Goal: Task Accomplishment & Management: Manage account settings

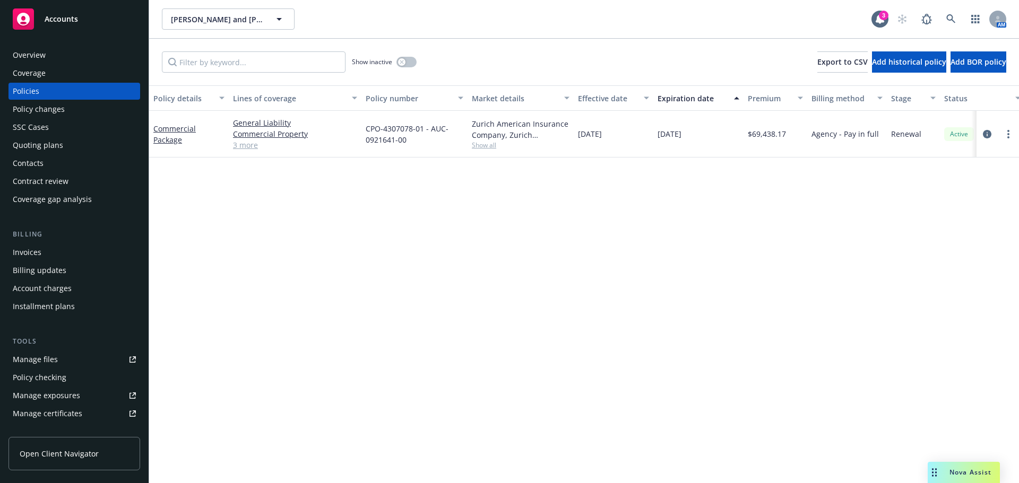
click at [172, 145] on div "Commercial Package" at bounding box center [188, 134] width 71 height 22
click at [169, 138] on link "Commercial Package" at bounding box center [174, 134] width 42 height 21
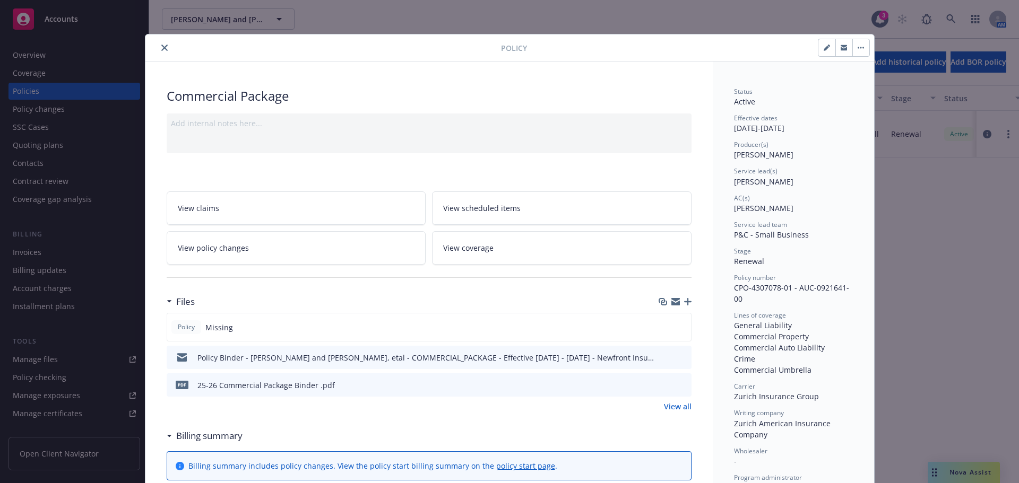
click at [823, 50] on icon "button" at bounding box center [825, 48] width 5 height 5
select select "RENEWAL"
select select "12"
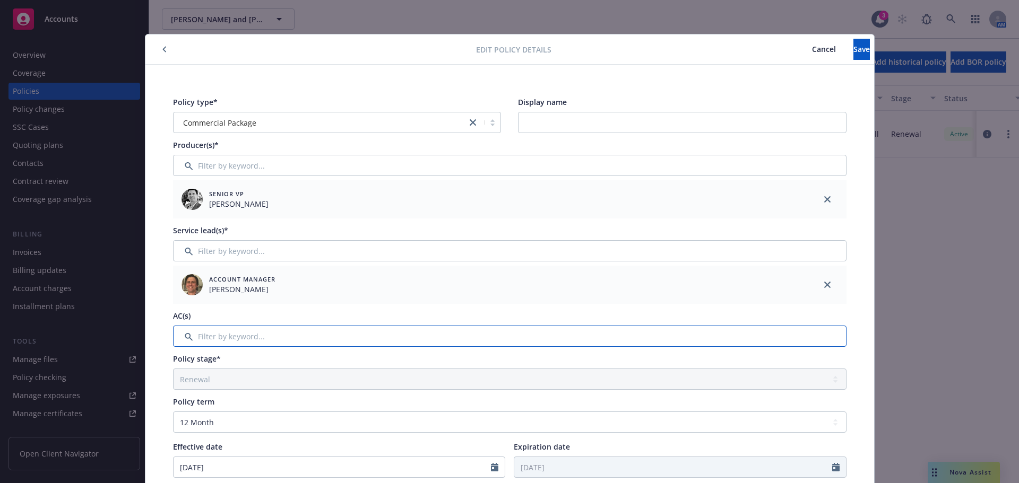
click at [233, 335] on input "Filter by keyword..." at bounding box center [509, 336] width 673 height 21
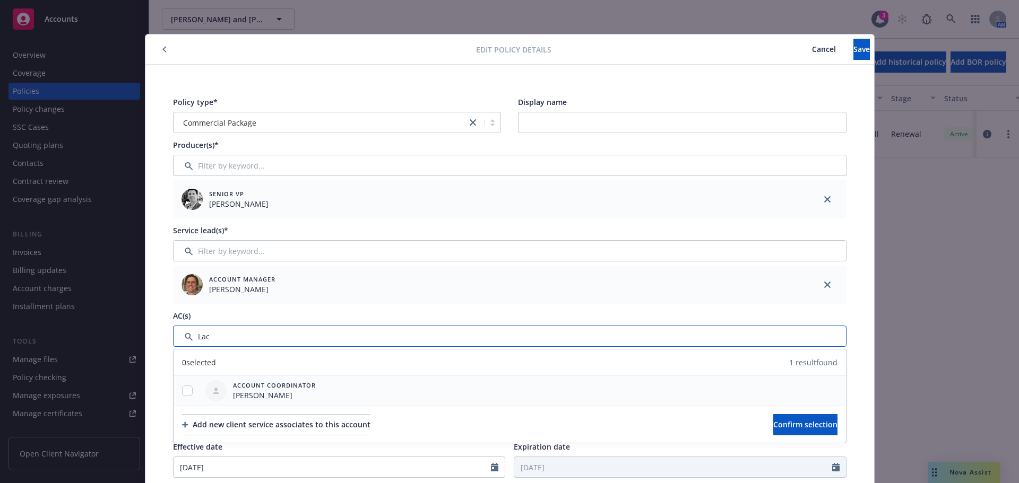
type input "Lac"
click at [182, 393] on input "checkbox" at bounding box center [187, 391] width 11 height 11
checkbox input "true"
click at [773, 423] on span "Confirm selection" at bounding box center [805, 425] width 64 height 10
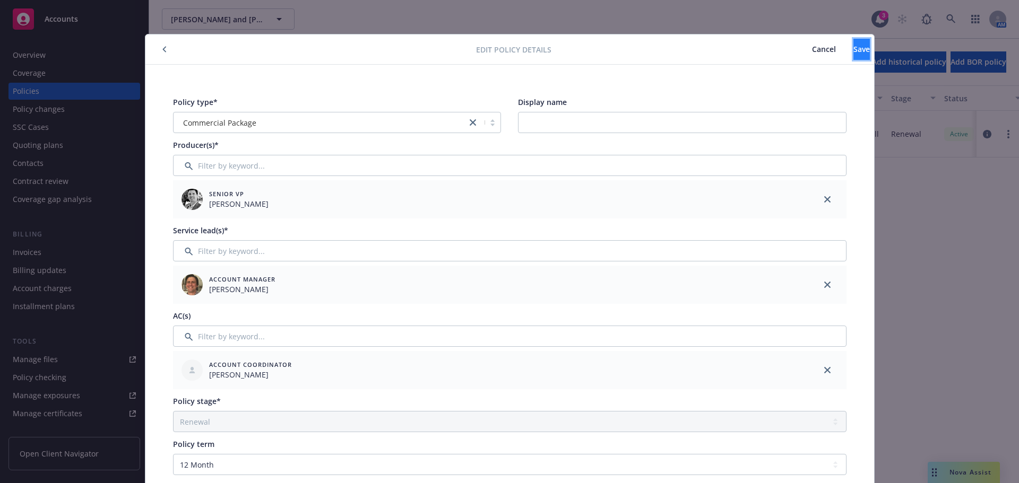
click at [853, 48] on button "Save" at bounding box center [861, 49] width 16 height 21
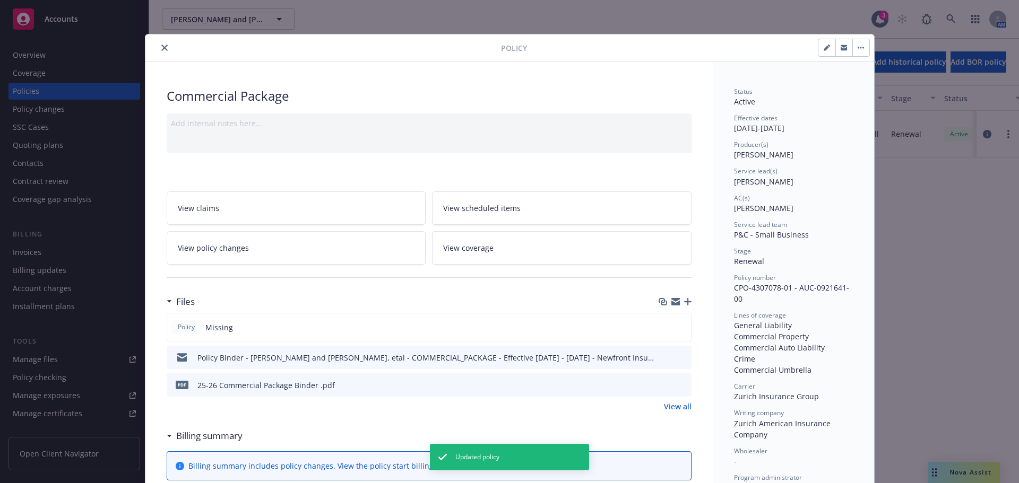
click at [860, 42] on button "button" at bounding box center [860, 47] width 17 height 17
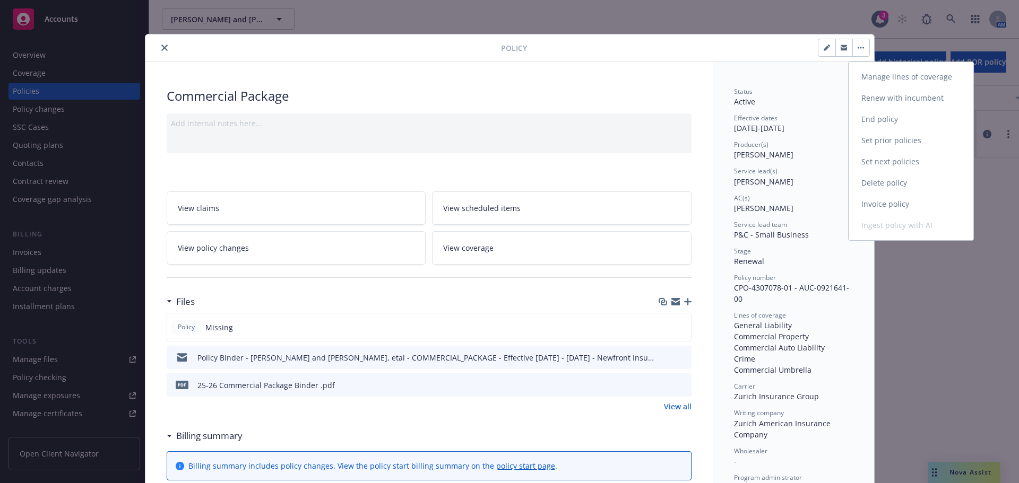
click at [864, 78] on link "Manage lines of coverage" at bounding box center [910, 76] width 125 height 21
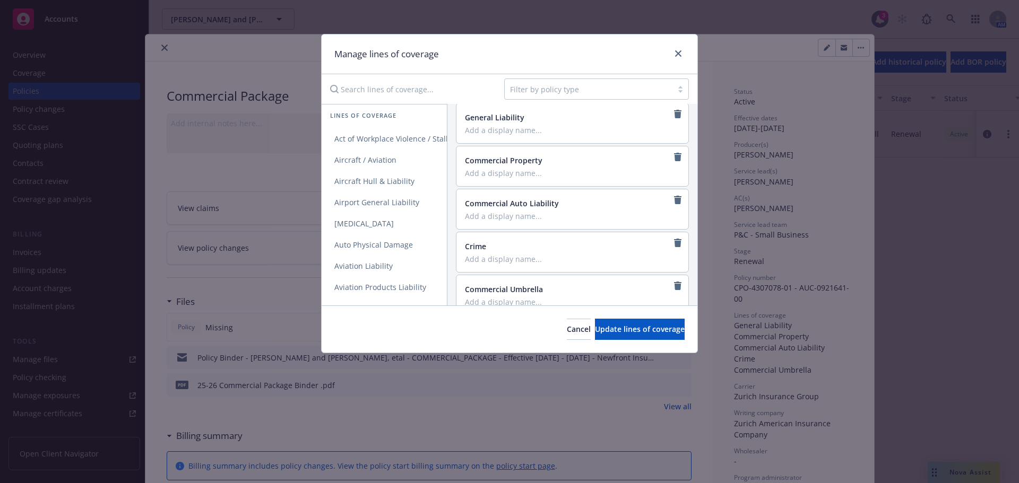
scroll to position [47, 0]
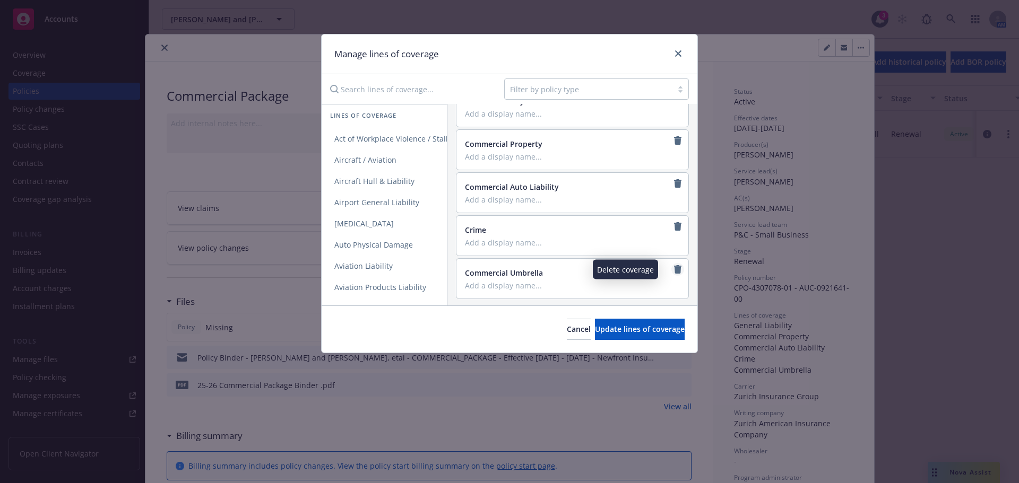
click at [674, 269] on icon "remove" at bounding box center [677, 269] width 7 height 8
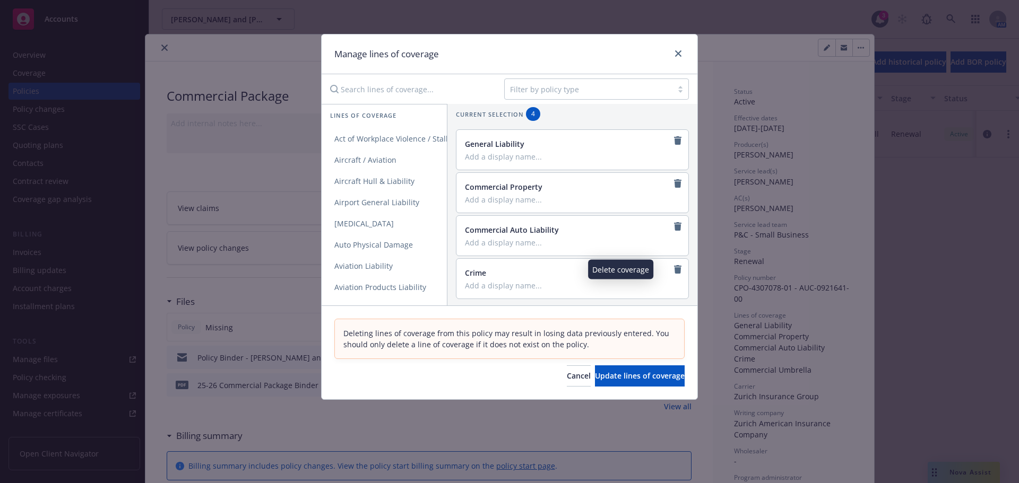
scroll to position [4, 0]
click at [599, 376] on span "Update lines of coverage" at bounding box center [640, 376] width 90 height 10
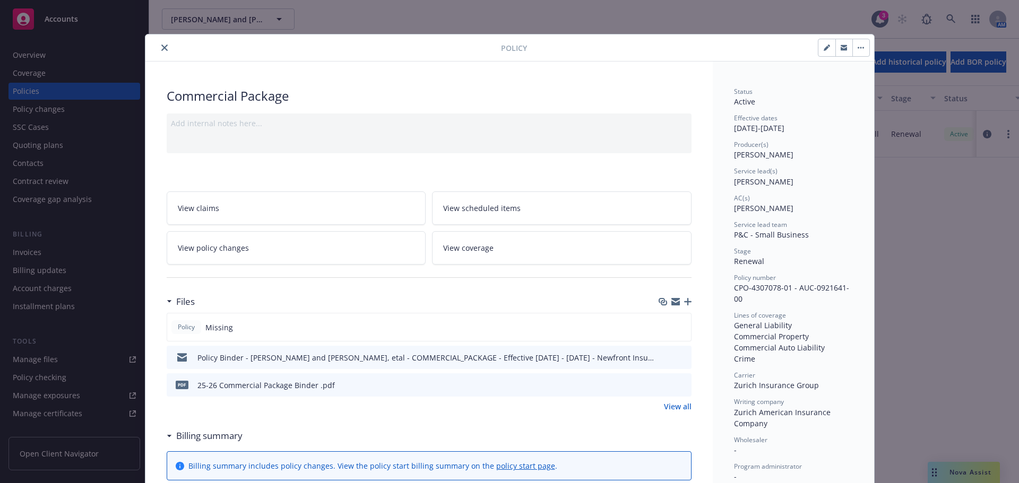
click at [855, 52] on button "button" at bounding box center [860, 47] width 17 height 17
click at [254, 254] on link "View policy changes" at bounding box center [296, 247] width 259 height 33
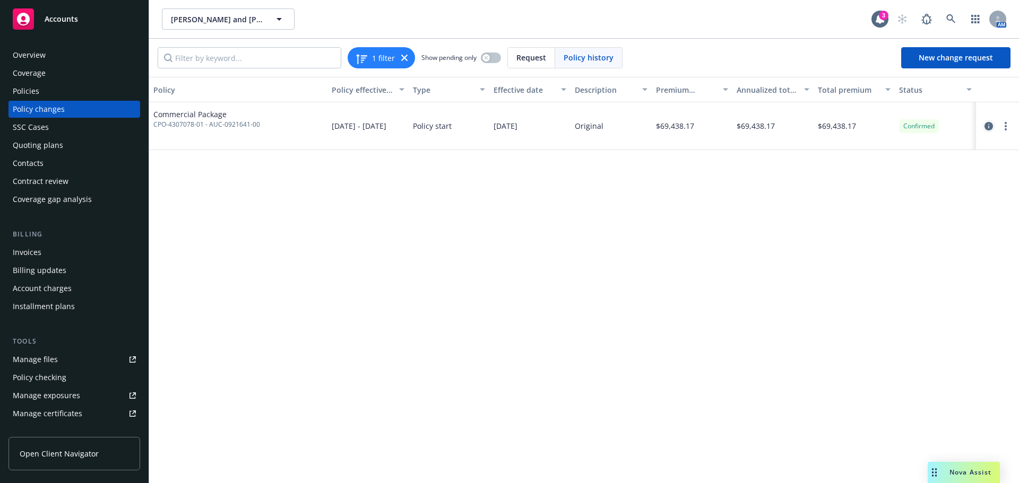
click at [986, 126] on icon "circleInformation" at bounding box center [988, 126] width 8 height 8
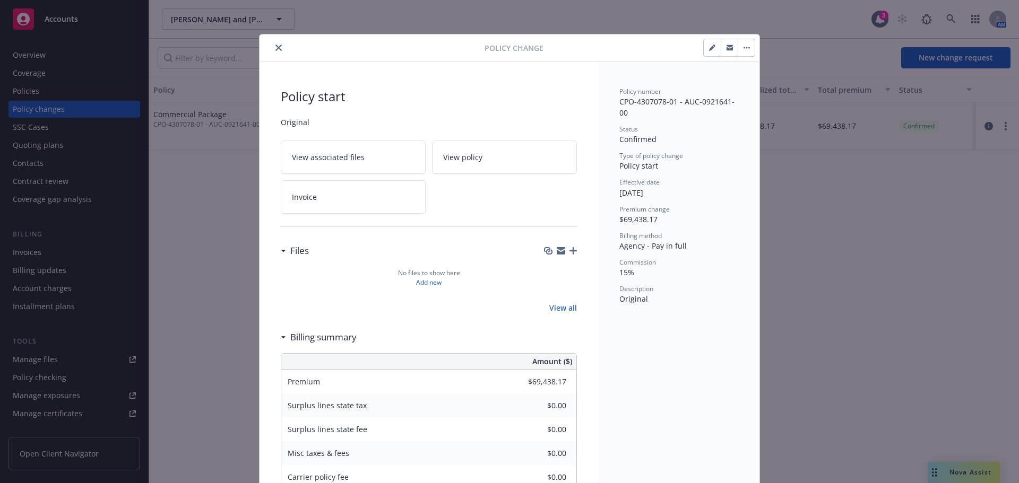
click at [709, 47] on icon "button" at bounding box center [711, 48] width 5 height 5
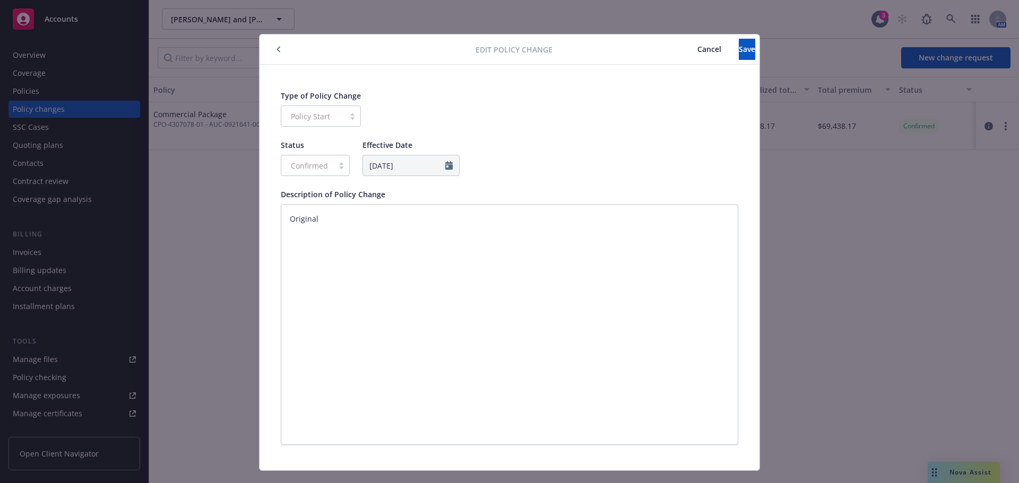
click at [277, 51] on icon "button" at bounding box center [278, 50] width 3 height 6
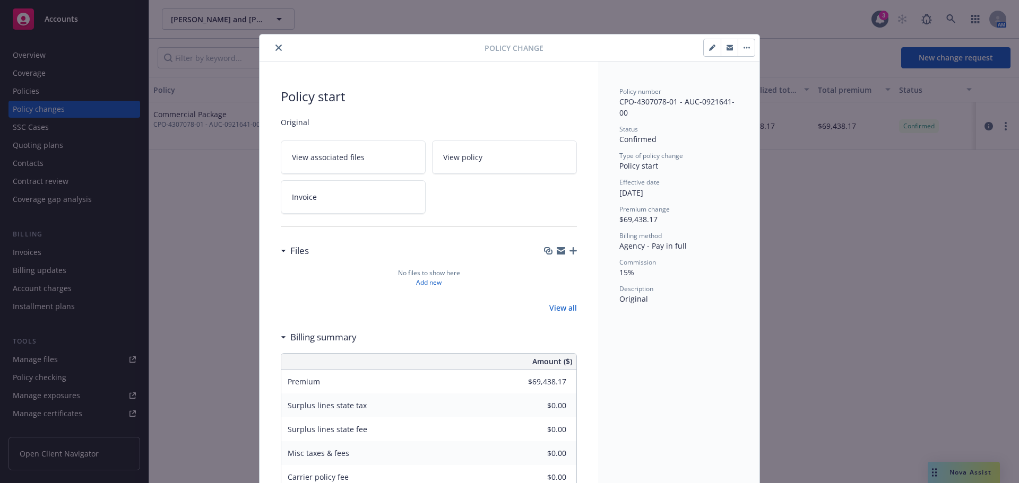
click at [741, 50] on button "button" at bounding box center [745, 47] width 17 height 17
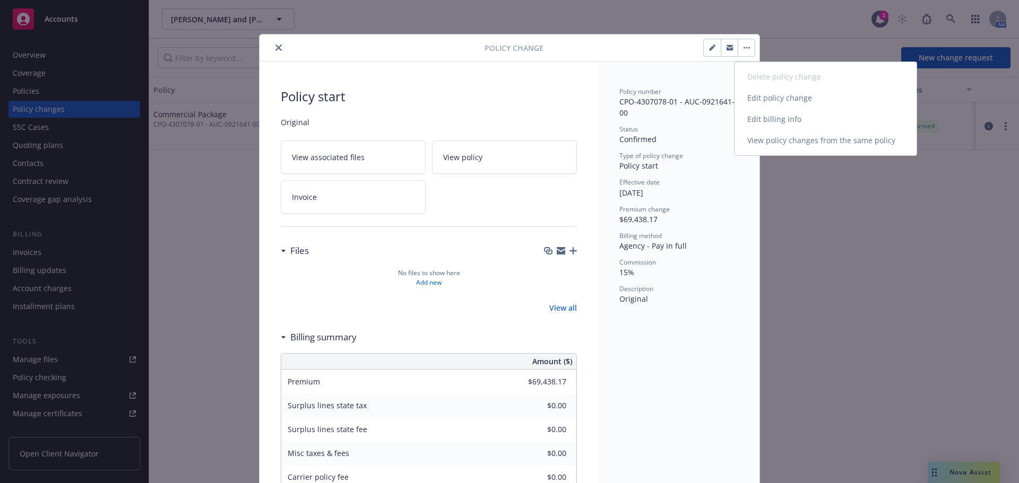
click at [754, 125] on link "Edit billing info" at bounding box center [825, 119] width 182 height 21
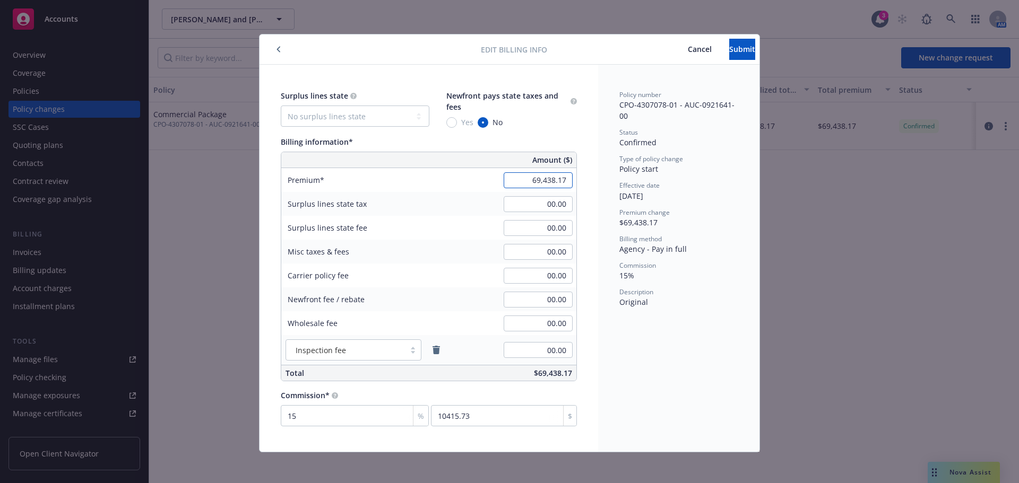
click at [523, 184] on input "69,438.17" at bounding box center [538, 180] width 69 height 16
type input "65,538.17"
type input "9830.73"
click at [558, 117] on div "Yes No" at bounding box center [511, 122] width 131 height 11
click at [729, 53] on span "Submit" at bounding box center [742, 49] width 26 height 10
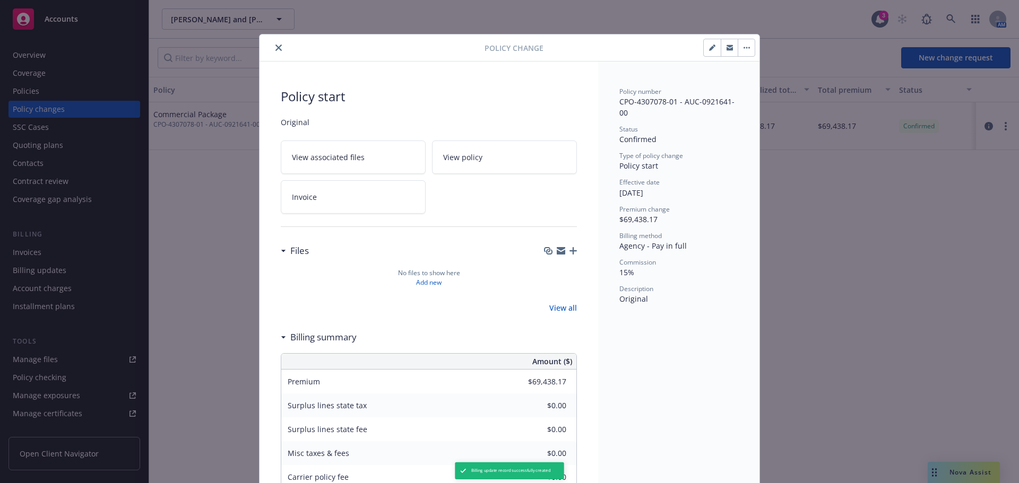
type input "$65,538.17"
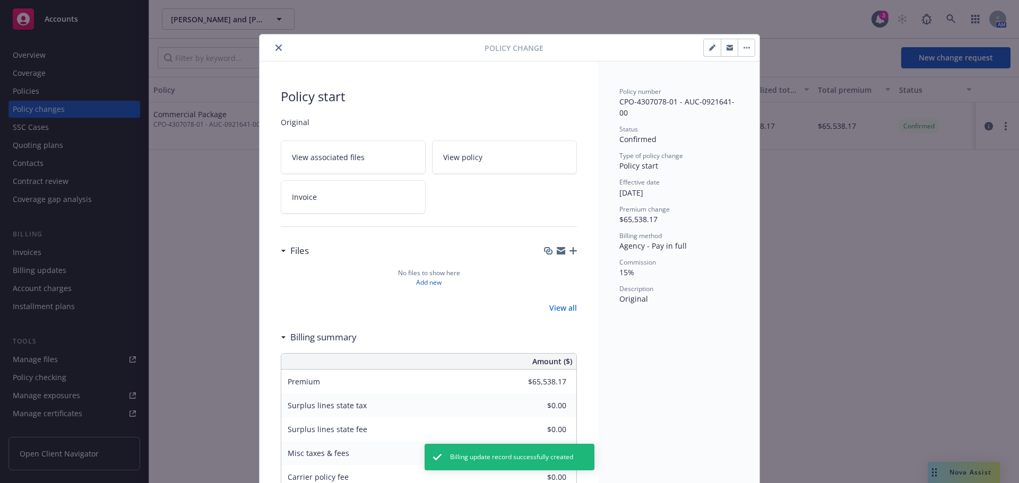
click at [698, 45] on div at bounding box center [649, 48] width 212 height 18
click at [711, 45] on icon "button" at bounding box center [712, 48] width 6 height 6
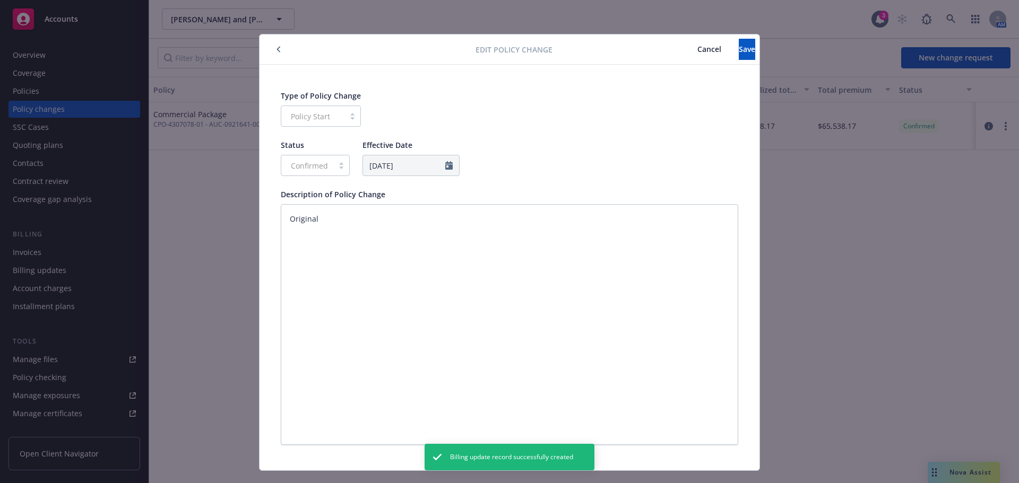
click at [697, 45] on span "Cancel" at bounding box center [709, 49] width 24 height 10
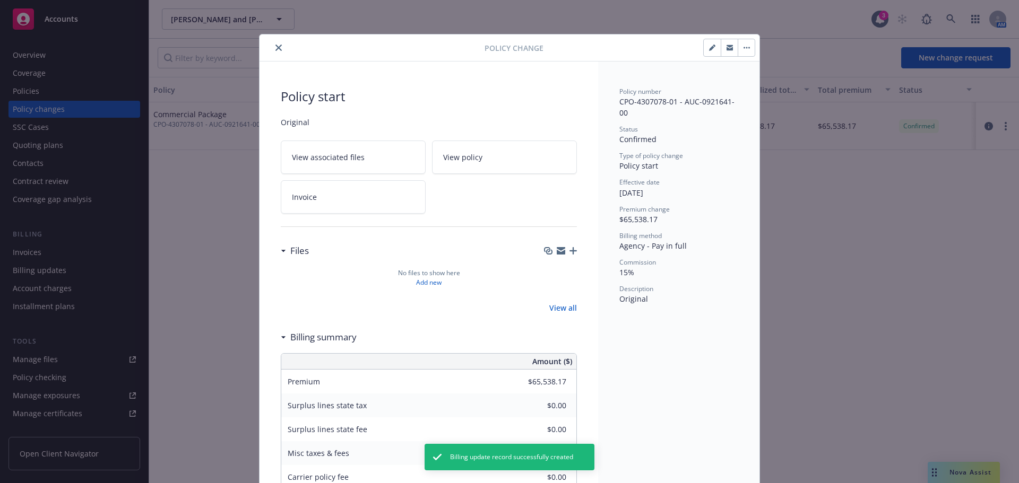
click at [744, 48] on icon "button" at bounding box center [746, 48] width 6 height 2
click at [272, 50] on button "close" at bounding box center [278, 47] width 13 height 13
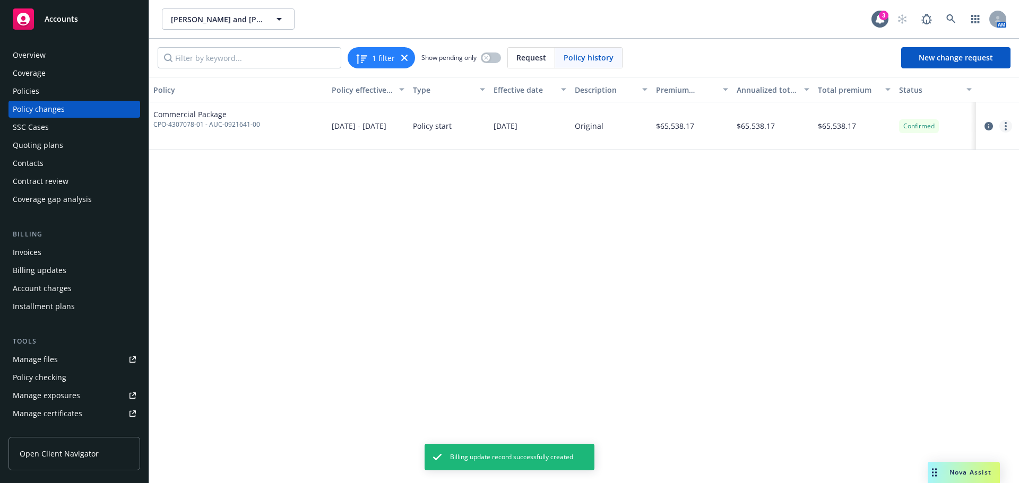
click at [1004, 131] on link "more" at bounding box center [1005, 126] width 13 height 13
click at [990, 125] on icon "circleInformation" at bounding box center [988, 126] width 8 height 8
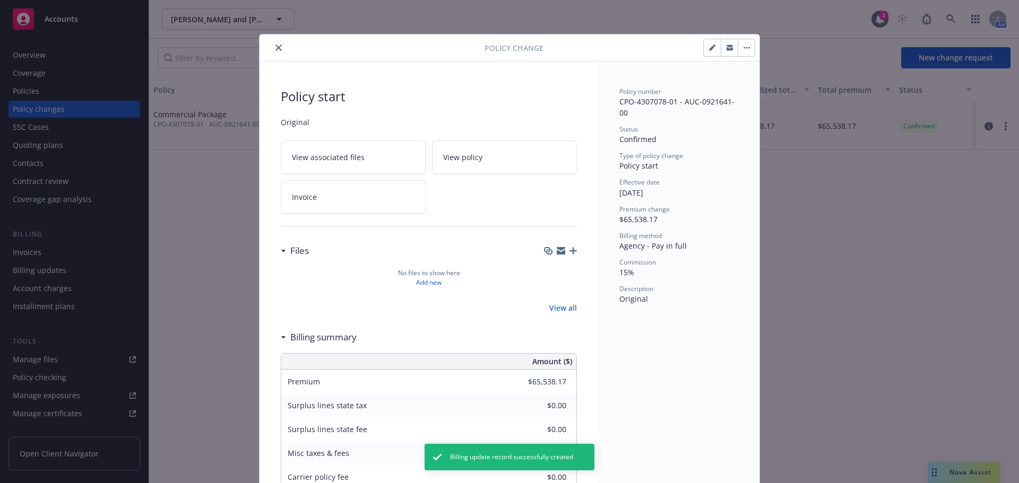
click at [709, 45] on icon "button" at bounding box center [712, 48] width 6 height 6
type textarea "x"
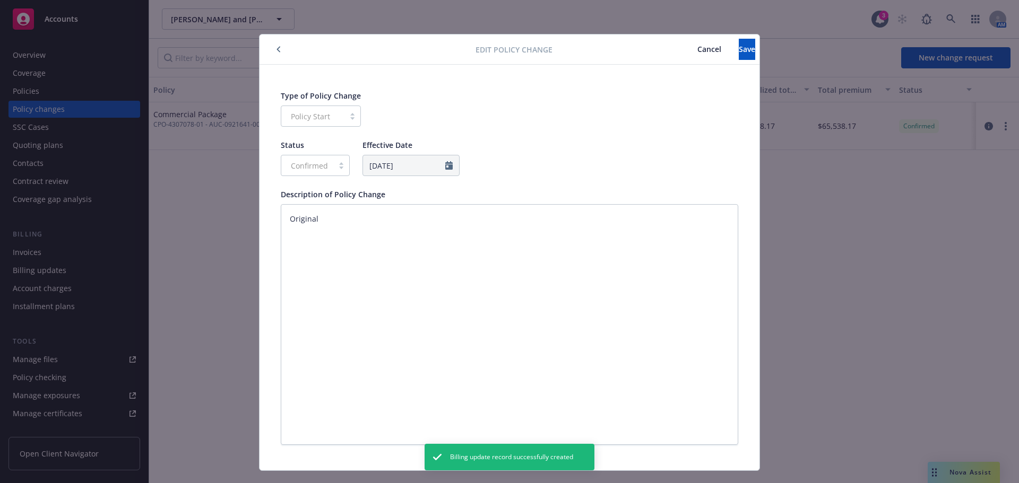
click at [697, 45] on span "Cancel" at bounding box center [709, 49] width 24 height 10
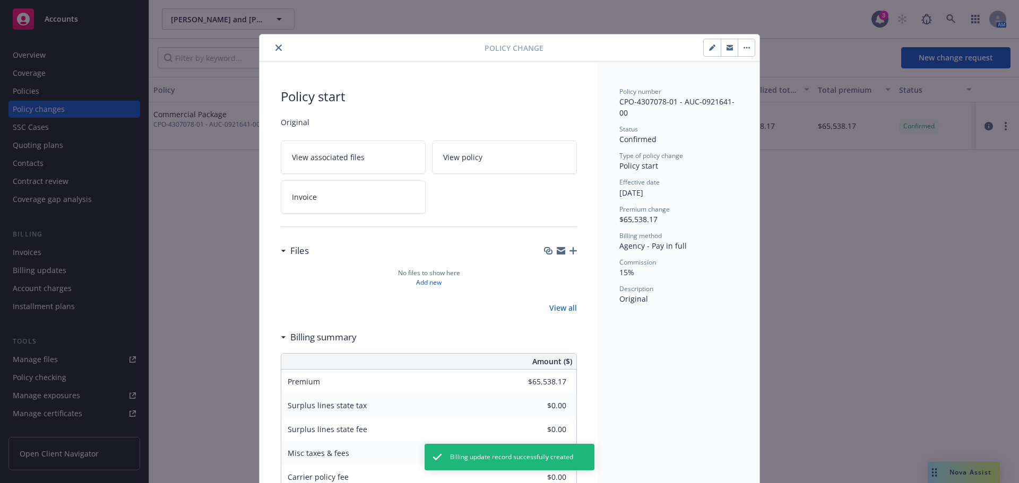
click at [748, 50] on button "button" at bounding box center [745, 47] width 17 height 17
click at [275, 50] on icon "close" at bounding box center [278, 48] width 6 height 6
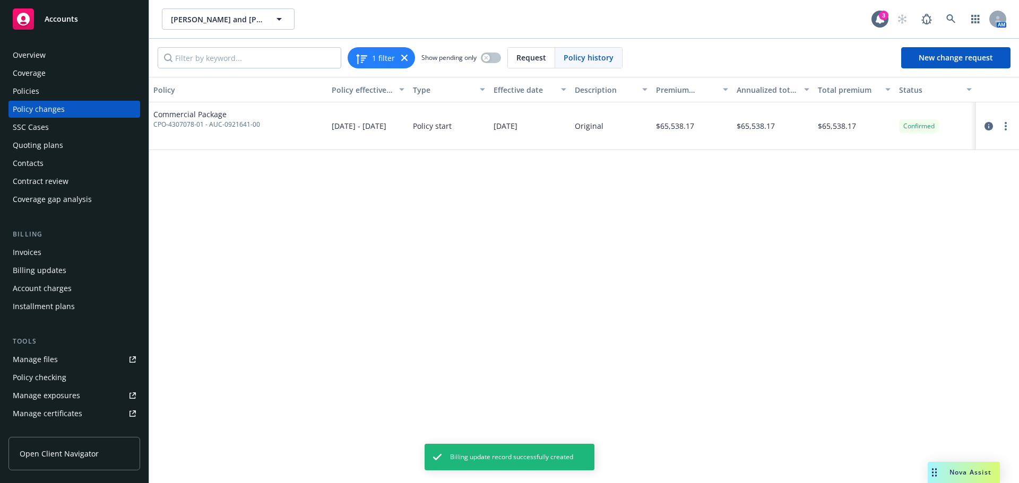
click at [40, 85] on div "Policies" at bounding box center [74, 91] width 123 height 17
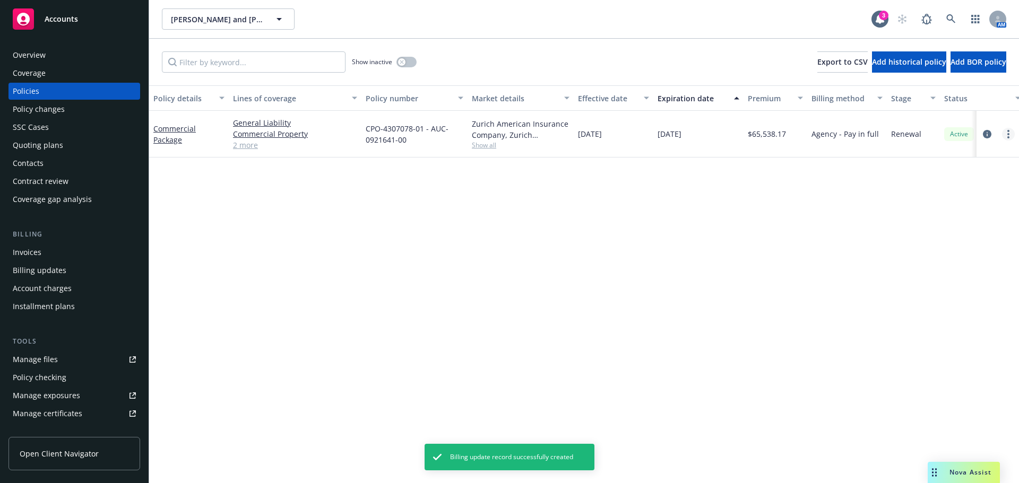
click at [1012, 134] on link "more" at bounding box center [1008, 134] width 13 height 13
click at [987, 136] on icon "circleInformation" at bounding box center [987, 134] width 8 height 8
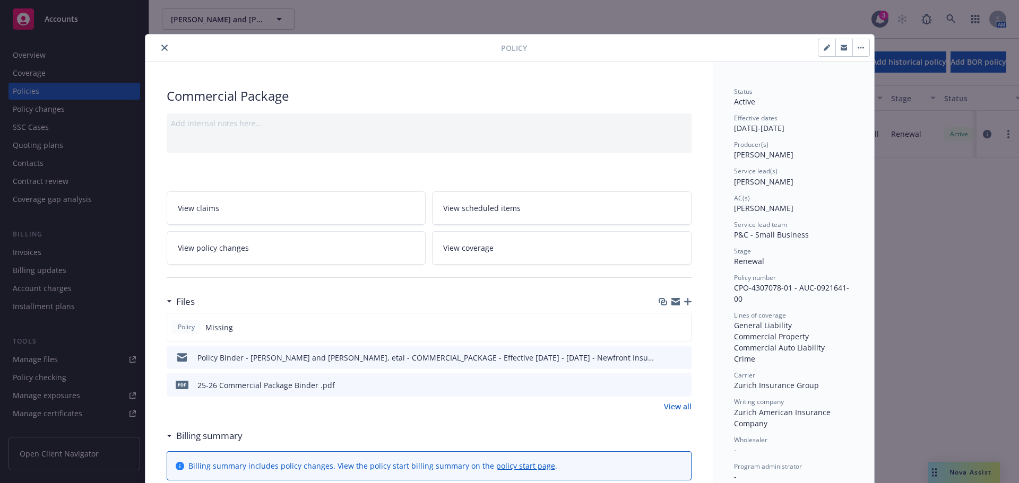
click at [823, 50] on icon "button" at bounding box center [826, 48] width 6 height 6
select select "RENEWAL"
select select "12"
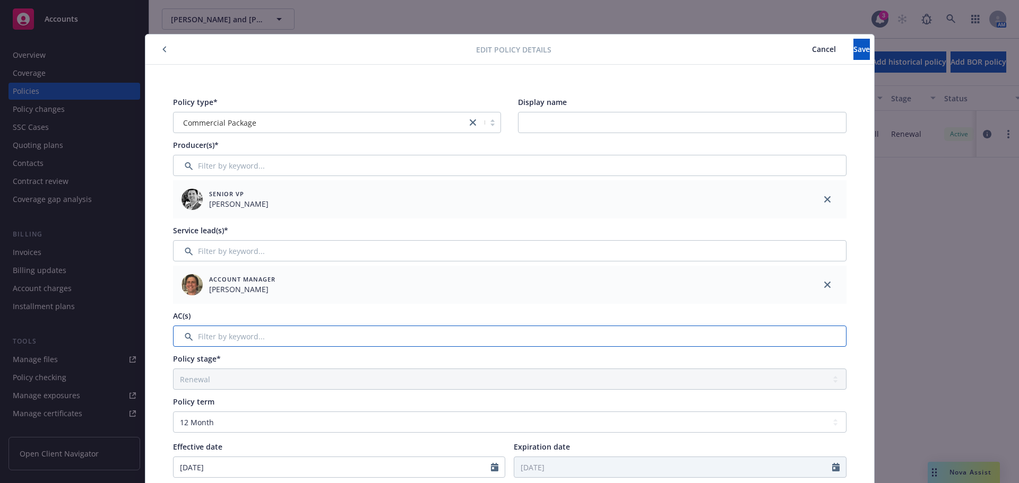
click at [244, 332] on input "Filter by keyword..." at bounding box center [509, 336] width 673 height 21
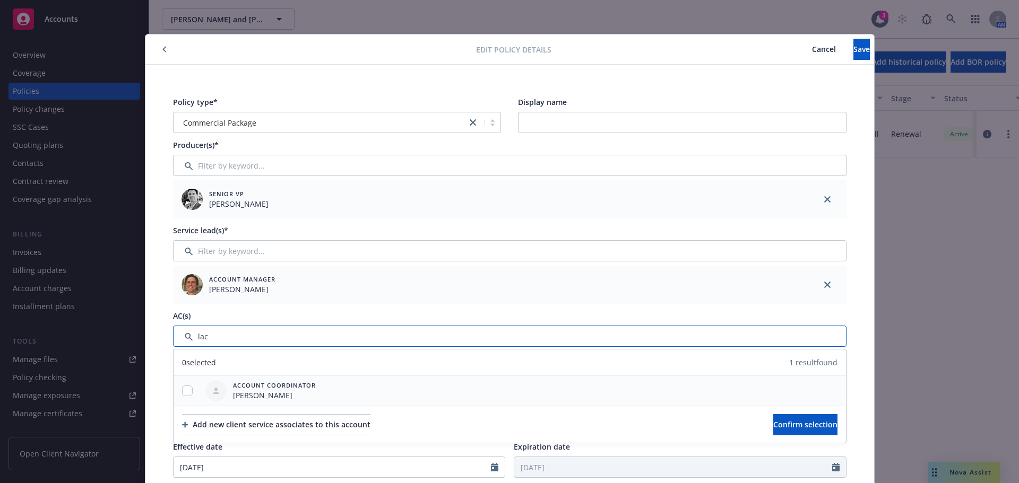
type input "lac"
click at [182, 388] on input "checkbox" at bounding box center [187, 391] width 11 height 11
checkbox input "true"
click at [657, 420] on div "Add new client service associates to this account Confirm selection" at bounding box center [509, 424] width 672 height 37
drag, startPoint x: 723, startPoint y: 428, endPoint x: 742, endPoint y: 428, distance: 19.1
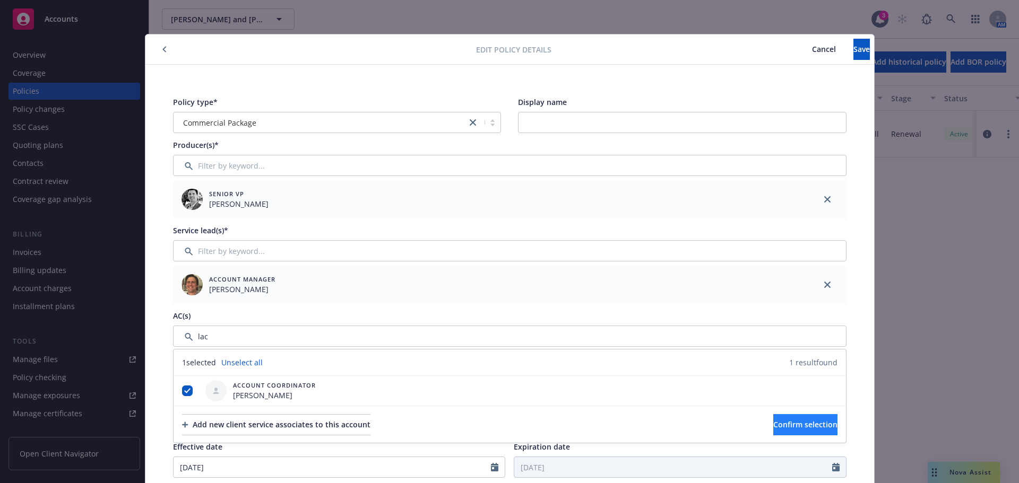
click at [727, 427] on div "Add new client service associates to this account Confirm selection" at bounding box center [509, 424] width 672 height 37
click at [773, 428] on button "Confirm selection" at bounding box center [805, 424] width 64 height 21
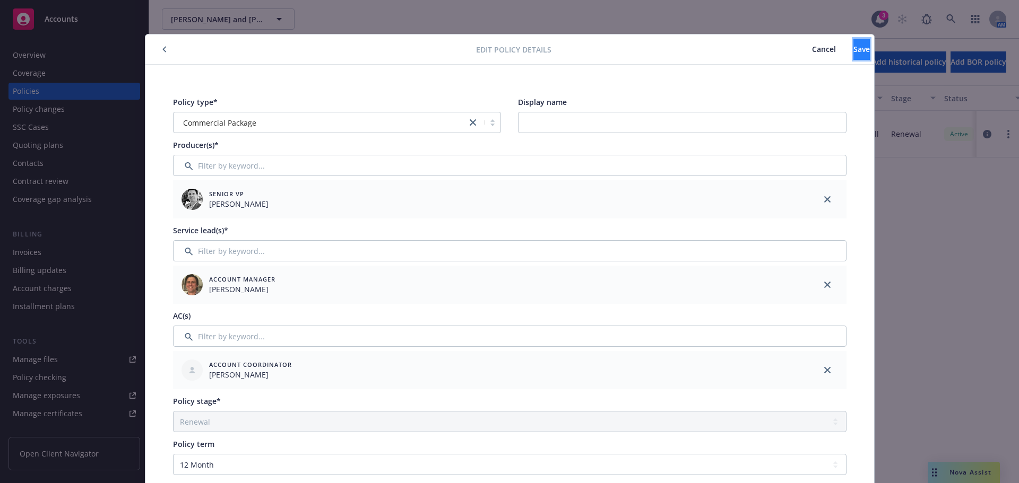
click at [858, 47] on button "Save" at bounding box center [861, 49] width 16 height 21
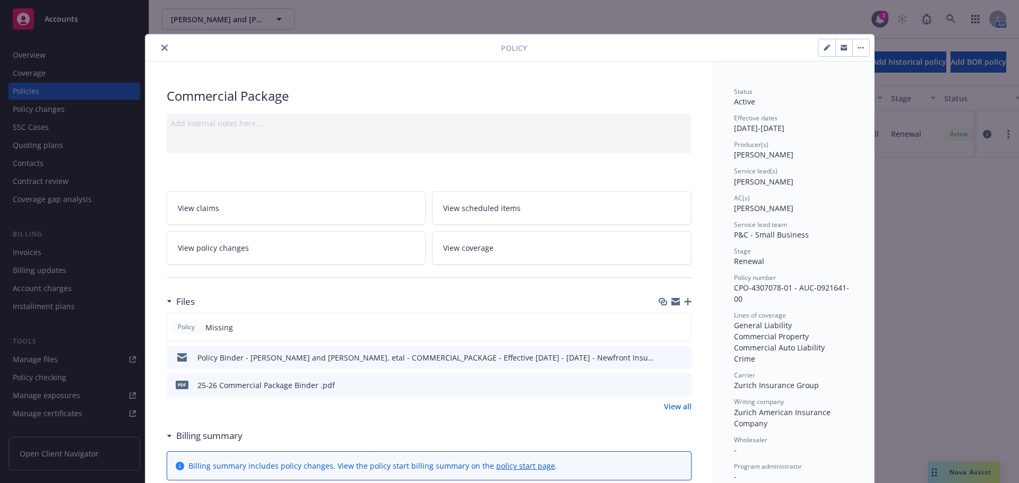
click at [860, 48] on icon "button" at bounding box center [861, 48] width 2 height 2
click at [823, 49] on icon "button" at bounding box center [826, 48] width 6 height 6
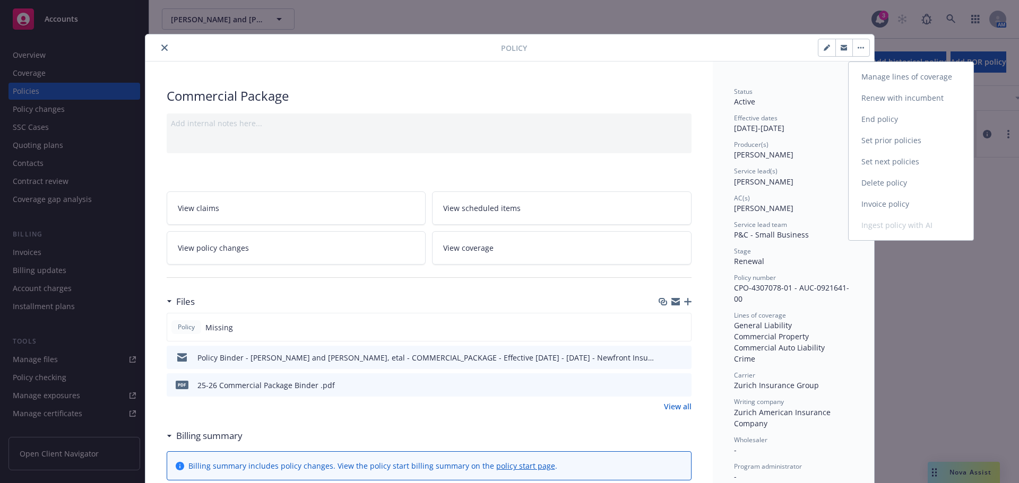
select select "RENEWAL"
select select "12"
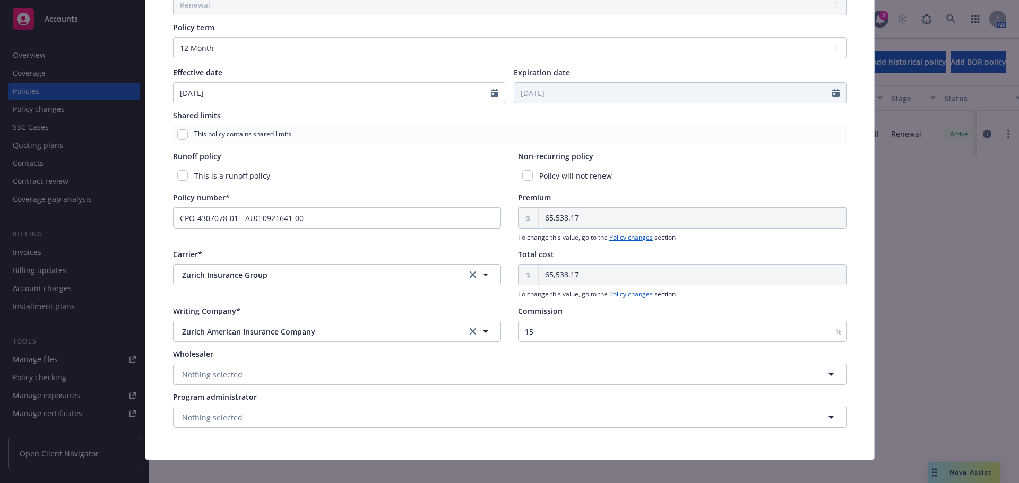
scroll to position [428, 0]
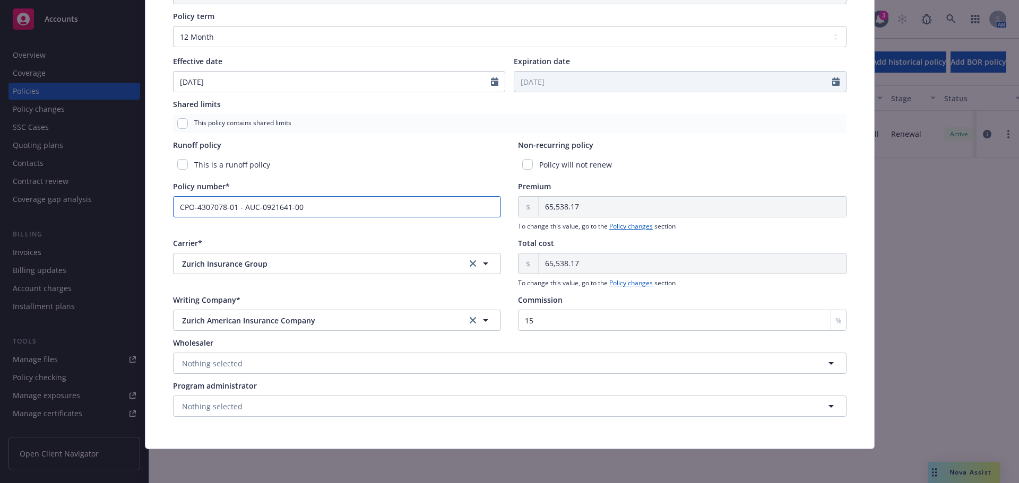
click at [321, 214] on input "CPO-4307078-01 - AUC-0921641-00" at bounding box center [337, 206] width 328 height 21
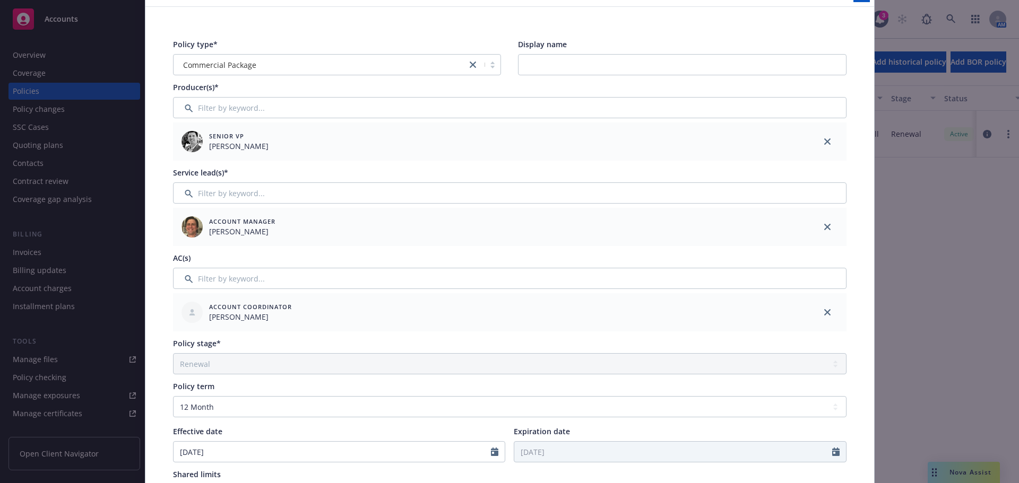
scroll to position [0, 0]
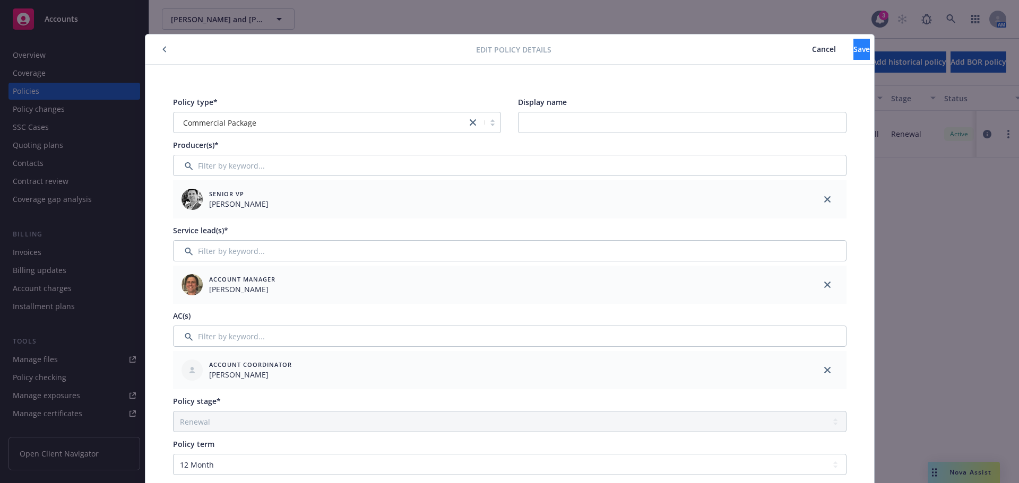
type input "CPO-4307078-01"
click at [853, 49] on button "Save" at bounding box center [861, 49] width 16 height 21
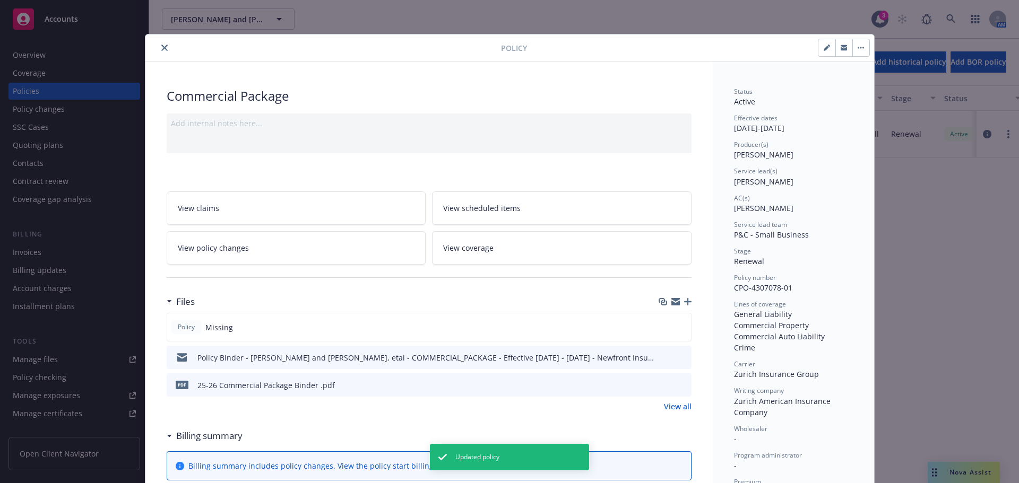
click at [161, 46] on icon "close" at bounding box center [164, 48] width 6 height 6
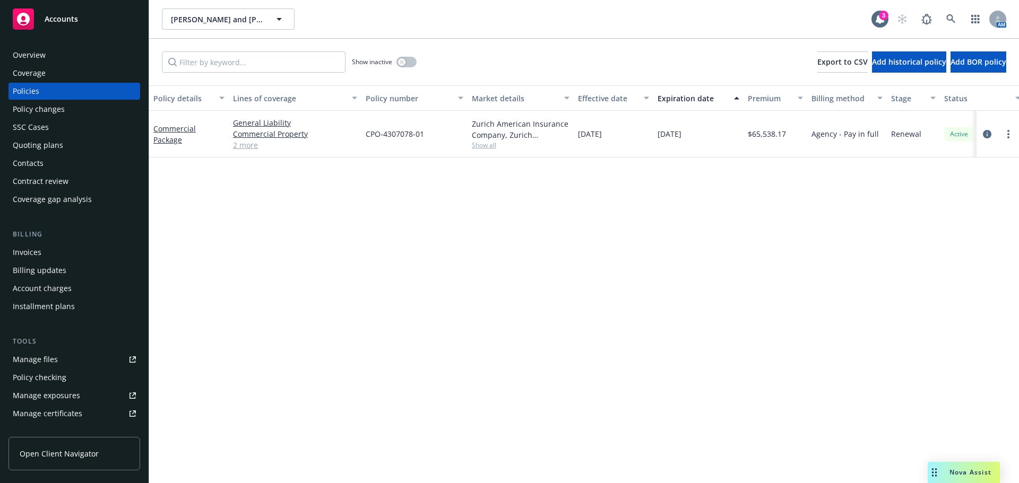
click at [31, 147] on div "Quoting plans" at bounding box center [38, 145] width 50 height 17
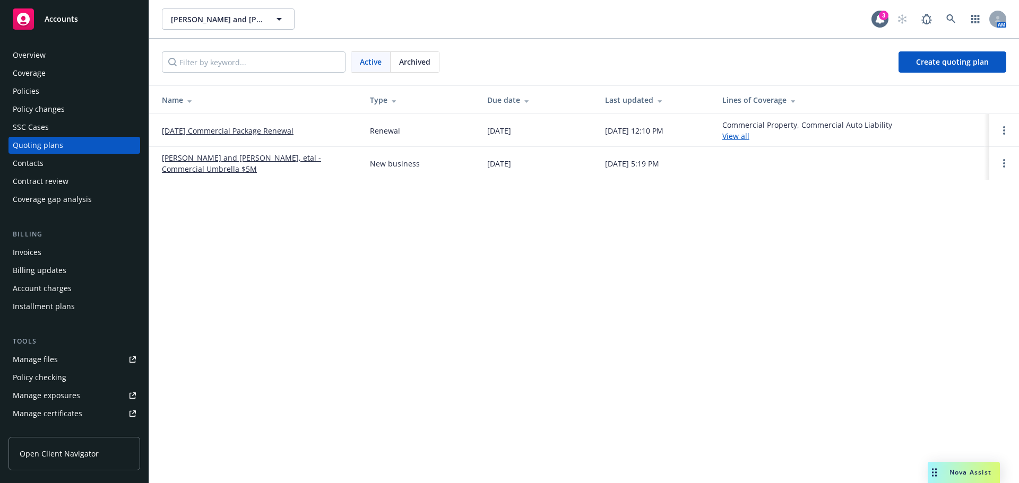
click at [427, 62] on span "Archived" at bounding box center [414, 61] width 31 height 11
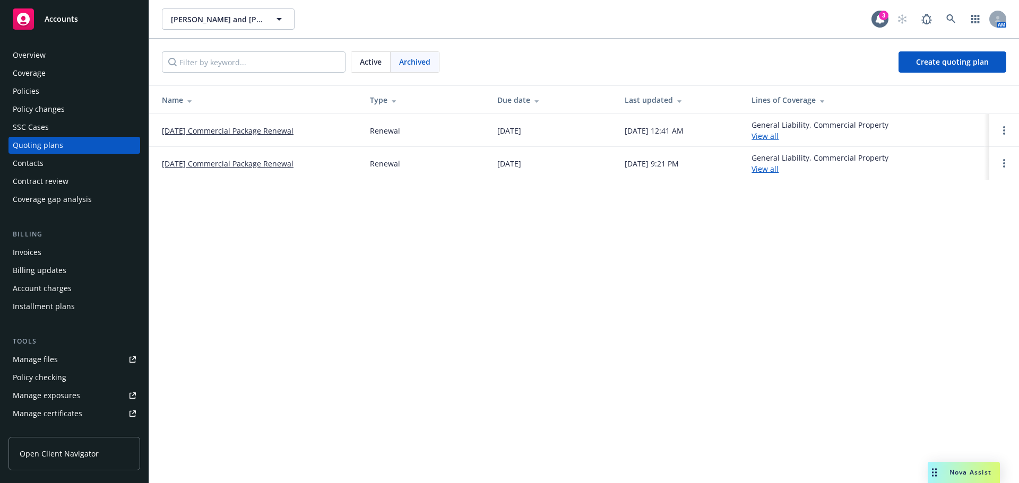
click at [427, 62] on span "Archived" at bounding box center [414, 61] width 31 height 11
click at [375, 63] on span "Active" at bounding box center [371, 61] width 22 height 11
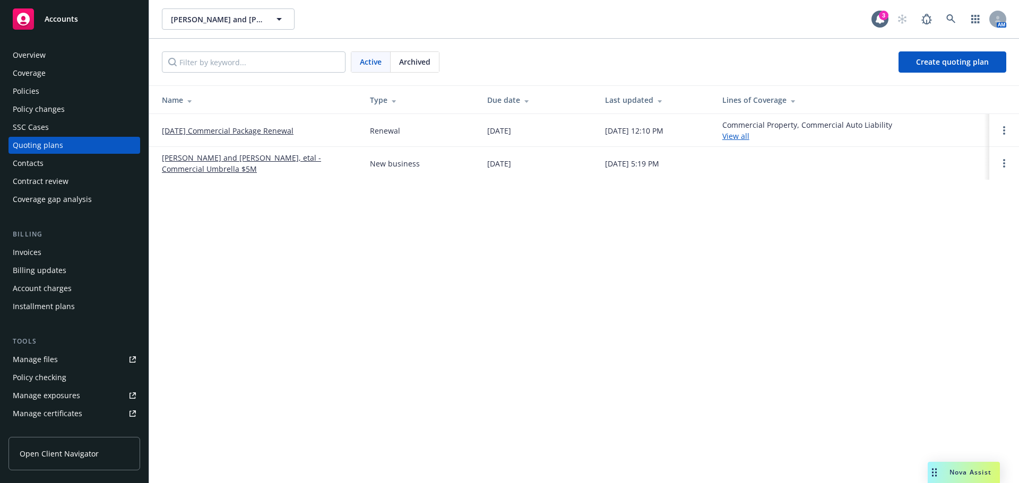
click at [244, 157] on link "Phil Malouf and Steve Malouf, etal - Commercial Umbrella $5M" at bounding box center [257, 163] width 191 height 22
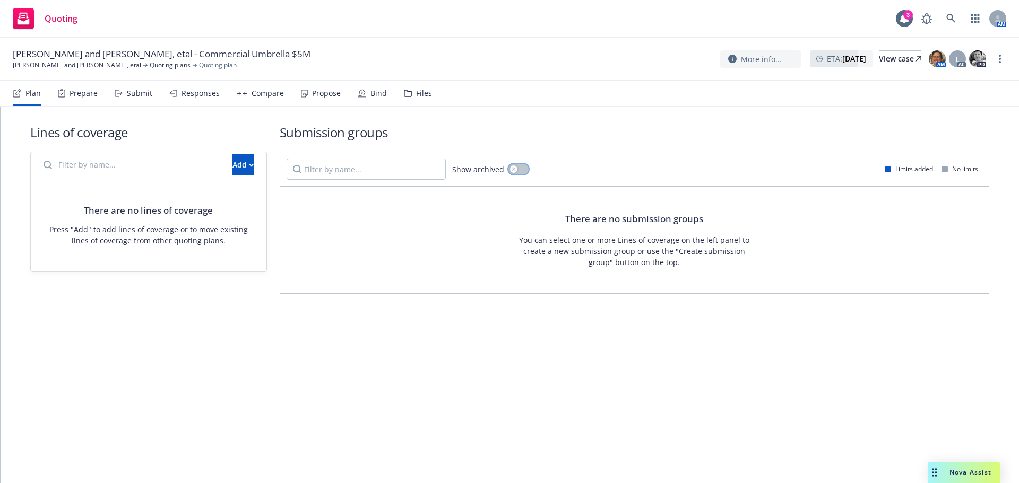
click at [526, 166] on button "button" at bounding box center [518, 169] width 20 height 11
click at [499, 175] on div "Show archived" at bounding box center [490, 169] width 76 height 21
click at [232, 166] on button "Add" at bounding box center [242, 164] width 21 height 21
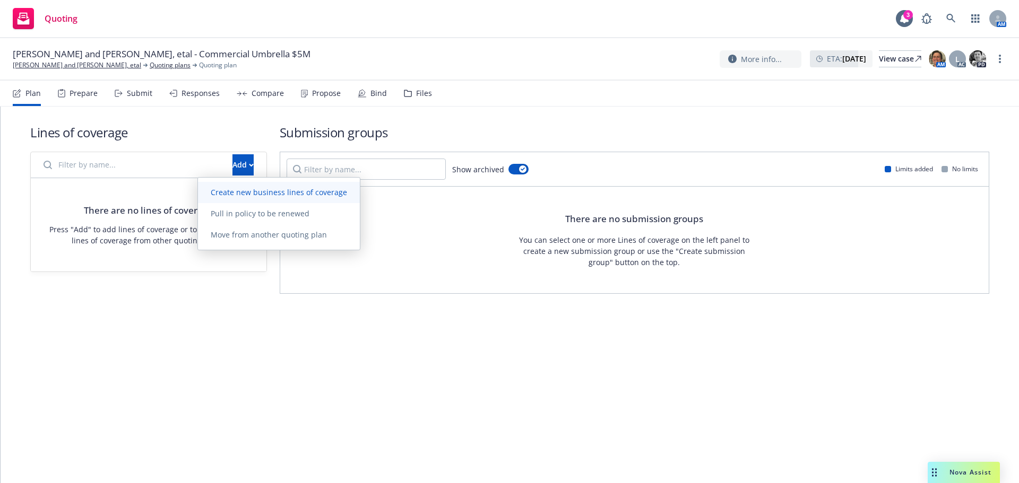
click at [241, 193] on span "Create new business lines of coverage" at bounding box center [279, 192] width 162 height 10
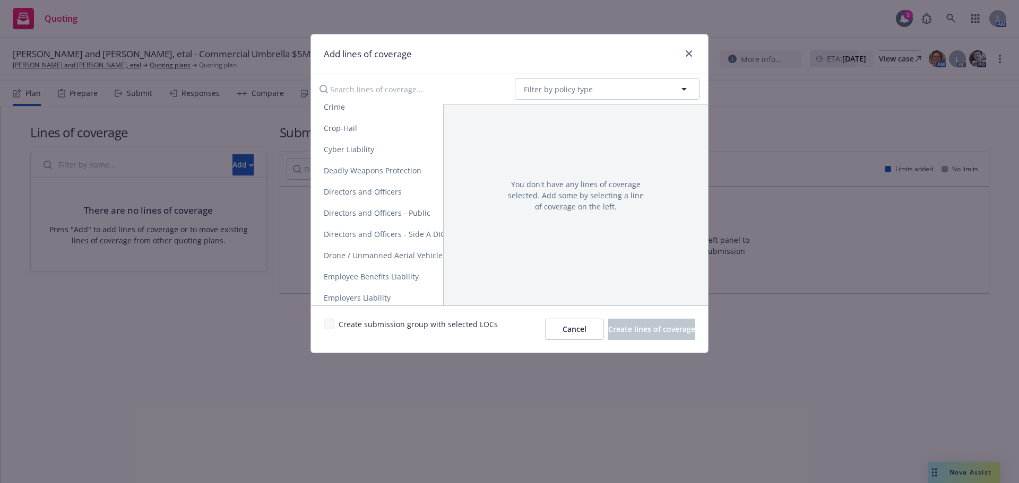
scroll to position [318, 0]
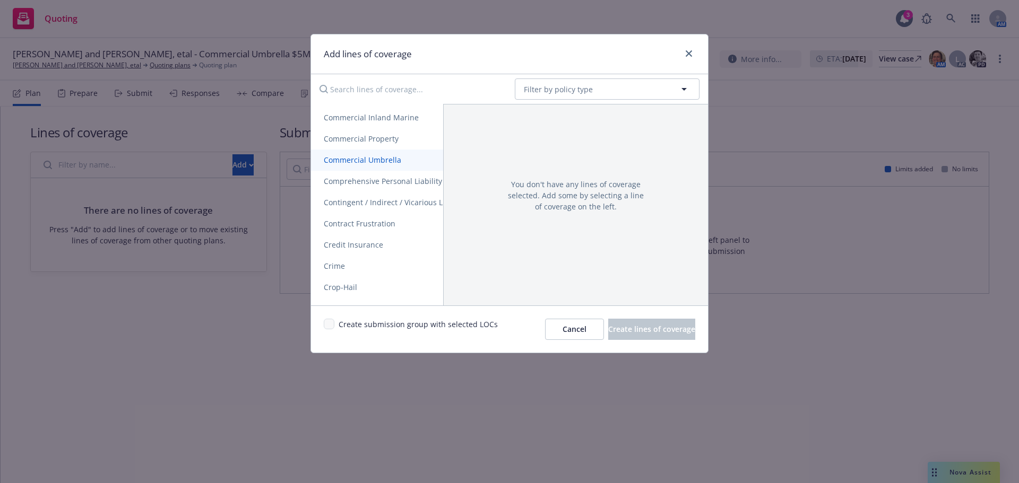
click at [357, 154] on link "Commercial Umbrella" at bounding box center [453, 160] width 284 height 21
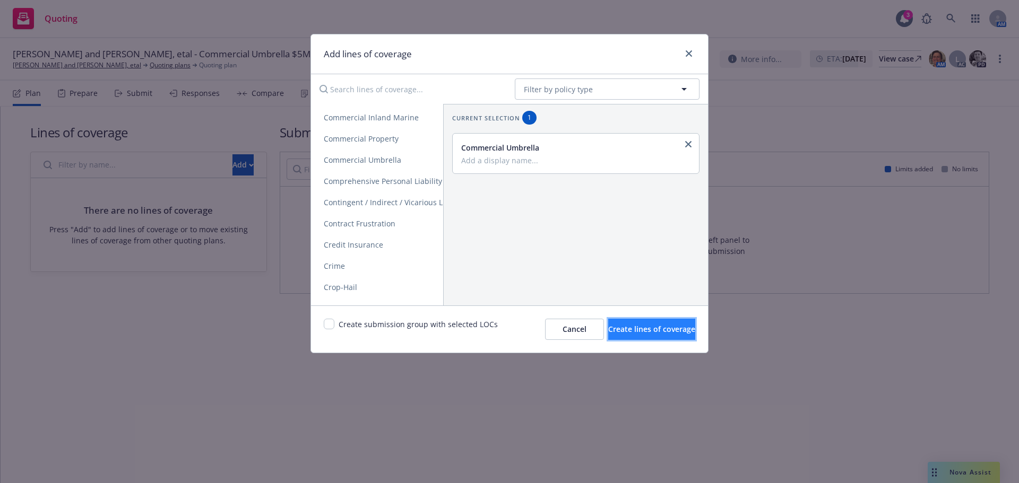
click at [640, 333] on span "Create lines of coverage" at bounding box center [651, 329] width 87 height 10
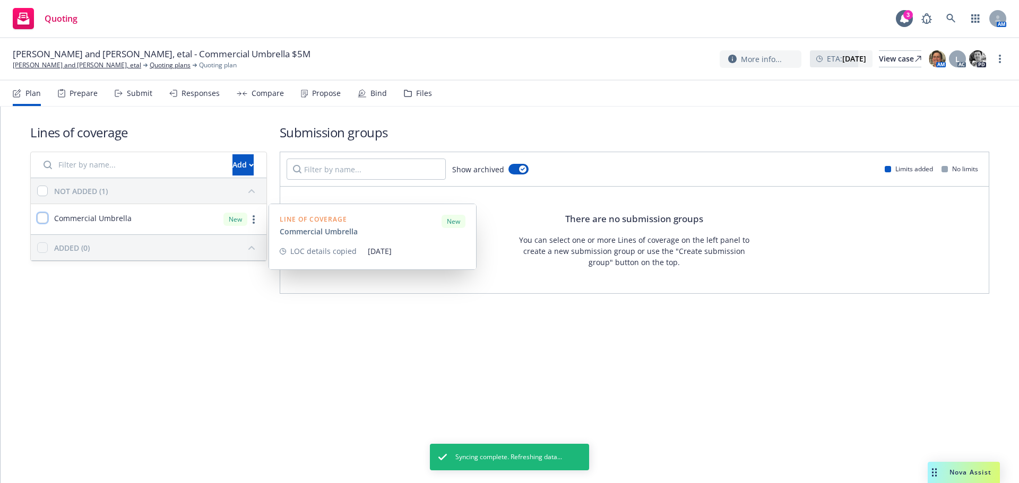
click at [41, 220] on input "checkbox" at bounding box center [42, 218] width 11 height 11
checkbox input "true"
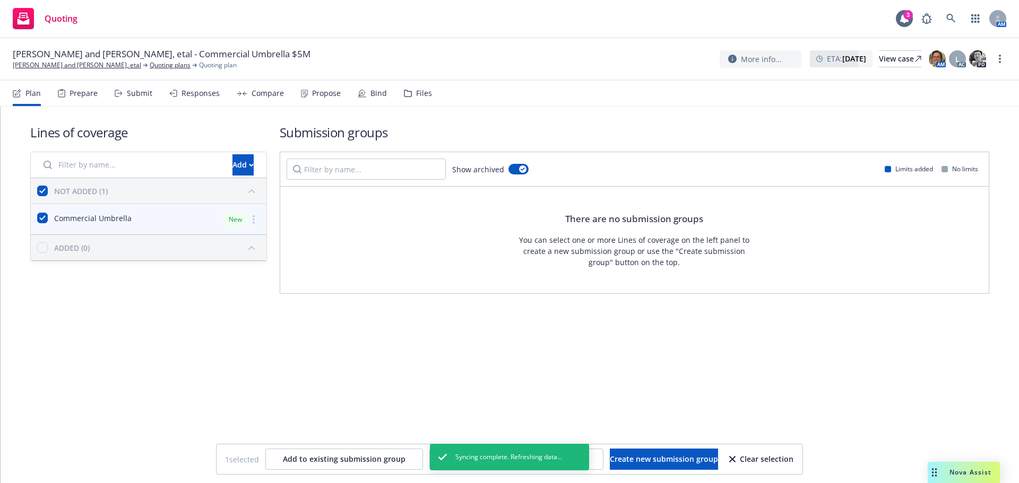
click at [624, 447] on div "1 selected Add to existing submission group Copy coverage details from prior te…" at bounding box center [509, 460] width 586 height 30
click at [625, 453] on button "Create new submission group" at bounding box center [664, 459] width 108 height 21
checkbox input "false"
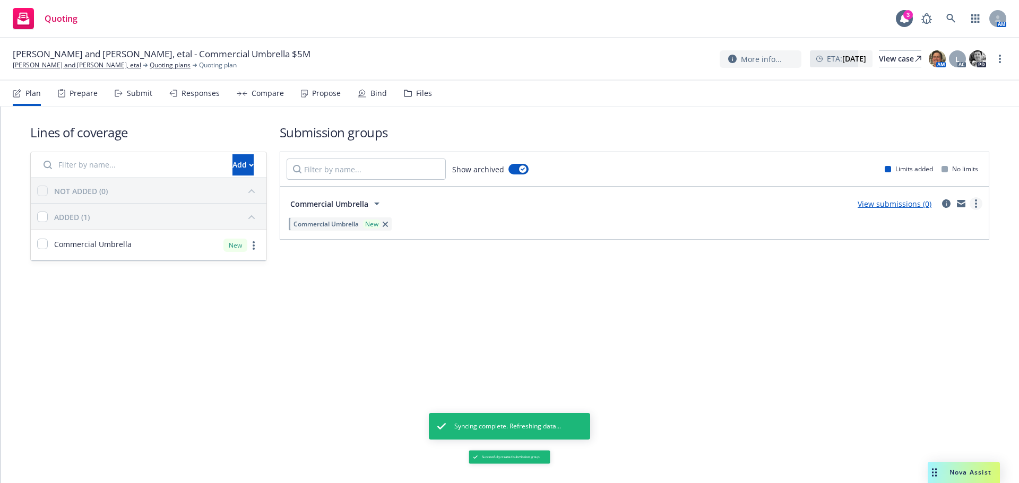
click at [980, 205] on link "more" at bounding box center [975, 203] width 13 height 13
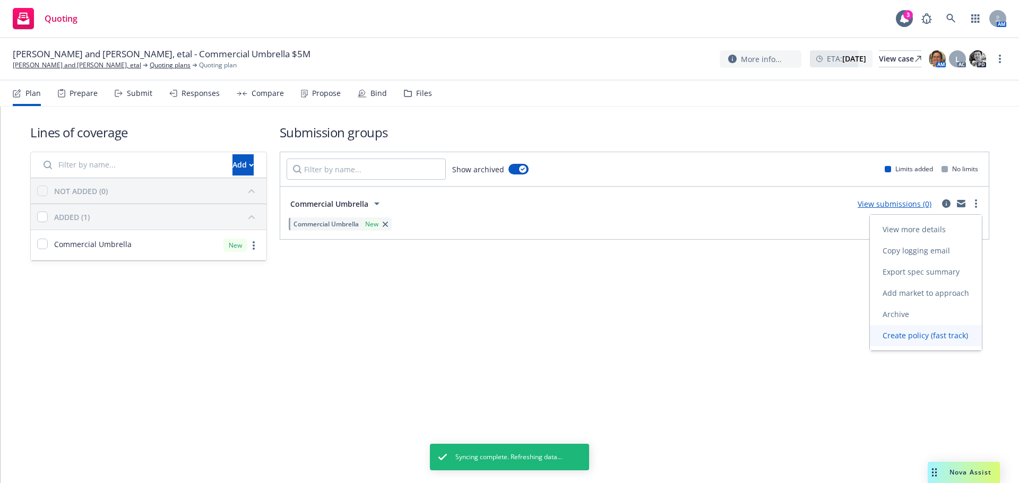
click at [926, 335] on span "Create policy (fast track)" at bounding box center [925, 336] width 111 height 10
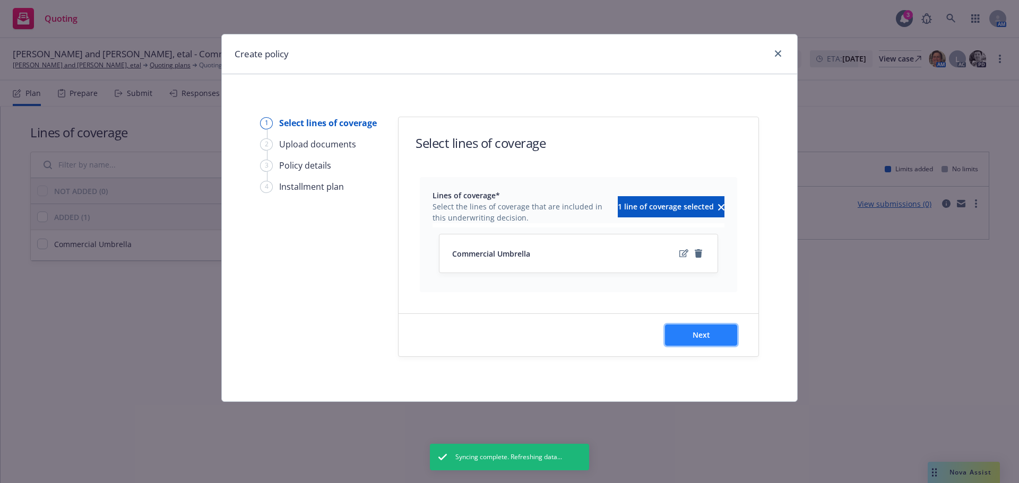
click at [703, 335] on span "Next" at bounding box center [701, 335] width 18 height 10
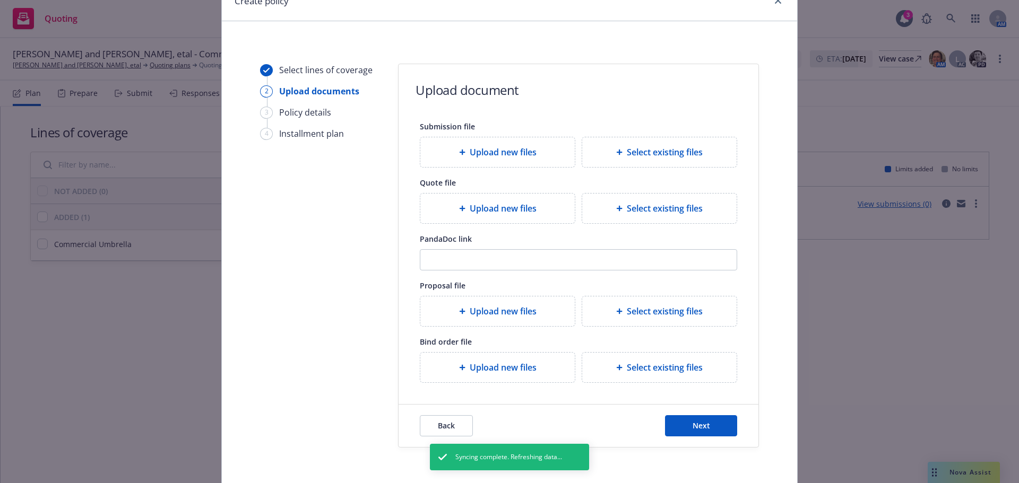
scroll to position [97, 0]
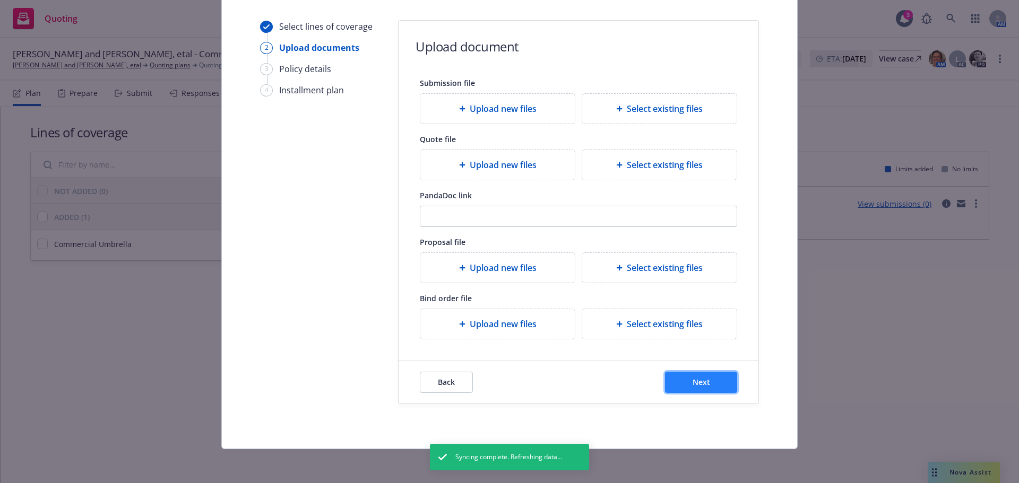
click at [680, 392] on button "Next" at bounding box center [701, 382] width 72 height 21
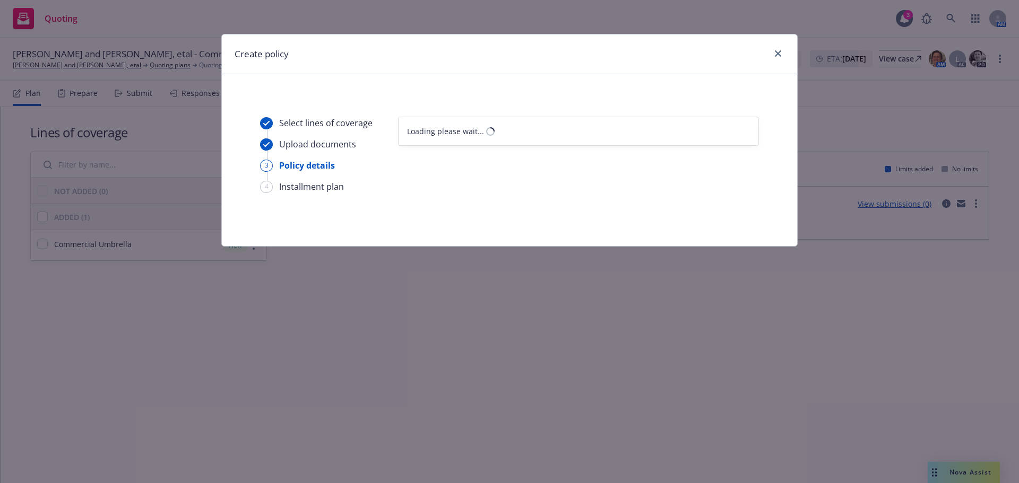
select select "12"
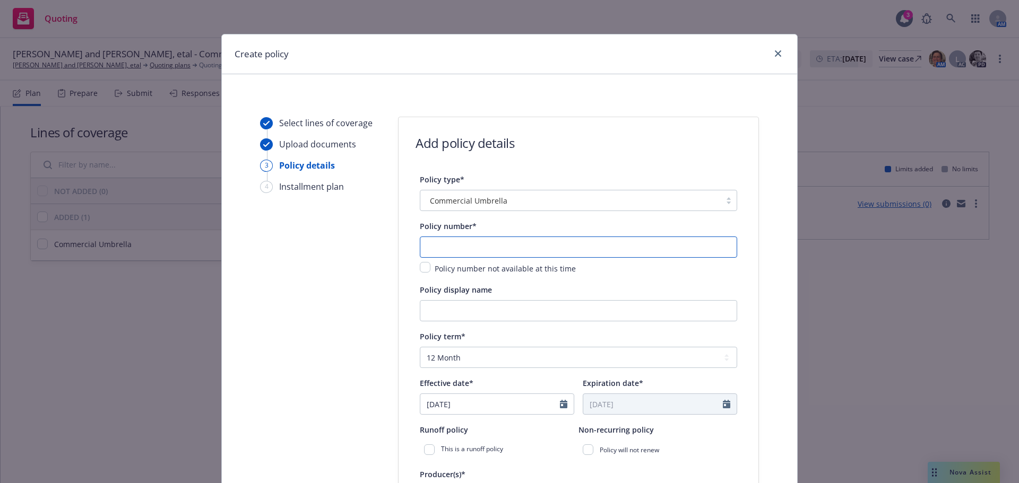
click at [439, 239] on input "text" at bounding box center [578, 247] width 317 height 21
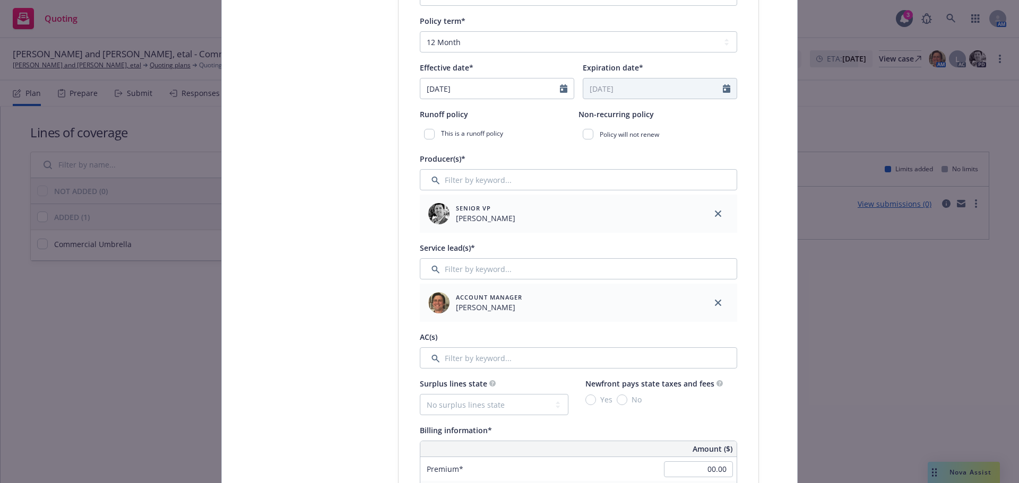
scroll to position [371, 0]
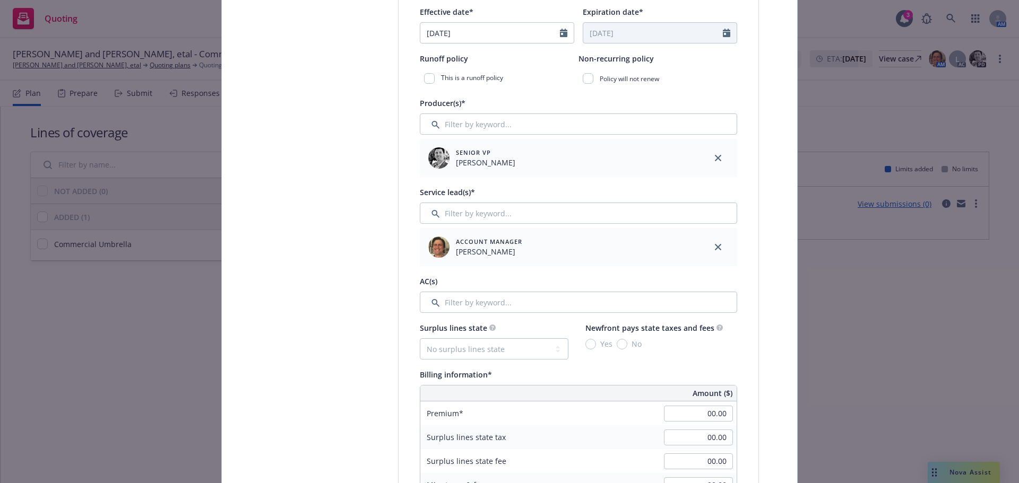
type input "AUC 0921641-00"
click at [526, 304] on input "Filter by keyword..." at bounding box center [578, 302] width 317 height 21
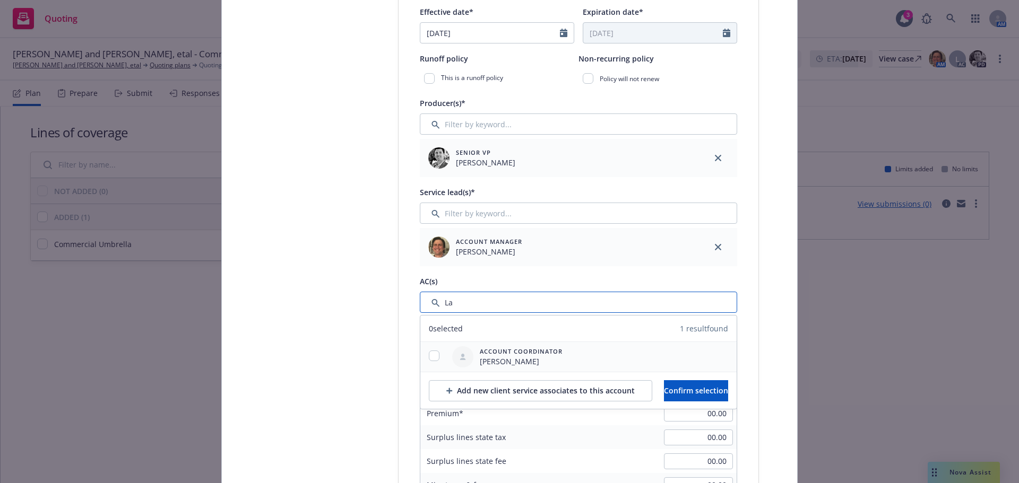
type input "La"
click at [430, 355] on input "checkbox" at bounding box center [434, 356] width 11 height 11
checkbox input "true"
click at [673, 388] on span "Confirm selection" at bounding box center [696, 391] width 64 height 10
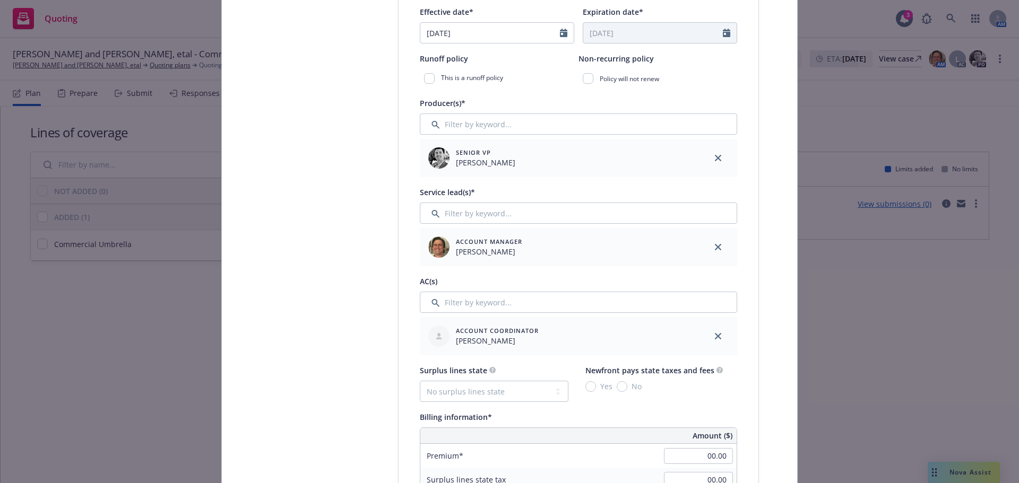
click at [617, 391] on div "No" at bounding box center [629, 386] width 25 height 11
click at [516, 392] on select "No surplus lines state Alaska Alabama Arkansas Arizona California Colorado Conn…" at bounding box center [494, 391] width 149 height 21
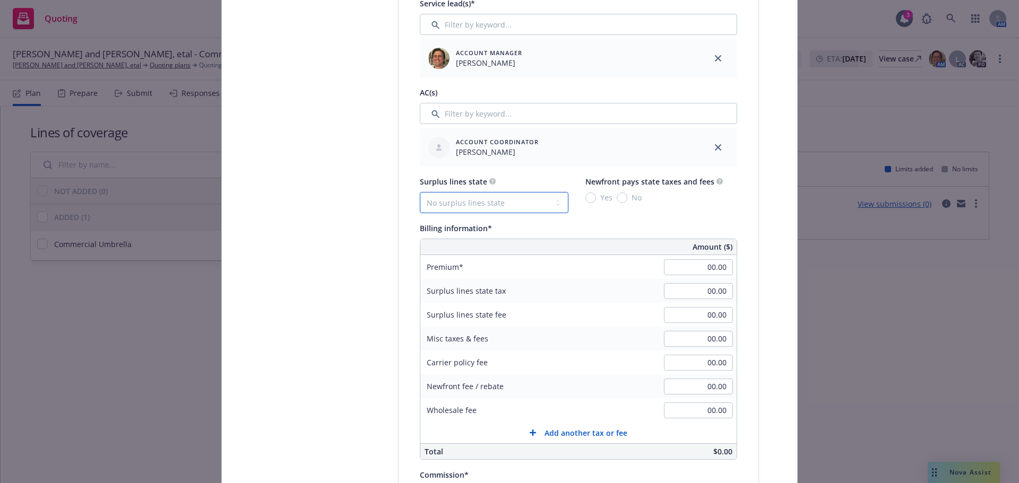
scroll to position [584, 0]
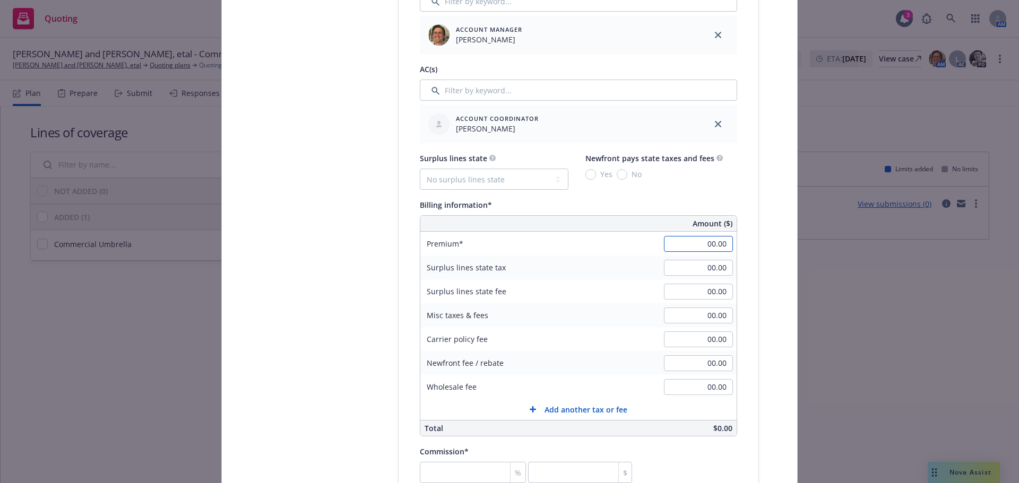
click at [700, 242] on input "00.00" at bounding box center [698, 244] width 69 height 16
type input "3,900.00"
click at [664, 180] on div "Yes No" at bounding box center [653, 174] width 137 height 11
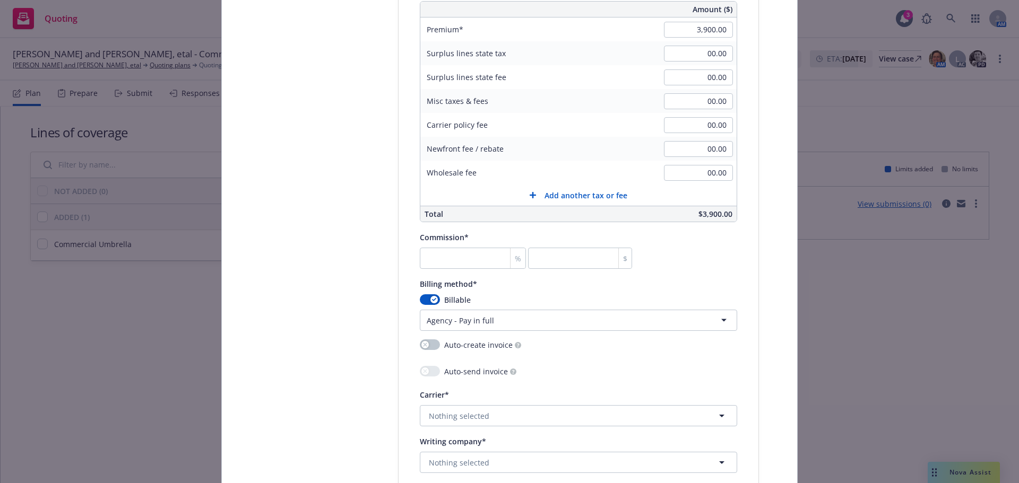
scroll to position [849, 0]
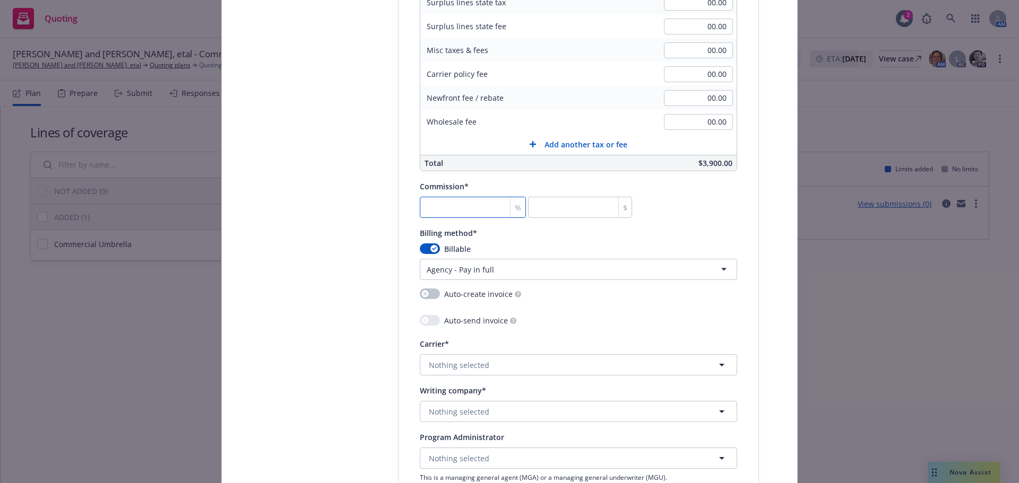
click at [425, 209] on input "number" at bounding box center [473, 207] width 106 height 21
type input "1"
type input "39"
type input "15"
type input "585"
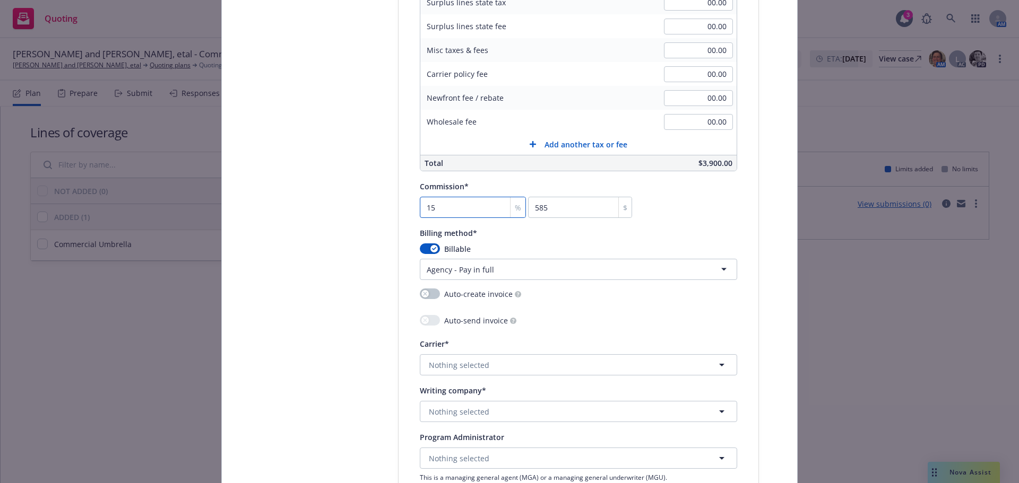
type input "15"
click at [702, 211] on div "Commission* 15 % 585 $" at bounding box center [578, 199] width 317 height 38
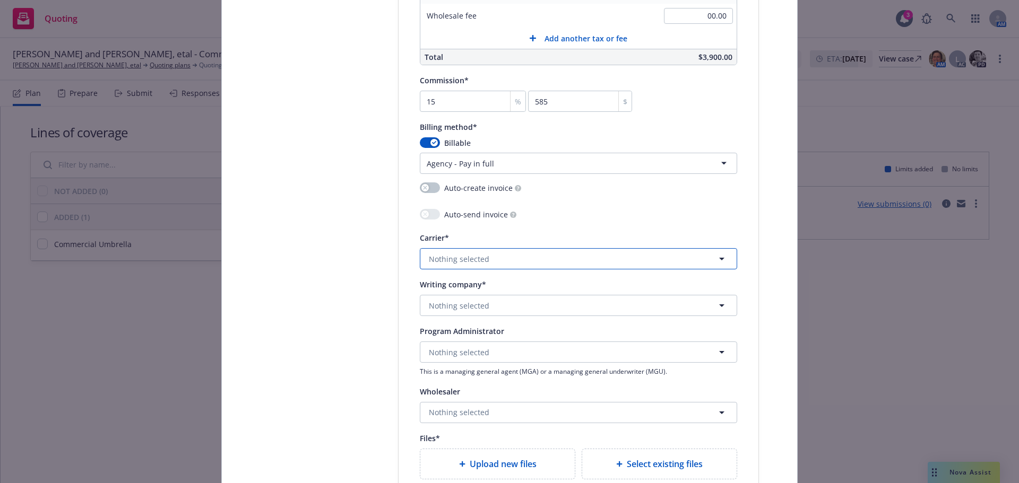
click at [440, 265] on button "Nothing selected" at bounding box center [578, 258] width 317 height 21
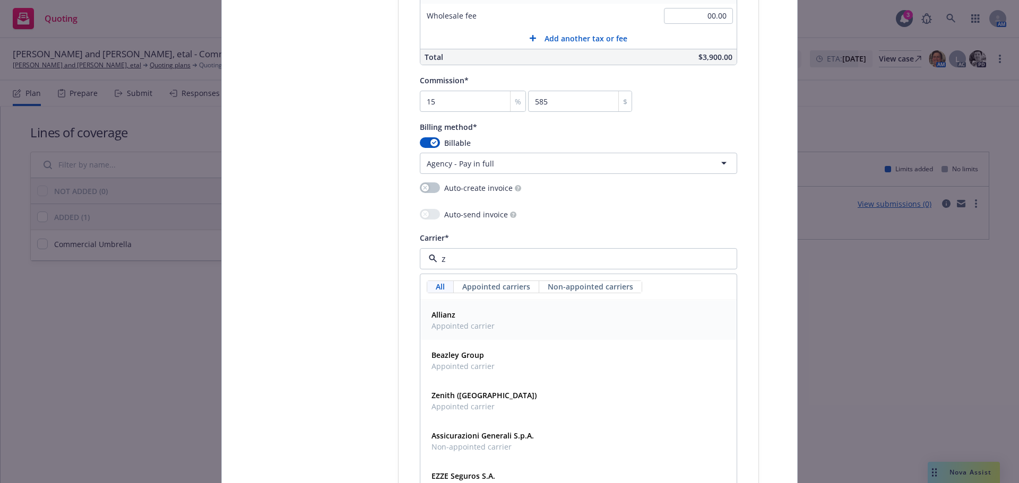
type input "zu"
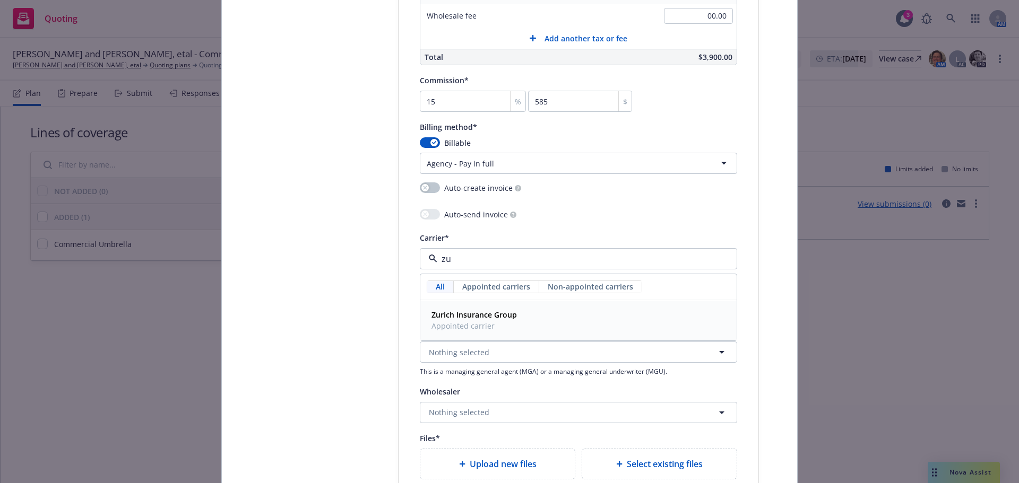
click at [466, 328] on span "Appointed carrier" at bounding box center [473, 325] width 85 height 11
click at [455, 310] on span "Nothing selected" at bounding box center [459, 305] width 60 height 11
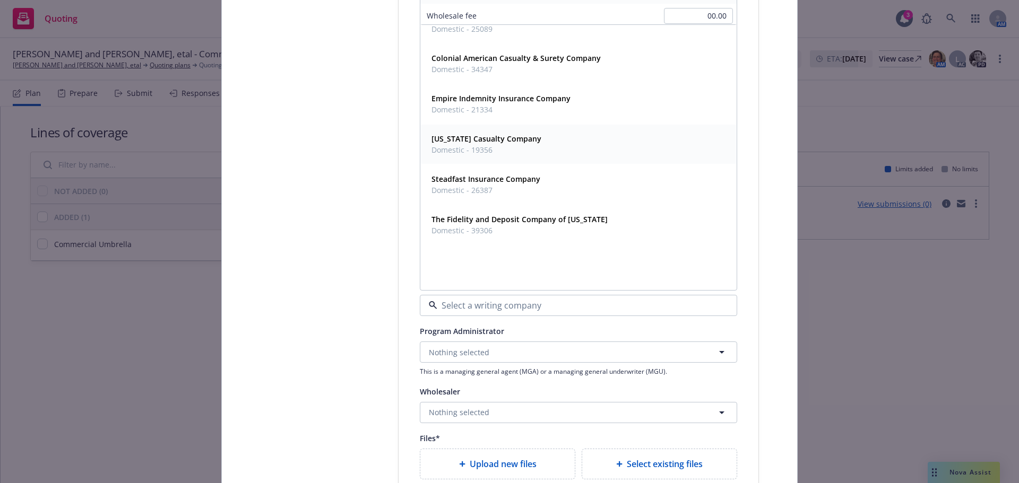
scroll to position [318, 0]
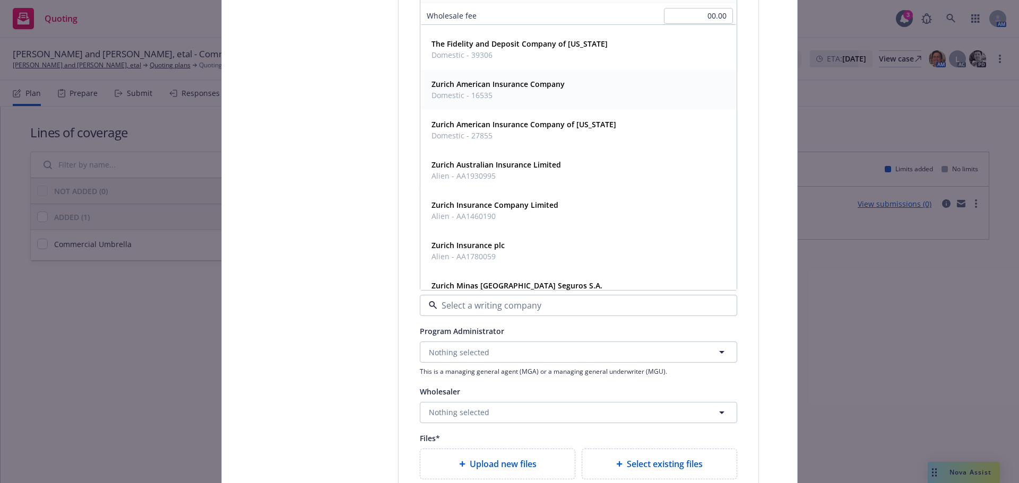
click at [474, 93] on span "Domestic - 16535" at bounding box center [497, 95] width 133 height 11
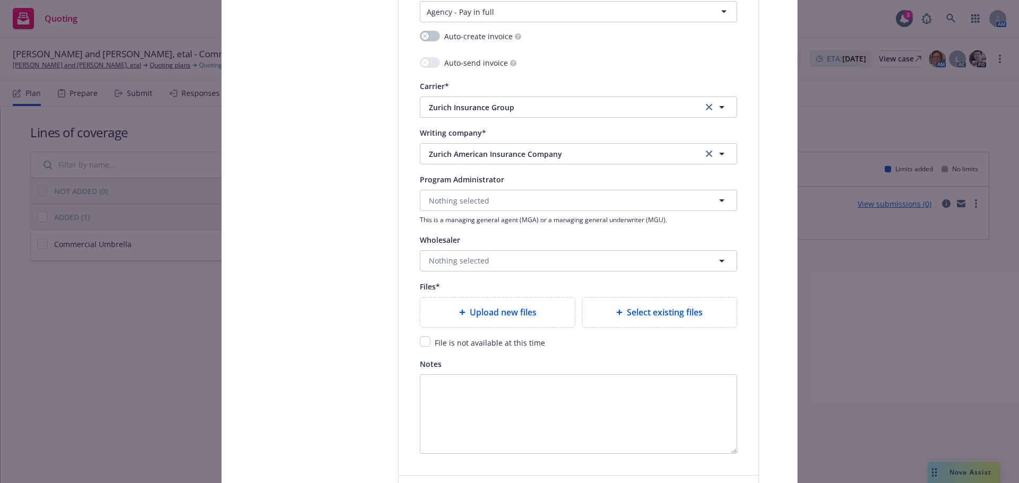
scroll to position [1167, 0]
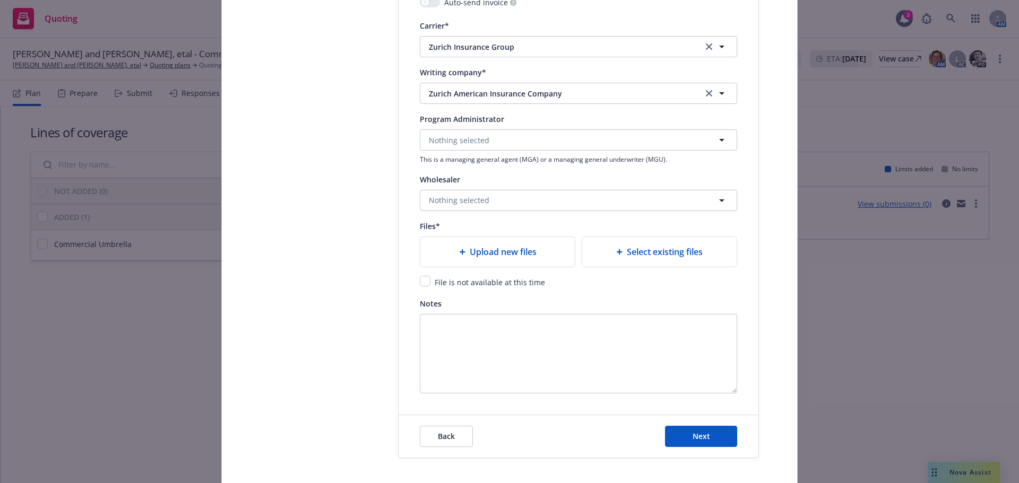
click at [515, 251] on span "Upload new files" at bounding box center [503, 252] width 67 height 13
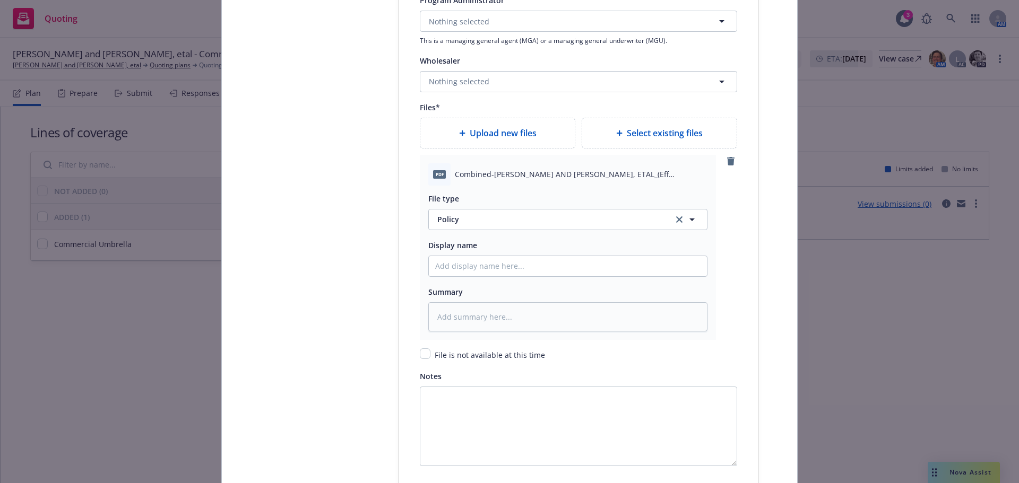
scroll to position [1326, 0]
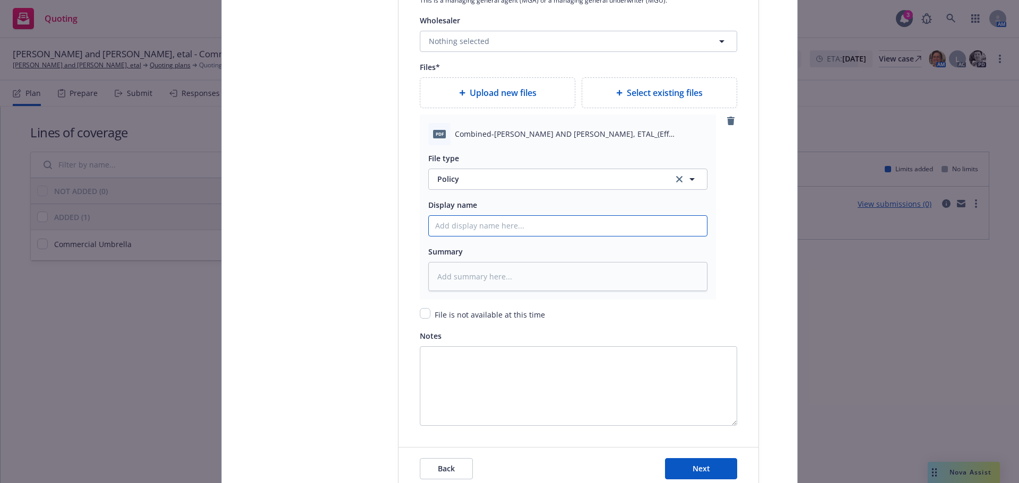
click at [450, 227] on input "Policy display name" at bounding box center [568, 226] width 278 height 20
type textarea "x"
type input "2"
type textarea "x"
type input "25"
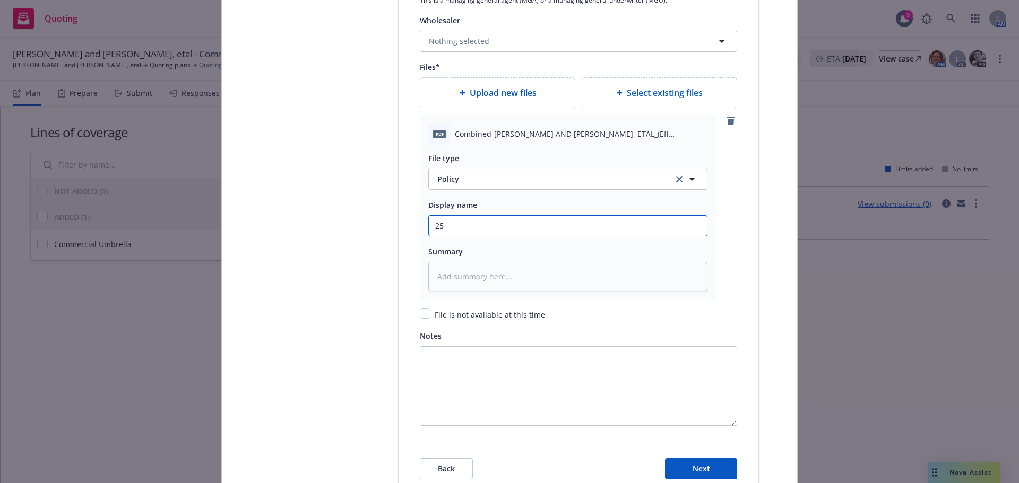
type textarea "x"
type input "25-"
type textarea "x"
type input "25-2"
type textarea "x"
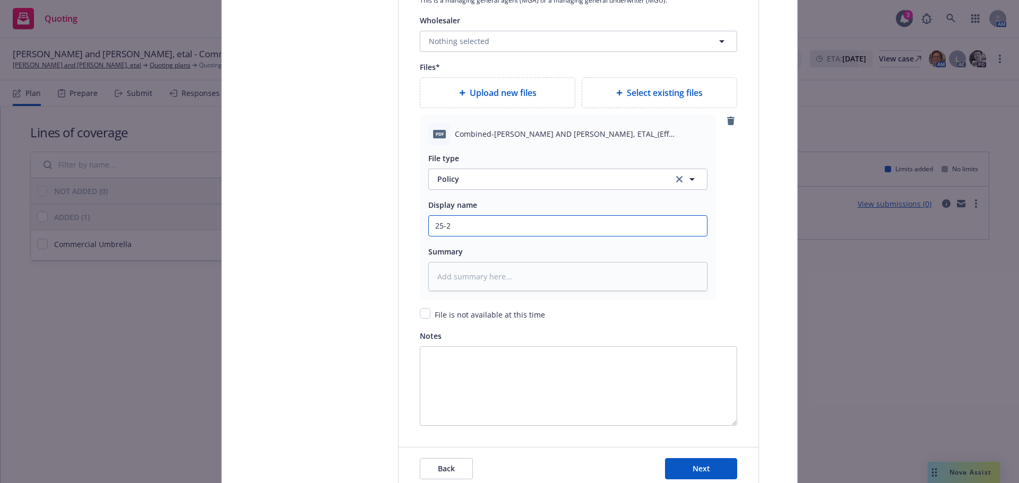
type input "25-26"
type textarea "x"
type input "25-26"
type textarea "x"
type input "25-26 C"
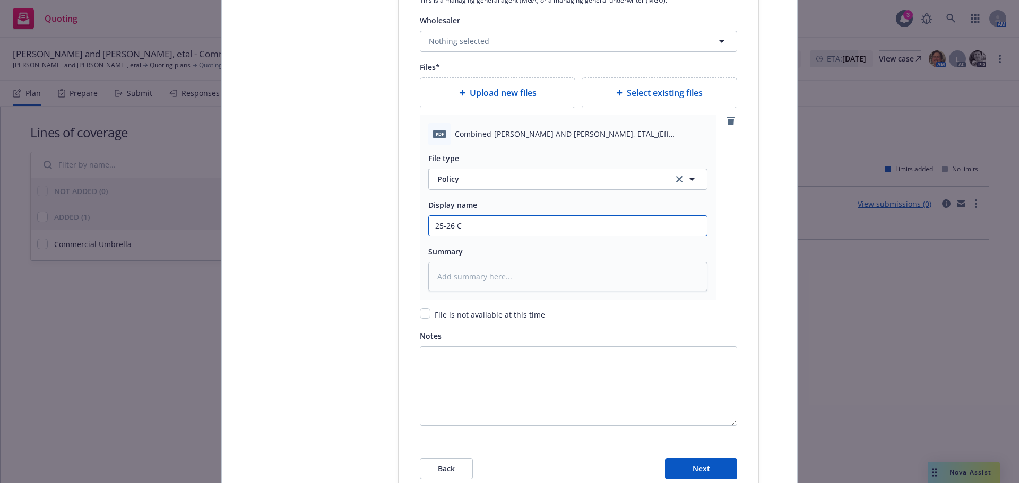
type textarea "x"
type input "25-26 Co"
type textarea "x"
type input "25-26 Com"
type textarea "x"
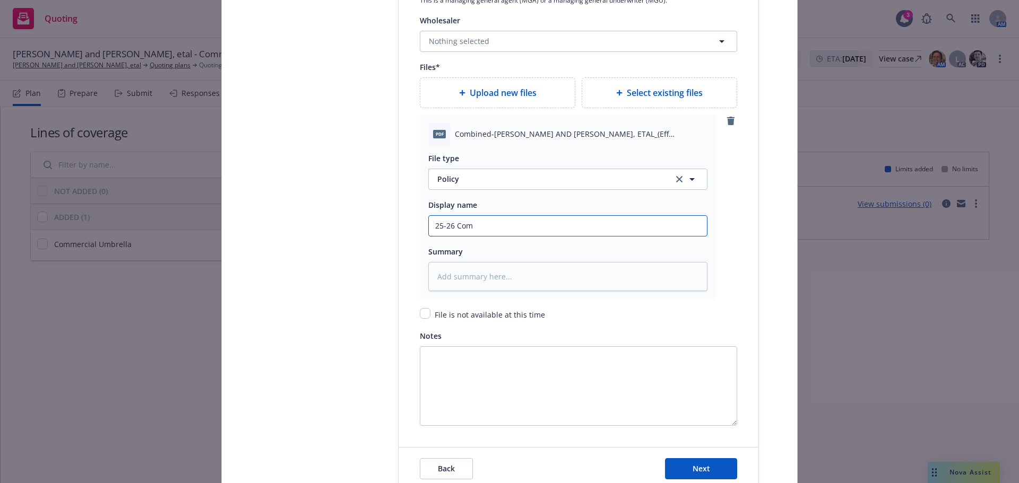
type input "25-26 Comm"
type textarea "x"
type input "25-26 Comme"
type textarea "x"
type input "25-26 Commer"
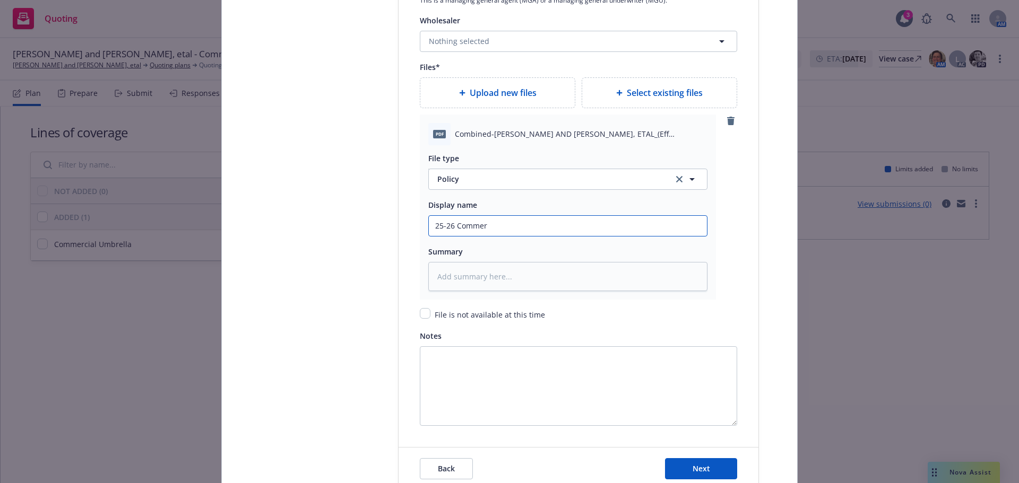
type textarea "x"
type input "25-26 Commerc"
type textarea "x"
type input "25-26 Commerci"
type textarea "x"
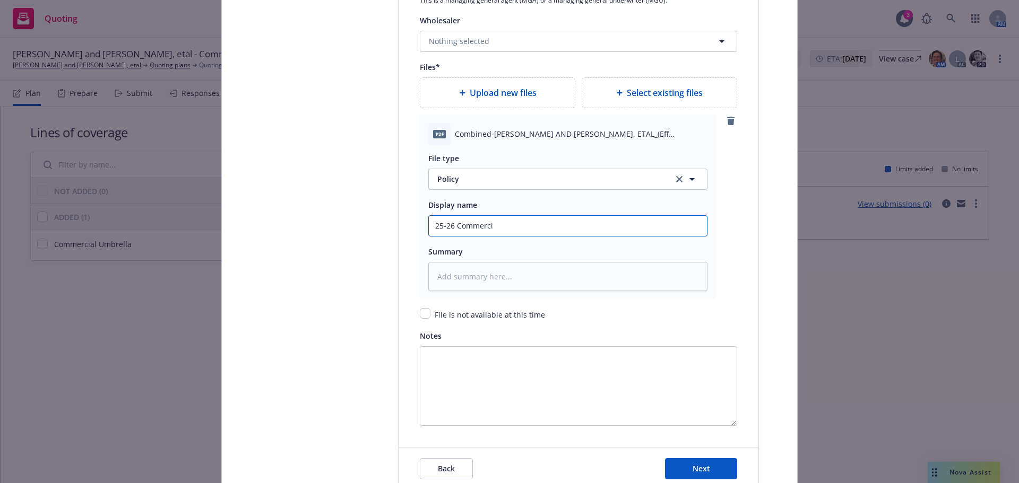
type input "25-26 Commercia"
type textarea "x"
type input "25-26 Commercial"
type textarea "x"
type input "25-26 Commercial"
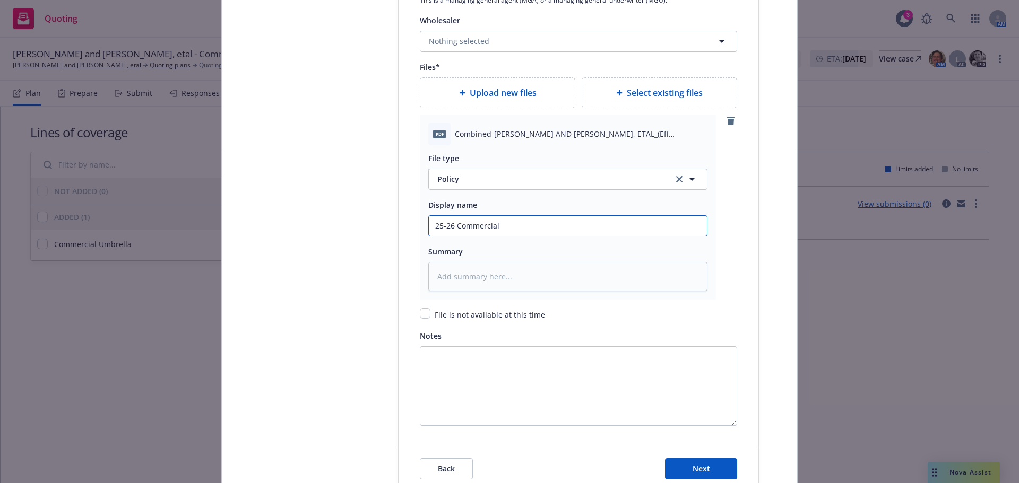
type textarea "x"
type input "25-26 Commercial U"
type textarea "x"
type input "25-26 Commercial Um"
type textarea "x"
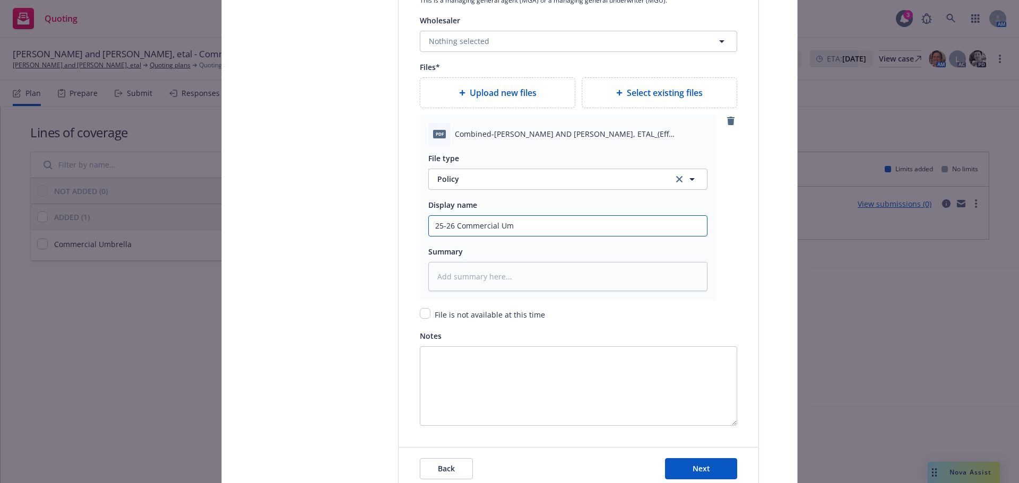
type input "25-26 Commercial Umb"
type textarea "x"
type input "25-26 Commercial Umbr"
type textarea "x"
type input "25-26 Commercial Umbre"
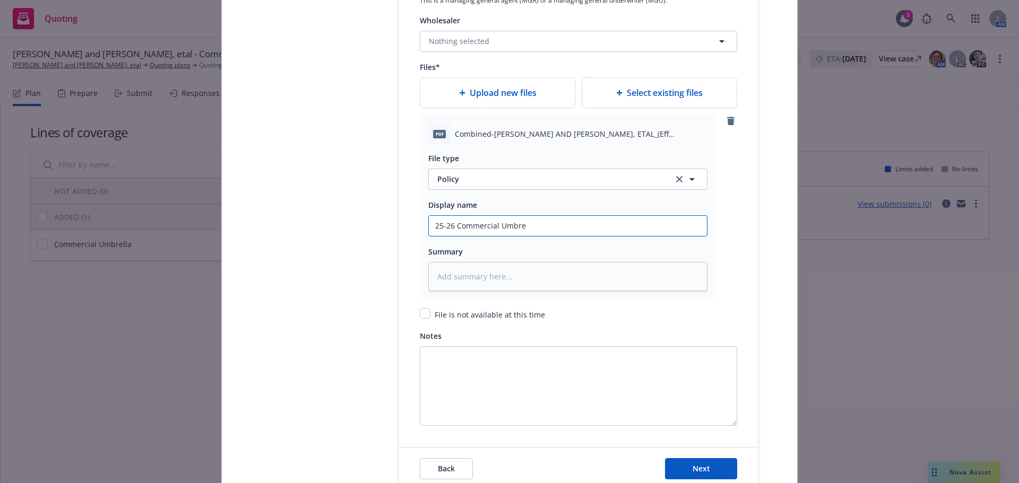
type textarea "x"
type input "25-26 Commercial Umbrel"
type textarea "x"
type input "25-26 Commercial Umbrell"
type textarea "x"
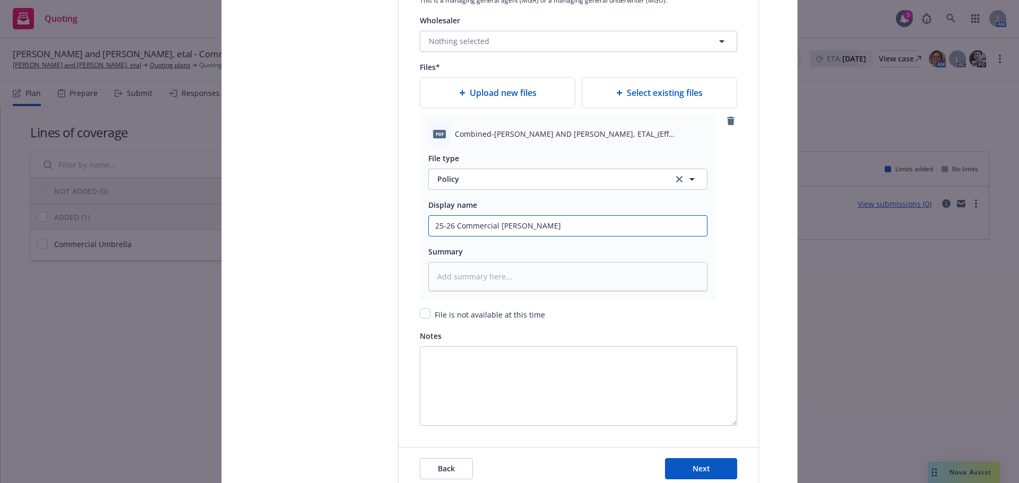
type input "25-26 Commercial Umbrella"
type textarea "x"
type input "25-26 Commercial Umbrella"
type textarea "x"
type input "25-26 Commercial Umbrella O"
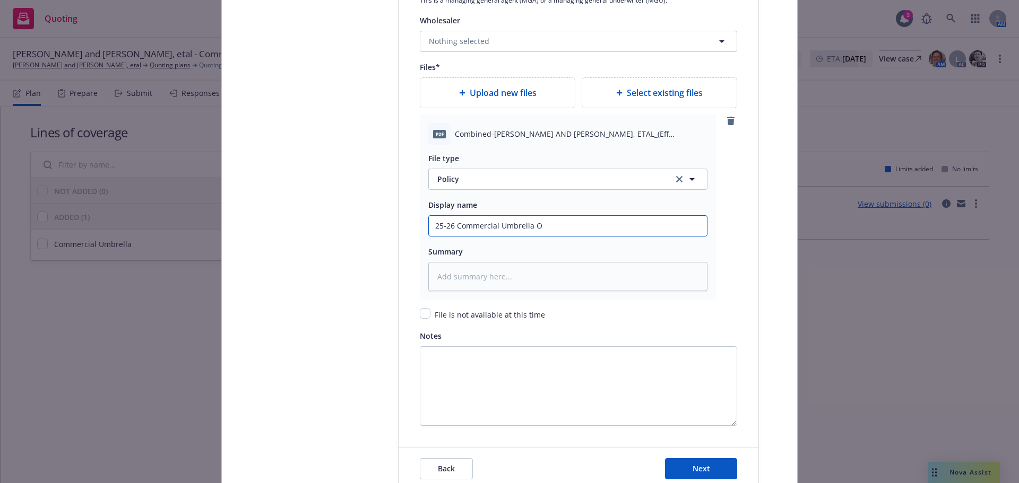
type textarea "x"
type input "25-26 Commercial Umbrella Oc"
type textarea "x"
type input "25-26 Commercial Umbrella Ocm"
type textarea "x"
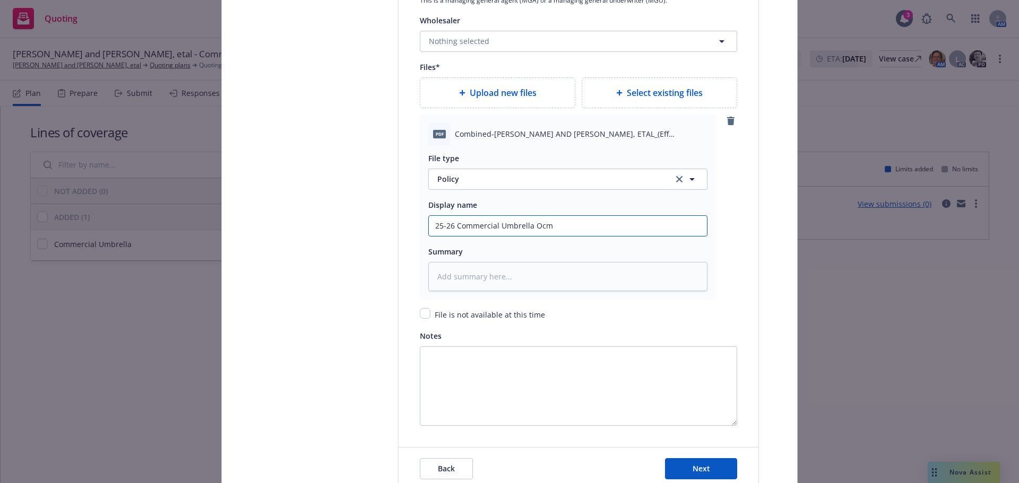
type input "25-26 Commercial Umbrella Oc"
type textarea "x"
type input "25-26 Commercial Umbrella O"
type textarea "x"
type input "25-26 Commercial Umbrella"
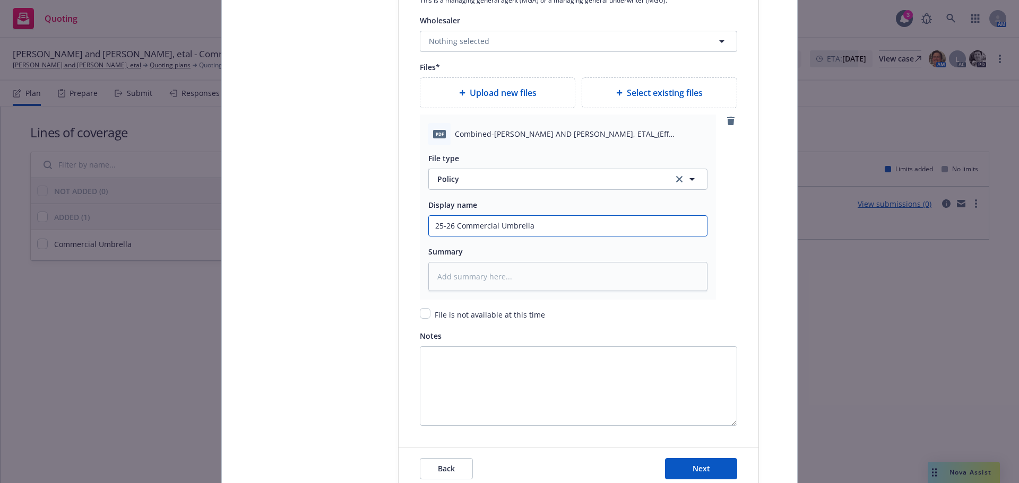
type textarea "x"
type input "25-26 Commercial Umbrella C"
type textarea "x"
type input "25-26 Commercial Umbrella Co"
type textarea "x"
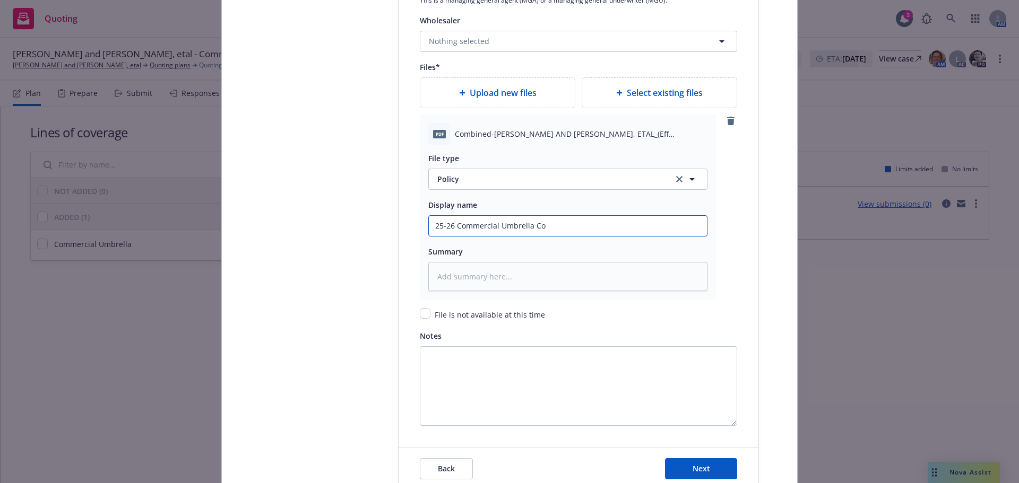
type input "25-26 Commercial Umbrella Com"
type textarea "x"
type input "25-26 Commercial Umbrella Comi"
type textarea "x"
type input "25-26 Commercial Umbrella Comin"
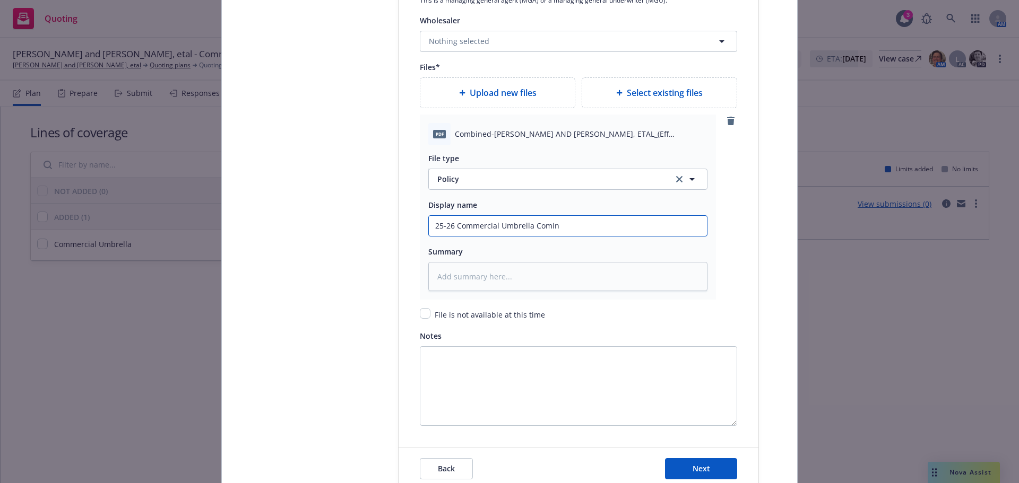
type textarea "x"
type input "25-26 Commercial Umbrella Comi"
type textarea "x"
type input "25-26 Commercial Umbrella Comib"
type textarea "x"
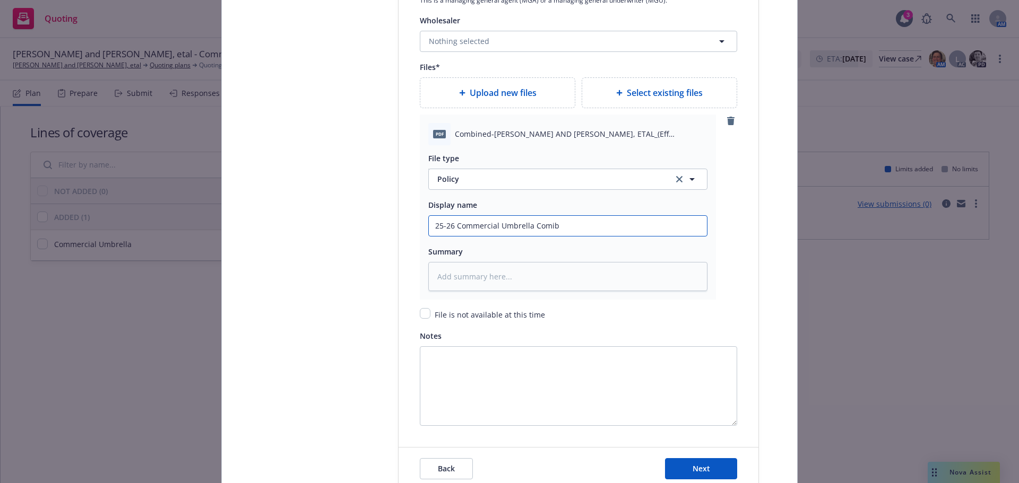
type input "25-26 Commercial Umbrella Comibi"
type textarea "x"
type input "25-26 Commercial Umbrella Comibin"
type textarea "x"
type input "25-26 Commercial Umbrella Comibi"
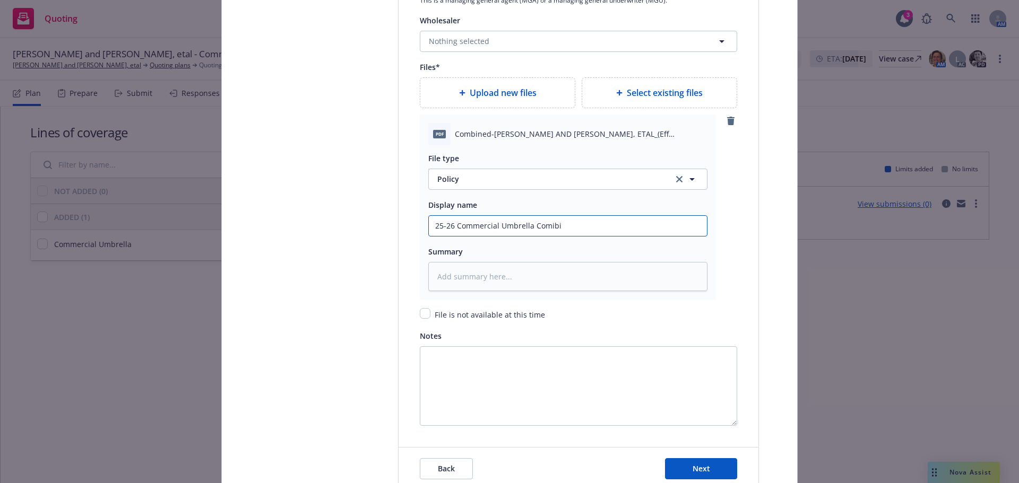
type textarea "x"
type input "25-26 Commercial Umbrella Comib"
type textarea "x"
type input "25-26 Commercial Umbrella Comi"
type textarea "x"
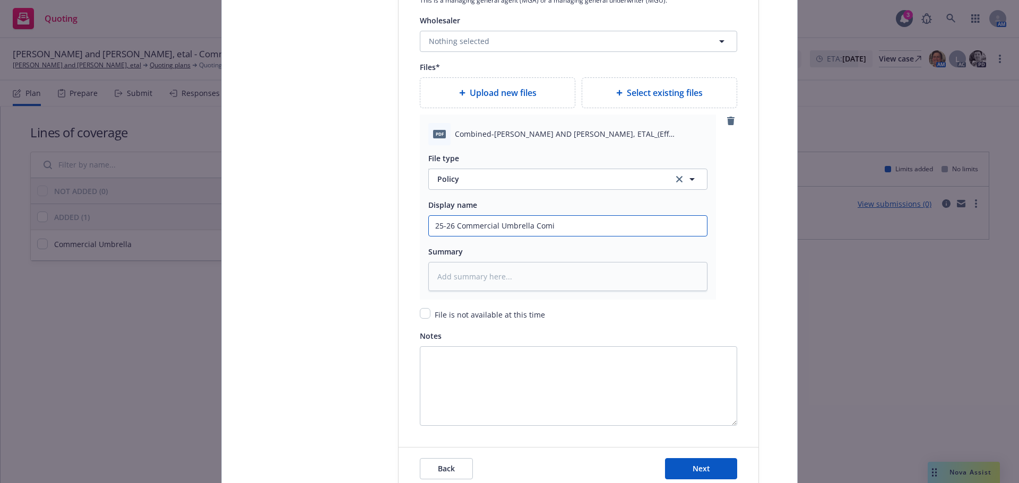
type input "25-26 Commercial Umbrella Com"
type textarea "x"
type input "25-26 Commercial Umbrella Comb"
type textarea "x"
type input "25-26 Commercial Umbrella Combi"
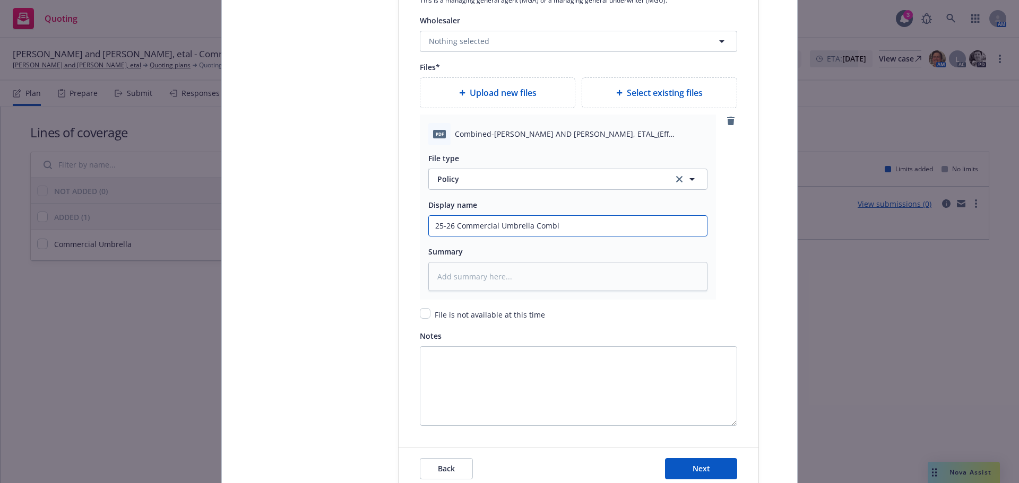
type textarea "x"
type input "25-26 Commercial Umbrella Combin"
type textarea "x"
type input "25-26 Commercial Umbrella Combind"
type textarea "x"
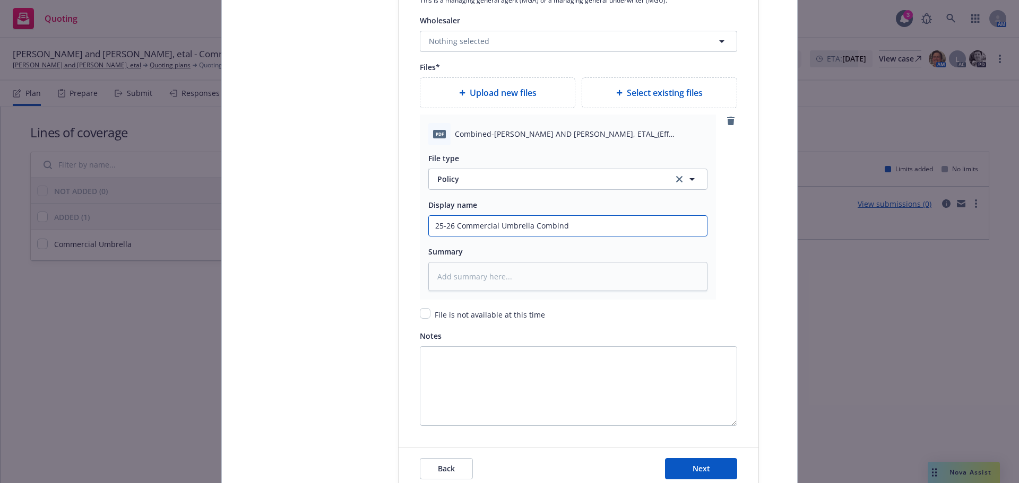
type input "25-26 Commercial Umbrella Combinde"
type textarea "x"
type input "25-26 Commercial Umbrella Combinder"
type textarea "x"
type input "25-26 Commercial Umbrella Combinder"
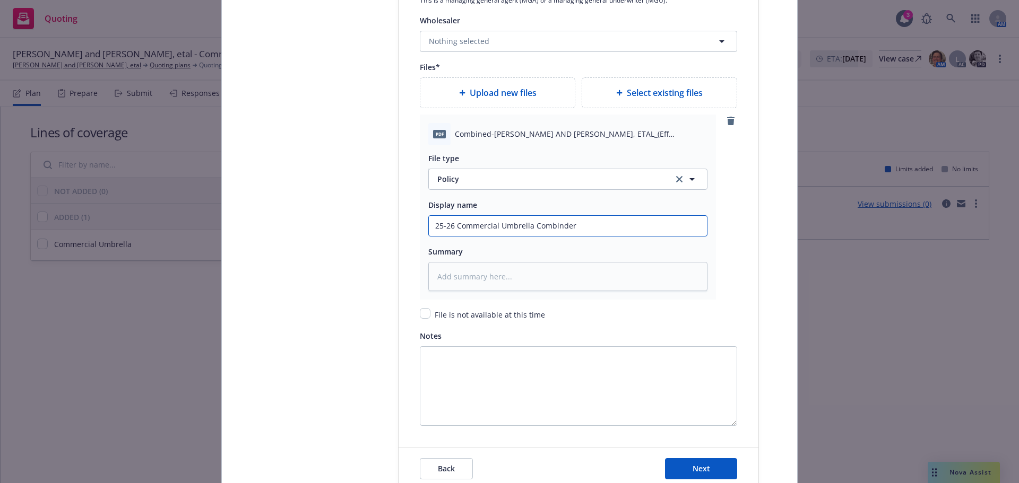
type textarea "x"
type input "25-26 Commercial Umbrella Combinder B"
type textarea "x"
type input "25-26 Commercial Umbrella Combinder"
type textarea "x"
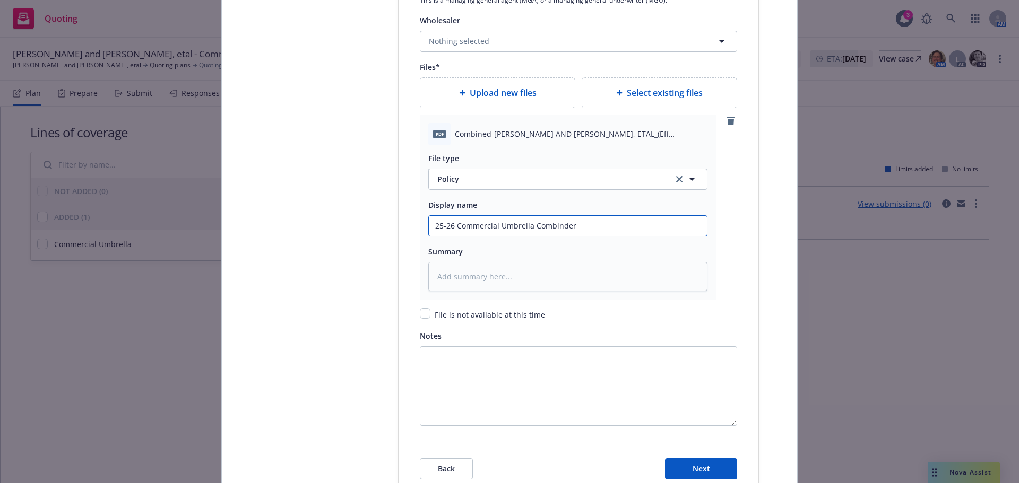
type input "25-26 Commercial Umbrella Combinder"
type textarea "x"
type input "25-26 Commercial Umbrella Combinde"
type textarea "x"
type input "25-26 Commercial Umbrella Combind"
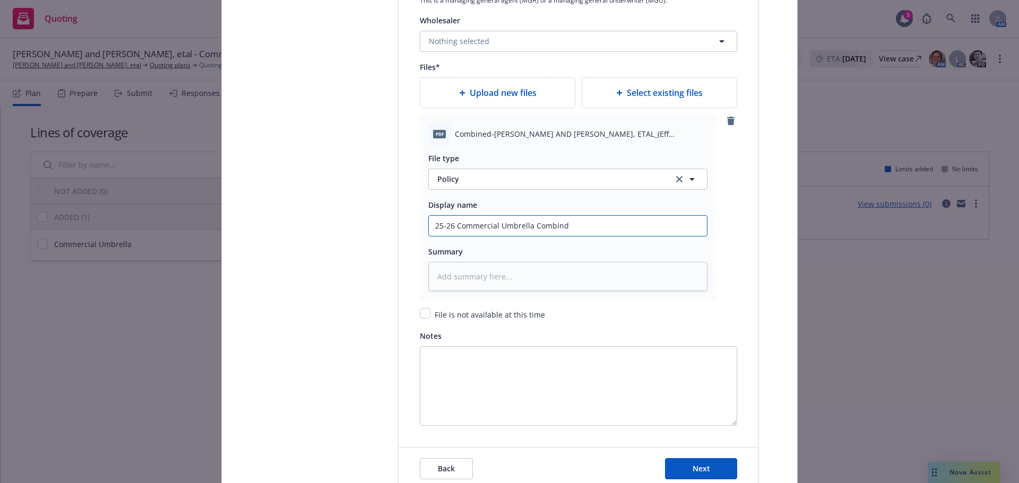
type textarea "x"
type input "25-26 Commercial Umbrella Combin"
type textarea "x"
type input "25-26 Commercial Umbrella Combi"
type textarea "x"
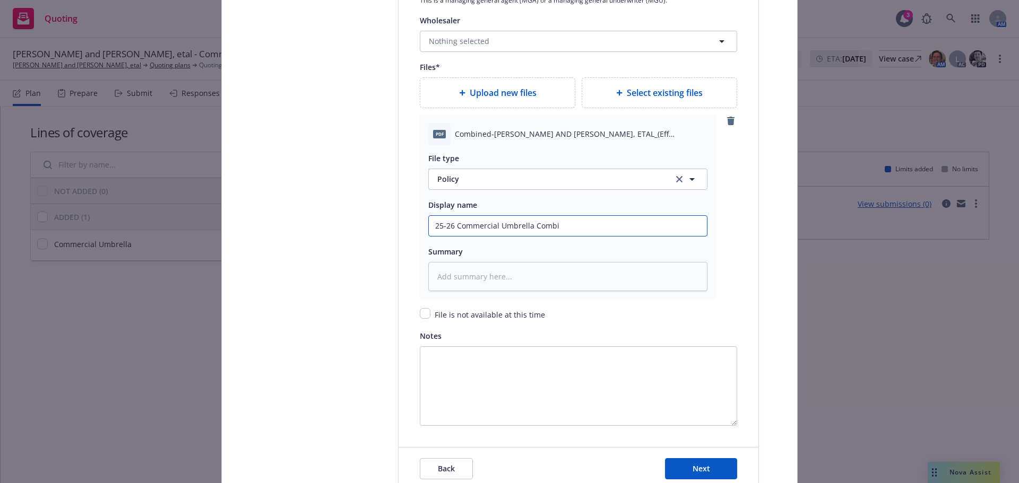
type input "25-26 Commercial Umbrella Comb"
type textarea "x"
type input "25-26 Commercial Umbrella Com"
type textarea "x"
type input "25-26 Commercial Umbrella Co"
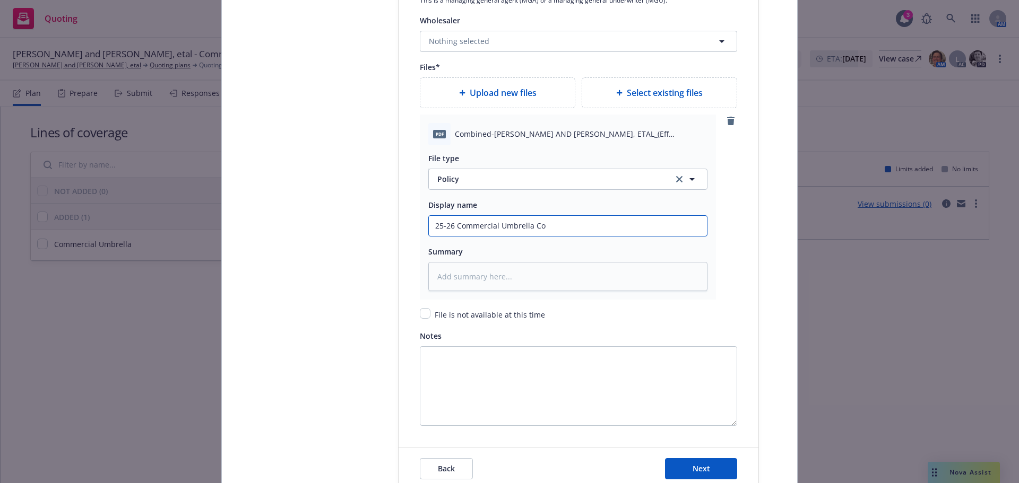
type textarea "x"
type input "25-26 Commercial Umbrella C"
type textarea "x"
type input "25-26 Commercial Umbrella Co"
type textarea "x"
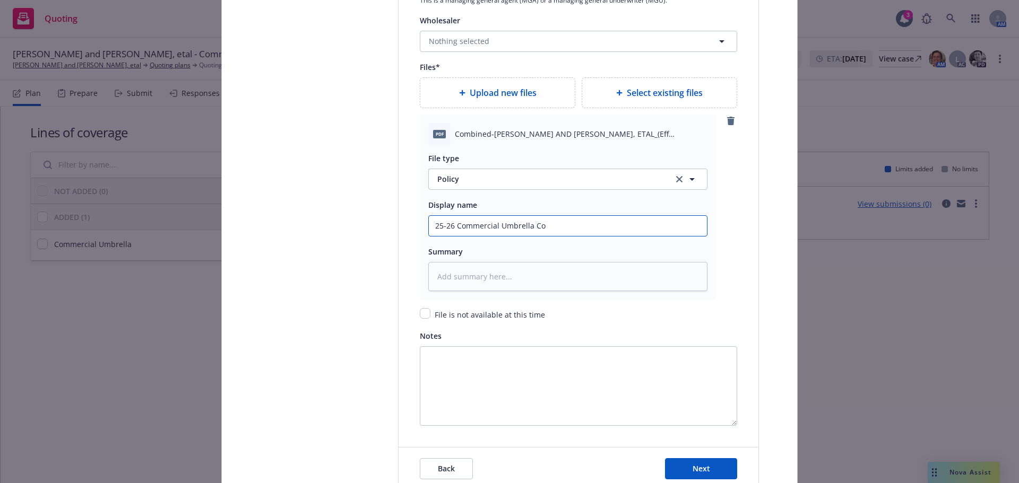
type input "25-26 Commercial Umbrella Com"
type textarea "x"
type input "25-26 Commercial Umbrella Combi"
type textarea "x"
type input "25-26 Commercial Umbrella Combin"
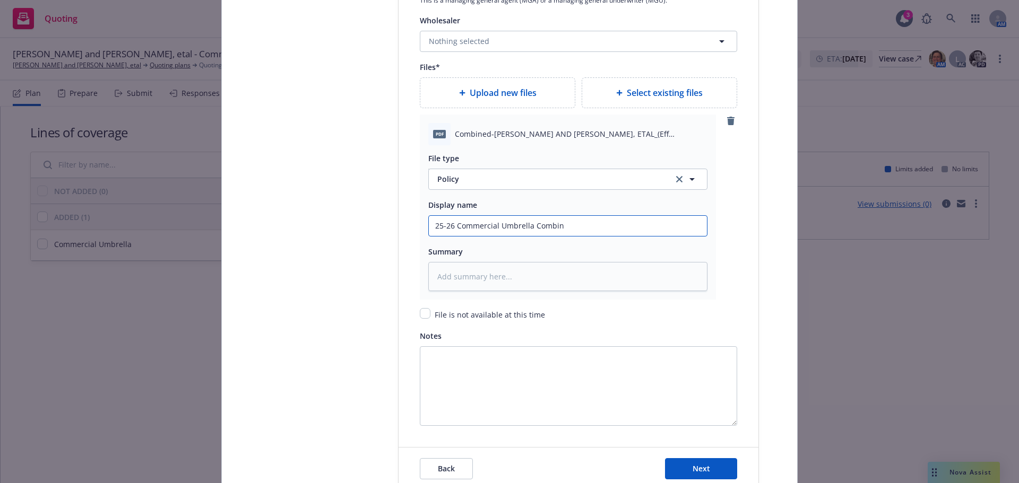
type textarea "x"
type input "25-26 Commercial Umbrella Combind"
type textarea "x"
type input "25-26 Commercial Umbrella Combin"
type textarea "x"
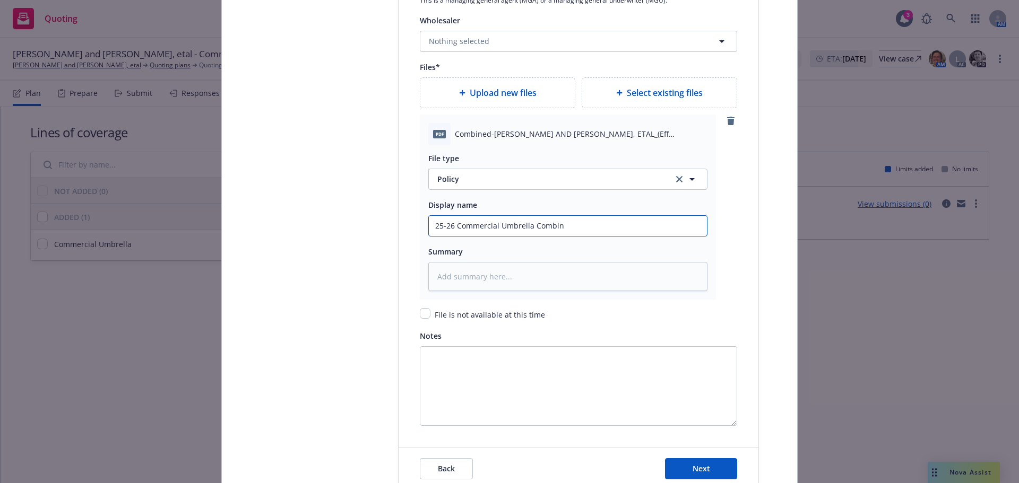
type input "25-26 Commercial Umbrella Combine"
type textarea "x"
type input "25-26 Commercial Umbrella Combined"
type textarea "x"
type input "25-26 Commercial Umbrella Combined"
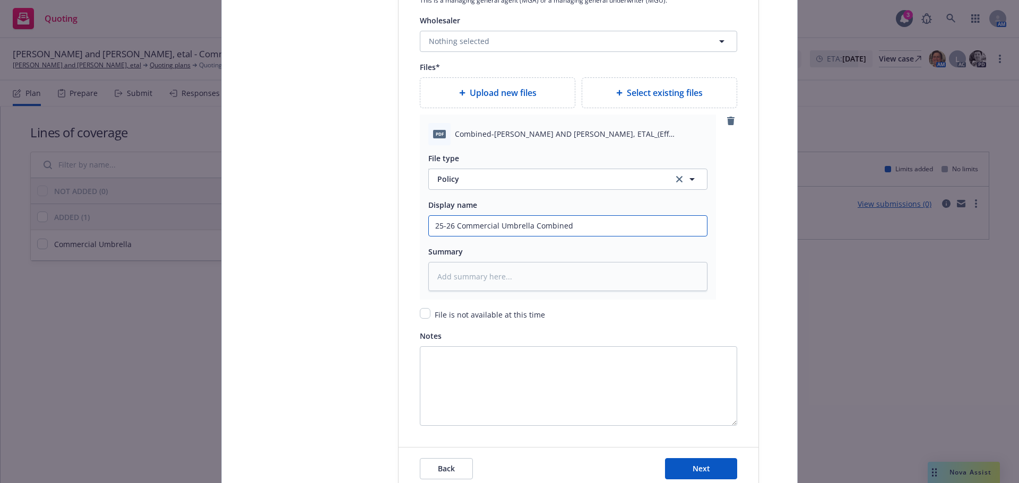
type textarea "x"
type input "25-26 Commercial Umbrella Combined B"
type textarea "x"
type input "25-26 Commercial Umbrella Combined Bi"
type textarea "x"
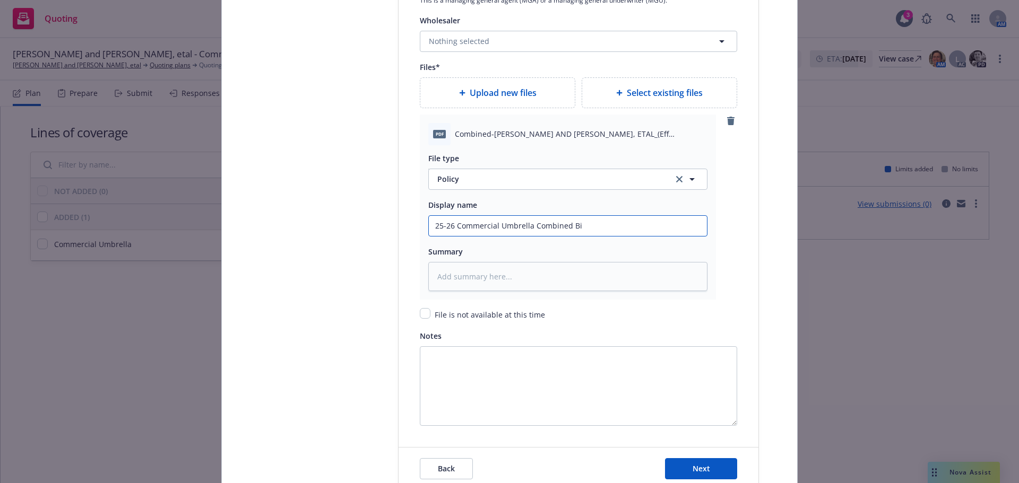
type input "25-26 Commercial Umbrella Combined Bin"
type textarea "x"
type input "25-26 Commercial Umbrella Combined Bind"
type textarea "x"
type input "25-26 Commercial Umbrella Combined Binde"
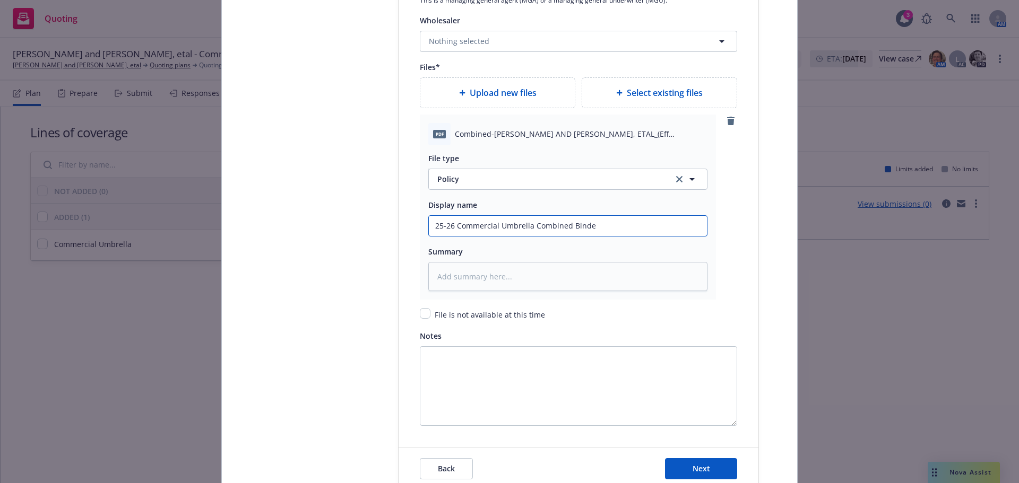
type textarea "x"
type input "25-26 Commercial Umbrella Combined Binder"
click at [466, 184] on span "Policy" at bounding box center [548, 178] width 223 height 11
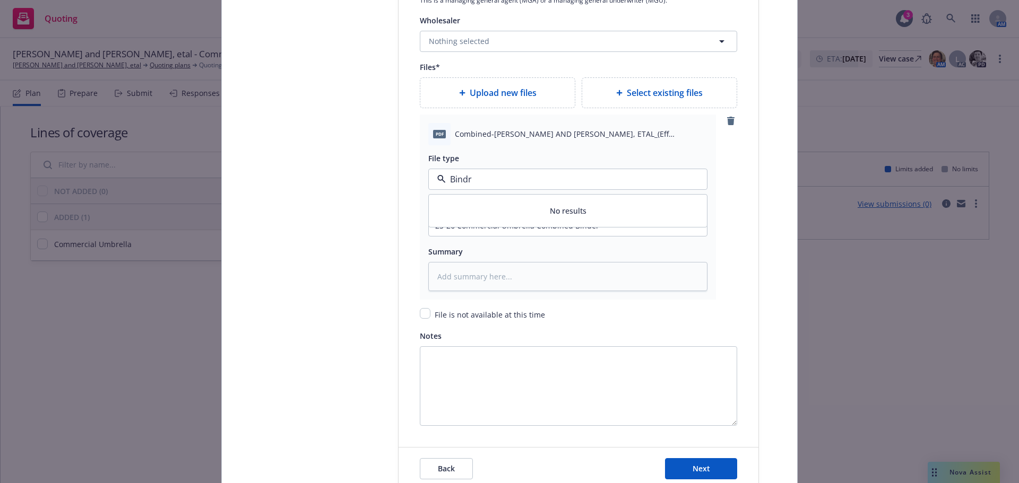
type input "Bind"
click at [464, 204] on div "Binder" at bounding box center [567, 208] width 265 height 15
click at [693, 473] on span "Next" at bounding box center [701, 469] width 18 height 10
type textarea "x"
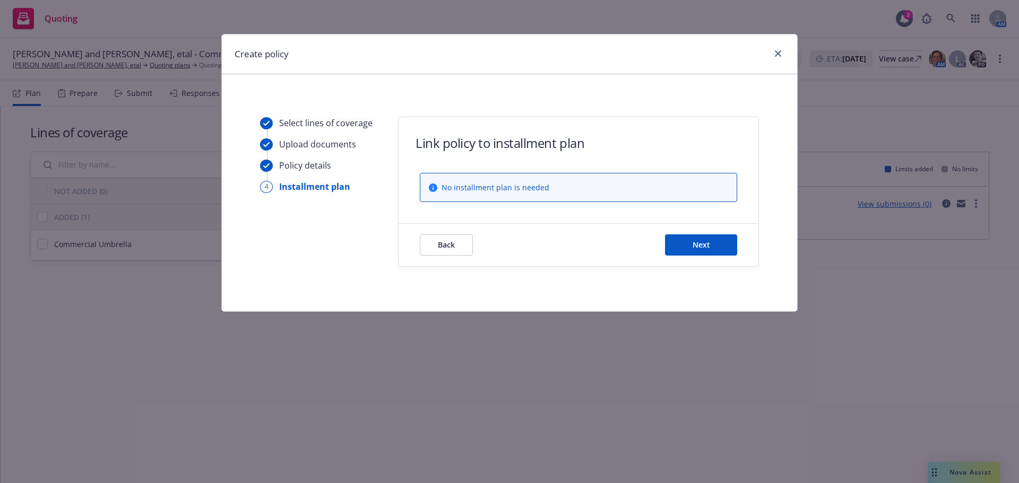
scroll to position [0, 0]
click at [682, 249] on button "Next" at bounding box center [701, 245] width 72 height 21
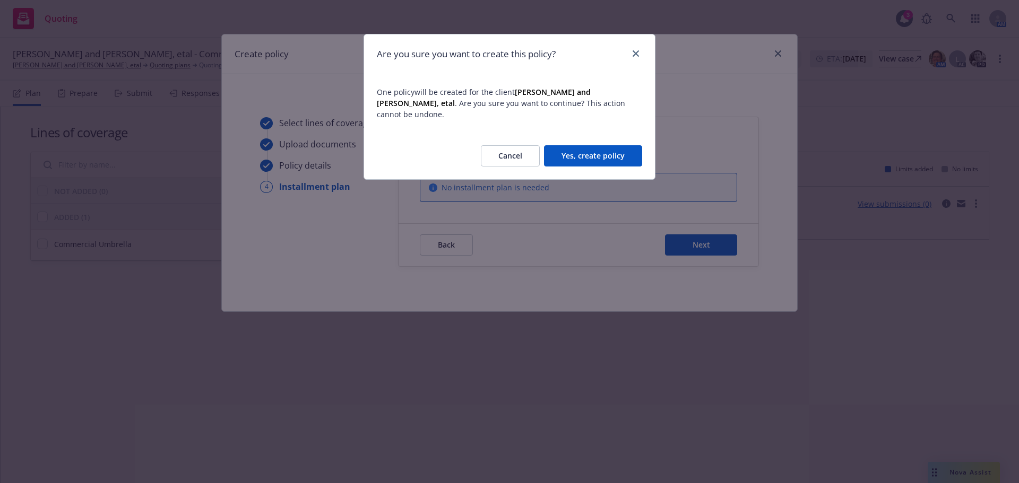
click at [571, 145] on button "Yes, create policy" at bounding box center [593, 155] width 98 height 21
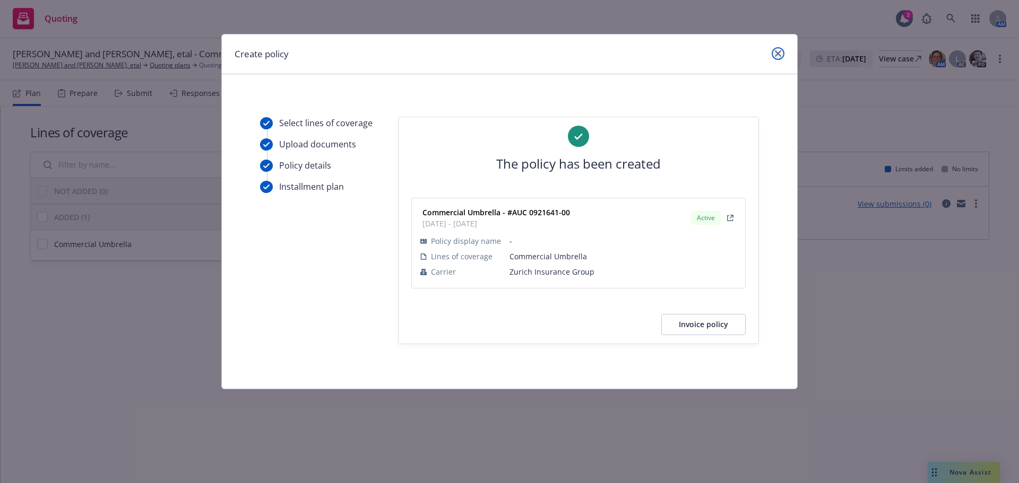
click at [778, 55] on icon "close" at bounding box center [778, 53] width 6 height 6
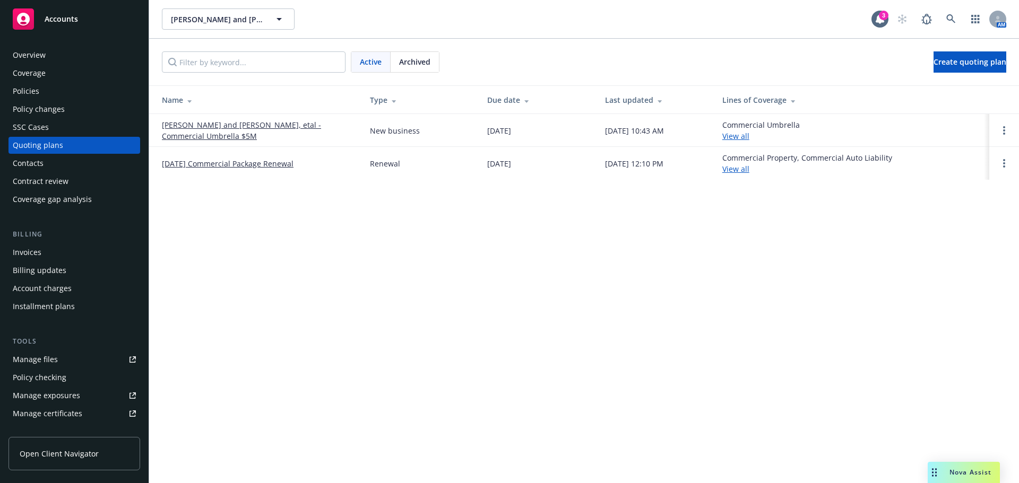
click at [33, 92] on div "Policies" at bounding box center [26, 91] width 27 height 17
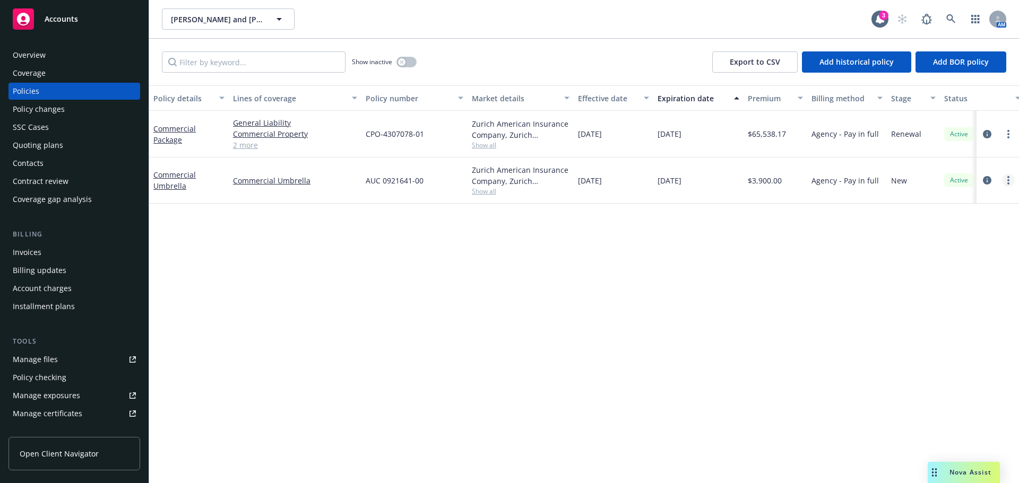
click at [1007, 180] on icon "more" at bounding box center [1008, 180] width 2 height 8
click at [990, 180] on icon "circleInformation" at bounding box center [987, 180] width 8 height 8
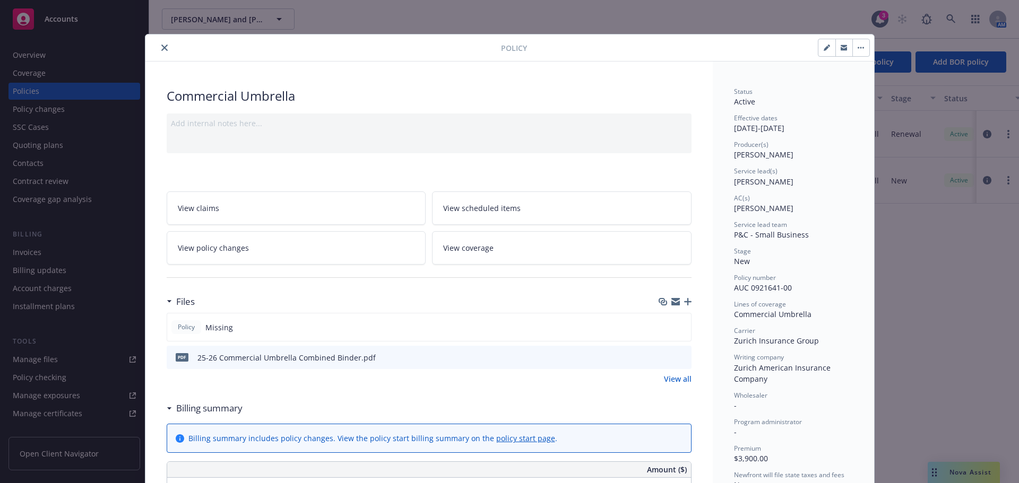
click at [862, 50] on button "button" at bounding box center [860, 47] width 17 height 17
click at [270, 248] on link "View policy changes" at bounding box center [296, 247] width 259 height 33
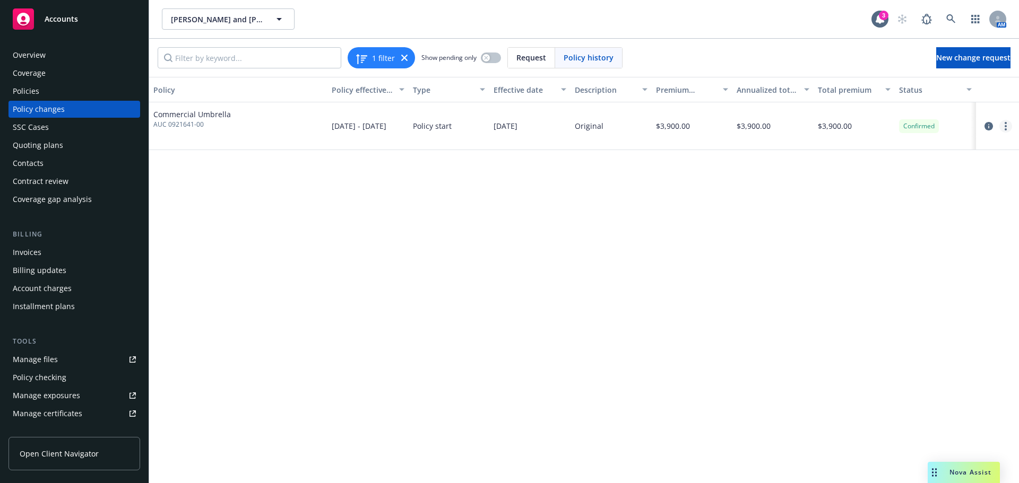
click at [1003, 126] on link "more" at bounding box center [1005, 126] width 13 height 13
click at [892, 213] on link "Edit billing info" at bounding box center [920, 211] width 182 height 21
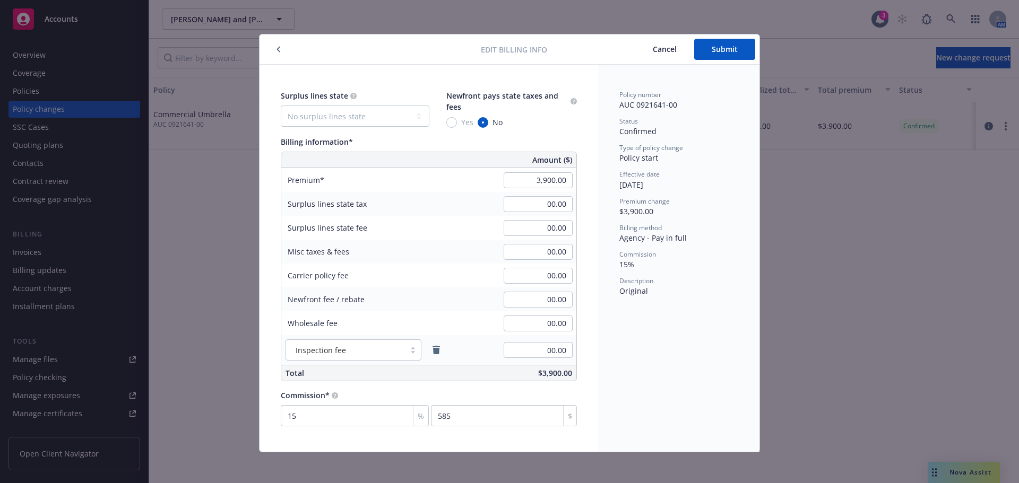
click at [663, 45] on span "Cancel" at bounding box center [665, 49] width 24 height 10
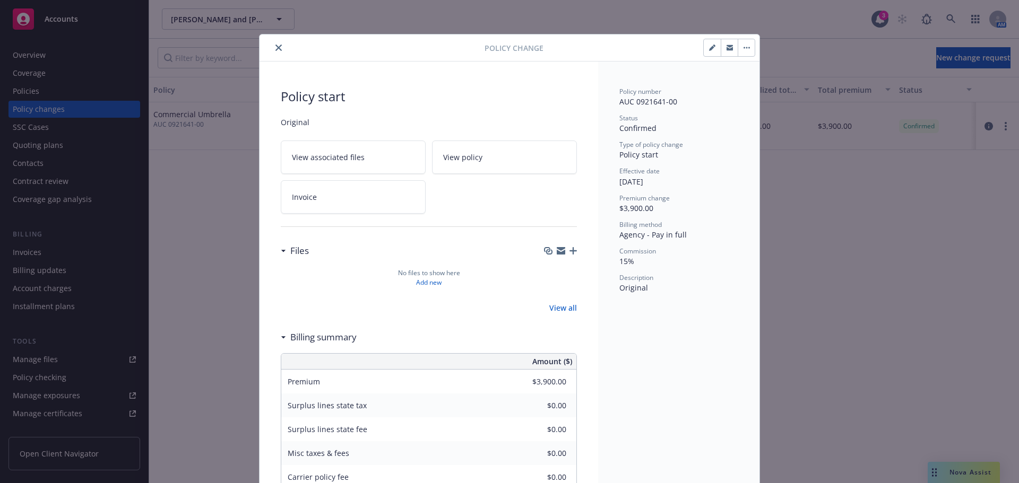
click at [280, 49] on button "close" at bounding box center [278, 47] width 13 height 13
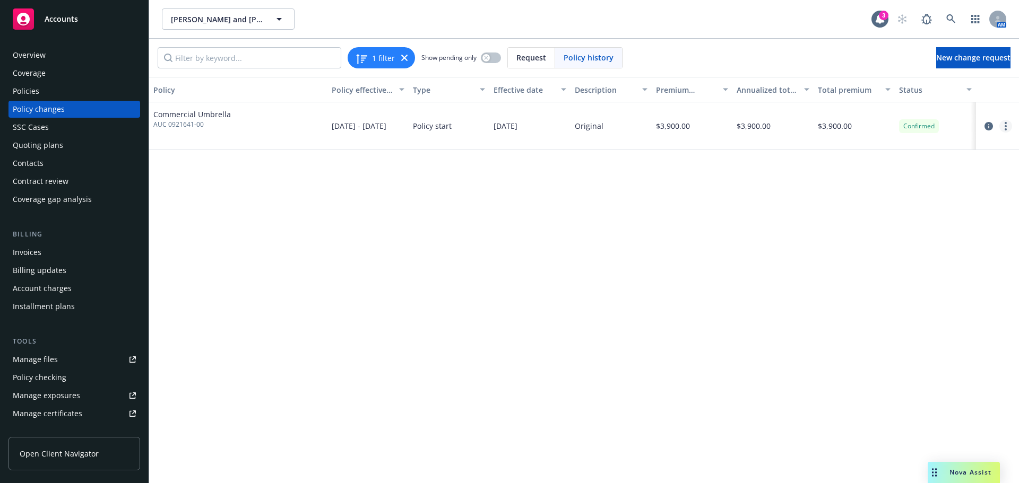
click at [1002, 126] on link "more" at bounding box center [1005, 126] width 13 height 13
click at [992, 125] on icon "circleInformation" at bounding box center [988, 126] width 8 height 8
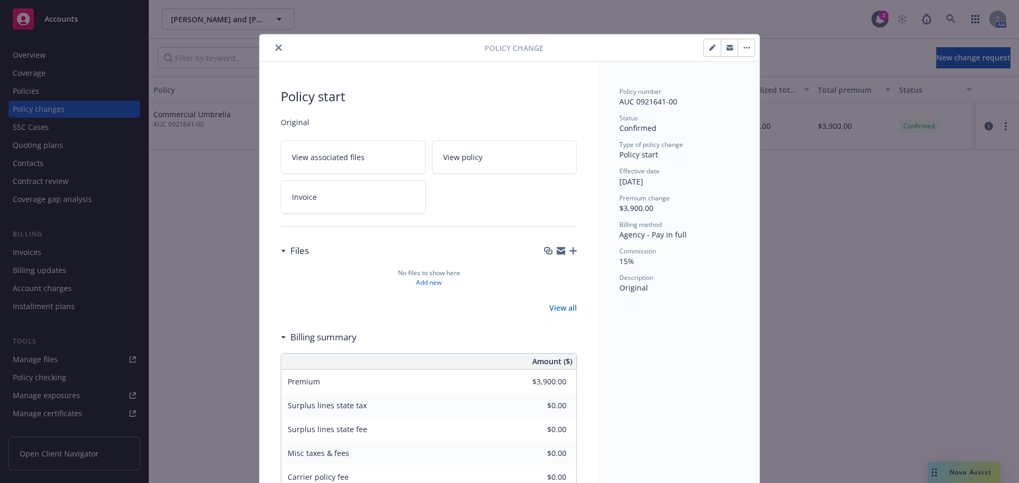
scroll to position [32, 0]
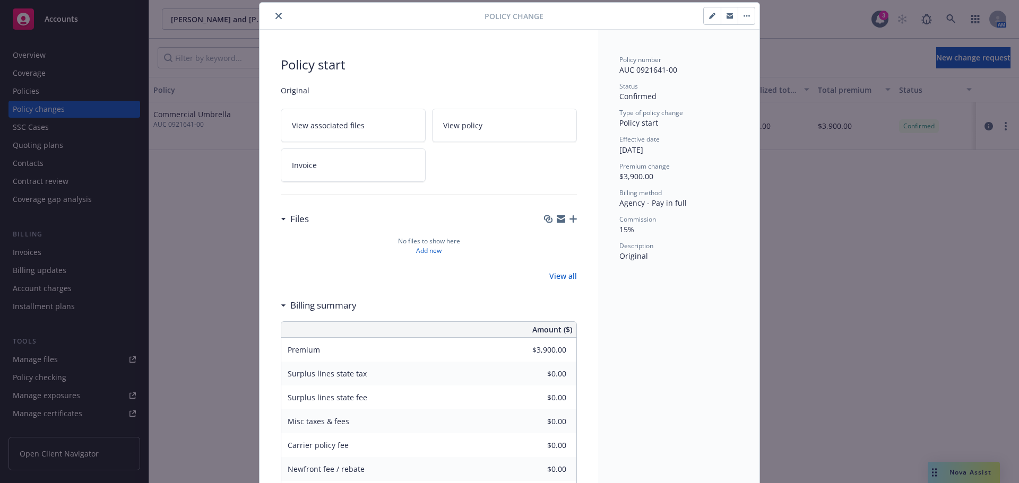
click at [276, 15] on icon "close" at bounding box center [278, 16] width 6 height 6
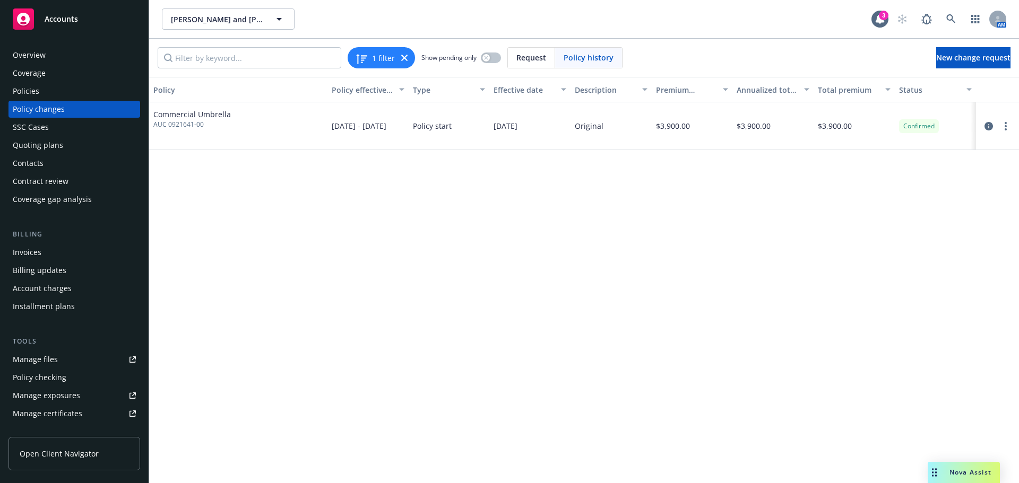
click at [25, 79] on div "Coverage" at bounding box center [29, 73] width 33 height 17
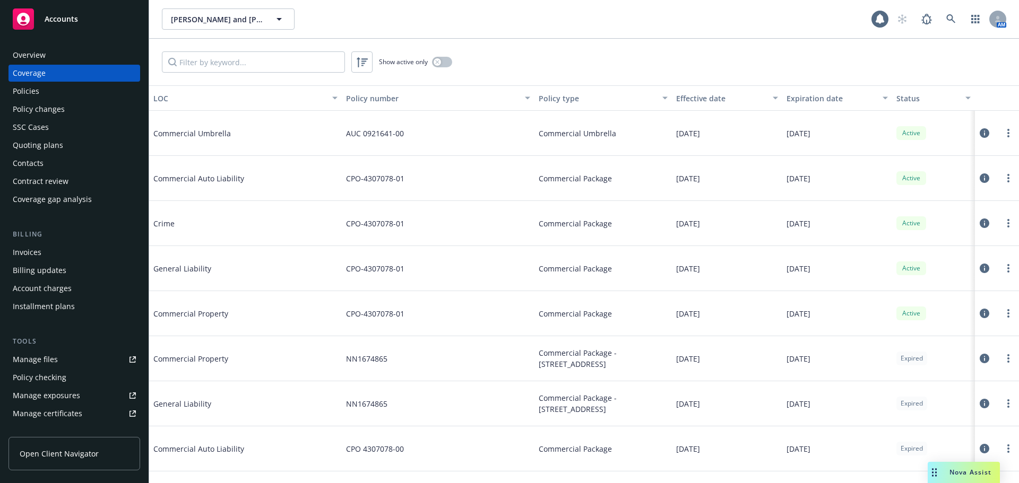
click at [44, 93] on div "Policies" at bounding box center [74, 91] width 123 height 17
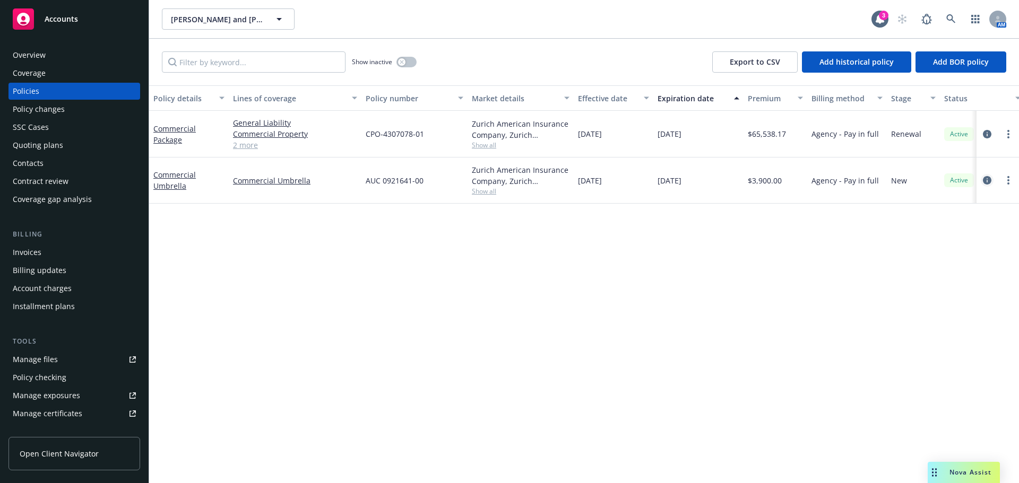
click at [987, 180] on icon "circleInformation" at bounding box center [987, 180] width 8 height 8
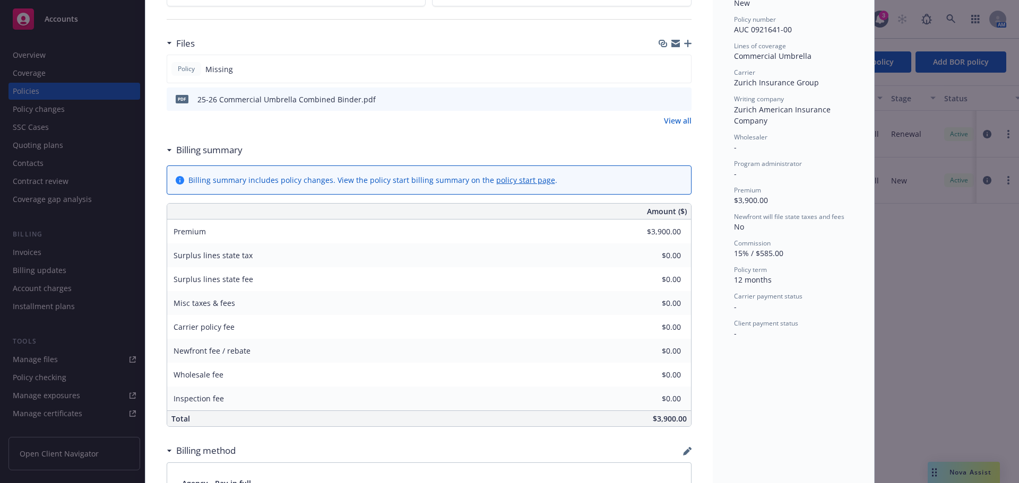
scroll to position [32, 0]
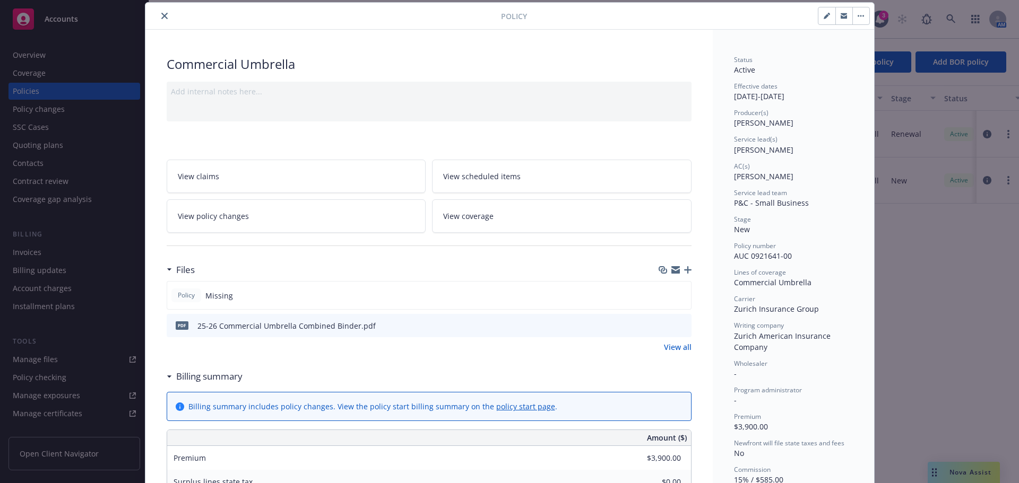
click at [818, 20] on button "button" at bounding box center [826, 15] width 17 height 17
select select "NEW"
select select "12"
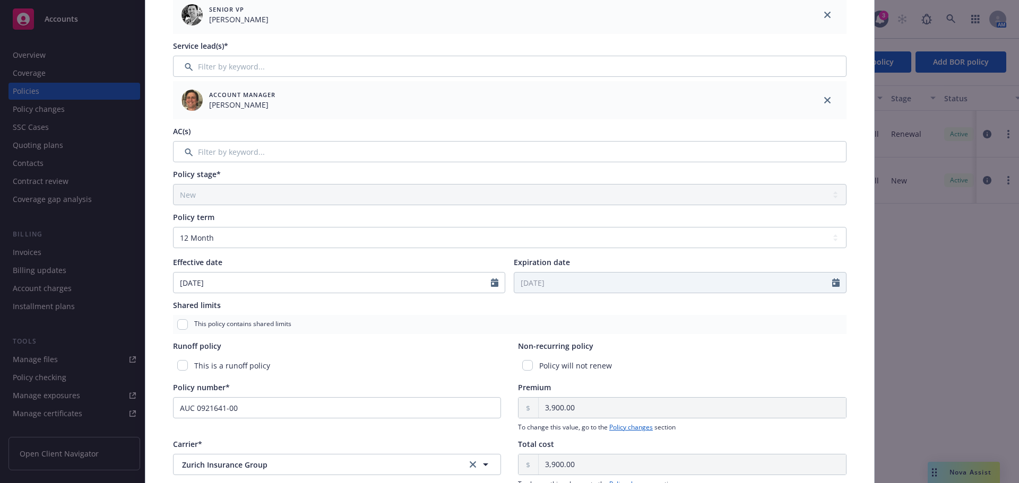
scroll to position [191, 0]
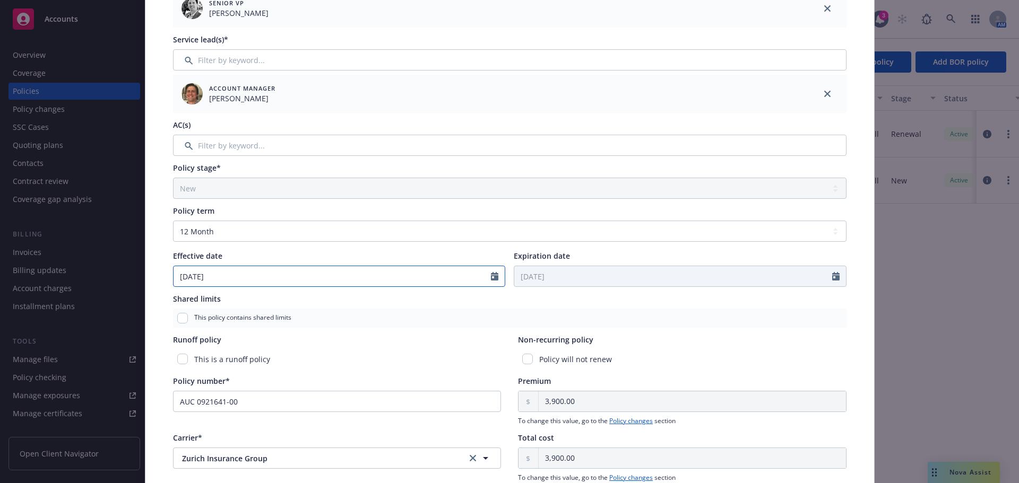
click at [491, 280] on icon "Calendar" at bounding box center [494, 276] width 7 height 8
select select "9"
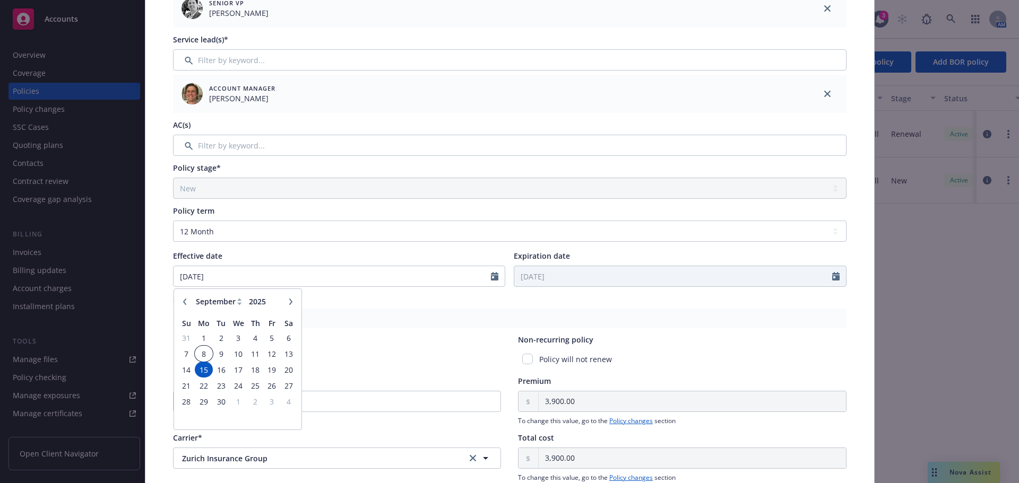
click at [196, 355] on span "8" at bounding box center [204, 354] width 16 height 13
type input "[DATE]"
click at [239, 142] on input "Filter by keyword..." at bounding box center [509, 145] width 673 height 21
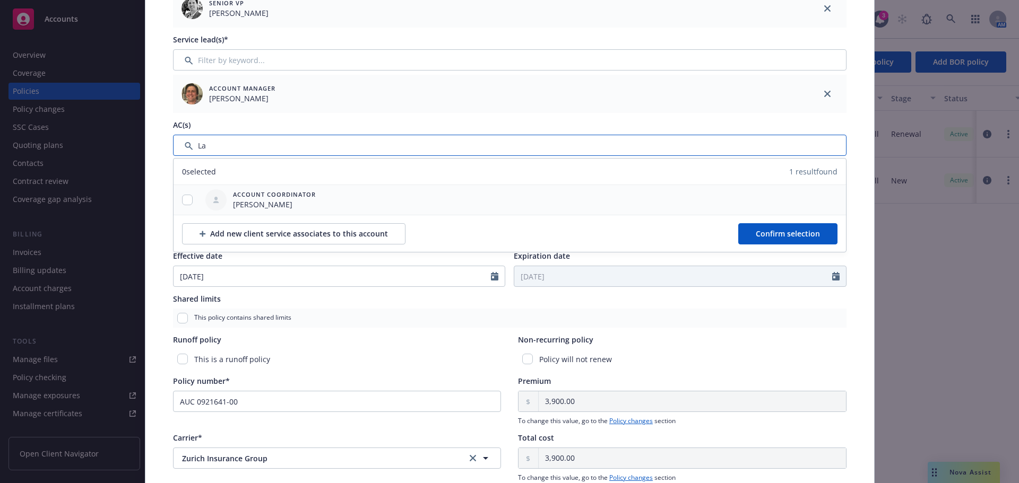
type input "La"
click at [182, 203] on input "checkbox" at bounding box center [187, 200] width 11 height 11
checkbox input "true"
click at [801, 248] on div "Add new client service associates to this account Confirm selection" at bounding box center [509, 233] width 672 height 37
click at [797, 235] on span "Confirm selection" at bounding box center [788, 234] width 64 height 10
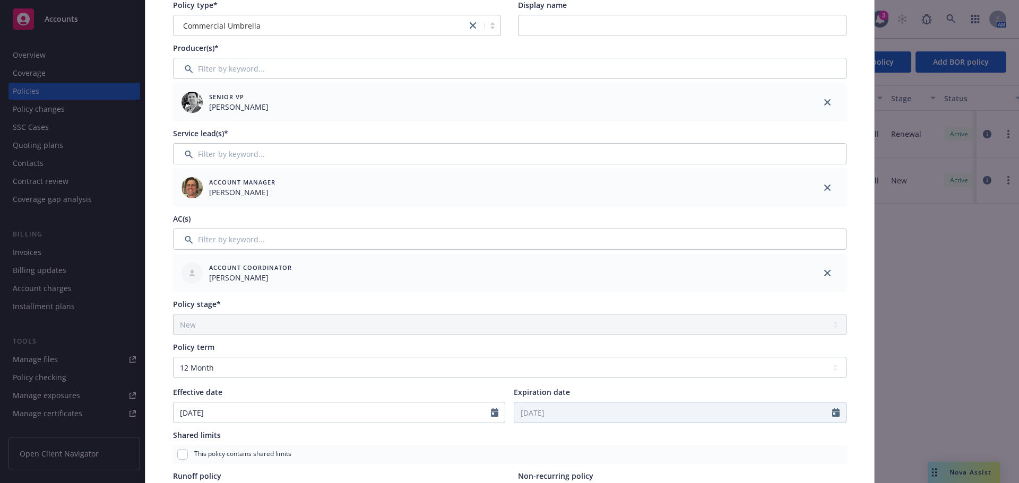
scroll to position [0, 0]
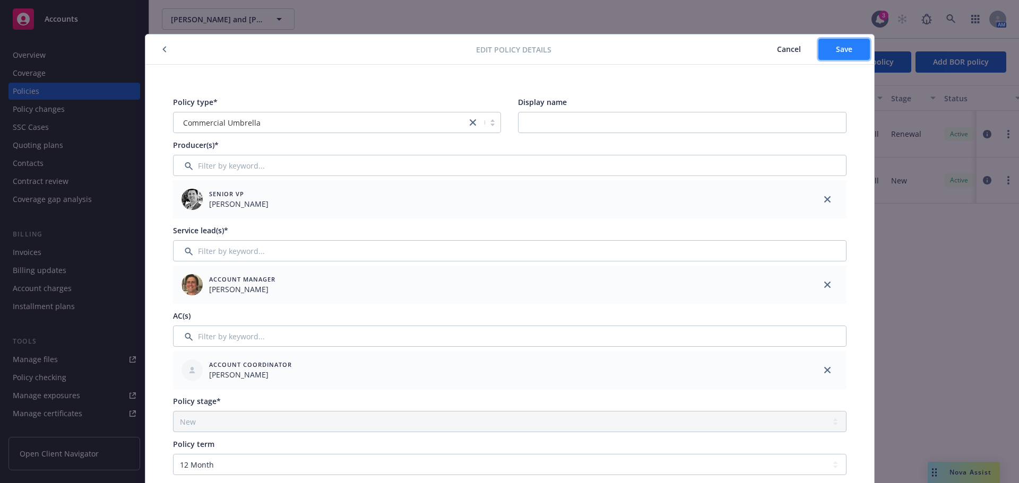
click at [836, 49] on span "Save" at bounding box center [844, 49] width 16 height 10
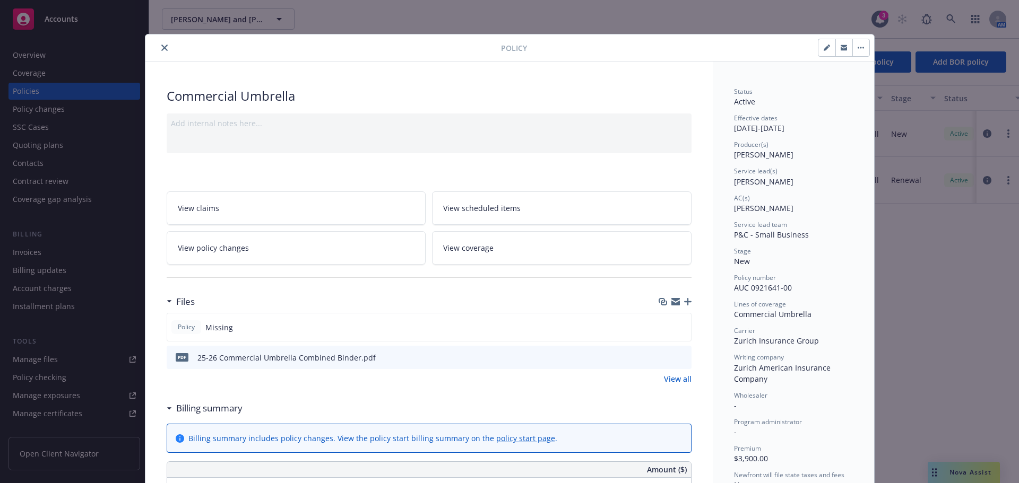
click at [161, 47] on icon "close" at bounding box center [164, 48] width 6 height 6
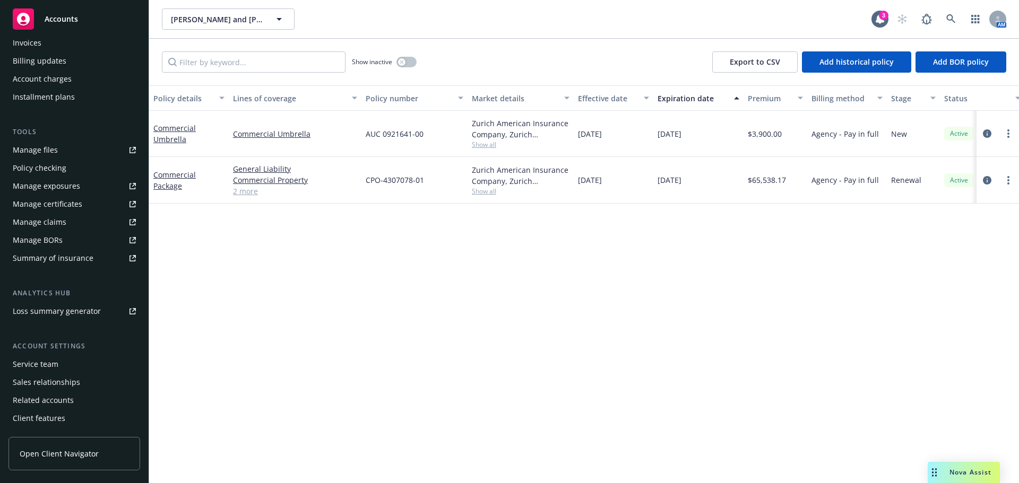
scroll to position [226, 0]
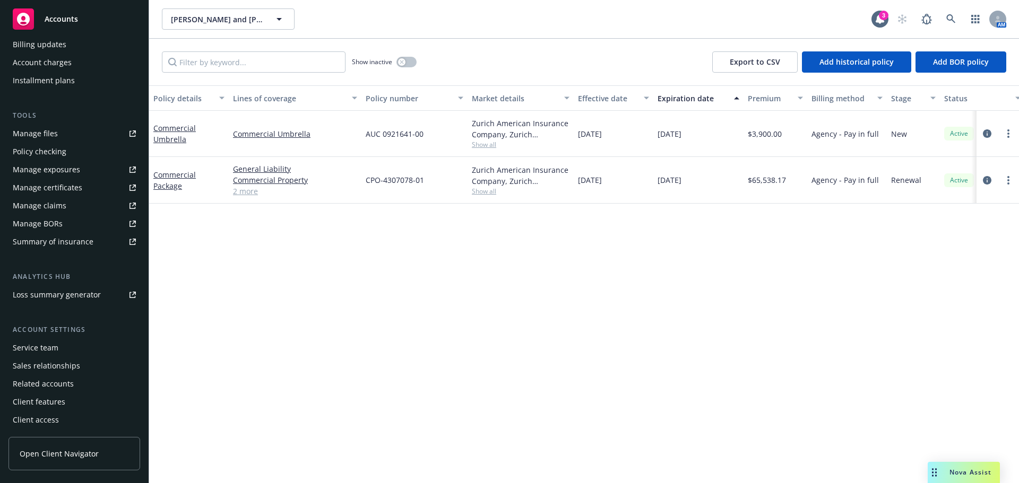
click at [55, 189] on div "Manage certificates" at bounding box center [48, 187] width 70 height 17
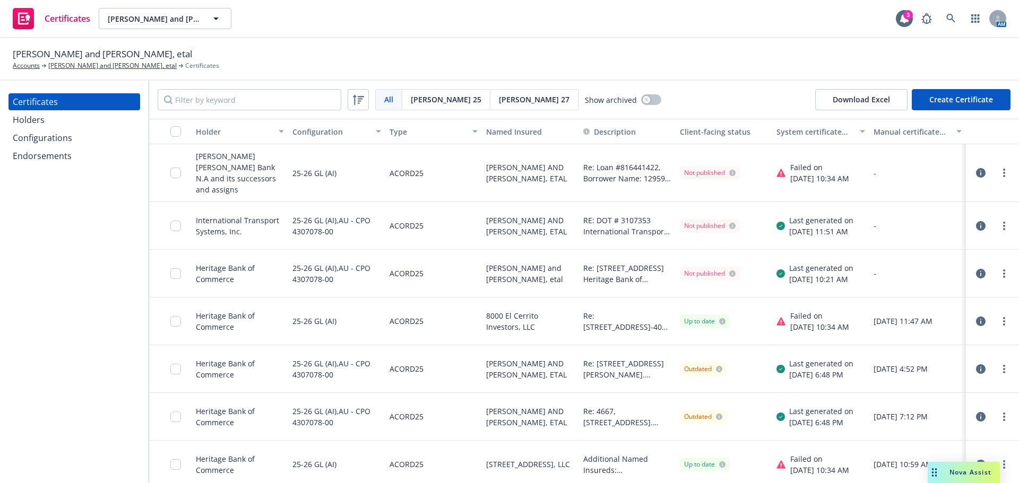
click at [38, 122] on div "Holders" at bounding box center [29, 119] width 32 height 17
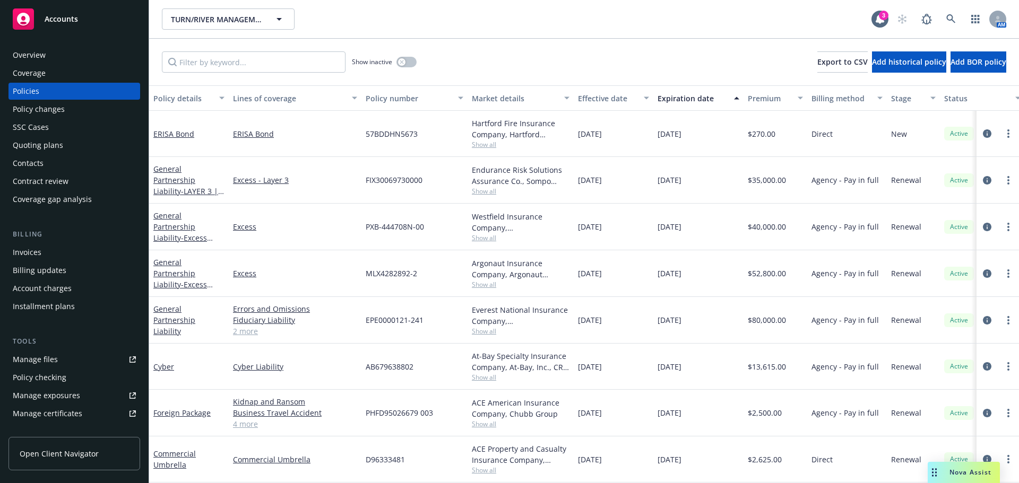
click at [33, 144] on div "Quoting plans" at bounding box center [38, 145] width 50 height 17
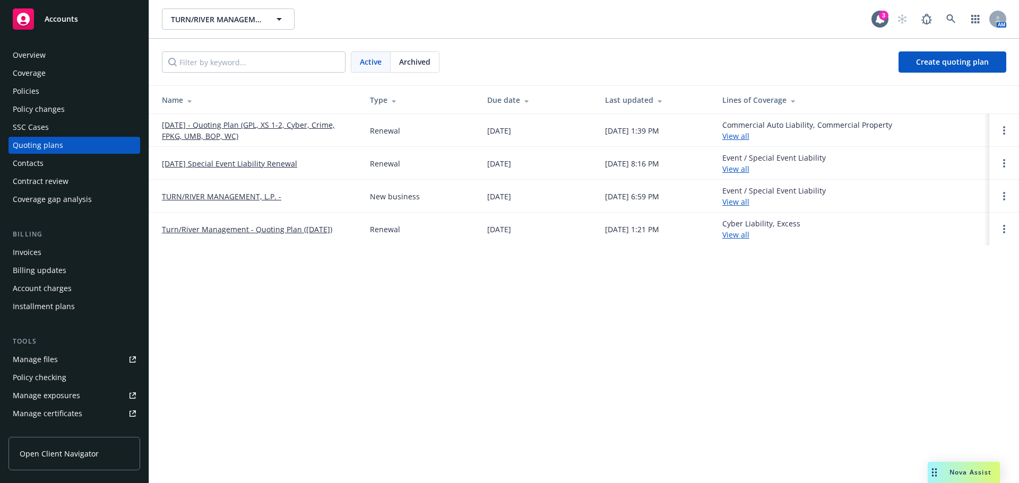
click at [36, 85] on div "Policies" at bounding box center [26, 91] width 27 height 17
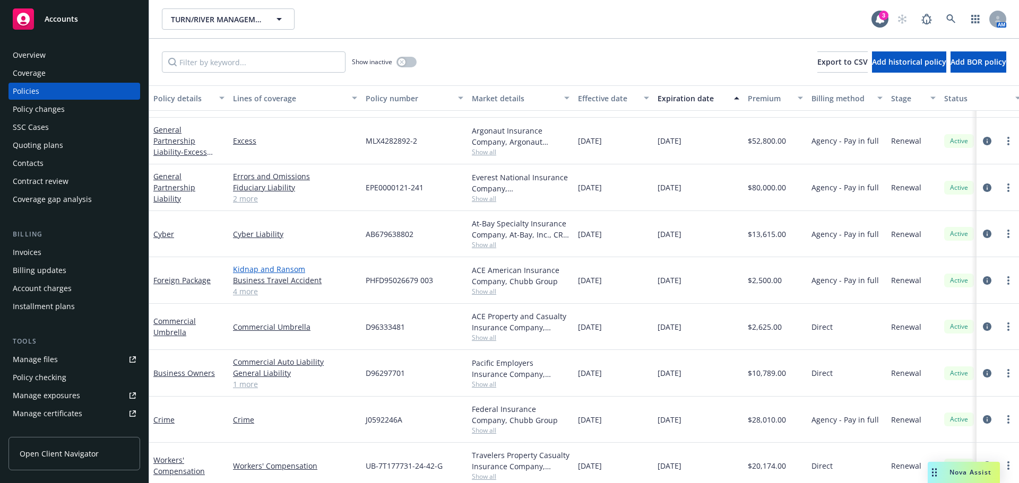
scroll to position [159, 0]
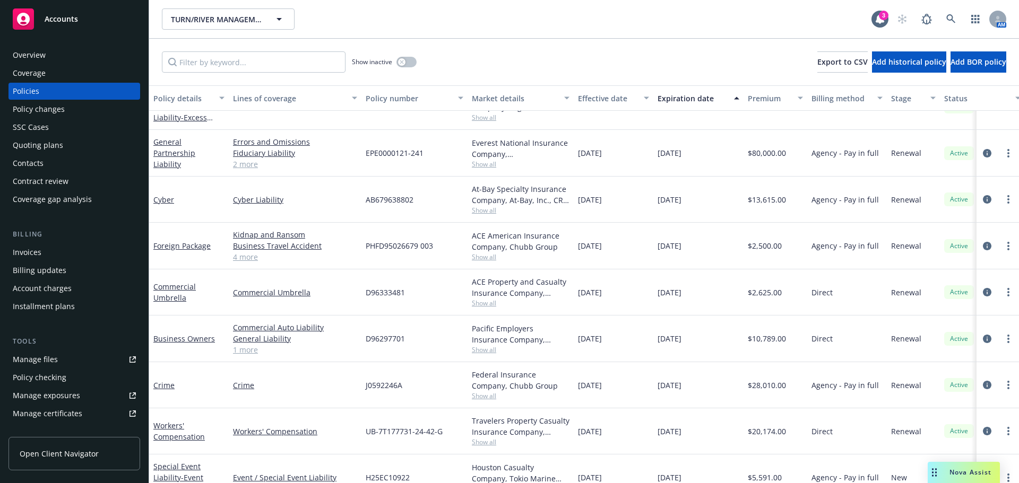
click at [23, 150] on div "Quoting plans" at bounding box center [38, 145] width 50 height 17
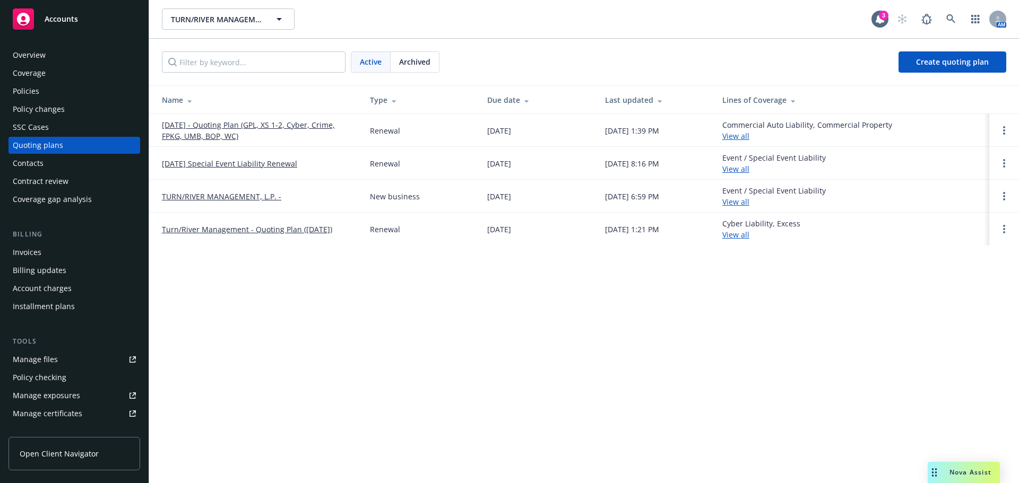
click at [41, 92] on div "Policies" at bounding box center [74, 91] width 123 height 17
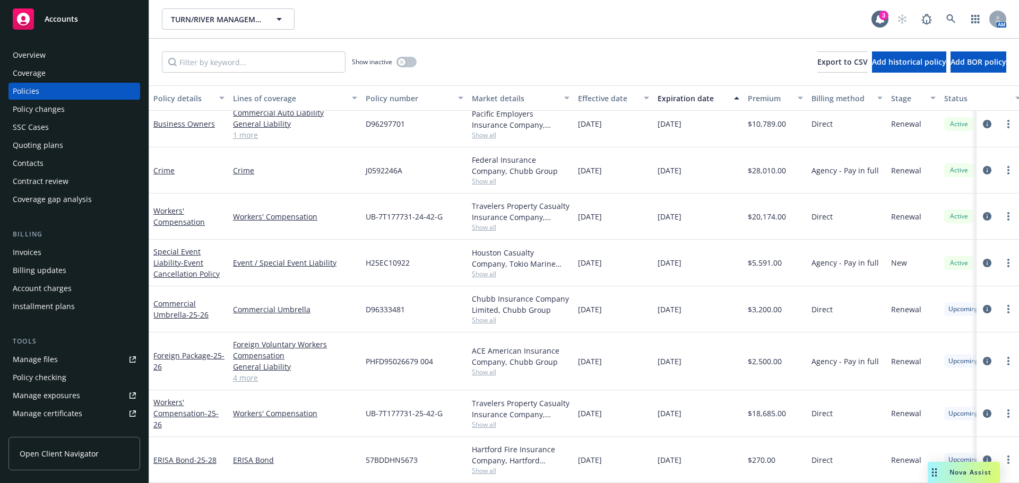
scroll to position [361, 0]
click at [983, 357] on icon "circleInformation" at bounding box center [987, 361] width 8 height 8
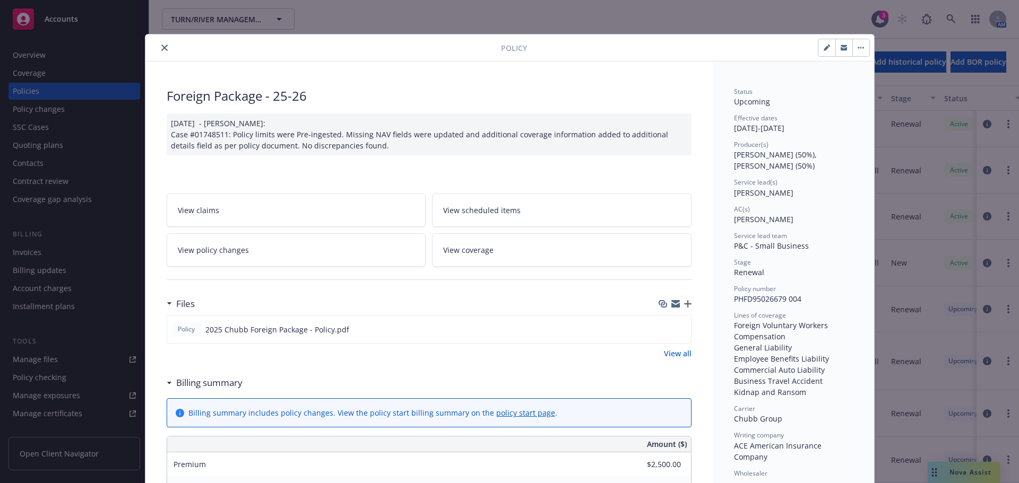
click at [822, 51] on button "button" at bounding box center [826, 47] width 17 height 17
select select "RENEWAL"
select select "12"
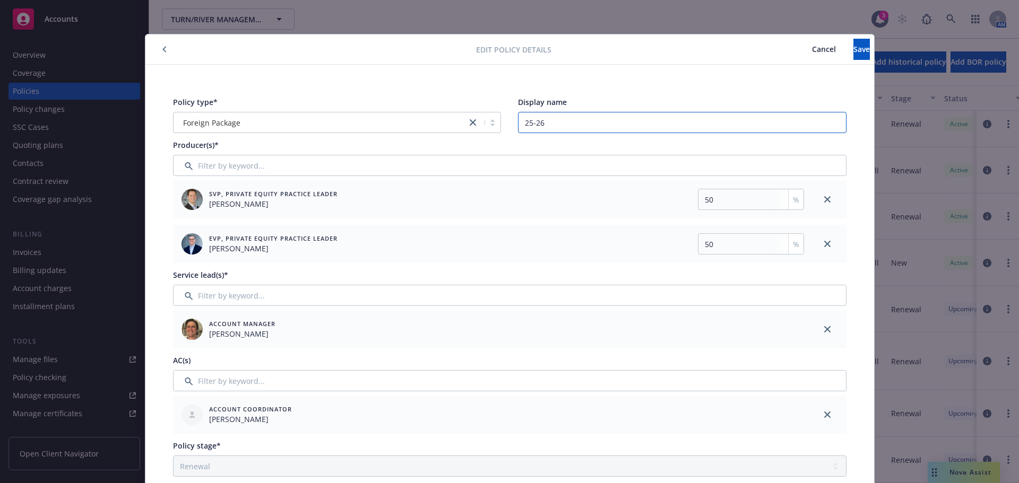
drag, startPoint x: 579, startPoint y: 123, endPoint x: 476, endPoint y: 120, distance: 103.0
click at [487, 124] on div "Policy type* Foreign Package Display name 25-26" at bounding box center [509, 115] width 673 height 37
click at [853, 54] on button "Save" at bounding box center [861, 49] width 16 height 21
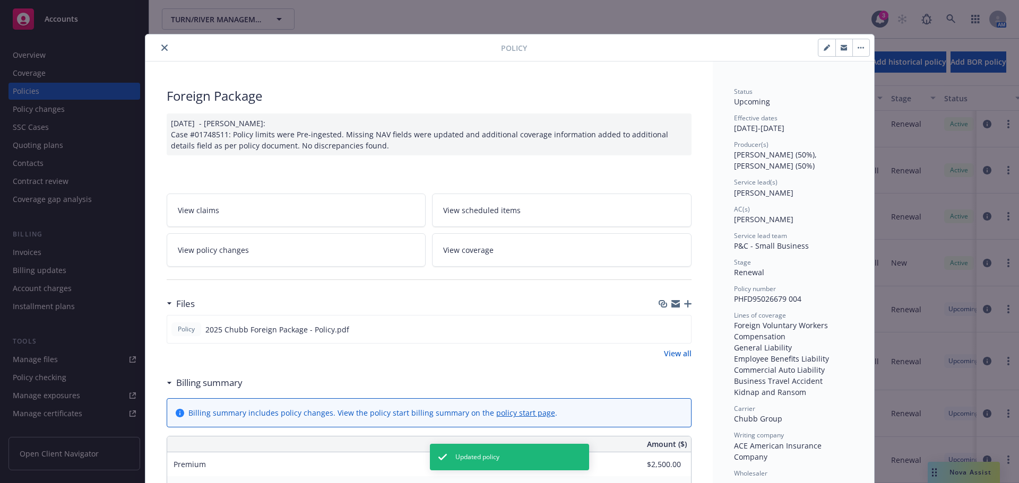
click at [161, 50] on icon "close" at bounding box center [164, 48] width 6 height 6
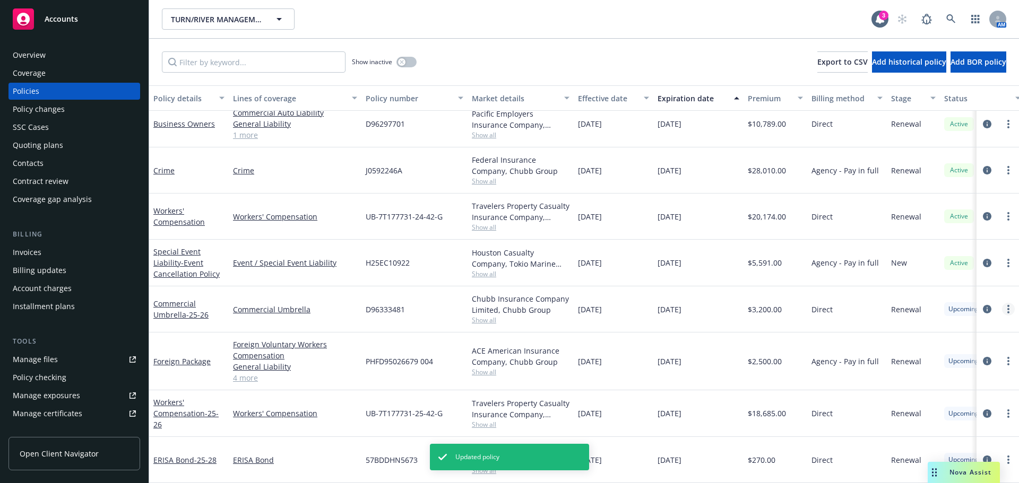
click at [1002, 303] on link "more" at bounding box center [1008, 309] width 13 height 13
click at [980, 303] on link "circleInformation" at bounding box center [986, 309] width 13 height 13
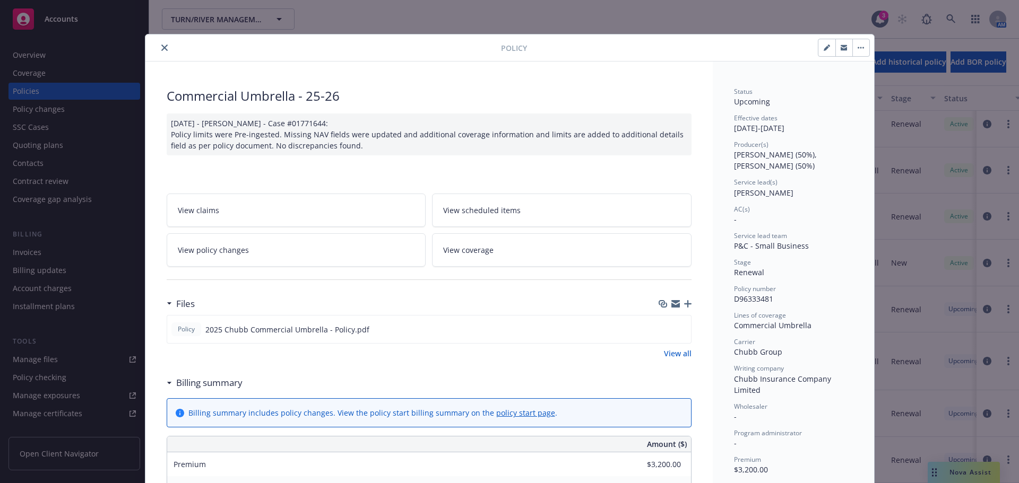
click at [821, 43] on button "button" at bounding box center [826, 47] width 17 height 17
select select "RENEWAL"
select select "12"
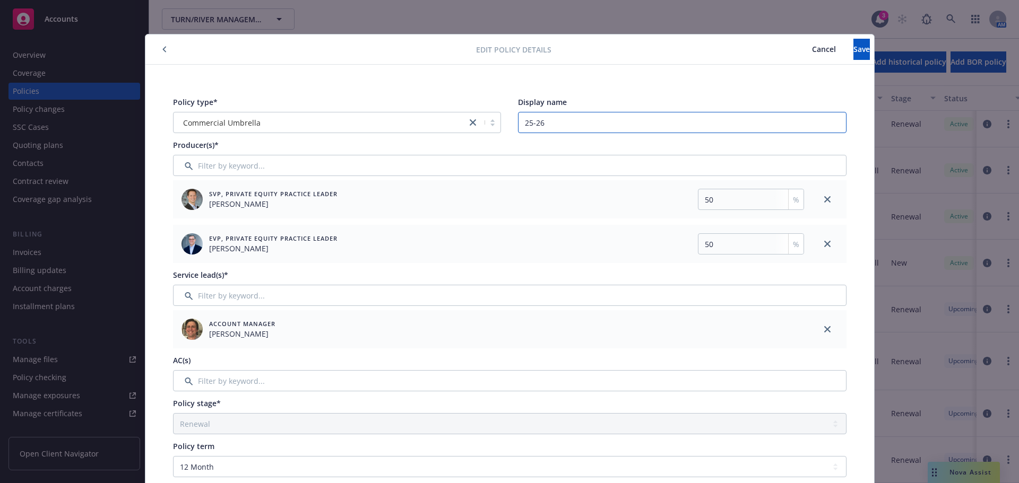
drag, startPoint x: 566, startPoint y: 117, endPoint x: 446, endPoint y: 128, distance: 120.5
click at [453, 129] on div "Policy type* Commercial Umbrella Display name 25-26" at bounding box center [509, 115] width 673 height 37
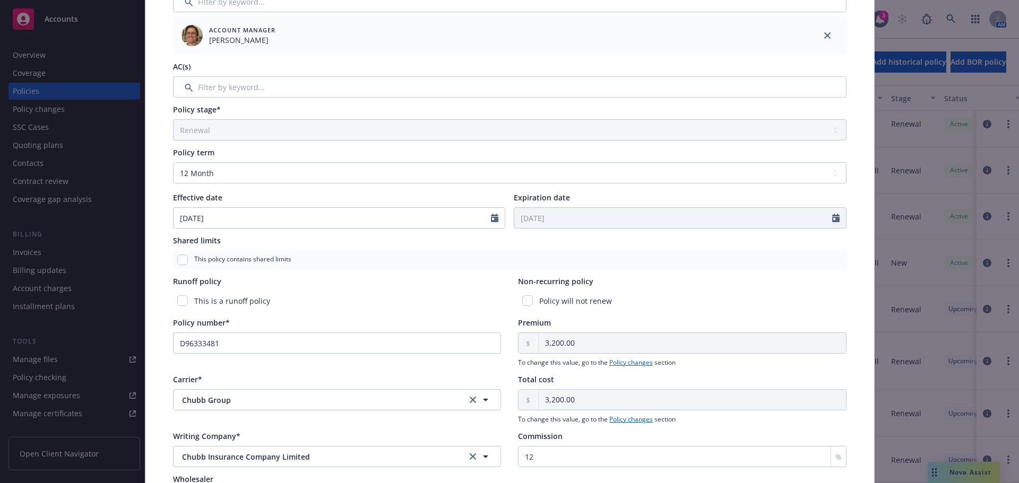
scroll to position [59, 0]
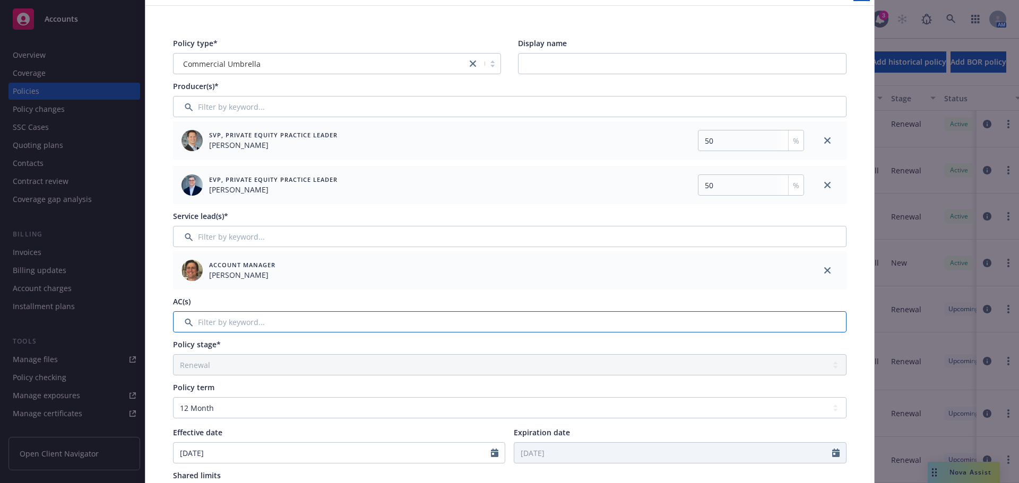
click at [242, 327] on input "Filter by keyword..." at bounding box center [509, 321] width 673 height 21
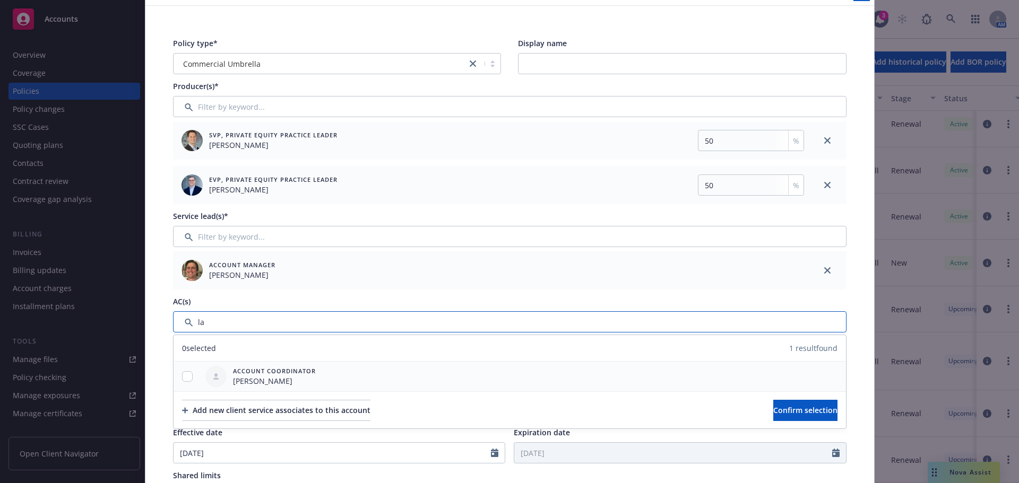
type input "la"
click at [185, 379] on input "checkbox" at bounding box center [187, 376] width 11 height 11
checkbox input "true"
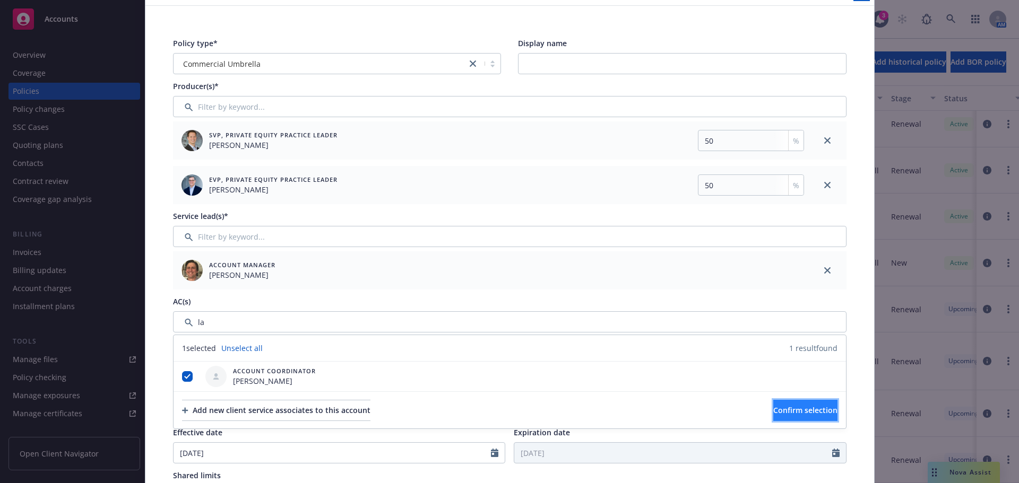
click at [776, 411] on span "Confirm selection" at bounding box center [805, 410] width 64 height 10
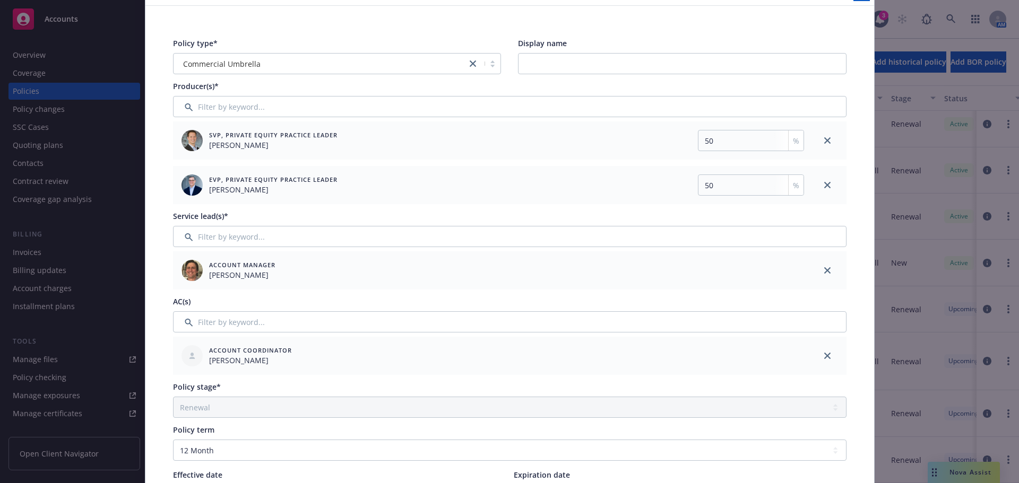
scroll to position [0, 0]
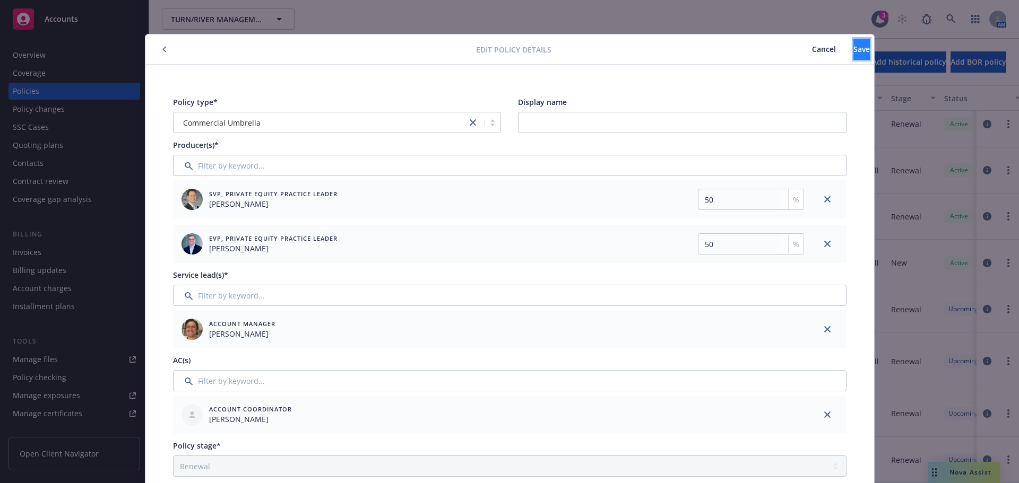
click at [853, 56] on button "Save" at bounding box center [861, 49] width 16 height 21
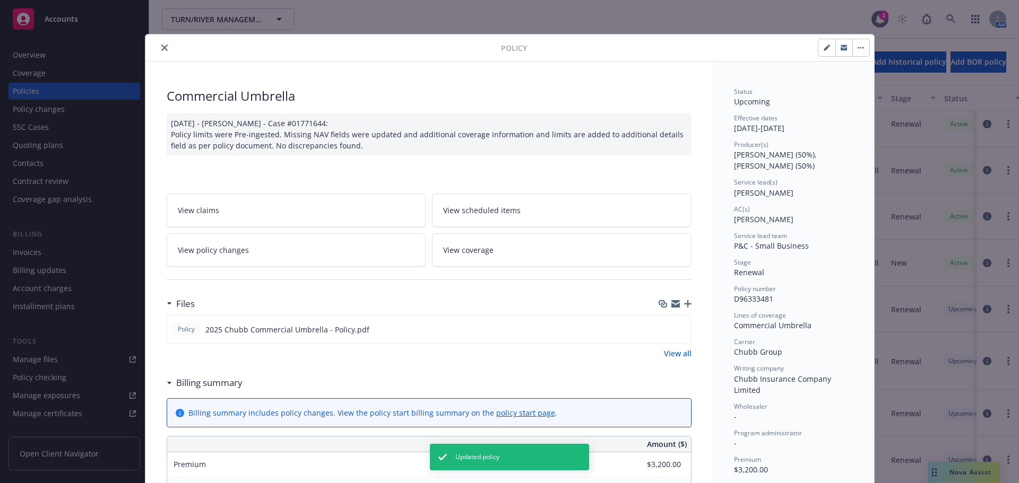
click at [161, 46] on icon "close" at bounding box center [164, 48] width 6 height 6
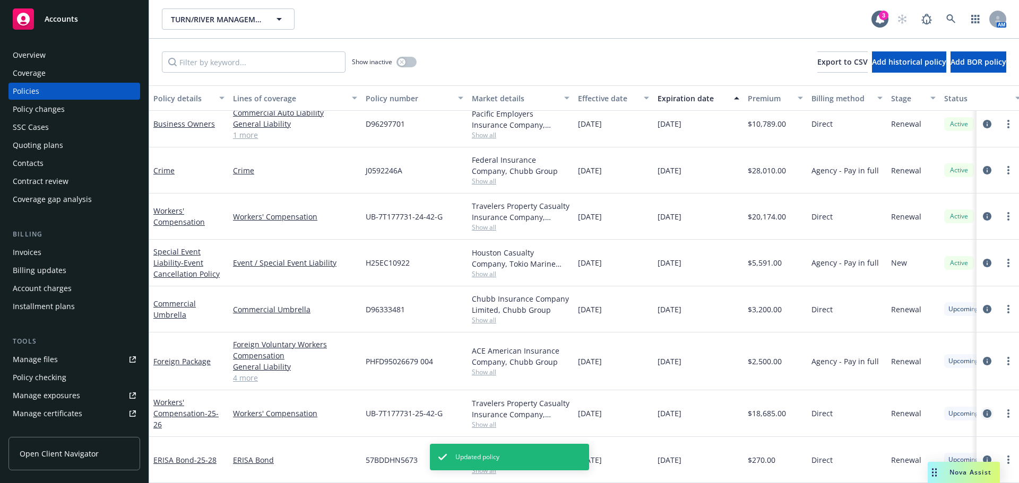
click at [983, 410] on icon "circleInformation" at bounding box center [987, 414] width 8 height 8
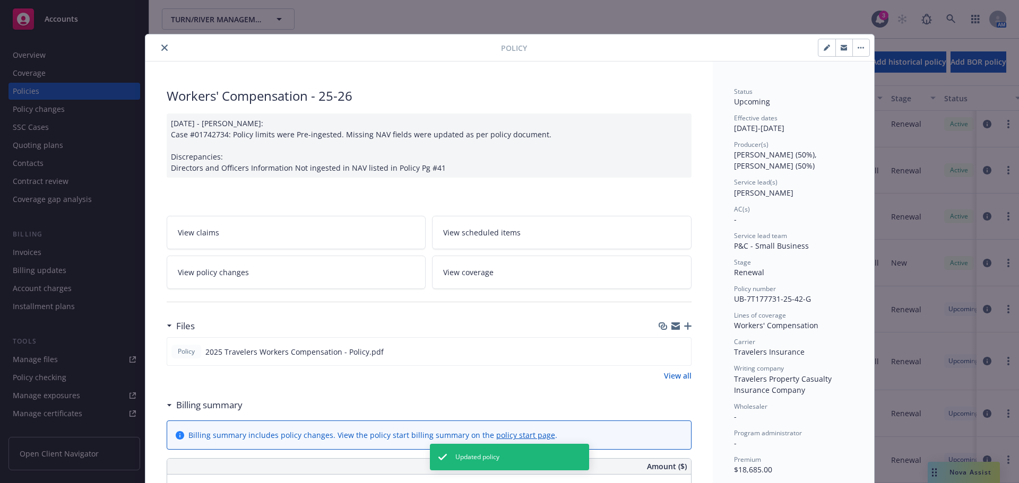
click at [823, 46] on icon "button" at bounding box center [826, 48] width 6 height 6
select select "RENEWAL"
select select "12"
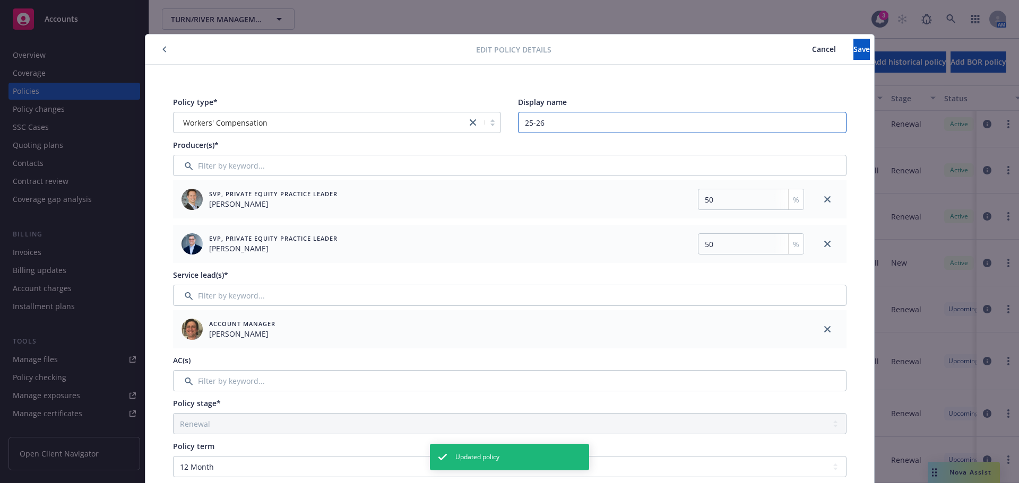
drag, startPoint x: 584, startPoint y: 118, endPoint x: 482, endPoint y: 110, distance: 102.7
click at [485, 112] on div "Policy type* Workers' Compensation Display name 25-26" at bounding box center [509, 115] width 673 height 37
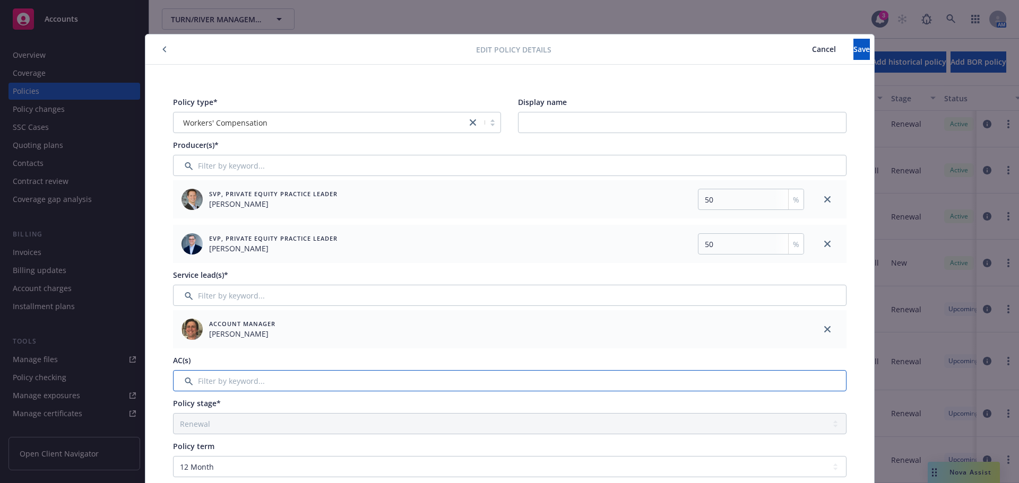
click at [235, 378] on input "Filter by keyword..." at bounding box center [509, 380] width 673 height 21
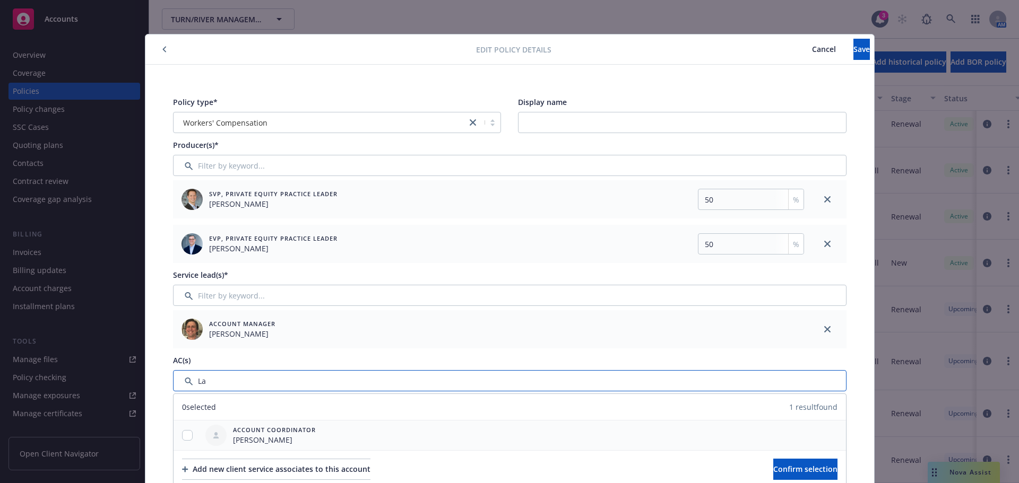
type input "La"
click at [182, 434] on input "checkbox" at bounding box center [187, 435] width 11 height 11
checkbox input "true"
click at [773, 475] on button "Confirm selection" at bounding box center [805, 469] width 64 height 21
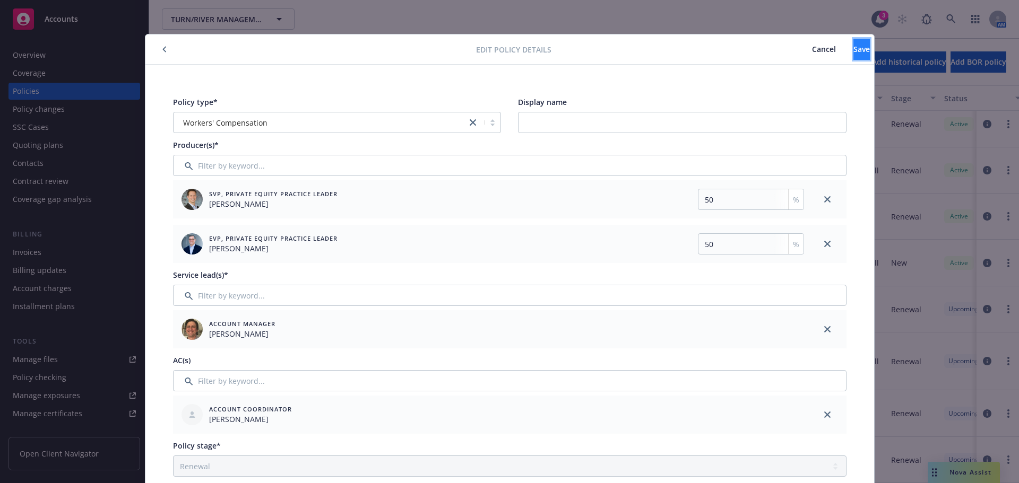
click at [853, 57] on button "Save" at bounding box center [861, 49] width 16 height 21
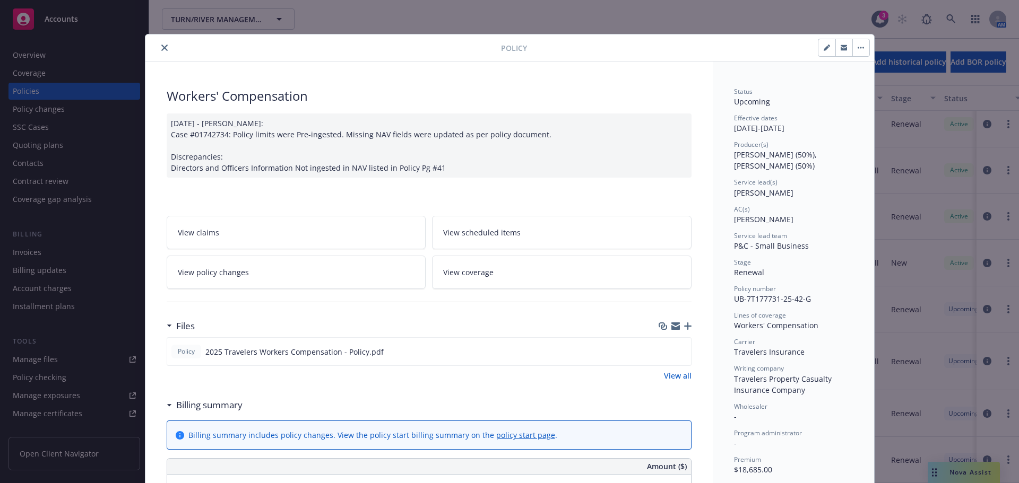
scroll to position [361, 0]
click at [161, 46] on icon "close" at bounding box center [164, 48] width 6 height 6
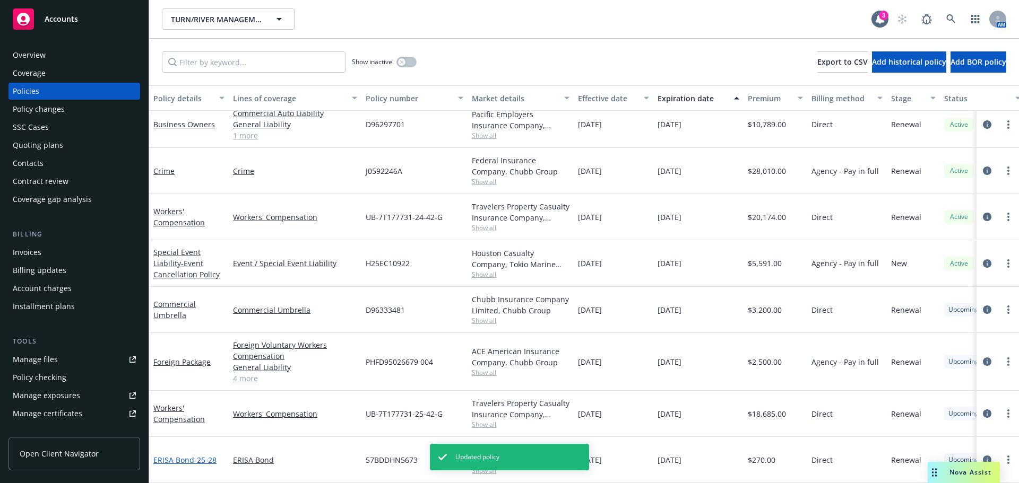
click at [202, 455] on span "- 25-28" at bounding box center [205, 460] width 22 height 10
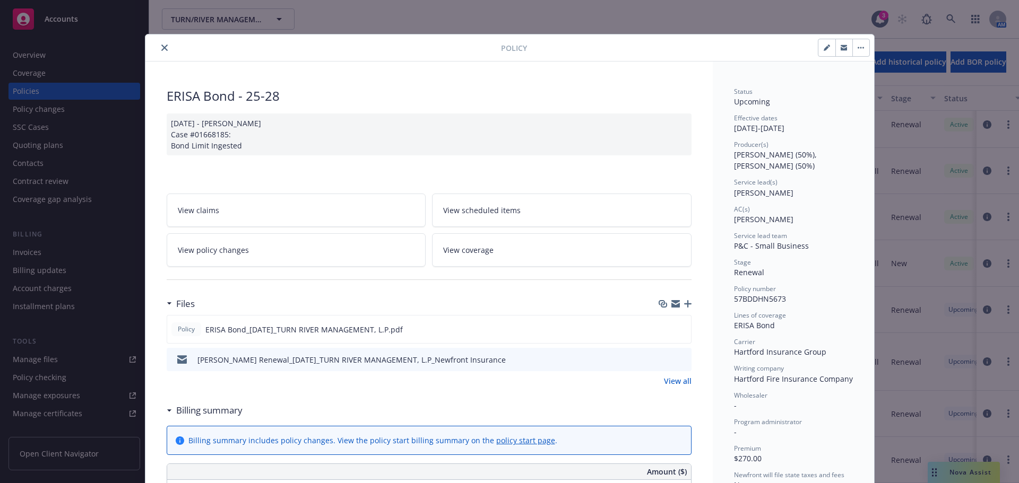
click at [818, 49] on button "button" at bounding box center [826, 47] width 17 height 17
select select "RENEWAL"
select select "36"
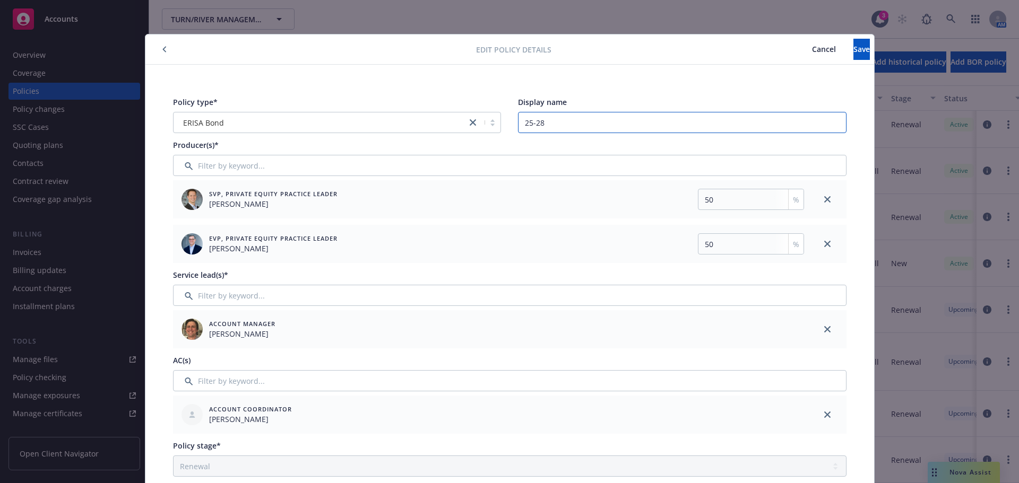
drag, startPoint x: 565, startPoint y: 125, endPoint x: 441, endPoint y: 109, distance: 124.1
click at [481, 126] on div "Policy type* ERISA Bond Display name 25-28" at bounding box center [509, 115] width 673 height 37
click at [853, 42] on button "Save" at bounding box center [861, 49] width 16 height 21
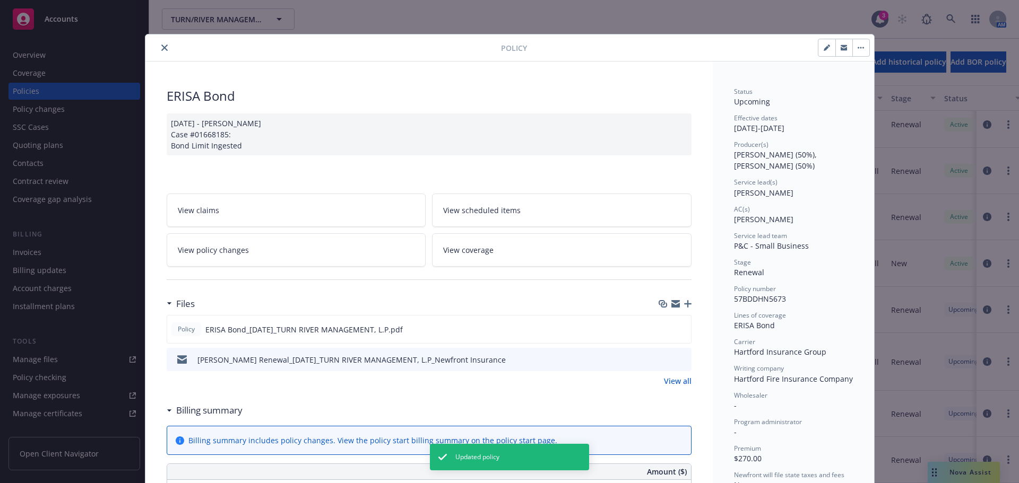
click at [161, 45] on icon "close" at bounding box center [164, 48] width 6 height 6
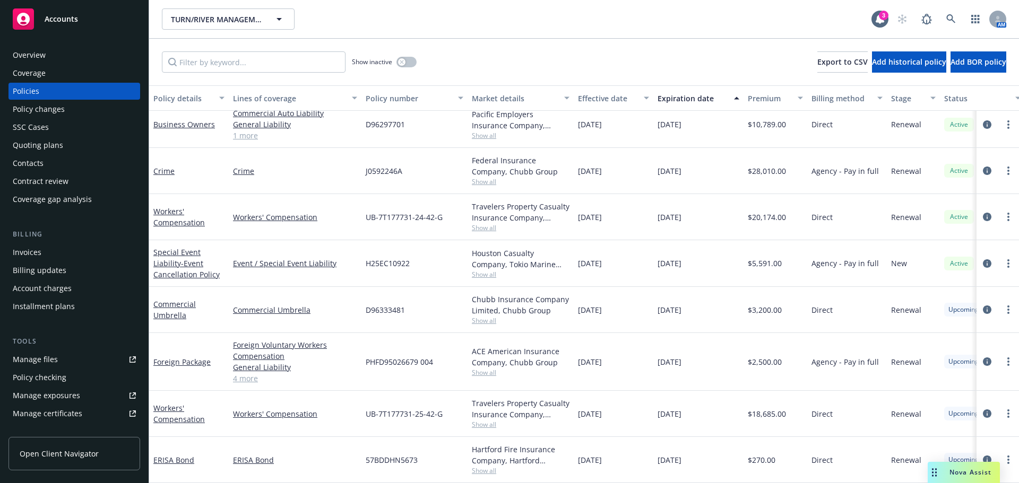
click at [32, 145] on div "Quoting plans" at bounding box center [38, 145] width 50 height 17
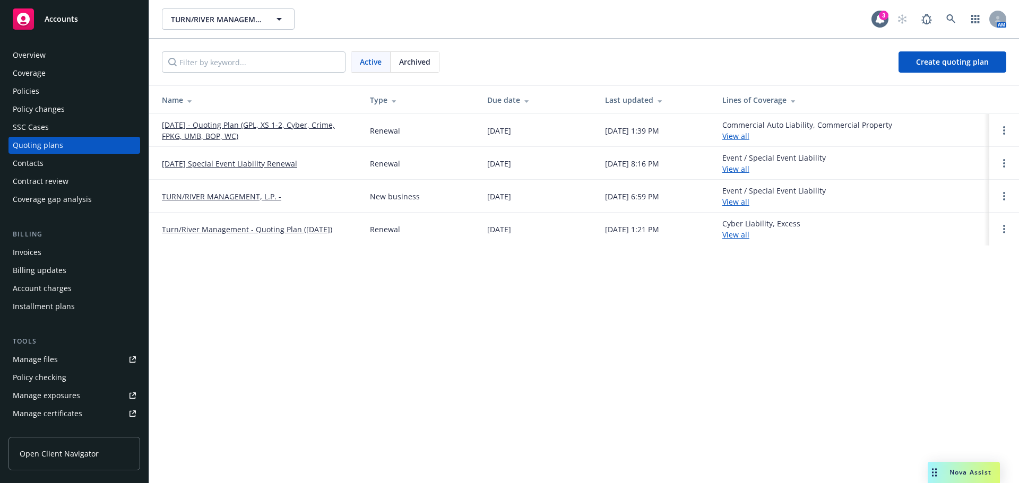
click at [233, 121] on link "[DATE] - Quoting Plan (GPL, XS 1-2, Cyber, Crime, FPKG, UMB, BOP, WC)" at bounding box center [257, 130] width 191 height 22
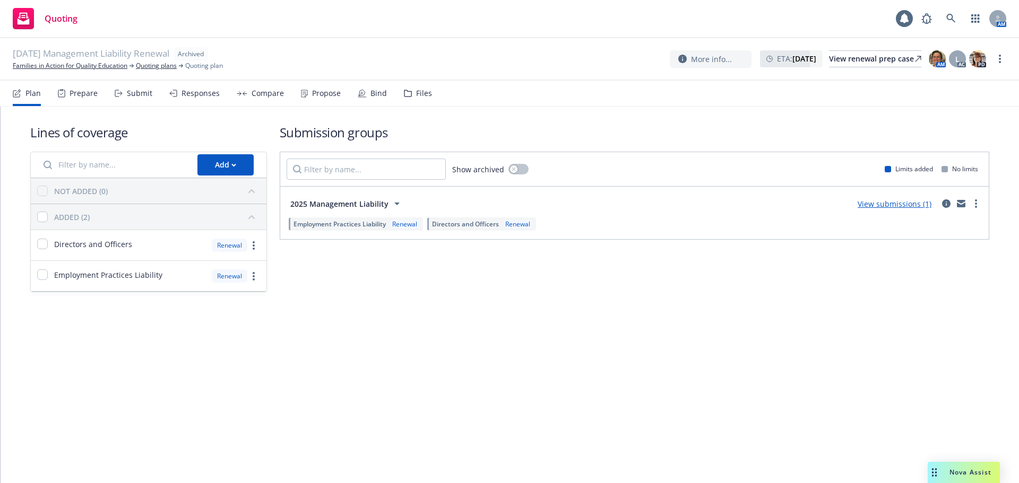
click at [864, 207] on link "View submissions (1)" at bounding box center [894, 204] width 74 height 10
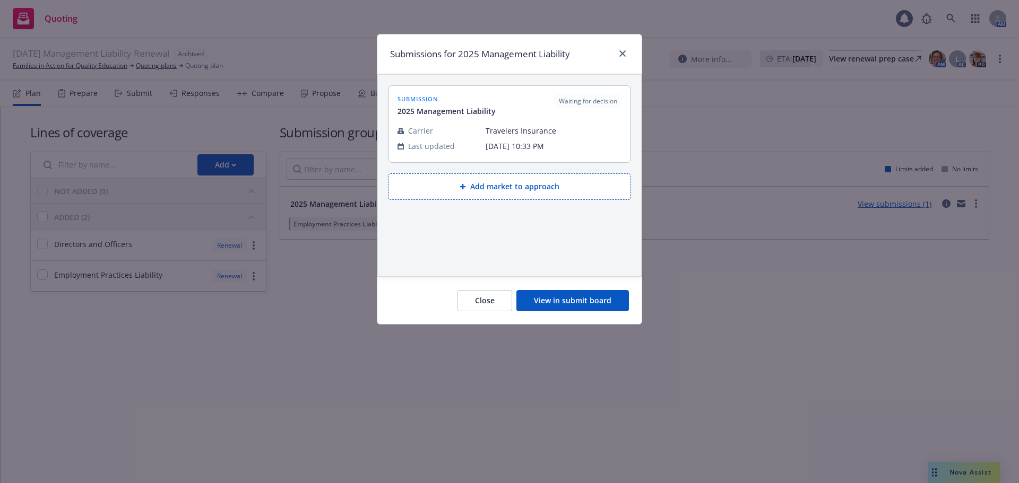
click at [539, 302] on button "View in submit board" at bounding box center [572, 300] width 112 height 21
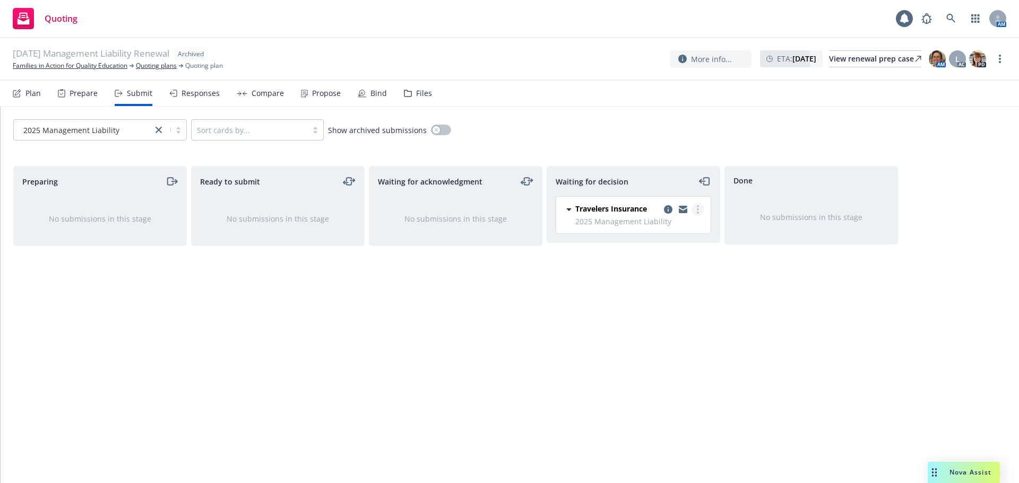
click at [699, 213] on link "more" at bounding box center [697, 209] width 13 height 13
click at [643, 272] on span "Add accepted decision" at bounding box center [650, 273] width 106 height 10
click at [999, 59] on circle "more" at bounding box center [1000, 59] width 2 height 2
click at [970, 123] on link "Unarchive quoting plan" at bounding box center [947, 122] width 118 height 21
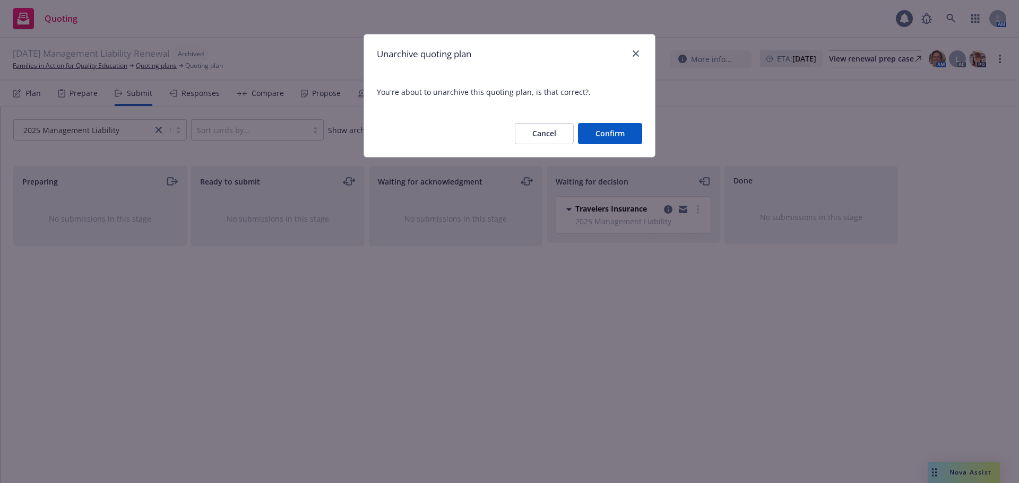
click at [622, 133] on button "Confirm" at bounding box center [610, 133] width 64 height 21
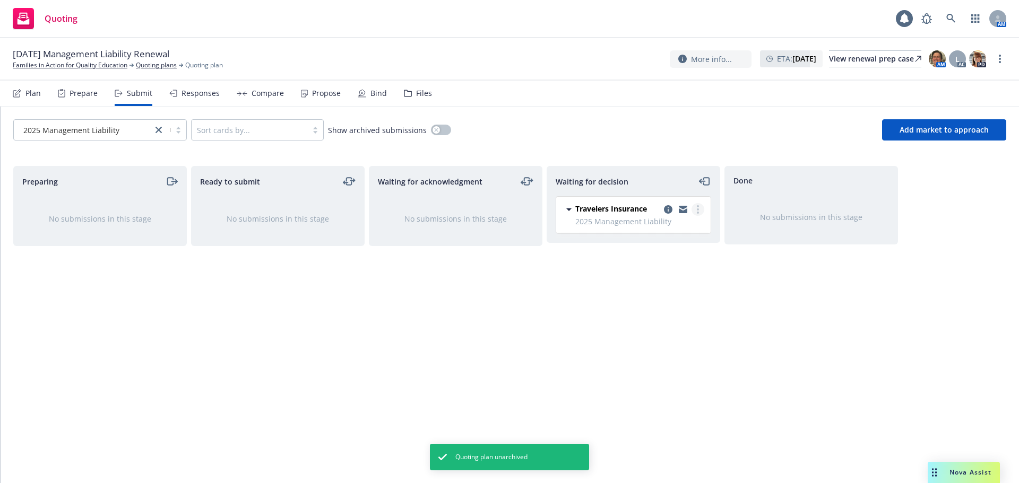
click at [696, 206] on link "more" at bounding box center [697, 209] width 13 height 13
click at [669, 228] on span "Move back one step" at bounding box center [645, 231] width 96 height 10
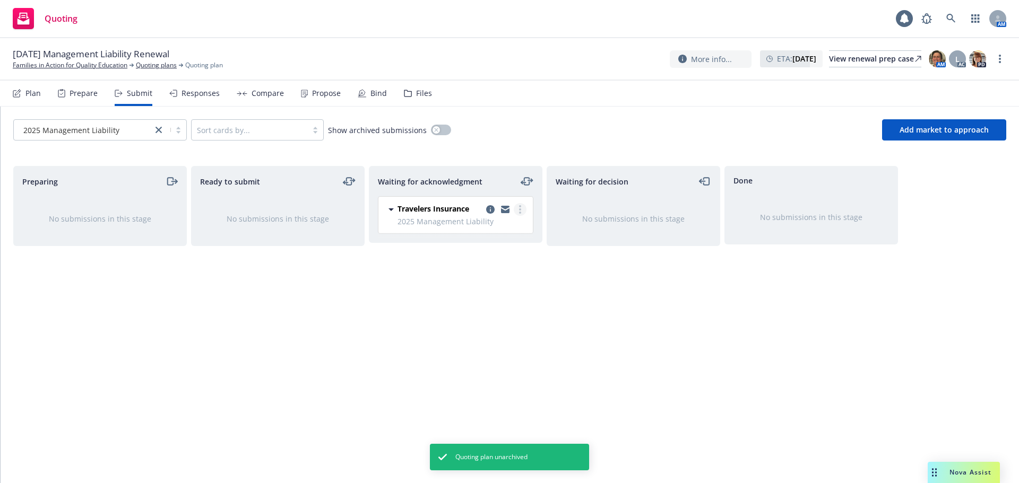
click at [523, 212] on link "more" at bounding box center [520, 209] width 13 height 13
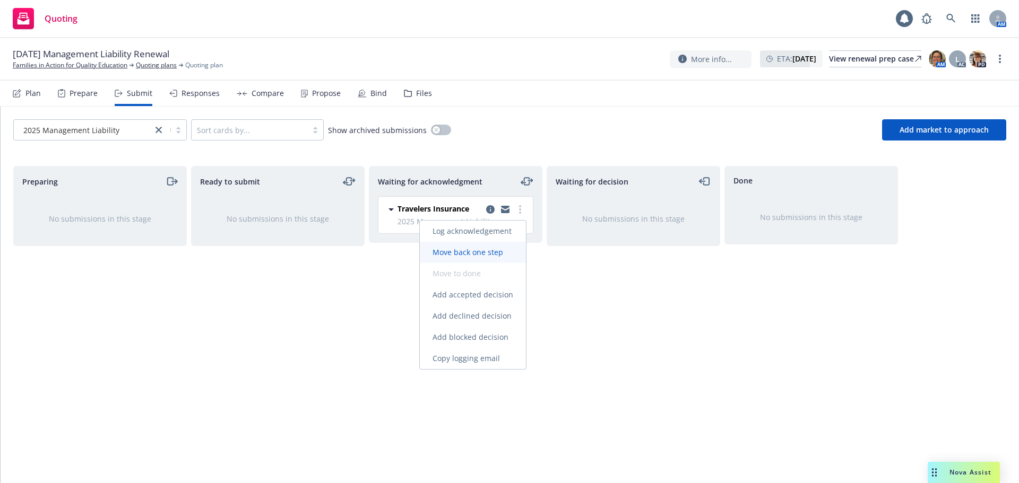
click at [478, 246] on link "Move back one step" at bounding box center [473, 252] width 106 height 21
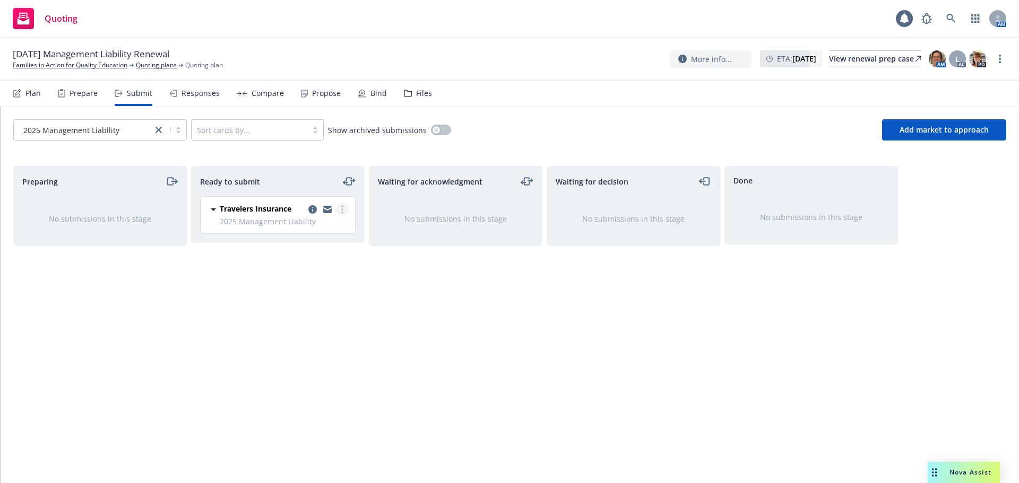
click at [341, 210] on icon "more" at bounding box center [342, 209] width 2 height 8
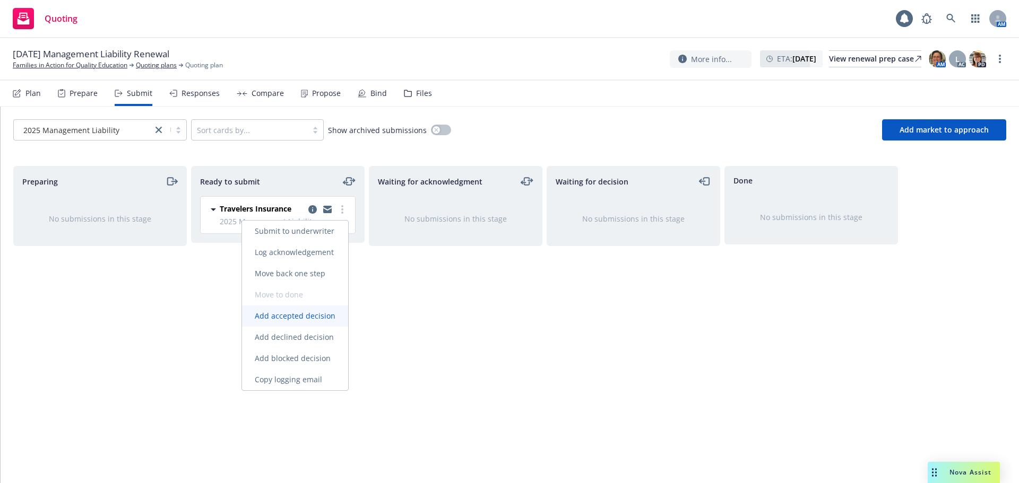
click at [325, 317] on span "Add accepted decision" at bounding box center [295, 316] width 106 height 10
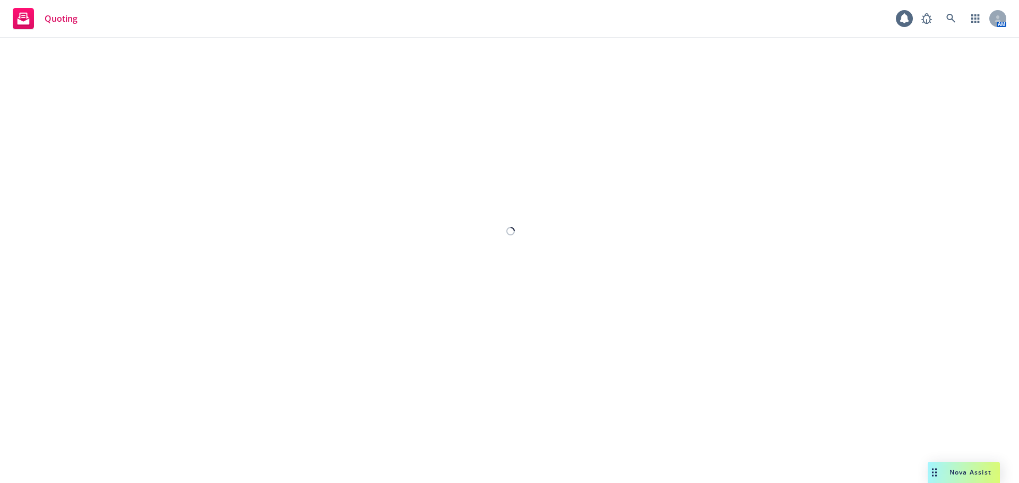
select select "12"
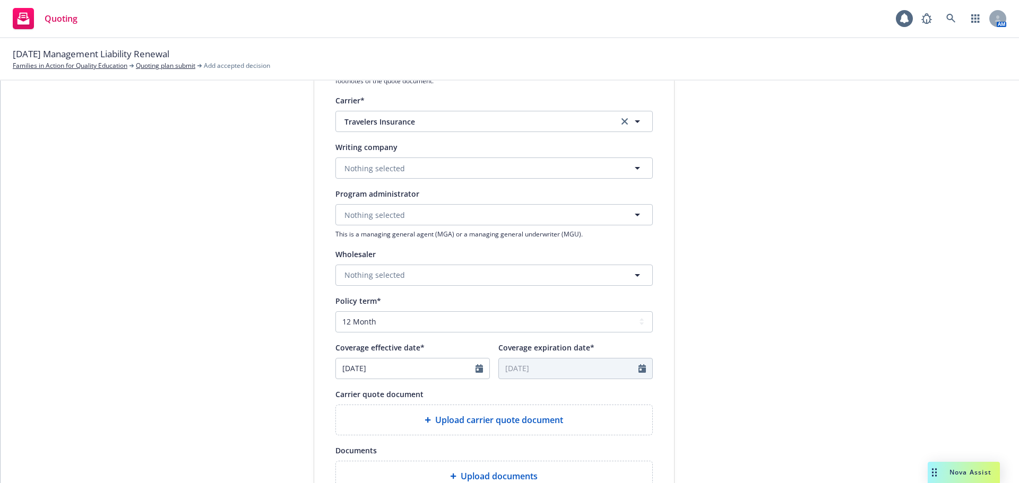
scroll to position [212, 0]
click at [349, 169] on span "Nothing selected" at bounding box center [374, 166] width 60 height 11
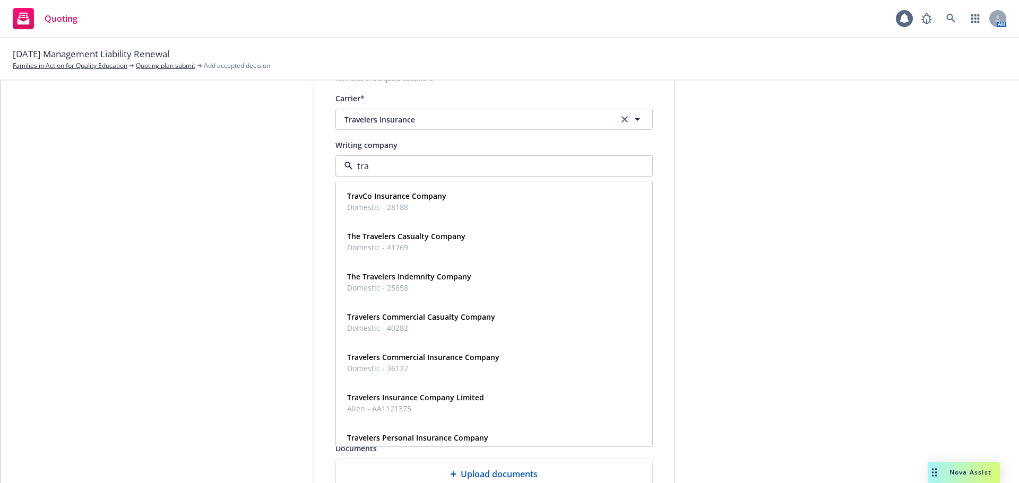
type input "trav"
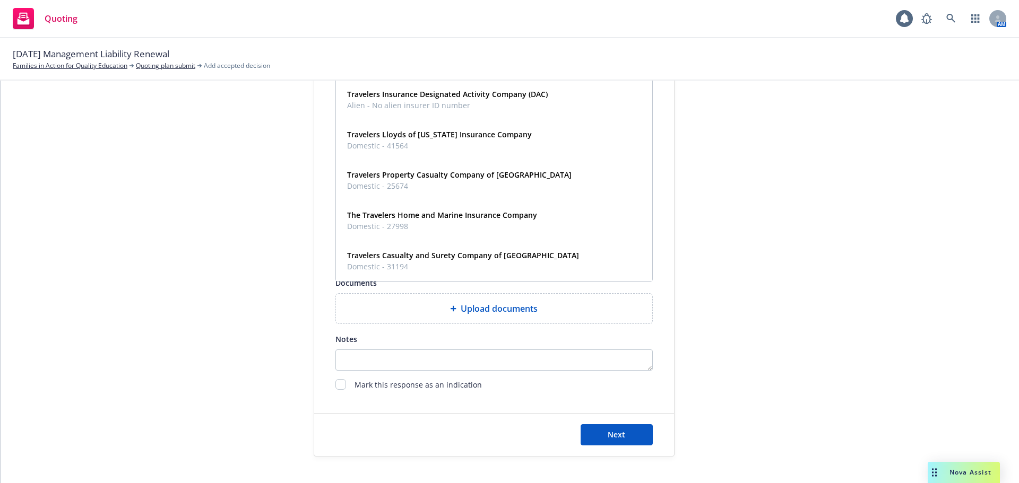
scroll to position [394, 0]
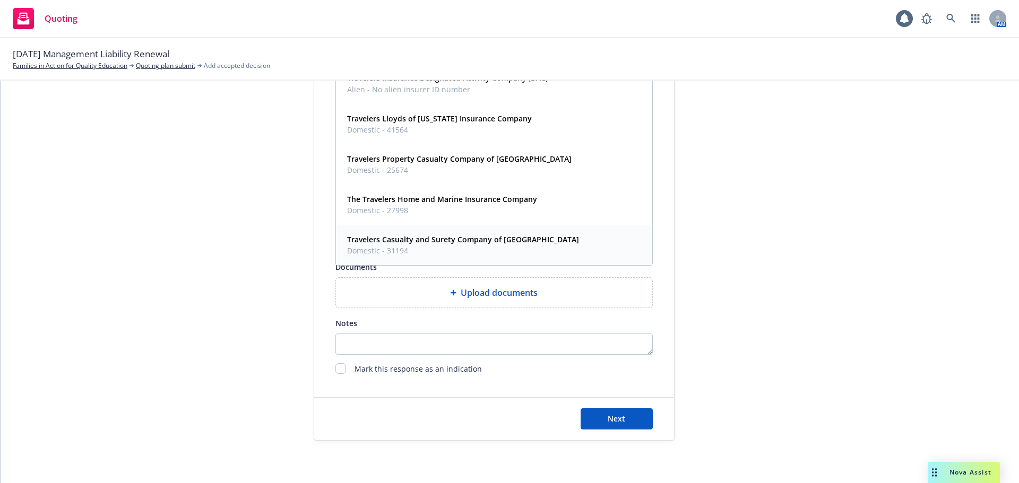
click at [394, 240] on strong "Travelers Casualty and Surety Company of America" at bounding box center [463, 240] width 232 height 10
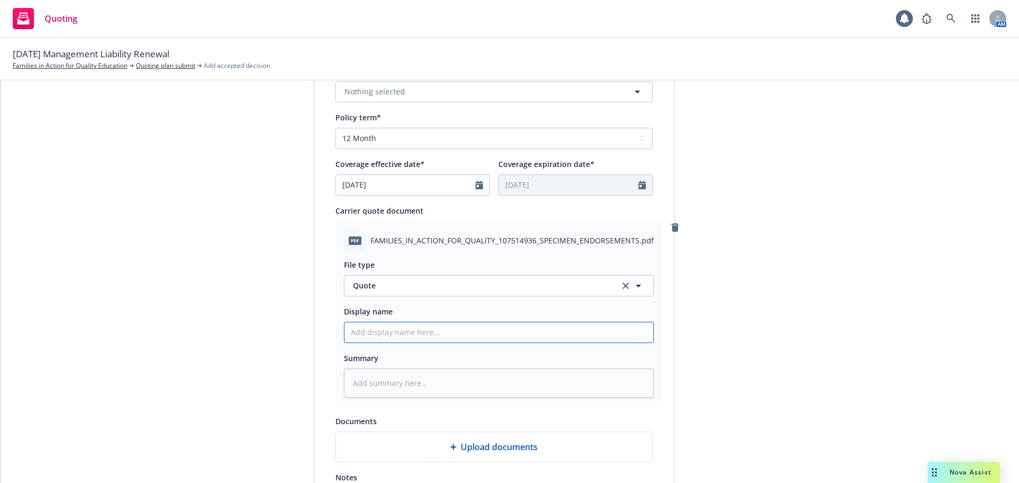
drag, startPoint x: 429, startPoint y: 332, endPoint x: 585, endPoint y: 331, distance: 156.0
click at [429, 332] on input "Display name" at bounding box center [498, 333] width 309 height 20
type textarea "x"
type input "2"
type textarea "x"
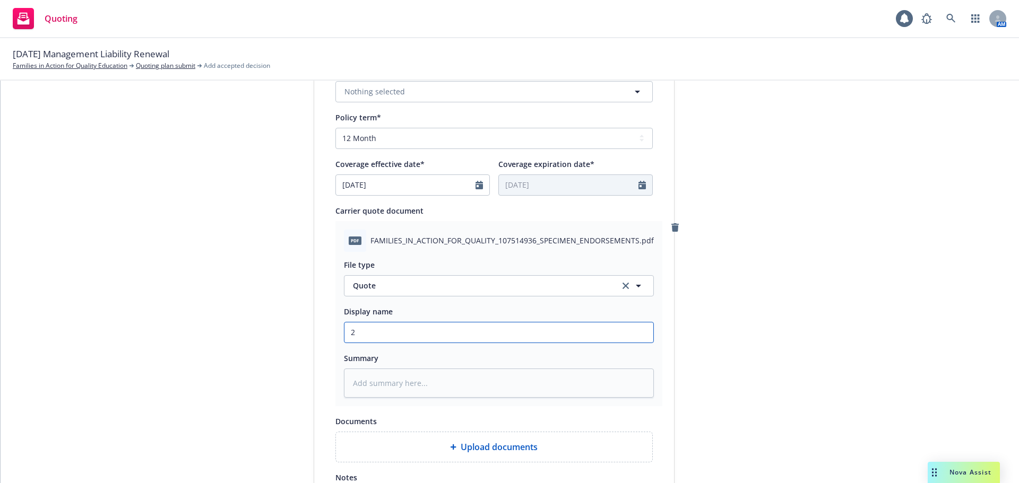
type input "25"
type textarea "x"
type input "25-"
type textarea "x"
type input "25-2"
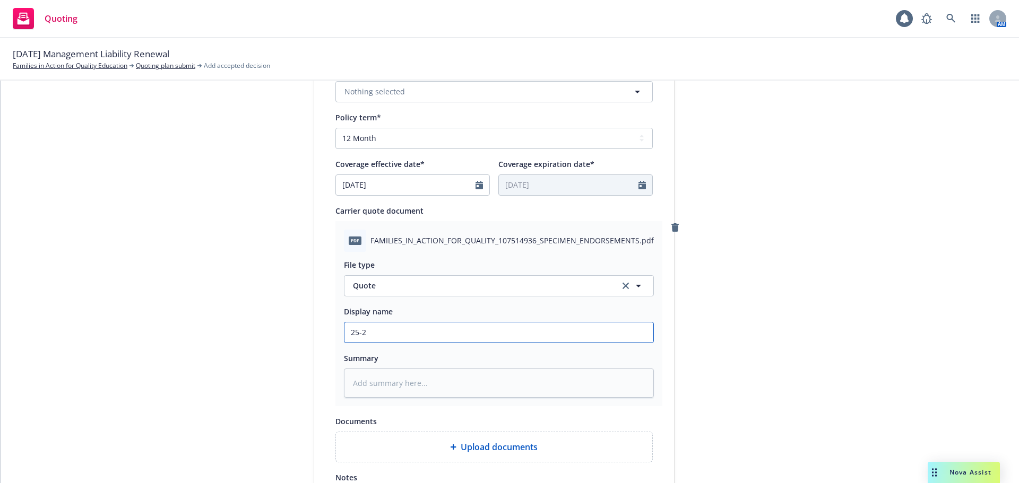
type textarea "x"
type input "25-26"
type textarea "x"
type input "25-26"
type textarea "x"
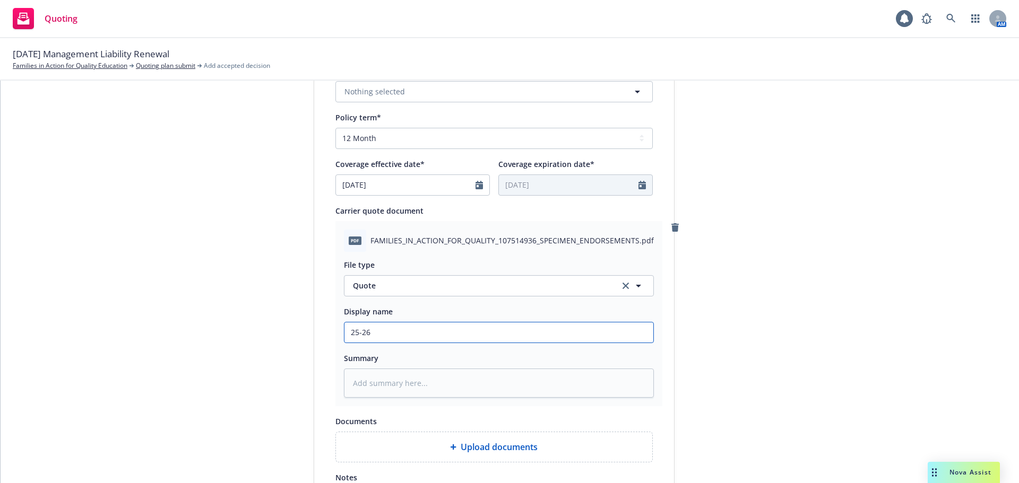
type input "25-26 M"
type textarea "x"
type input "25-26 Ma"
type textarea "x"
type input "25-26 Man"
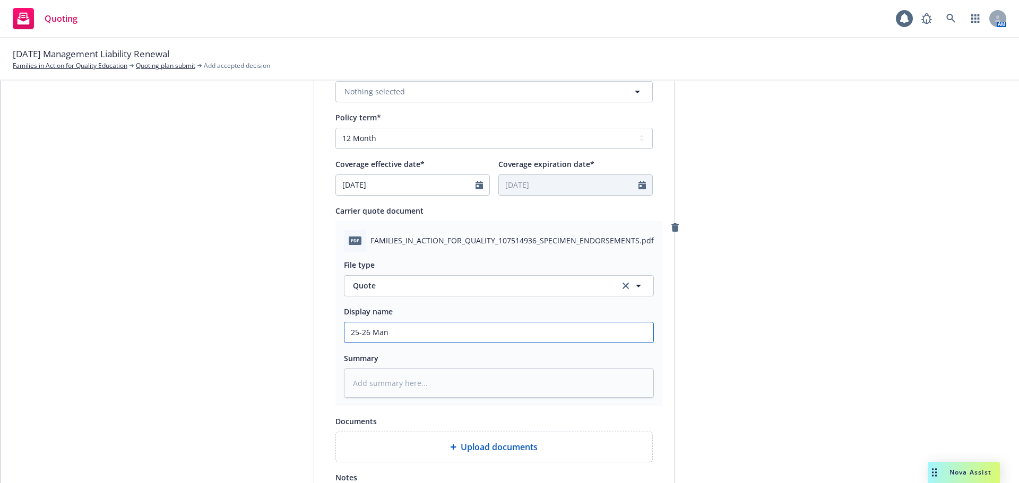
type textarea "x"
type input "25-26 Mana"
type textarea "x"
type input "25-26 Manag"
type textarea "x"
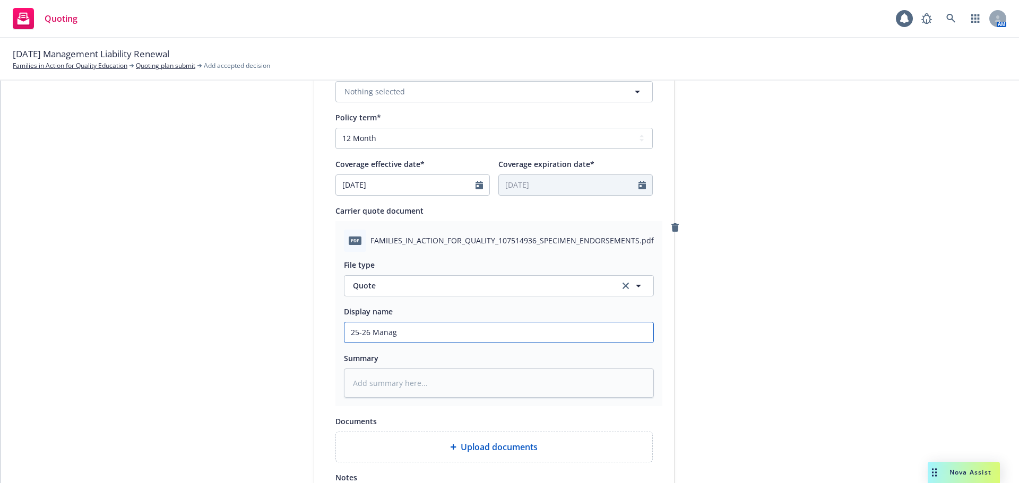
type input "25-26 Manage"
type textarea "x"
type input "25-26 Managem"
type textarea "x"
type input "25-26 Manageme"
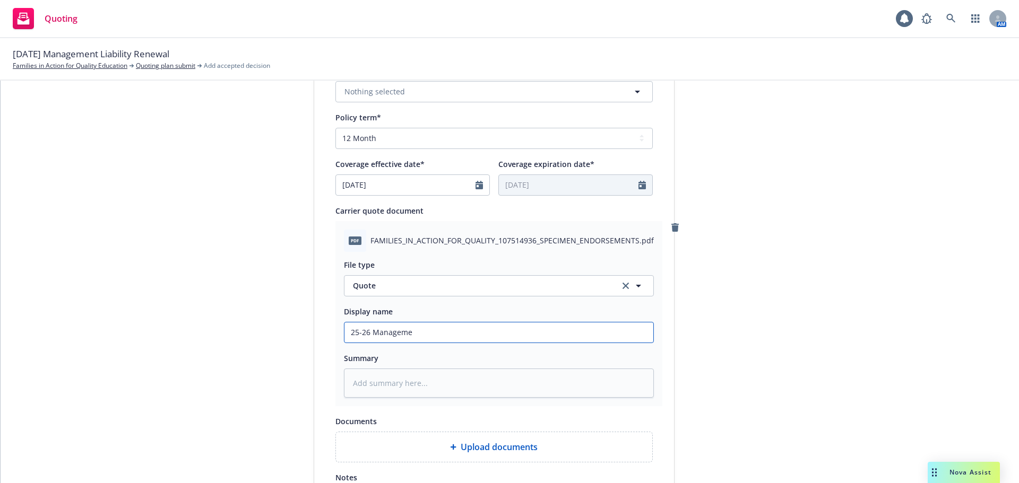
type textarea "x"
type input "25-26 Managemen"
type textarea "x"
type input "25-26 Management"
type textarea "x"
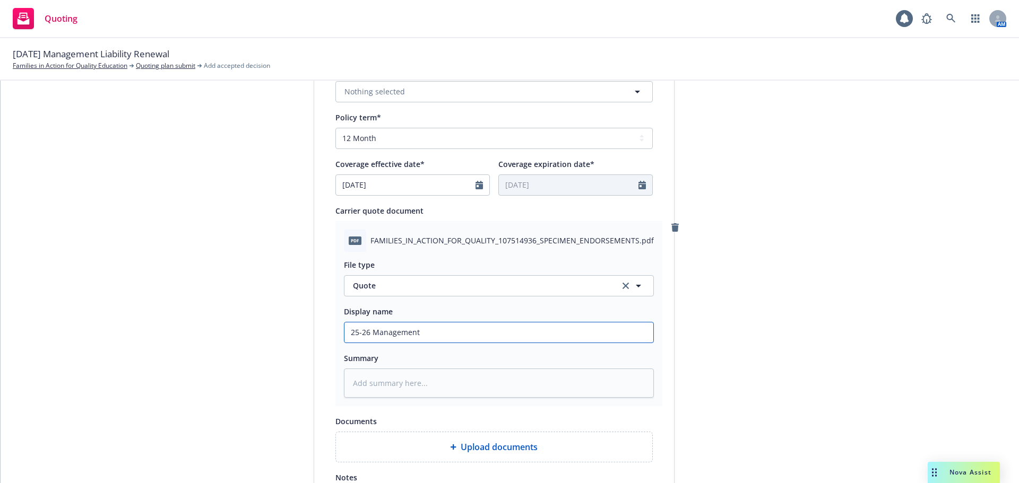
type input "25-26 Management"
type textarea "x"
type input "25-26 Management L"
type textarea "x"
type input "25-26 Management Li"
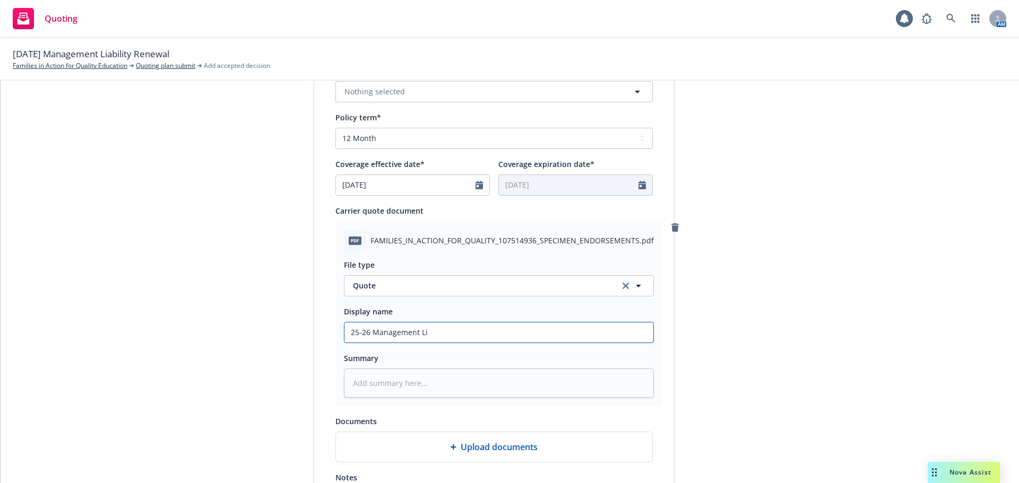
type textarea "x"
type input "25-26 Management Lia"
type textarea "x"
type input "25-26 Management Liab"
type textarea "x"
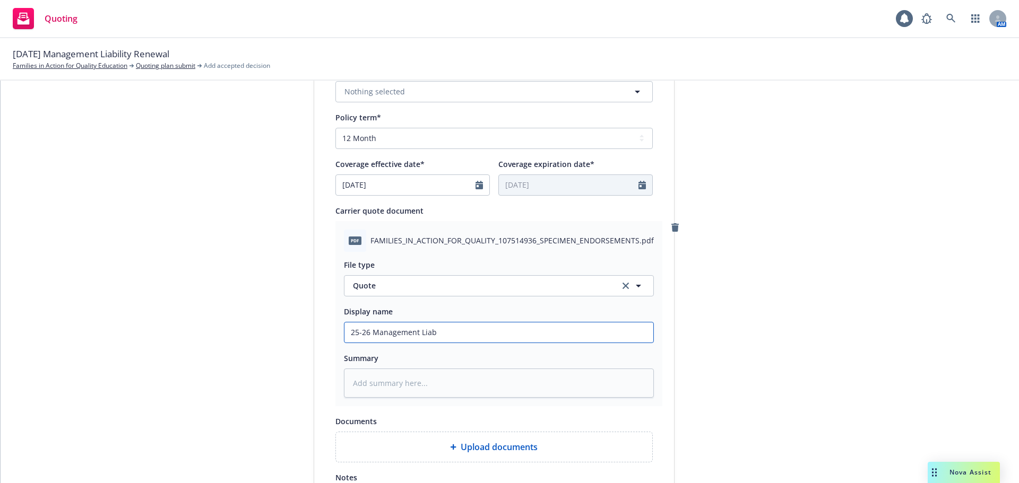
type input "25-26 Management Liabi"
type textarea "x"
type input "25-26 Management Liabil"
type textarea "x"
type input "25-26 Management Liabilt"
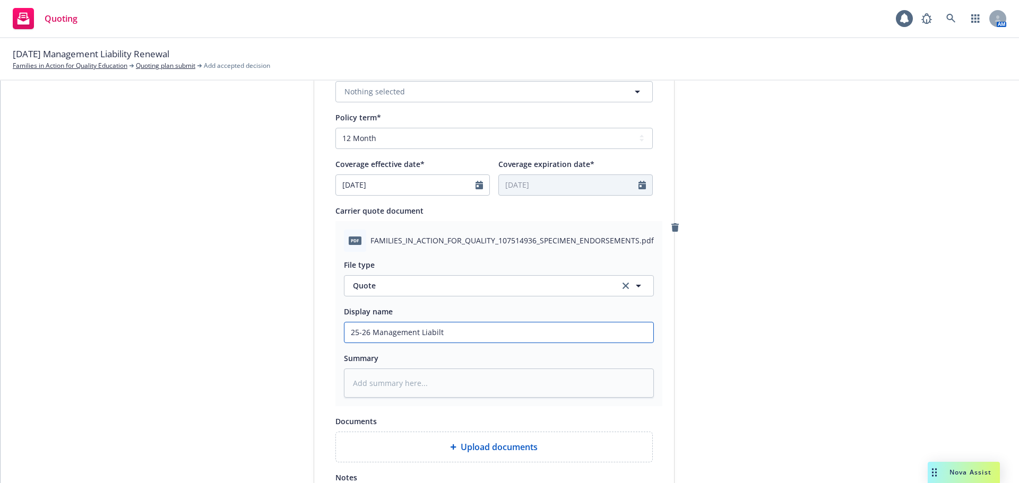
type textarea "x"
type input "25-26 Management Liabilti"
type textarea "x"
type input "25-26 Management Liabiltiy"
type textarea "x"
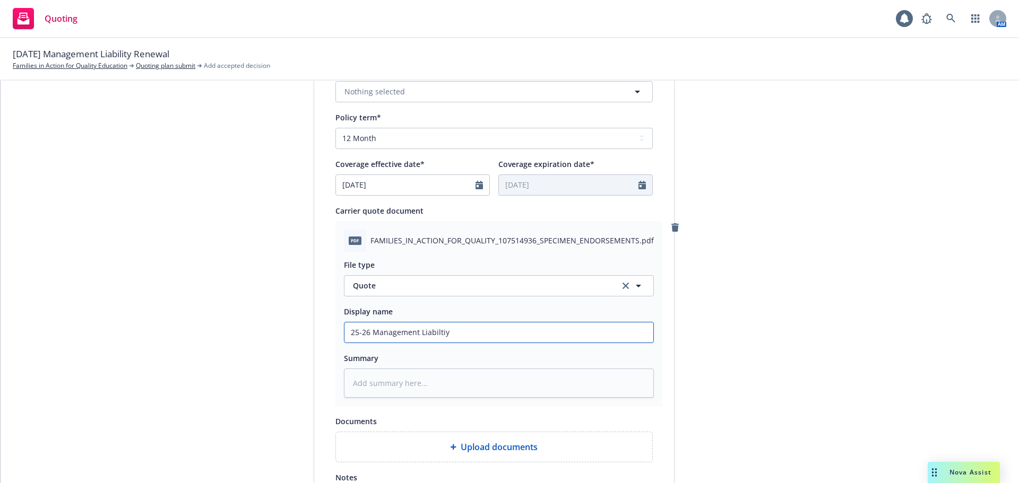
type input "25-26 Management Liabiltiy"
type textarea "x"
type input "25-26 Management Liabiltiy Q"
type textarea "x"
type input "25-26 Management Liabiltiy Qu"
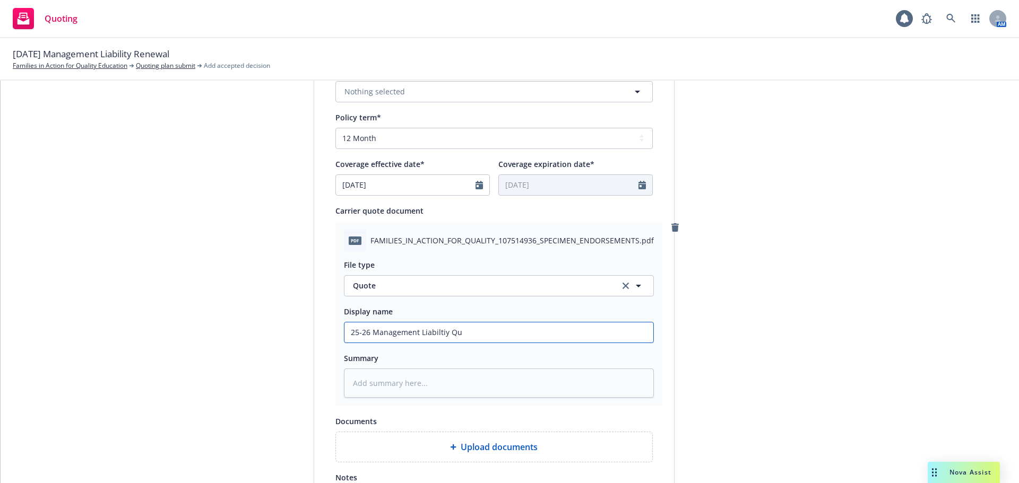
type textarea "x"
type input "25-26 Management Liabiltiy Quo"
type textarea "x"
type input "25-26 Management Liabiltiy Quot"
type textarea "x"
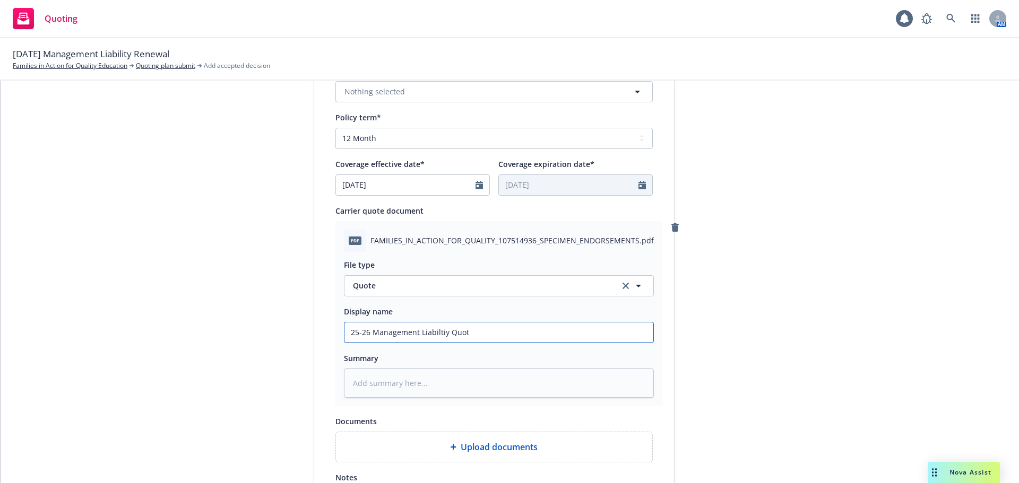
type input "25-26 Management Liabiltiy Quote"
type textarea "x"
type input "25-26 Management Liabiltiy Quote"
type textarea "x"
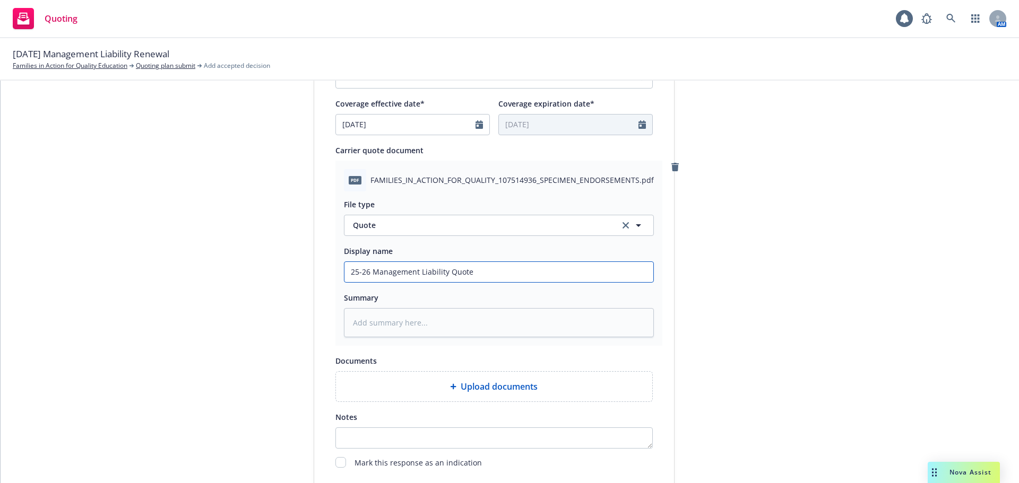
scroll to position [548, 0]
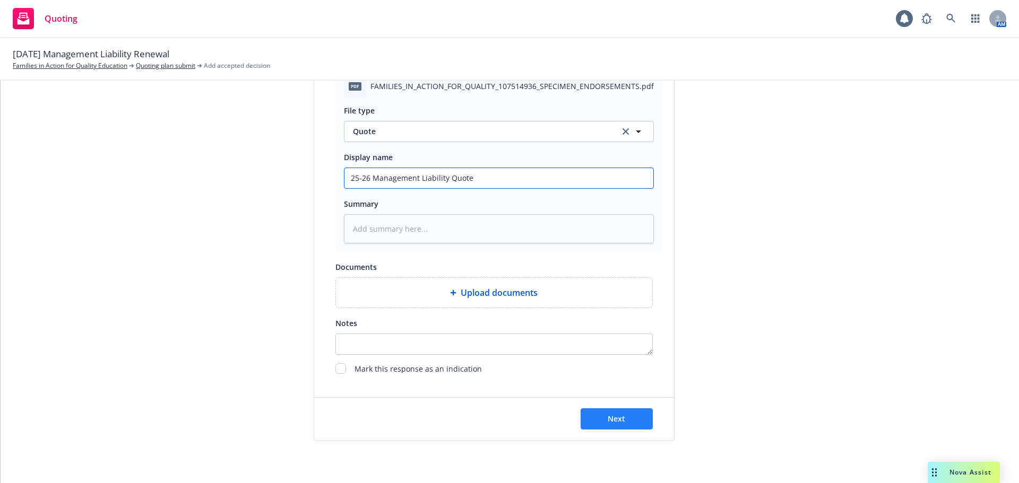
type input "25-26 Management Liability Quote"
click at [628, 422] on button "Next" at bounding box center [616, 419] width 72 height 21
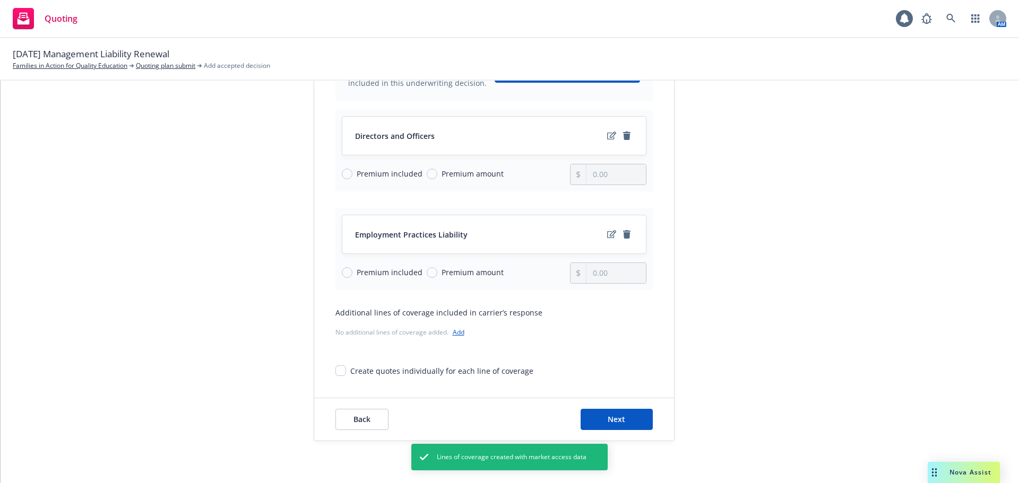
scroll to position [137, 0]
click at [594, 417] on button "Next" at bounding box center [616, 419] width 72 height 21
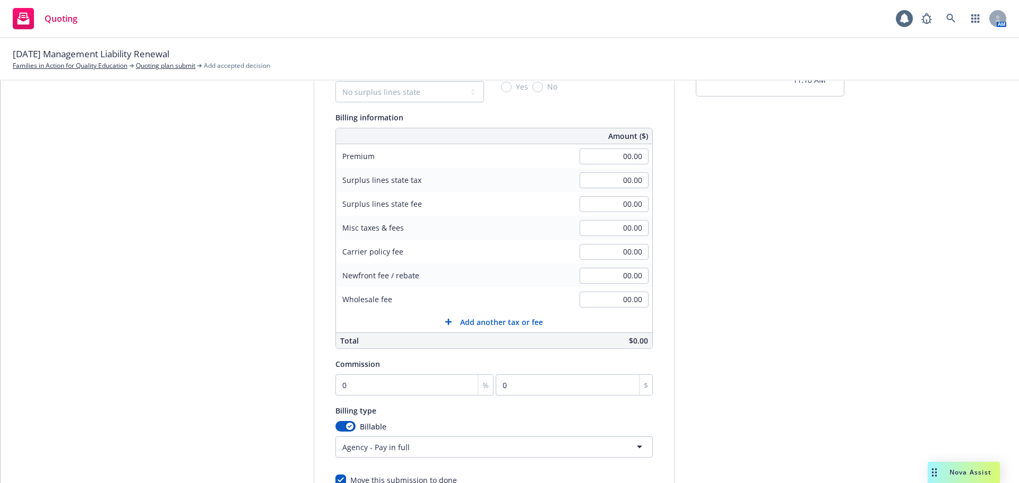
scroll to position [225, 0]
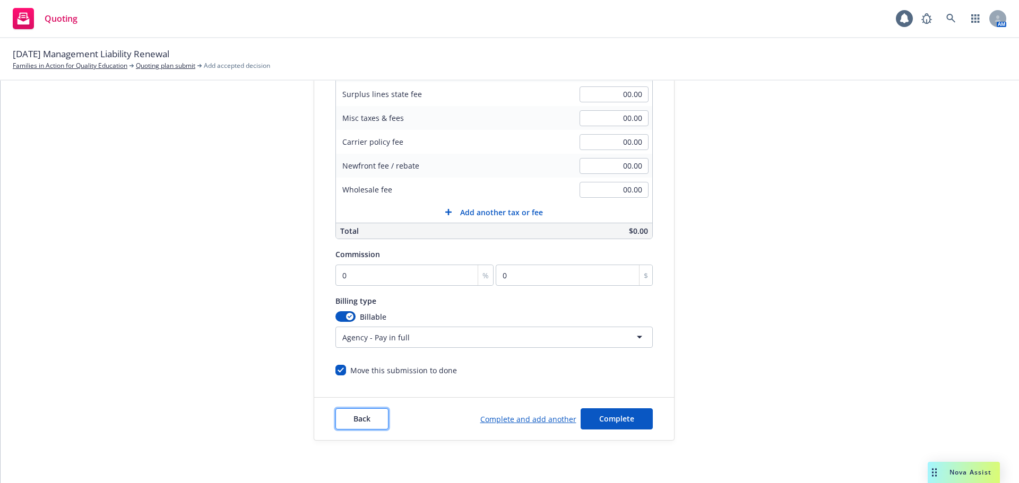
click at [353, 420] on span "Back" at bounding box center [361, 419] width 17 height 10
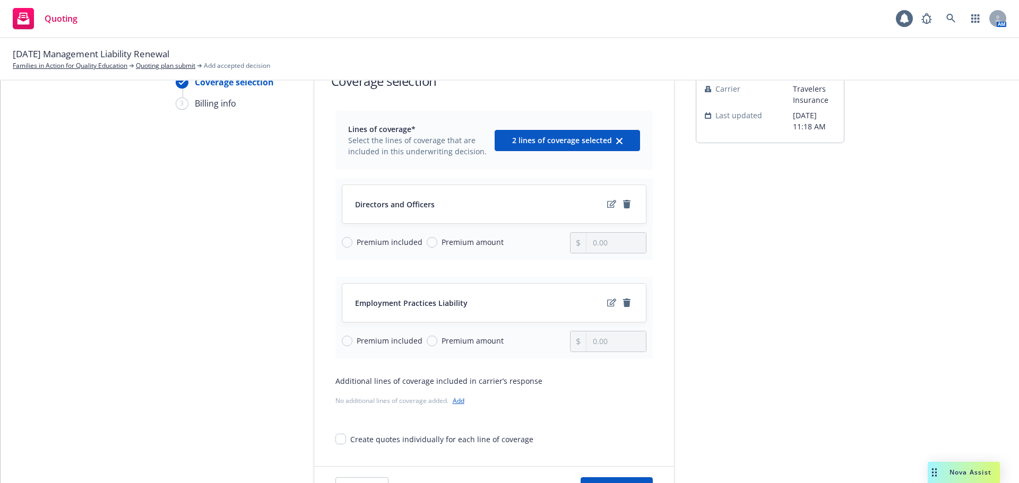
scroll to position [137, 0]
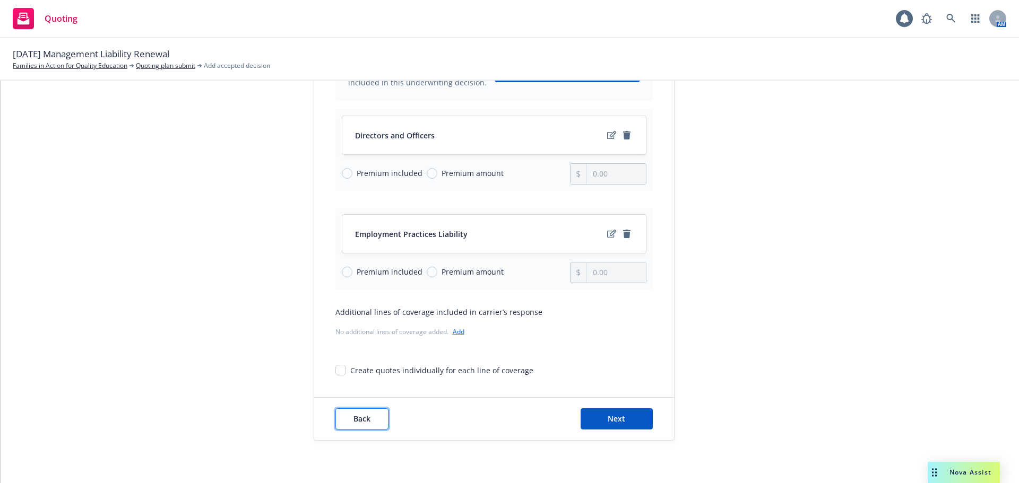
click at [364, 417] on span "Back" at bounding box center [361, 419] width 17 height 10
type textarea "x"
select select "12"
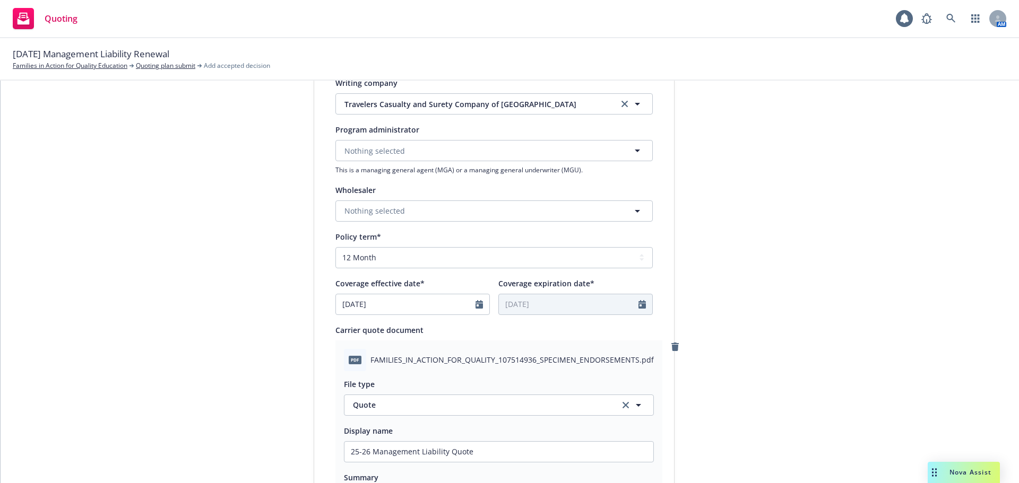
scroll to position [403, 0]
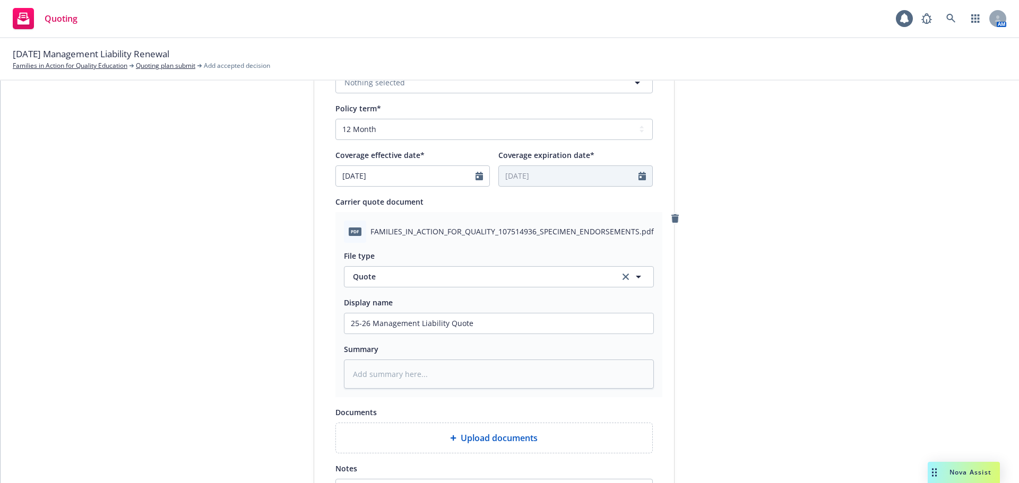
click at [671, 216] on icon "remove" at bounding box center [675, 218] width 8 height 8
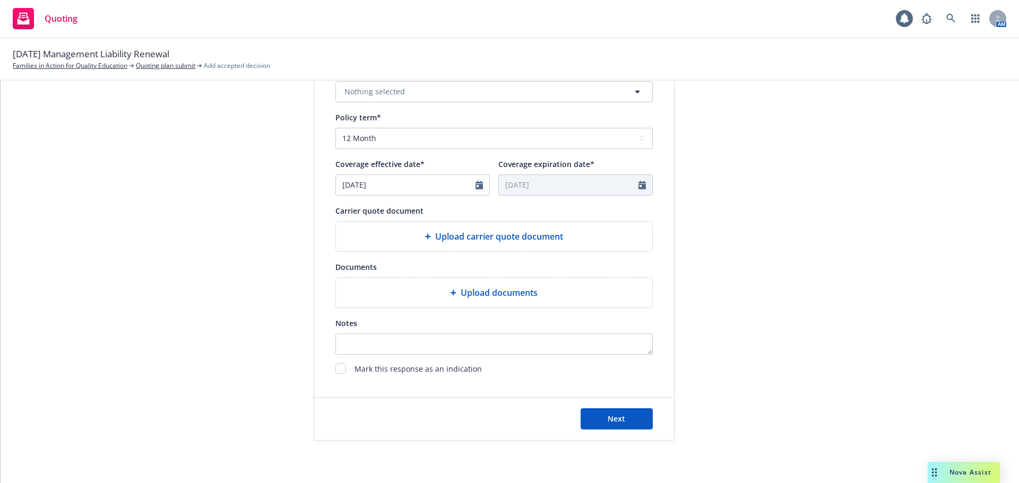
click at [450, 235] on span "Upload carrier quote document" at bounding box center [499, 236] width 128 height 13
click at [487, 240] on span "Upload carrier quote document" at bounding box center [499, 236] width 128 height 13
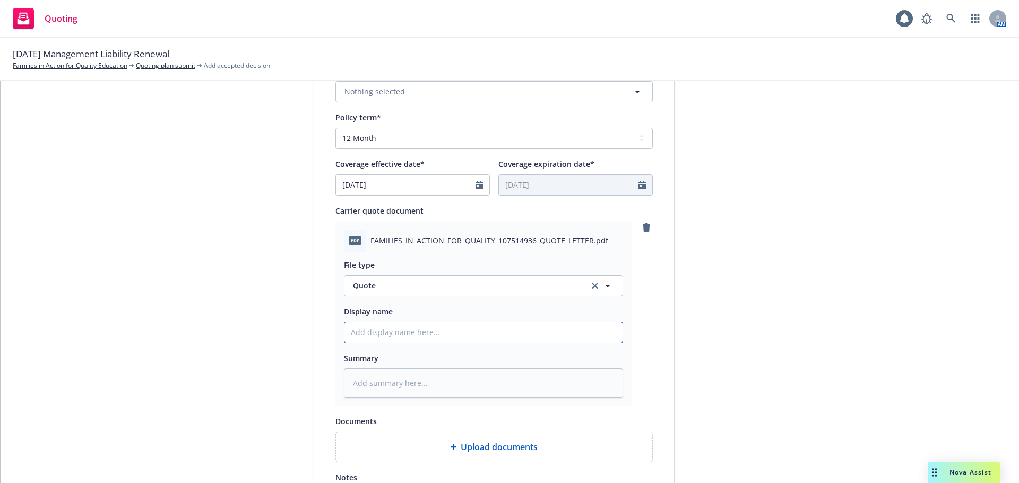
click at [399, 340] on input "Display name" at bounding box center [483, 333] width 278 height 20
type textarea "x"
type input "2"
type textarea "x"
type input "25"
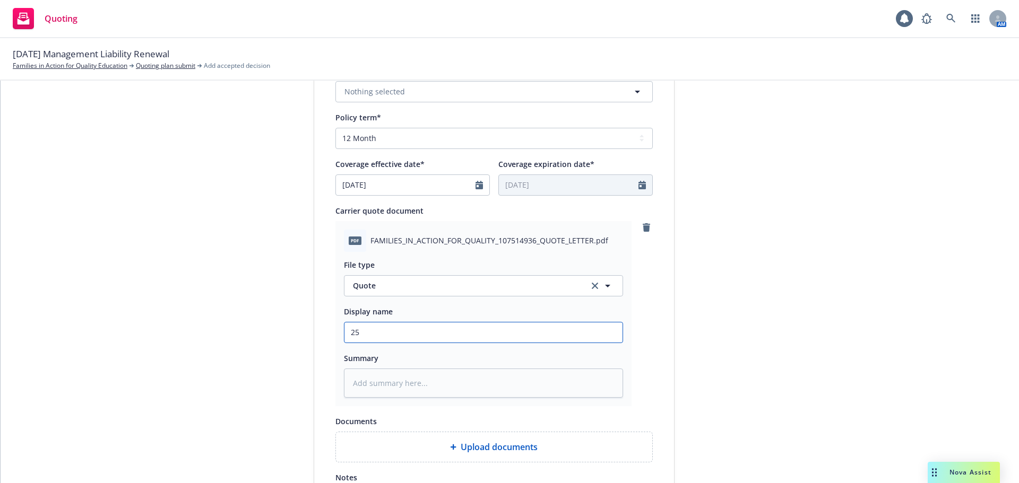
type textarea "x"
type input "25-"
type textarea "x"
type input "25-2"
type textarea "x"
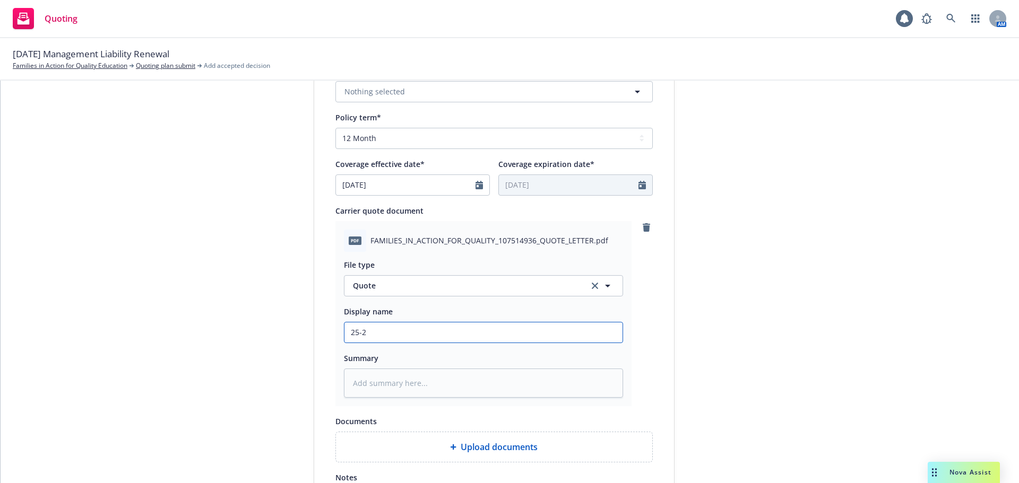
type input "25-26"
type textarea "x"
type input "25-26"
type textarea "x"
type input "25-26 M"
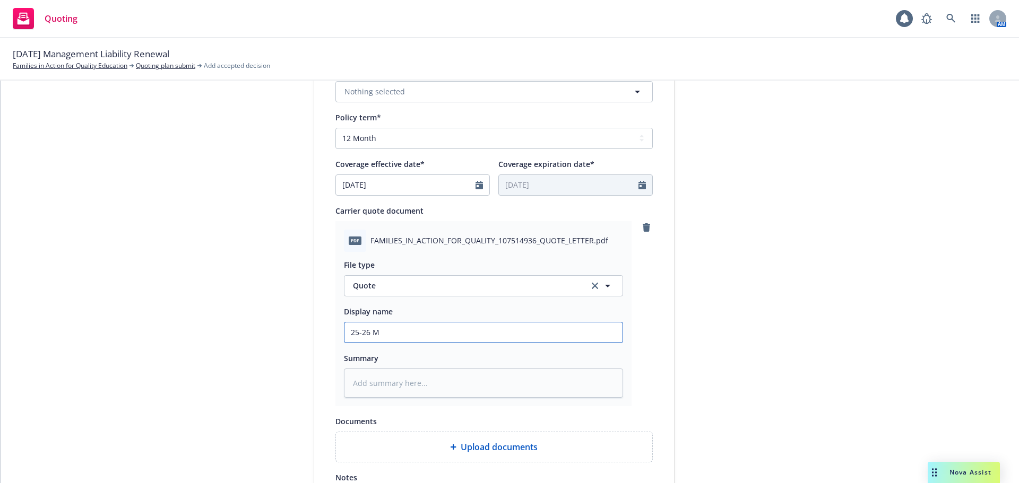
type textarea "x"
type input "25-26 Ma"
type textarea "x"
type input "25-26 Man"
type textarea "x"
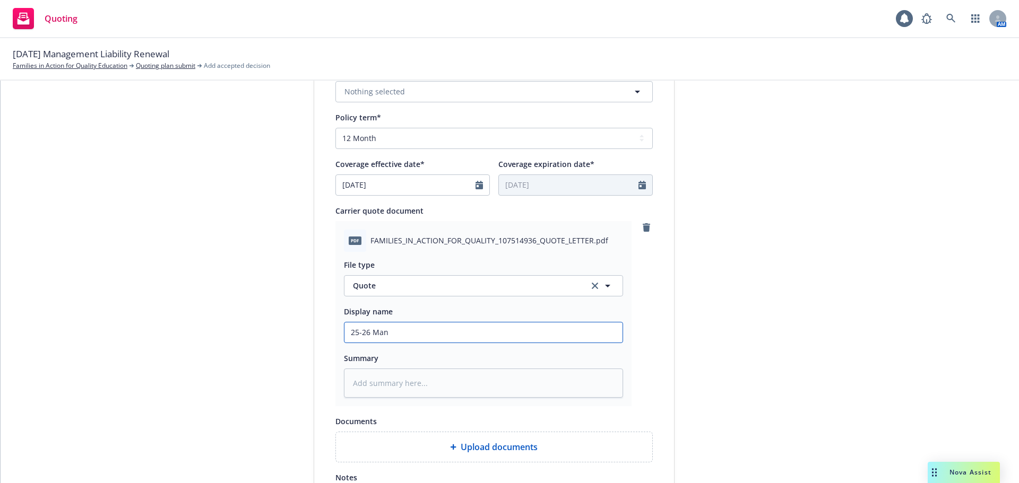
type input "25-26 Mana"
type textarea "x"
type input "25-26 Manag"
type textarea "x"
type input "25-26 Manage"
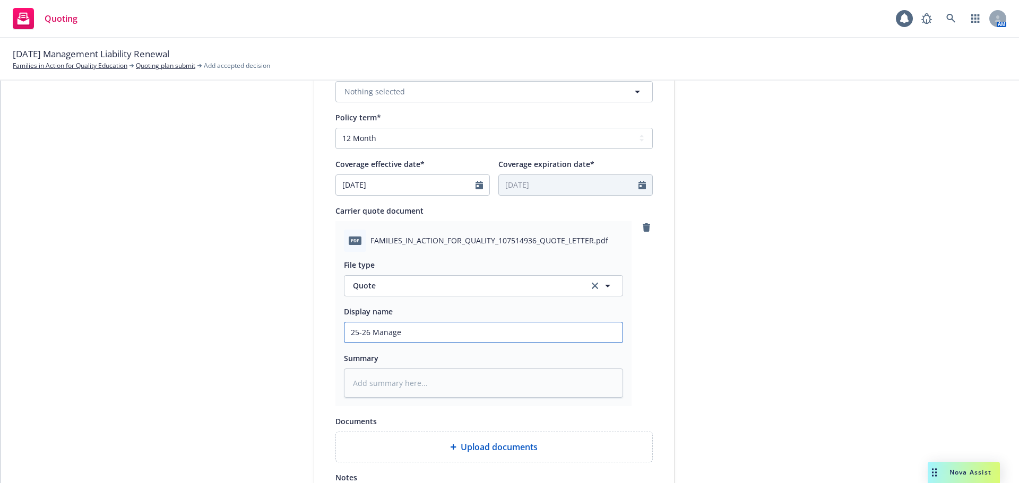
type textarea "x"
type input "25-26 Managem"
type textarea "x"
type input "25-26 Manageme"
type textarea "x"
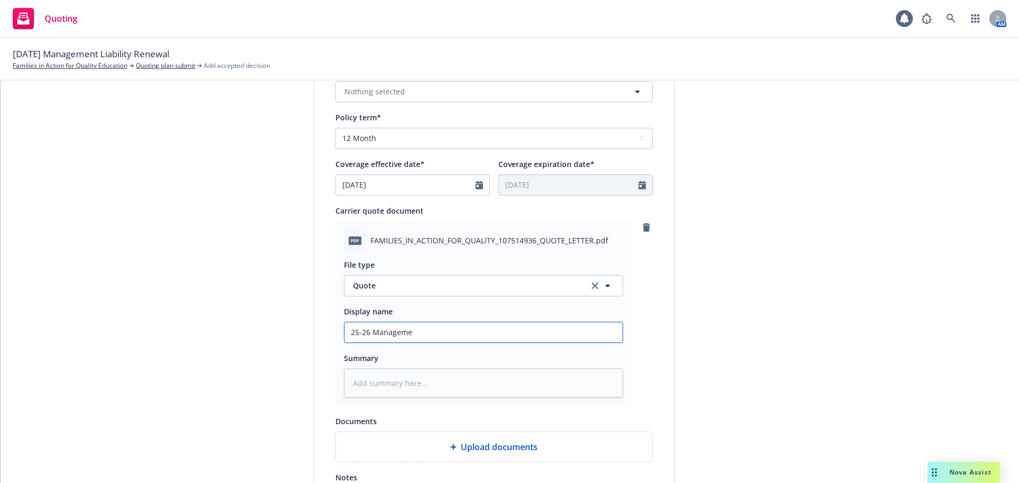
type input "25-26 Managemen"
type textarea "x"
type input "25-26 Management"
type textarea "x"
type input "25-26 Management"
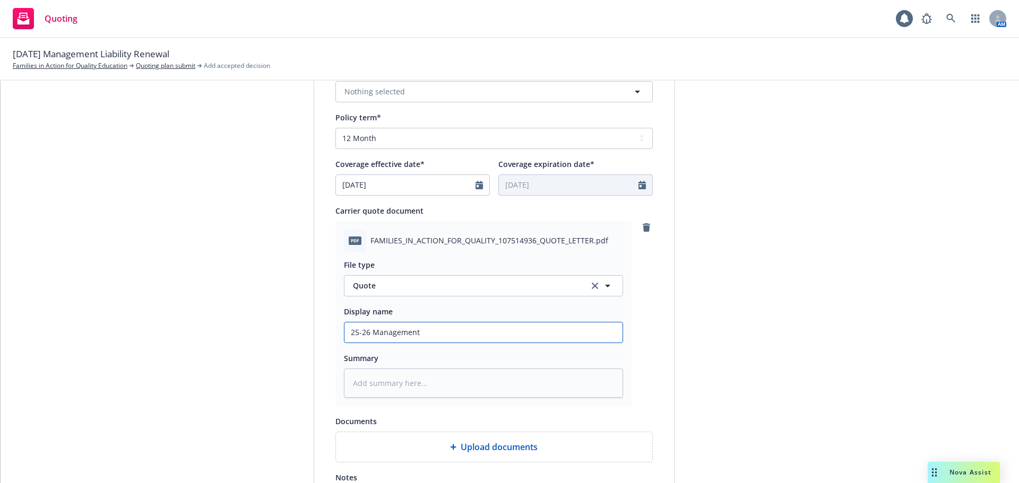
type textarea "x"
type input "25-26 Management L"
type textarea "x"
type input "25-26 Management Li"
type textarea "x"
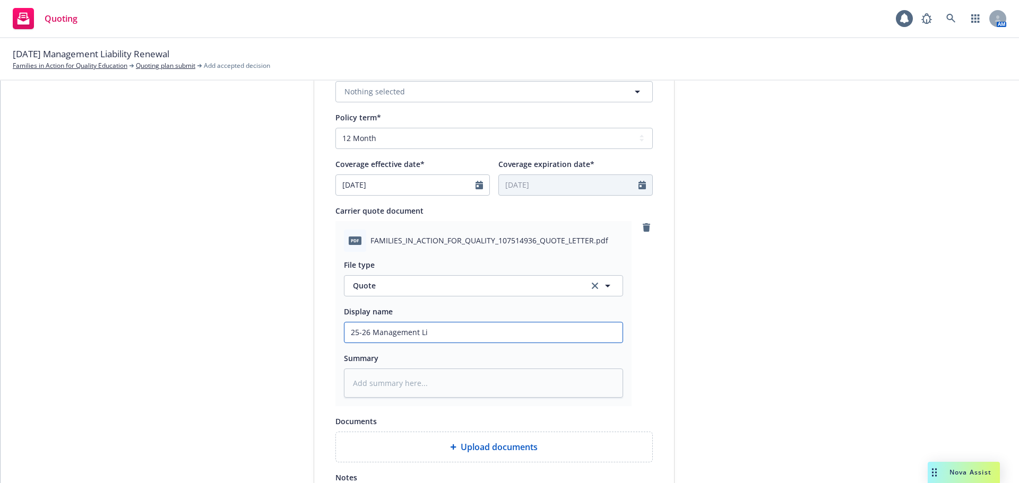
type input "25-26 Management Lia"
type textarea "x"
type input "25-26 Management Lial"
type textarea "x"
type input "25-26 Management Lialb"
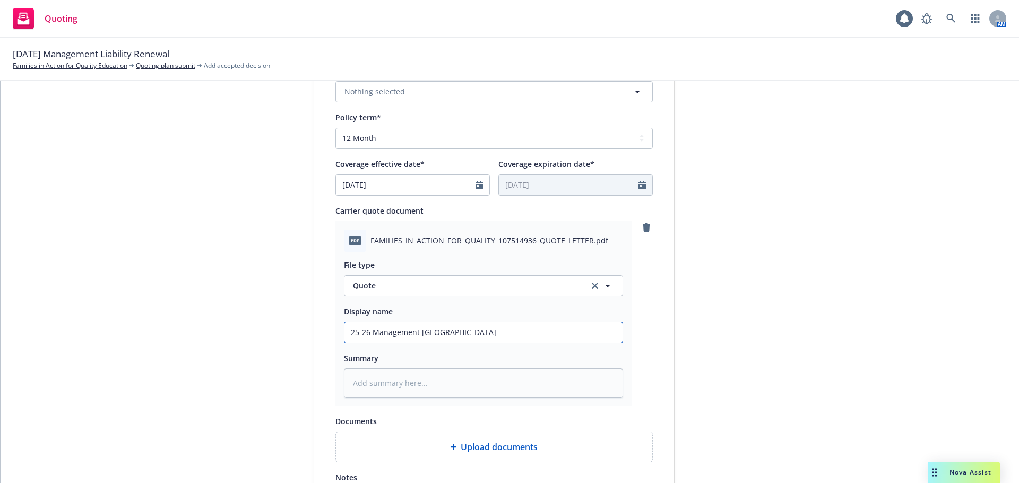
type textarea "x"
type input "25-26 Management Lialbi"
type textarea "x"
type input "25-26 Management Lialbit"
type textarea "x"
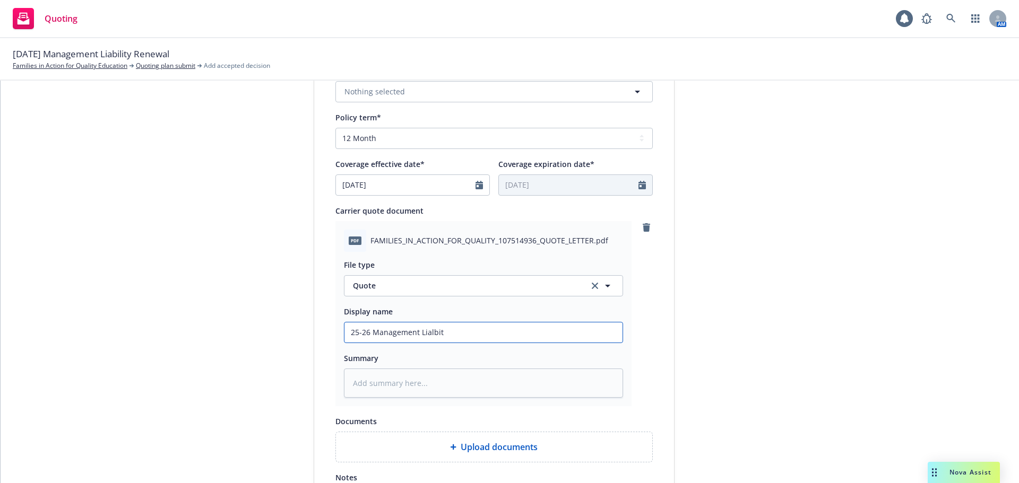
type input "25-26 Management Lialbity"
type textarea "x"
type input "25-26 Management Lialbity"
type textarea "x"
type input "25-26 Management Lialbity Q"
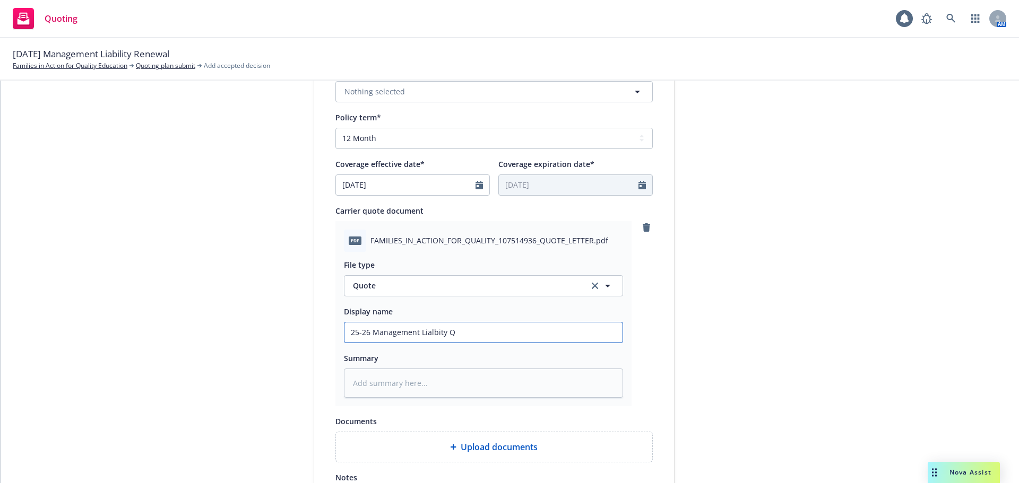
type textarea "x"
type input "25-26 Management Lialbity Qu"
type textarea "x"
type input "25-26 Management Lialbity Quo"
type textarea "x"
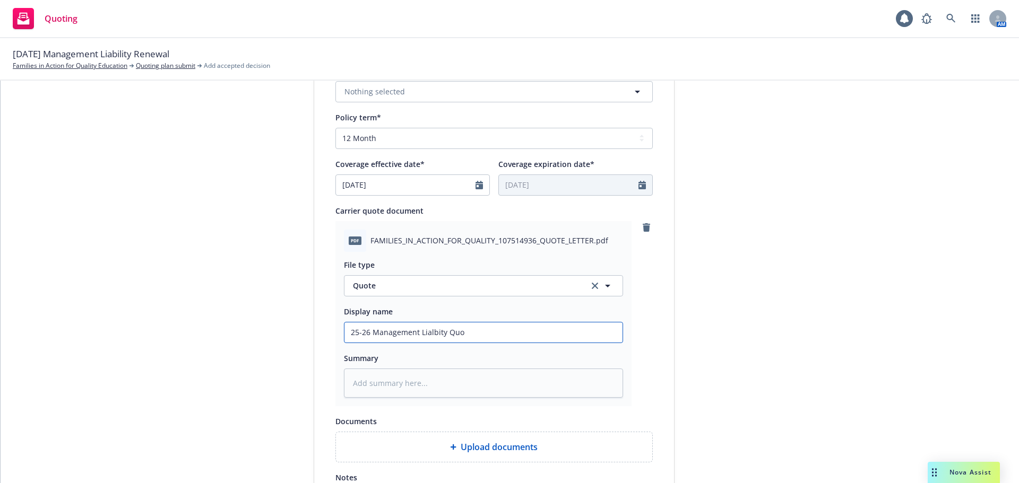
type input "25-26 Management Lialbity Quot"
type textarea "x"
type input "25-26 Management Lialbity Quote"
type textarea "x"
type input "25-26 Management Lialbity Quote"
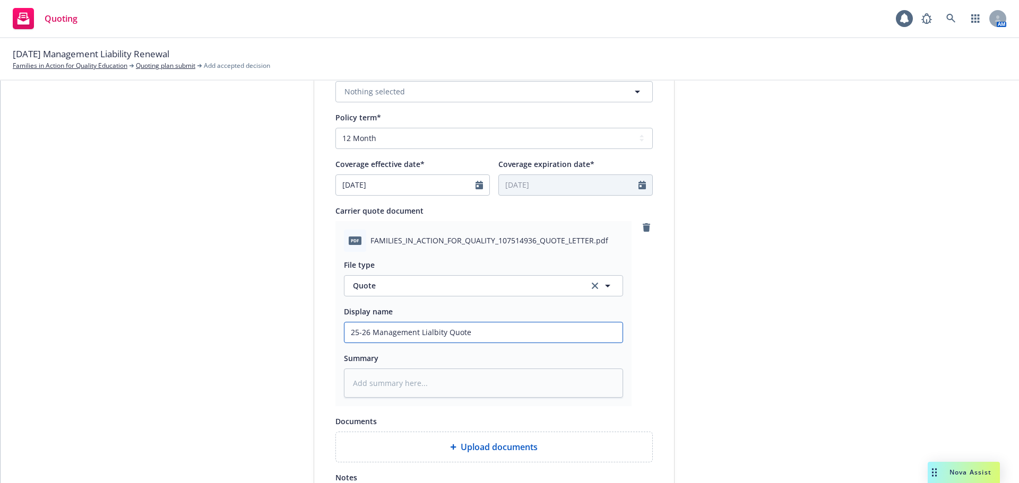
type textarea "x"
type input "25-26 Management Lialbity Quote"
type textarea "x"
type input "25-26 Management Lialbity Quot"
type textarea "x"
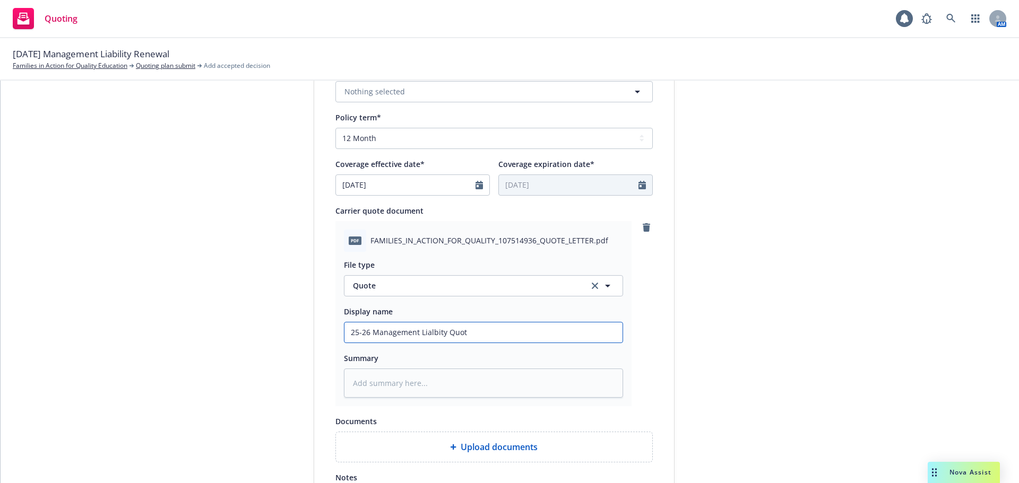
type input "25-26 Management Lialbity Quo"
type textarea "x"
type input "25-26 Management Lialbity Qu"
type textarea "x"
type input "25-26 Management Lialbity Q"
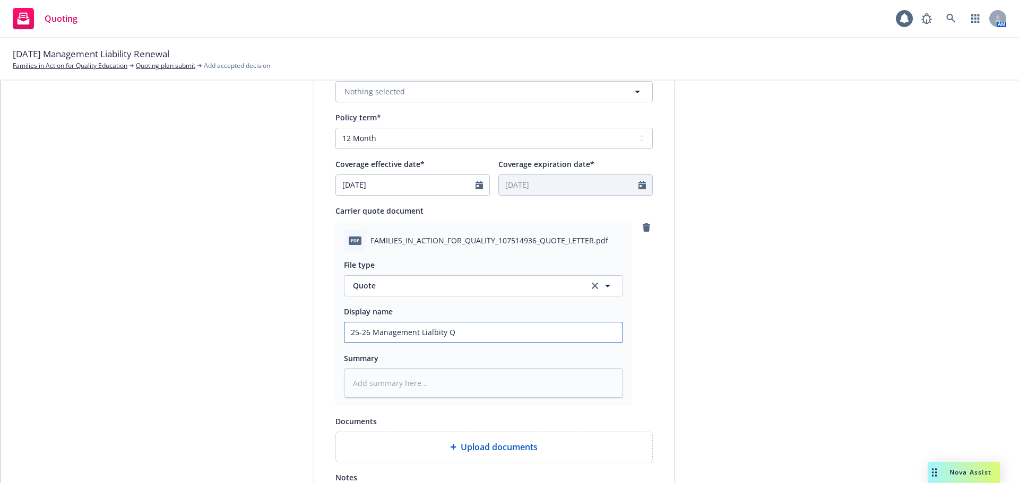
type textarea "x"
type input "25-26 Management Lialbity"
type textarea "x"
type input "25-26 Management Lialbity R"
type textarea "x"
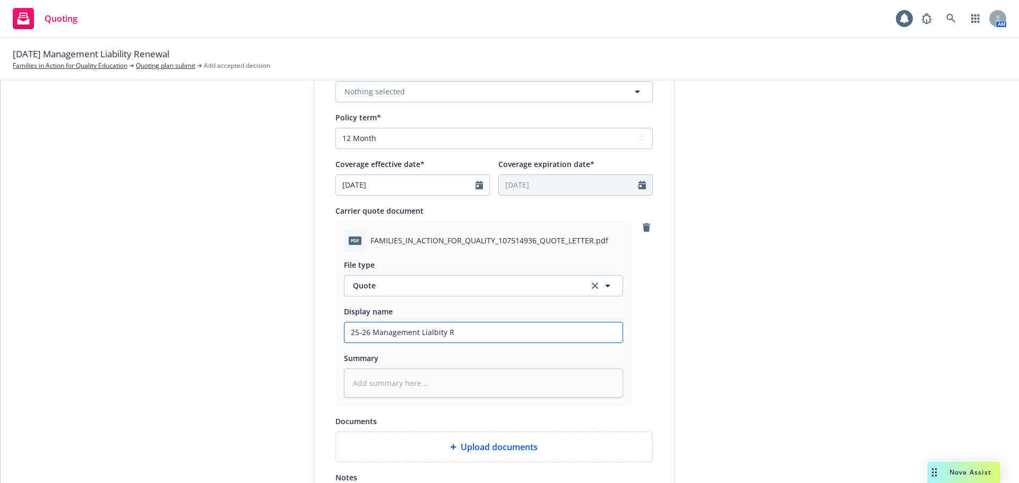
type input "25-26 Management Lialbity Rn"
type textarea "x"
type input "25-26 Management Lialbity R"
type textarea "x"
type input "25-26 Management Lialbity Re"
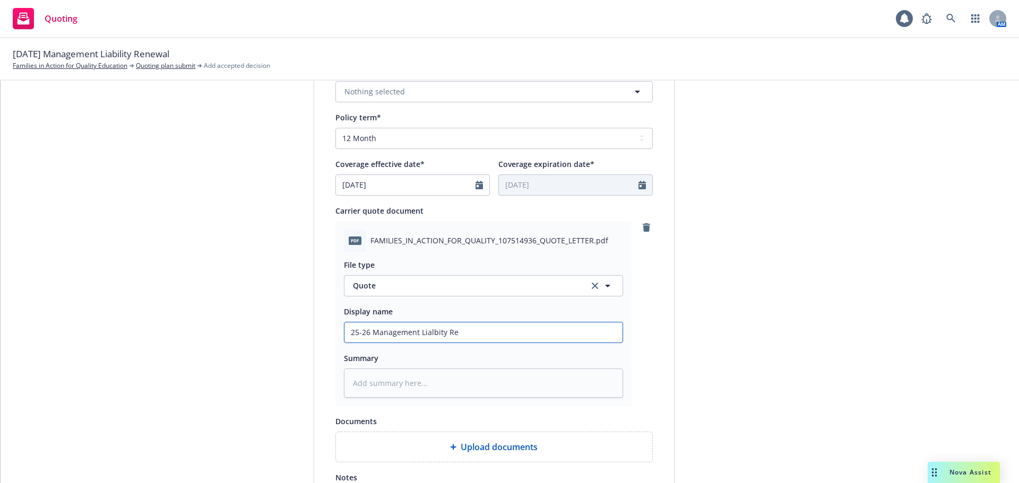
type textarea "x"
type input "25-26 Management Lialbity Rem"
type textarea "x"
type input "25-26 Management Lialbity Re"
type textarea "x"
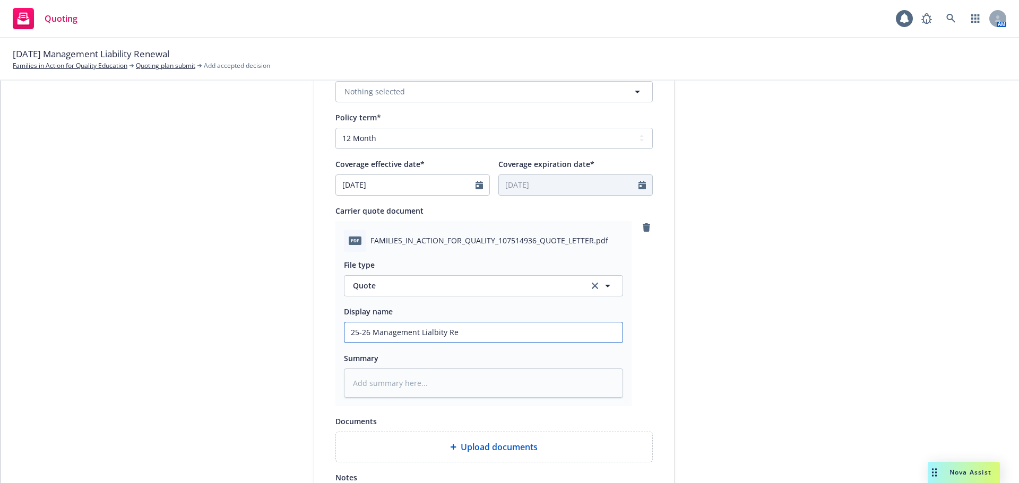
type input "25-26 Management Lialbity Ren"
type textarea "x"
type input "25-26 Management Lialbity Rene"
type textarea "x"
type input "25-26 Management Lialbity Renew"
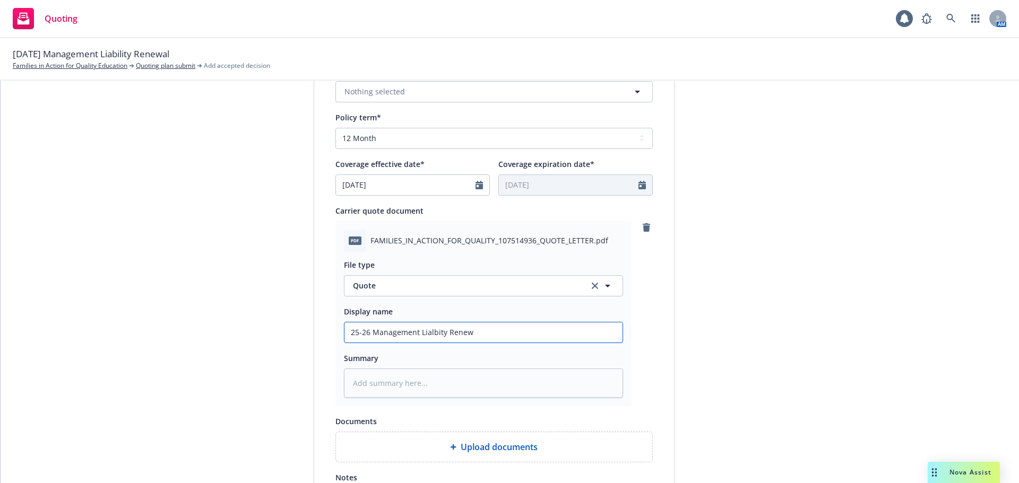
type textarea "x"
type input "25-26 Management Lialbity Renewa"
type textarea "x"
type input "25-26 Management Lialbity Renewal"
type textarea "x"
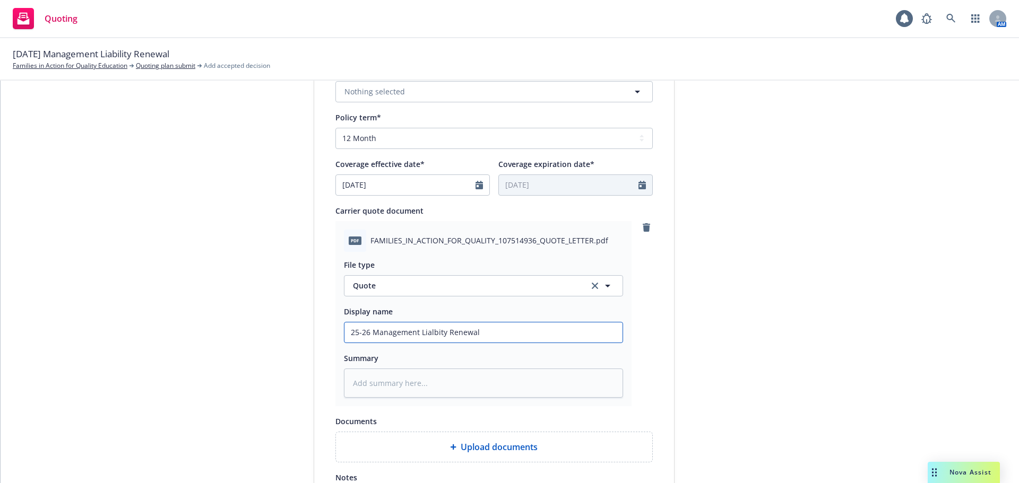
type input "25-26 Management Lialbity Renewal"
type textarea "x"
type input "25-26 Management Lialbity Renewal Q"
type textarea "x"
type input "25-26 Management Lialbity Renewal Qu"
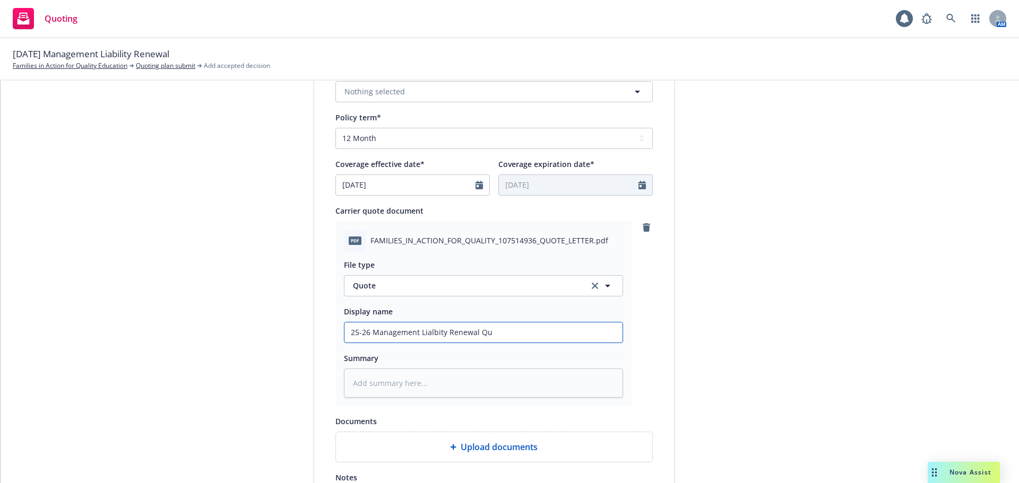
type textarea "x"
type input "25-26 Management Lialbity Renewal Quo"
type textarea "x"
type input "25-26 Management Lialbity Renewal Quot"
type textarea "x"
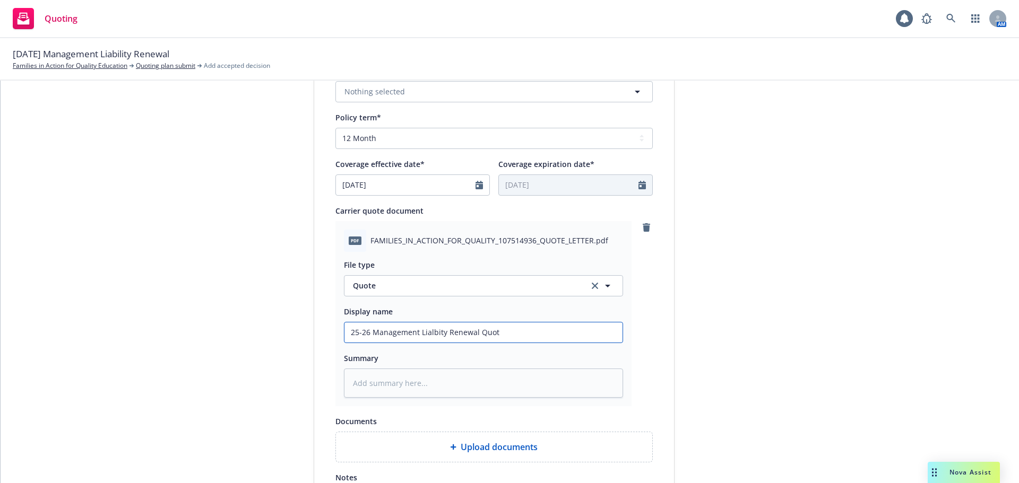
type input "25-26 Management Lialbity Renewal Quote"
type textarea "x"
type input "25-26 Management Lialbity Renewal Quote"
click at [421, 332] on input "25-26 Management Lialbity Renewal Quote" at bounding box center [483, 333] width 278 height 20
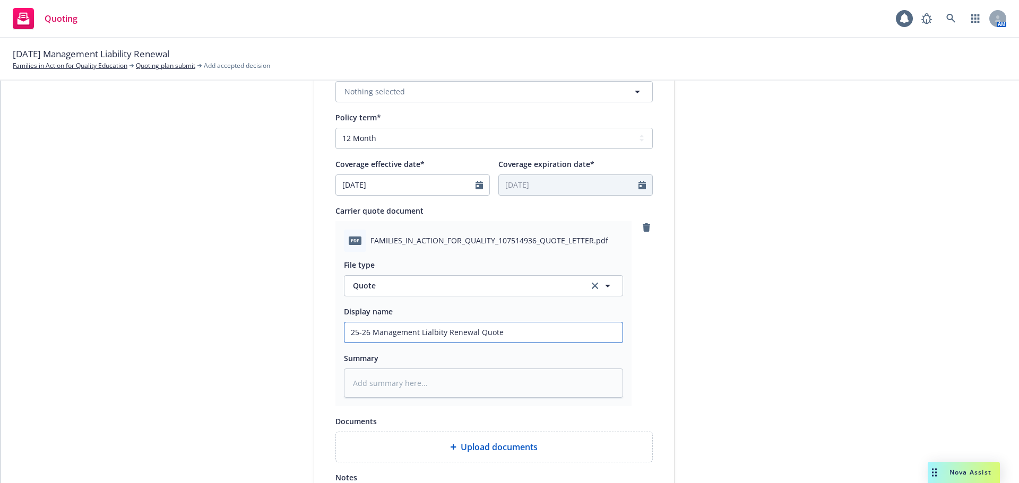
click at [424, 333] on input "25-26 Management Lialbity Renewal Quote" at bounding box center [483, 333] width 278 height 20
type textarea "x"
type input "25-26 Management Liabity Renewal Quote"
click at [432, 336] on input "25-26 Management Liabity Renewal Quote" at bounding box center [483, 333] width 278 height 20
type textarea "x"
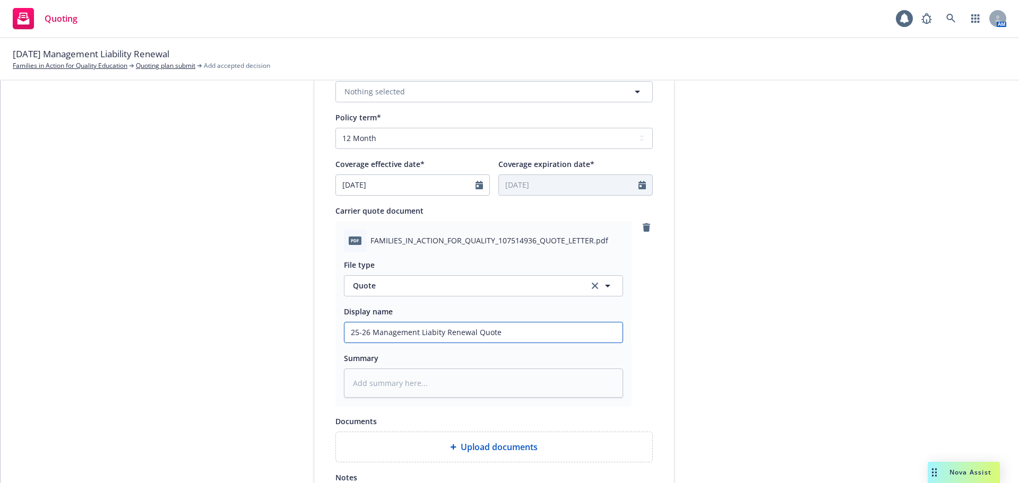
type input "25-26 Management Liabilty Renewal Quote"
type textarea "x"
click at [509, 337] on input "25-26 Management Liability Renewal Quote" at bounding box center [483, 333] width 278 height 20
click at [503, 332] on input "25-26 Management Liability Renewal Quote" at bounding box center [483, 333] width 278 height 20
click at [498, 332] on input "25-26 Management Liability Renewal Quote" at bounding box center [483, 333] width 278 height 20
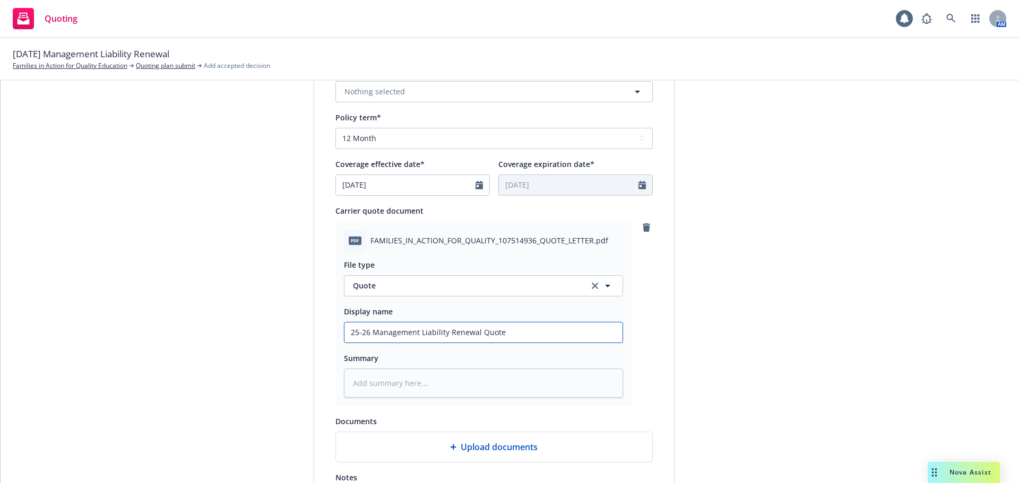
click at [431, 333] on input "25-26 Management Liability Renewal Quote" at bounding box center [483, 333] width 278 height 20
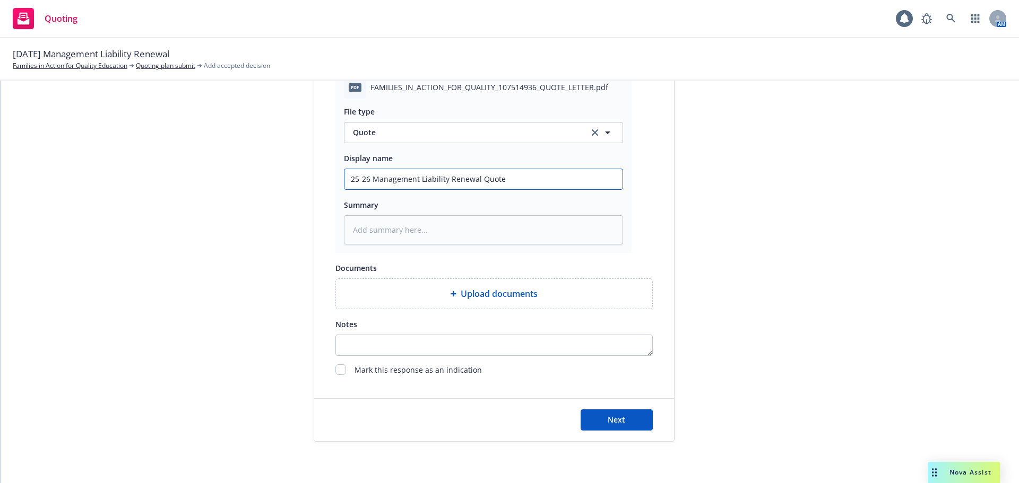
scroll to position [548, 0]
type input "25-26 Management Liability Renewal Quote"
click at [584, 423] on button "Next" at bounding box center [616, 419] width 72 height 21
type textarea "x"
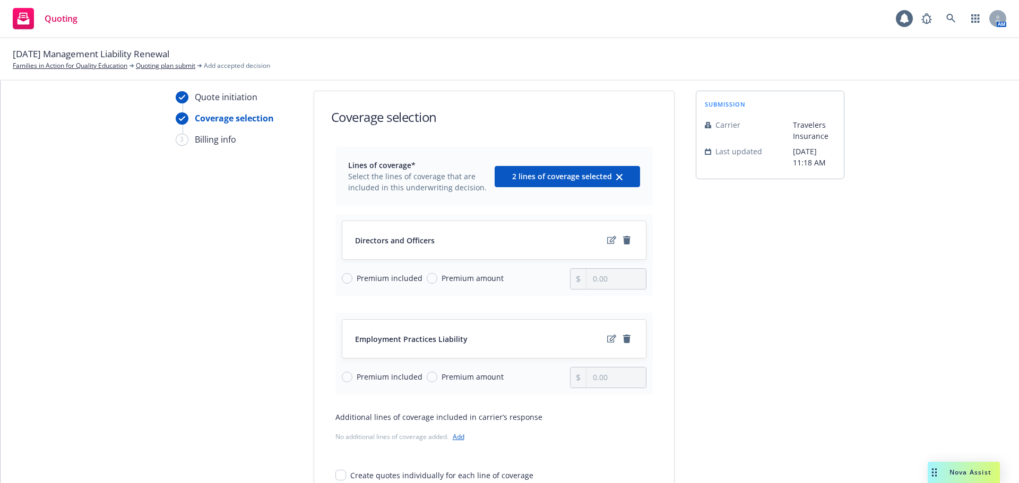
scroll to position [31, 0]
click at [343, 280] on input "Premium included" at bounding box center [347, 279] width 11 height 11
radio input "true"
click at [344, 376] on input "Premium included" at bounding box center [347, 378] width 11 height 11
radio input "true"
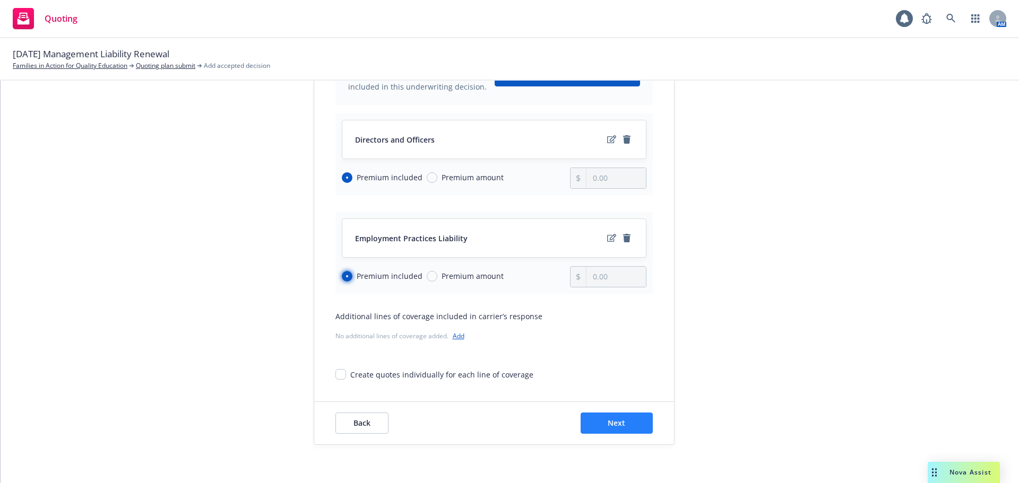
scroll to position [137, 0]
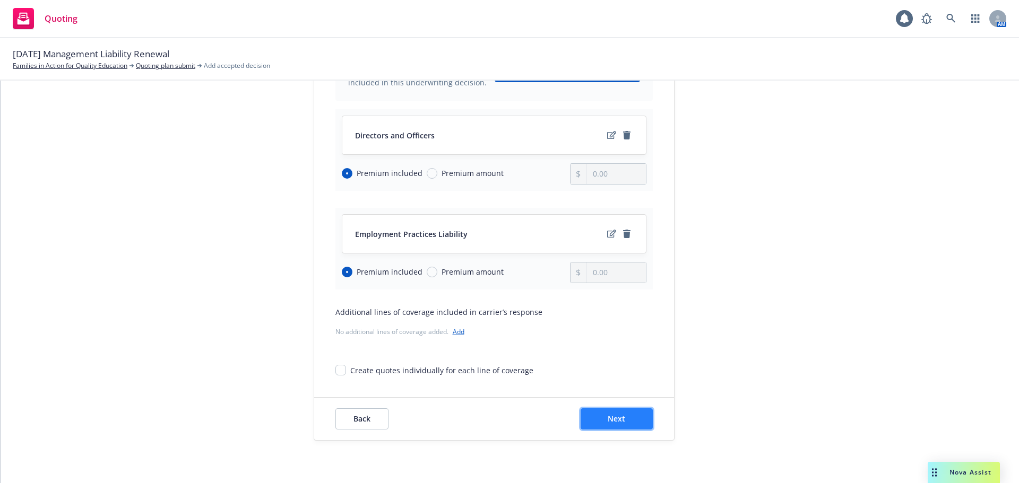
click at [612, 420] on span "Next" at bounding box center [617, 419] width 18 height 10
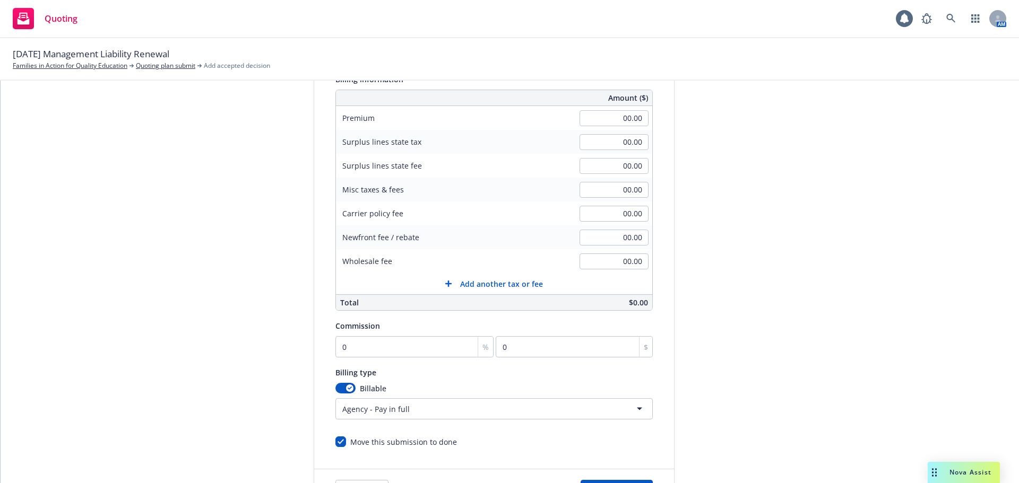
scroll to position [159, 0]
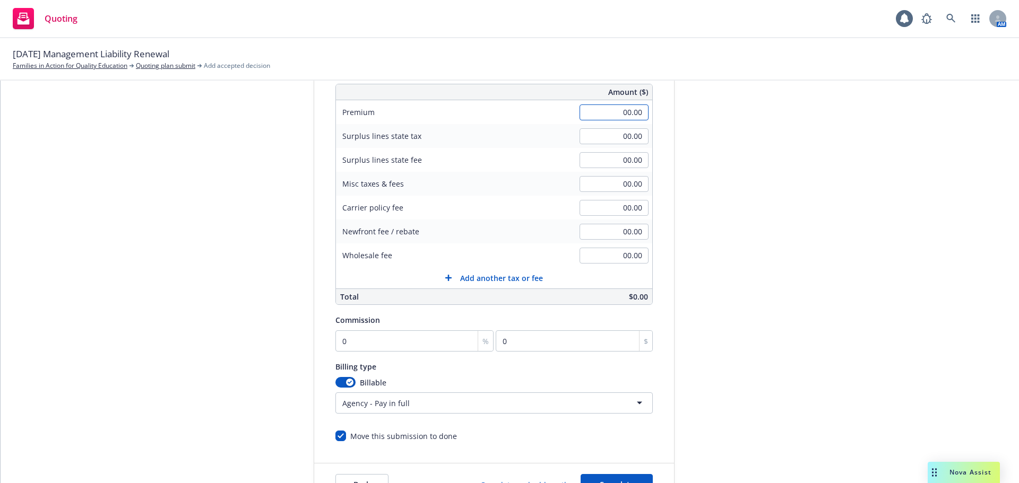
click at [606, 114] on input "00.00" at bounding box center [613, 113] width 69 height 16
type input "2,599.00"
click at [531, 191] on div "Misc taxes & fees 00.00" at bounding box center [494, 184] width 316 height 24
click at [412, 339] on input "0" at bounding box center [414, 341] width 159 height 21
type input "1"
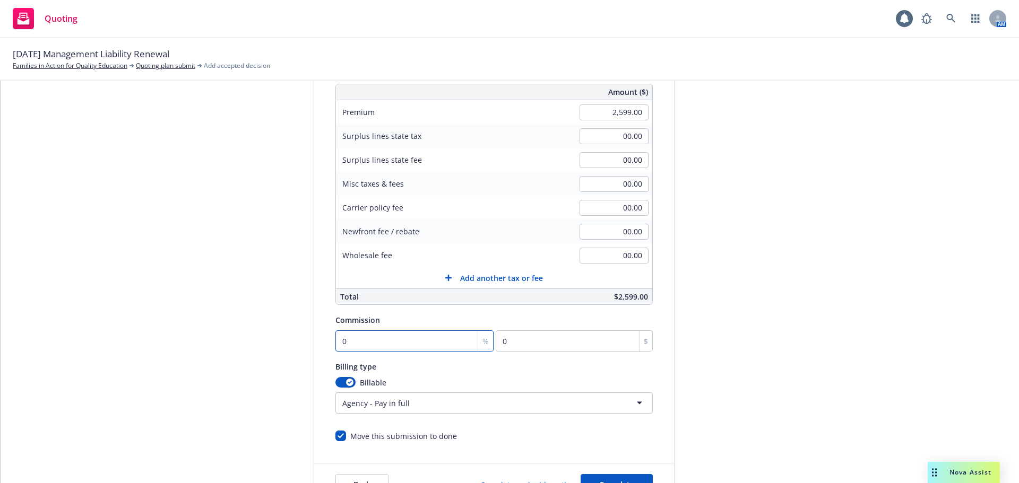
type input "25.99"
type input "12"
type input "311.88"
type input "12.5"
type input "324.88"
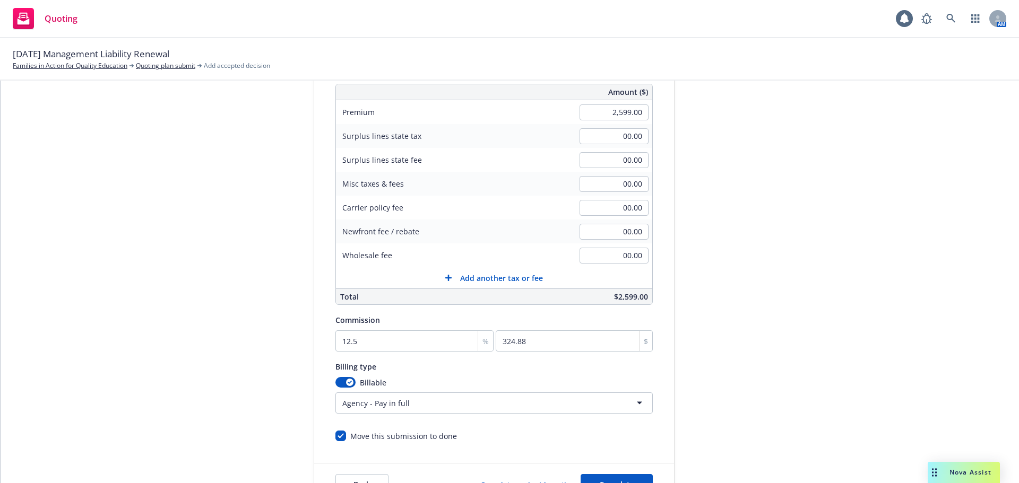
click at [462, 373] on div "Billing type Billable Agency - Pay in full Agency - Financed Agency - Installme…" at bounding box center [493, 387] width 317 height 54
click at [389, 405] on html "Quoting 1 AM 09/28/25 Management Liability Renewal Families in Action for Quali…" at bounding box center [509, 241] width 1019 height 483
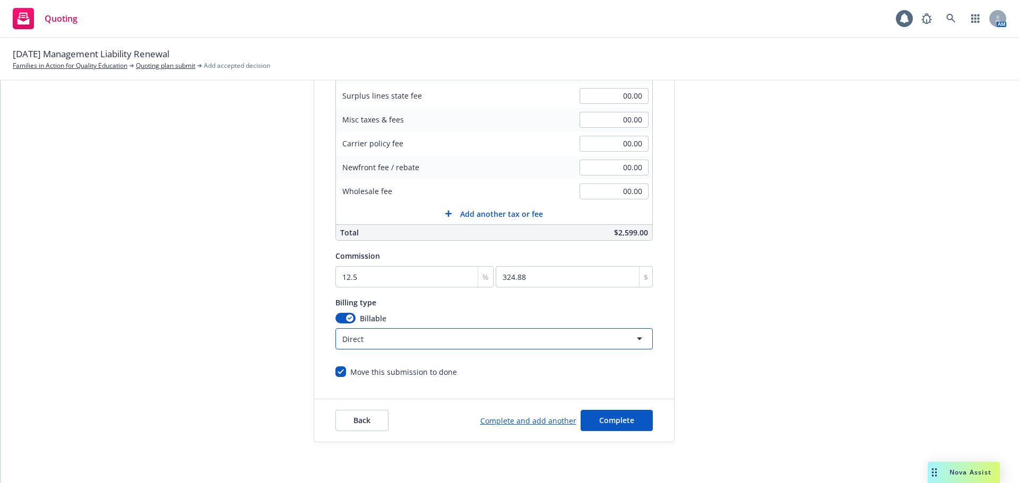
scroll to position [225, 0]
click at [603, 418] on span "Complete" at bounding box center [616, 419] width 35 height 10
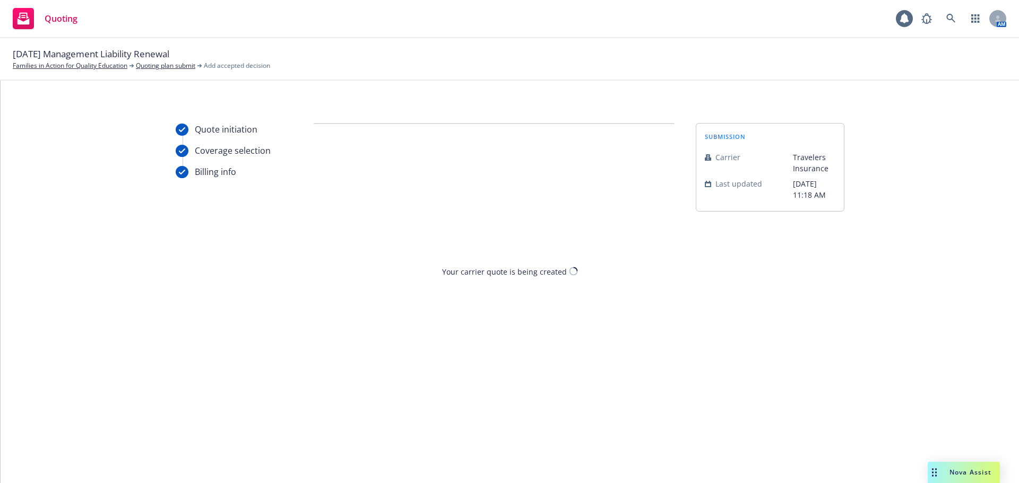
scroll to position [0, 0]
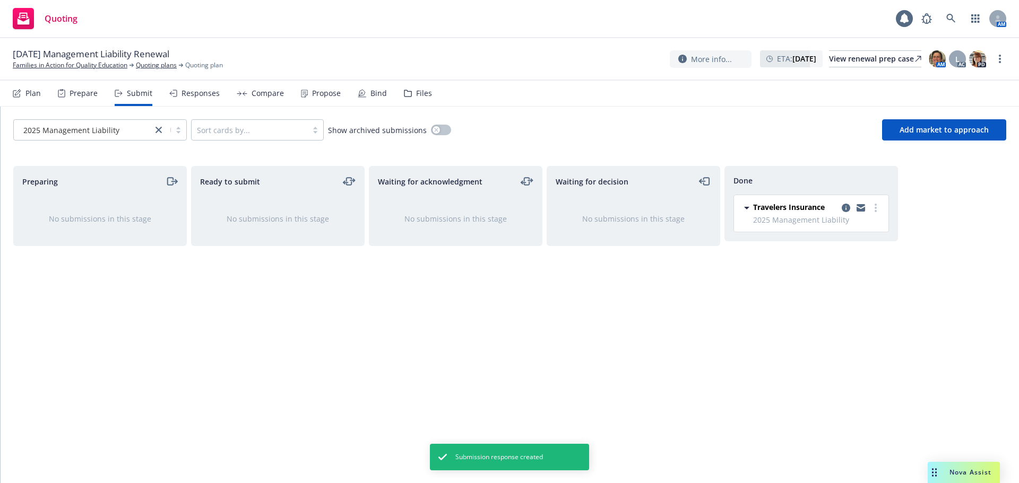
click at [329, 92] on div "Propose" at bounding box center [326, 93] width 29 height 8
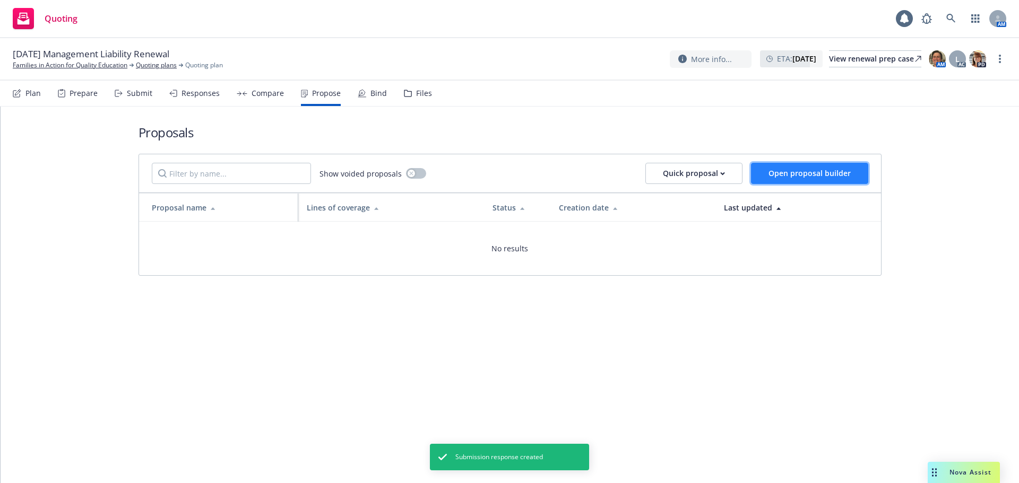
click at [785, 178] on button "Open proposal builder" at bounding box center [809, 173] width 117 height 21
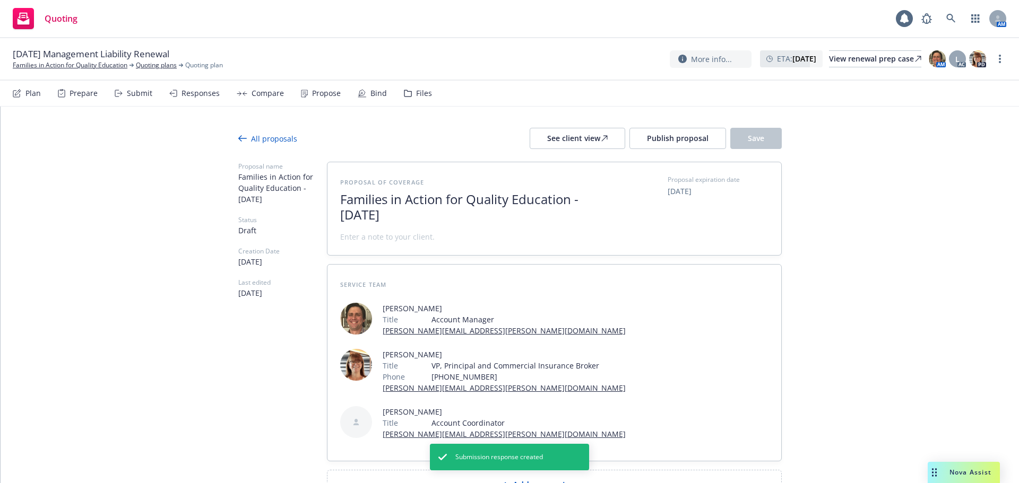
click at [340, 196] on span "Families in Action for Quality Education - September 2025" at bounding box center [470, 207] width 260 height 31
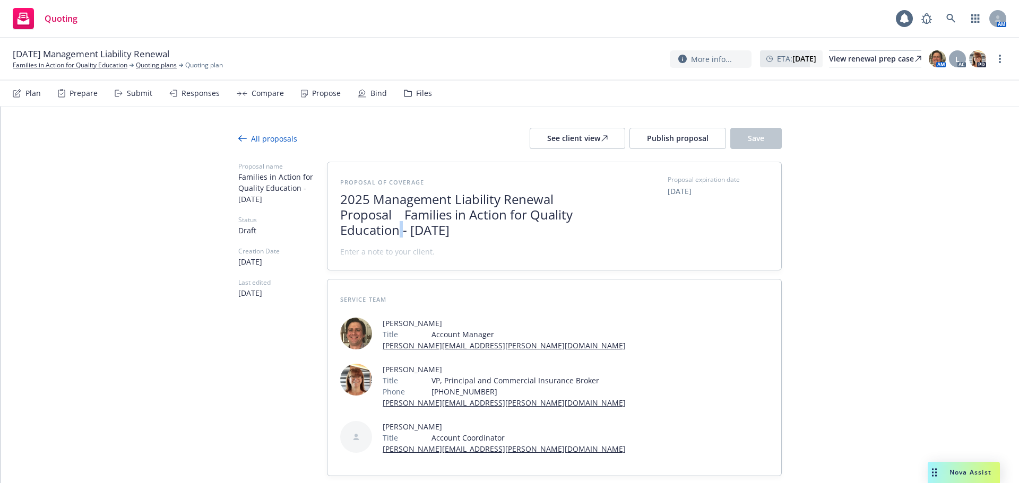
click at [398, 233] on span "2025 Management Liability Renewal Proposal Families in Action for Quality Educa…" at bounding box center [470, 215] width 260 height 46
click at [509, 233] on span "2025 Management Liability Renewal Proposal Families in Action for Quality Educa…" at bounding box center [470, 215] width 260 height 46
click at [398, 261] on div "Proposal of coverage 2025 Management Liability Renewal Proposal Families in Act…" at bounding box center [554, 216] width 454 height 108
click at [366, 250] on span "Please" at bounding box center [470, 251] width 260 height 11
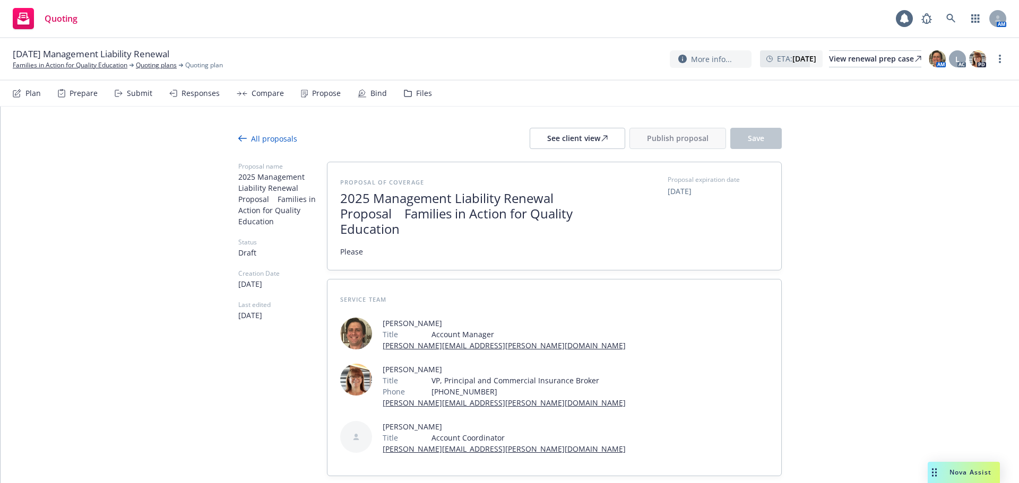
click at [361, 251] on span "Please" at bounding box center [470, 251] width 260 height 11
click at [367, 255] on span "Please" at bounding box center [470, 251] width 260 height 11
click at [365, 255] on span "Please" at bounding box center [470, 251] width 260 height 11
click at [397, 250] on span "Please" at bounding box center [470, 251] width 260 height 11
click at [375, 248] on span "Please" at bounding box center [470, 251] width 260 height 11
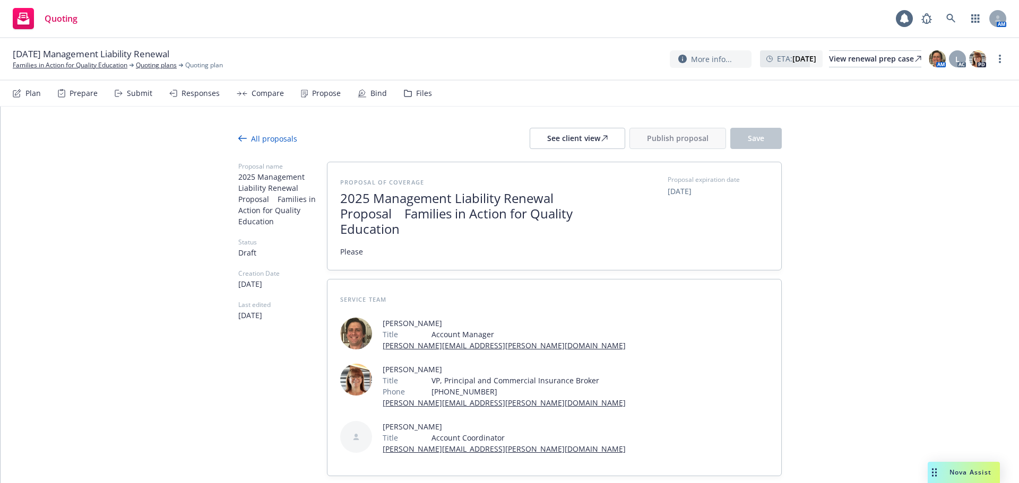
click at [374, 248] on span "Please" at bounding box center [470, 251] width 260 height 11
click at [368, 251] on span "Please" at bounding box center [470, 251] width 260 height 11
click at [362, 252] on span "Please" at bounding box center [470, 251] width 260 height 11
click at [358, 252] on span "Please" at bounding box center [351, 251] width 23 height 11
click at [471, 255] on span "The renewal quotation is based off" at bounding box center [470, 251] width 260 height 11
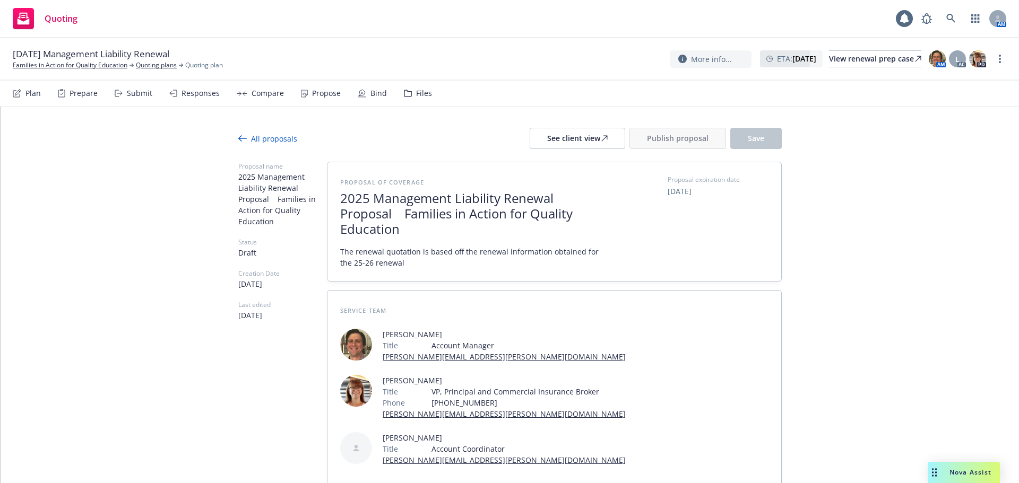
click at [380, 251] on span "The renewal quotation is based off the renewal information obtained for the 25-…" at bounding box center [470, 257] width 260 height 22
click at [379, 261] on span "The quotation is based off the renewal information obtained for the 25-26 renew…" at bounding box center [470, 257] width 260 height 22
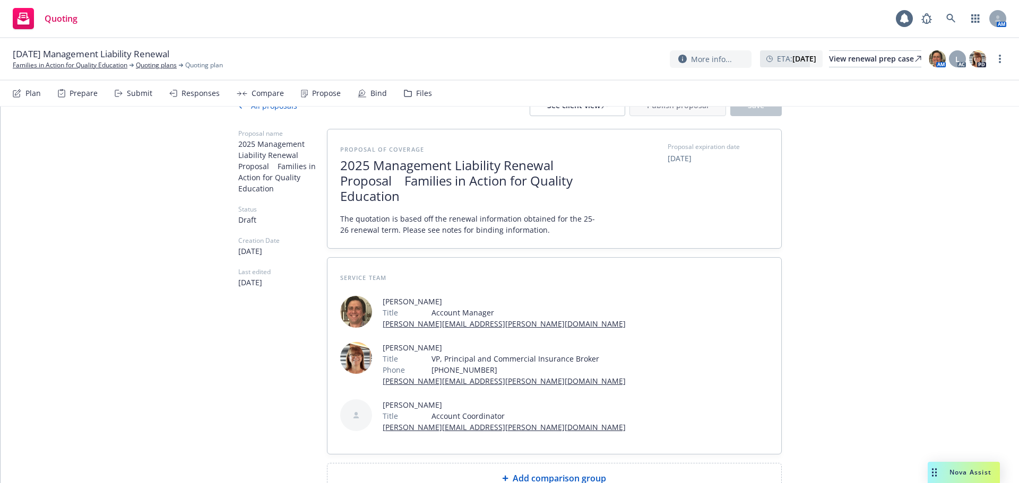
scroll to position [107, 0]
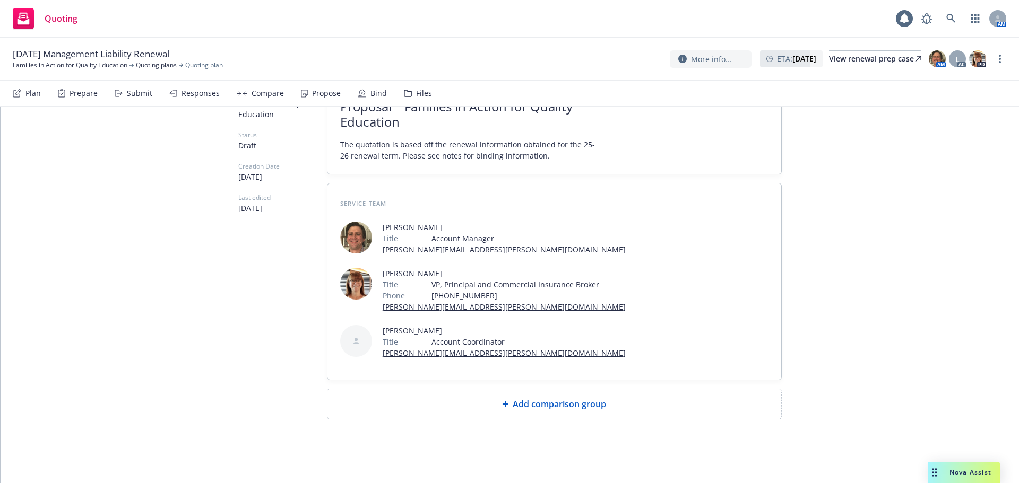
click at [554, 399] on span "Add comparison group" at bounding box center [559, 404] width 93 height 13
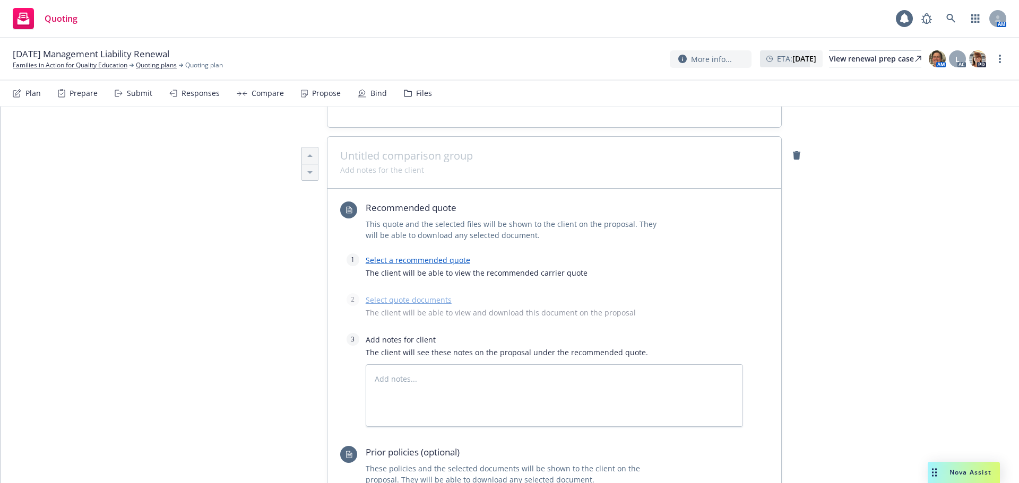
scroll to position [372, 0]
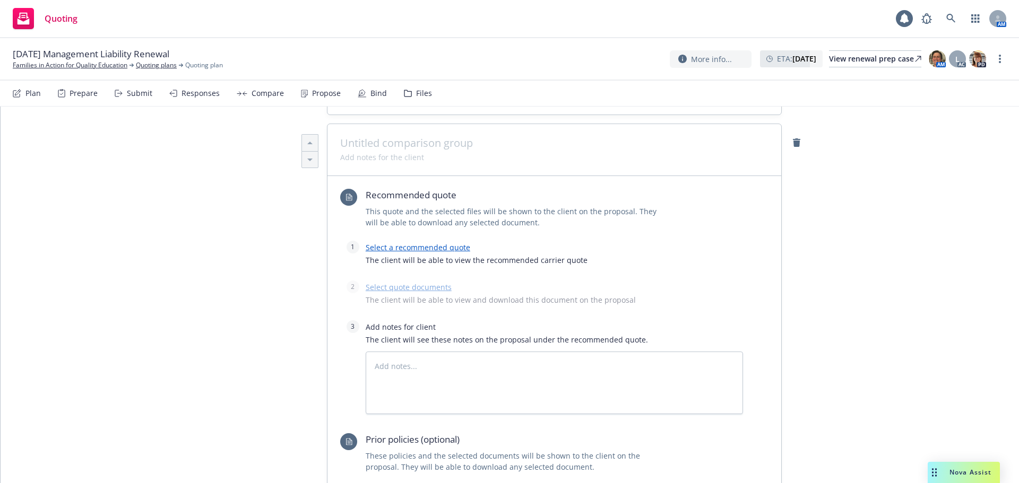
click at [354, 136] on div at bounding box center [554, 150] width 454 height 52
click at [355, 143] on span at bounding box center [554, 143] width 428 height 13
click at [415, 251] on link "Select a recommended quote" at bounding box center [418, 247] width 105 height 10
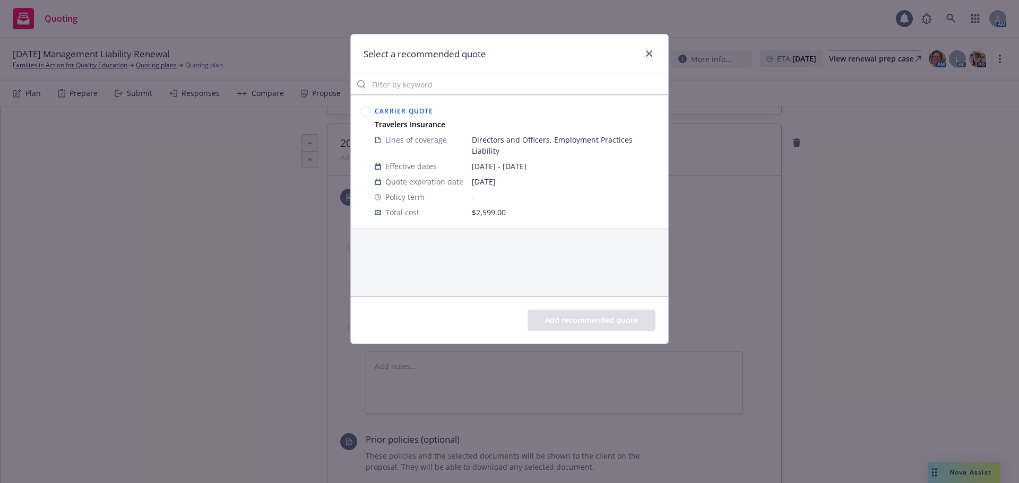
click at [369, 111] on circle at bounding box center [365, 112] width 10 height 10
click at [533, 320] on button "Add recommended quote" at bounding box center [591, 320] width 128 height 21
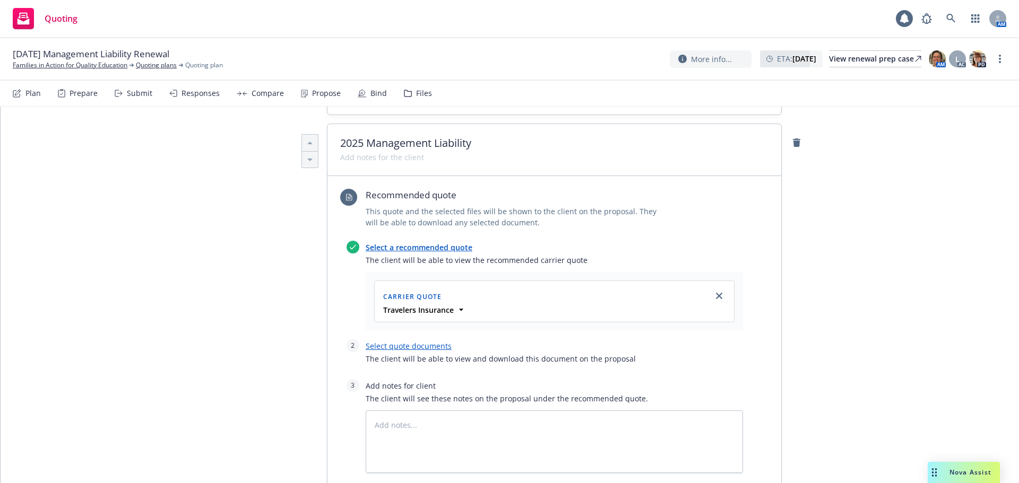
click at [389, 347] on link "Select quote documents" at bounding box center [409, 346] width 86 height 10
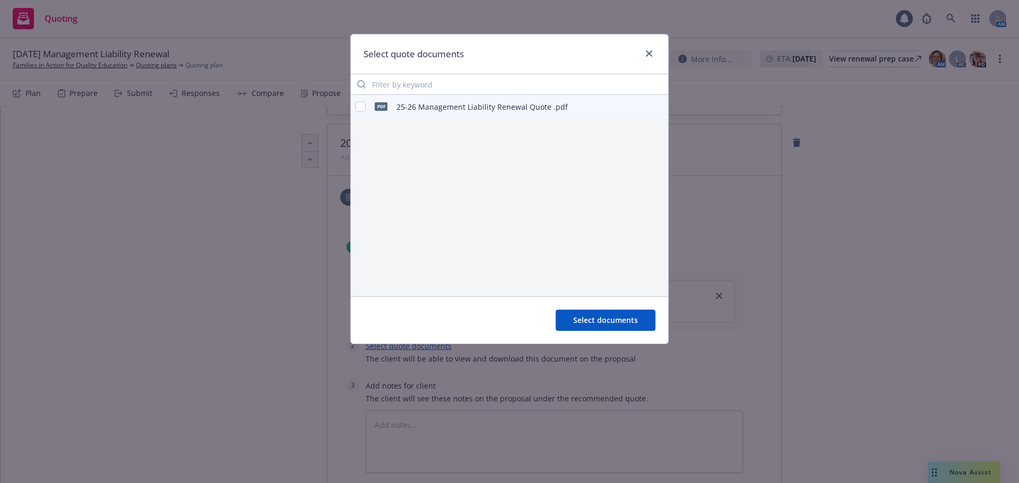
click at [357, 98] on div "pdf 25-26 Management Liability Renewal Quote .pdf" at bounding box center [461, 107] width 213 height 22
click at [358, 103] on input "checkbox" at bounding box center [360, 106] width 11 height 11
click at [600, 323] on span "Select documents" at bounding box center [605, 320] width 65 height 10
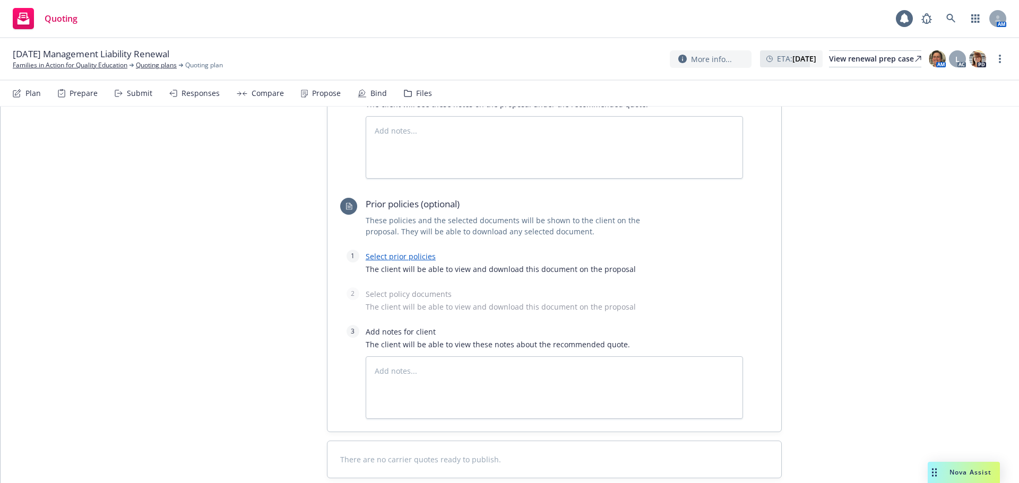
scroll to position [691, 0]
click at [407, 132] on textarea at bounding box center [554, 147] width 377 height 63
click at [444, 132] on textarea "Binding Information 1." at bounding box center [554, 147] width 377 height 63
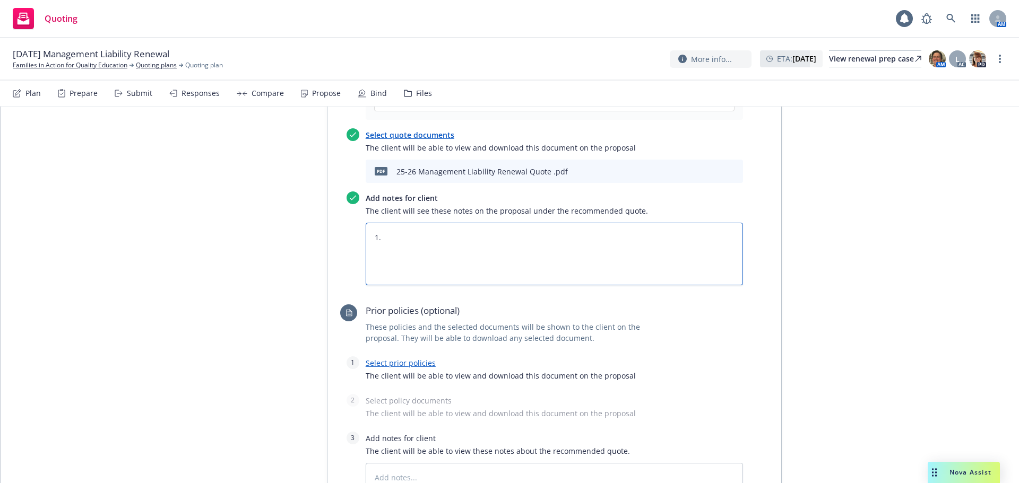
scroll to position [585, 0]
click at [387, 241] on textarea "Notes 1." at bounding box center [554, 253] width 377 height 63
click at [387, 251] on textarea "Notes 1." at bounding box center [554, 253] width 377 height 63
paste textarea "This quote contains coverage as expriring with an option for increased EPL rete…"
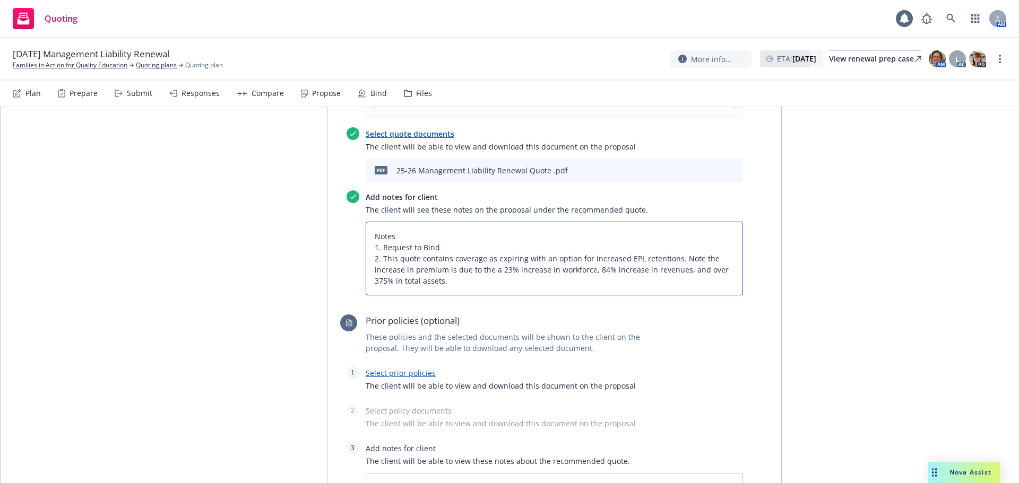
click at [672, 258] on textarea "Notes 1. Request to Bind 2. This quote contains coverage as expiring with an op…" at bounding box center [554, 259] width 377 height 74
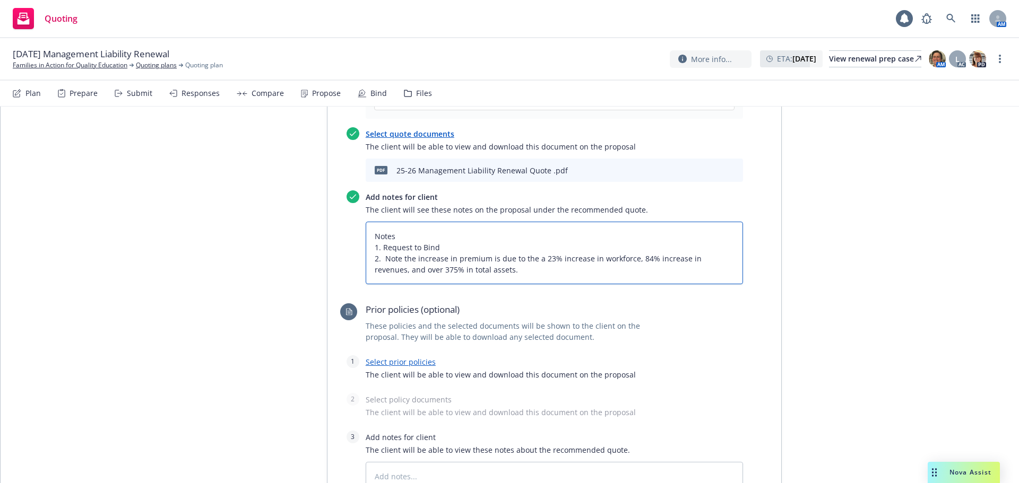
click at [411, 258] on textarea "Notes 1. Request to Bind 2. Note the increase in premium is due to the a 23% in…" at bounding box center [554, 253] width 377 height 63
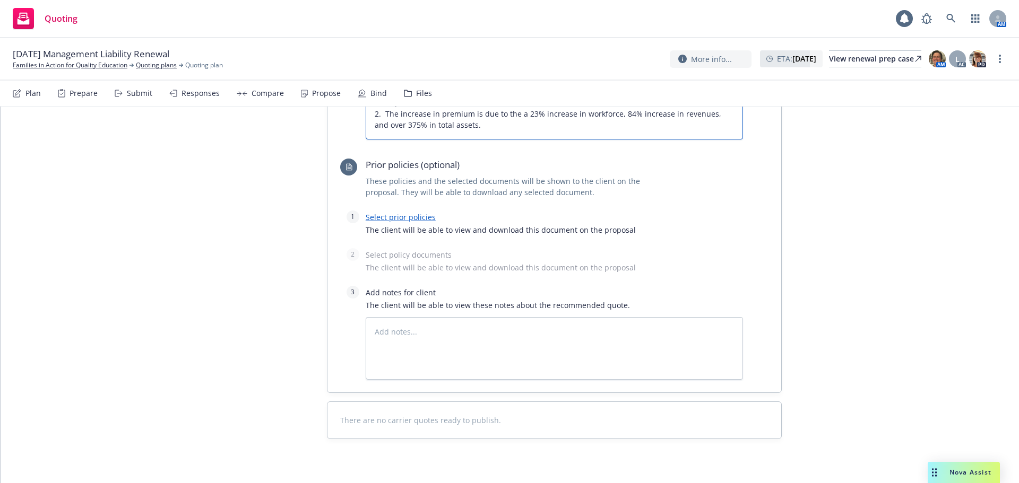
scroll to position [744, 0]
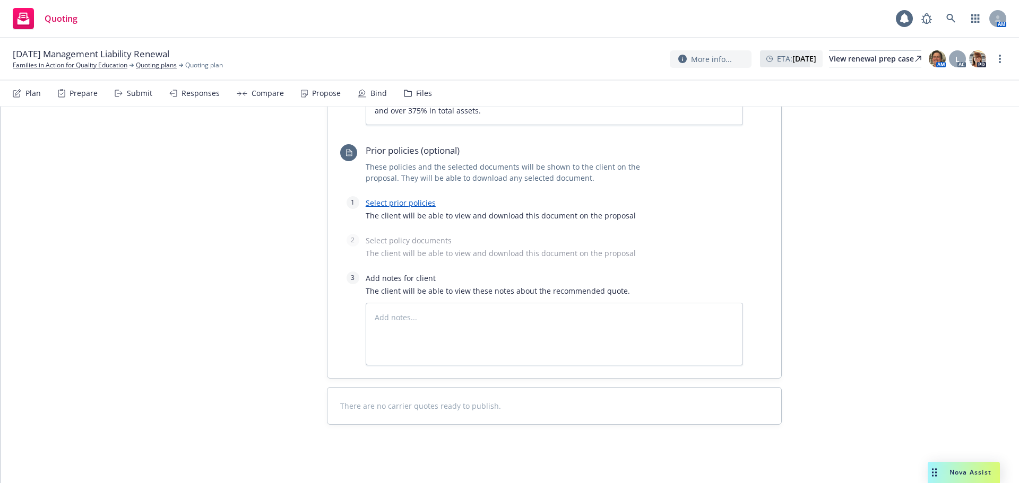
click at [405, 202] on link "Select prior policies" at bounding box center [401, 203] width 70 height 10
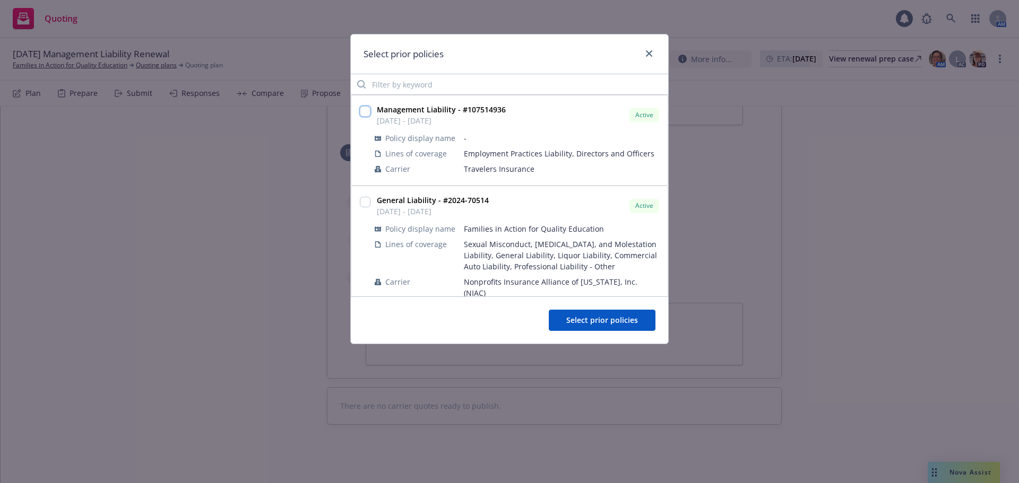
click at [362, 112] on input "checkbox" at bounding box center [365, 111] width 11 height 11
click at [584, 312] on button "Select prior policies" at bounding box center [602, 320] width 107 height 21
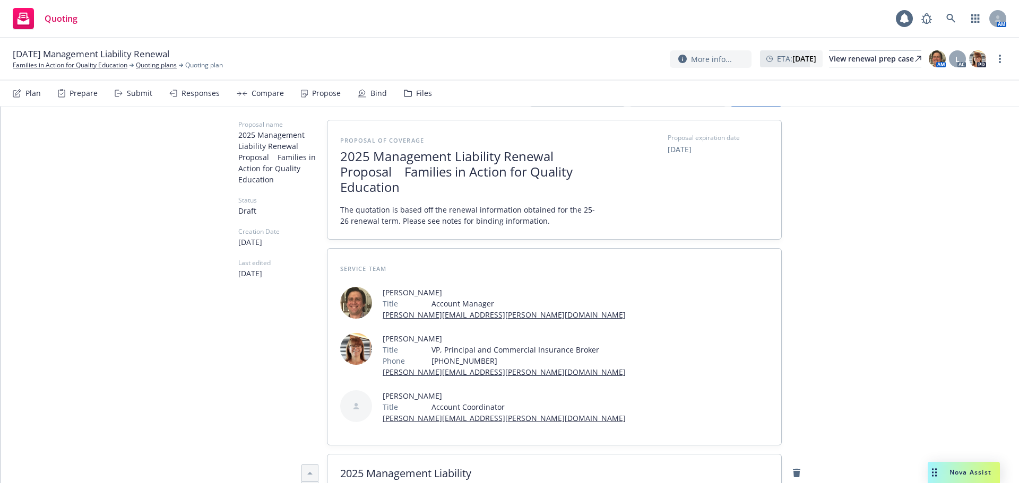
scroll to position [0, 0]
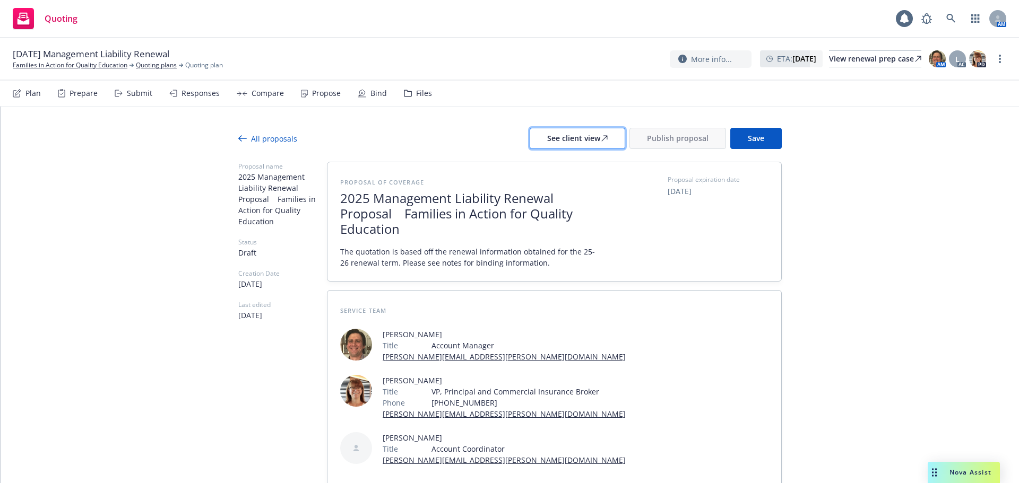
click at [569, 139] on div "See client view" at bounding box center [577, 138] width 60 height 20
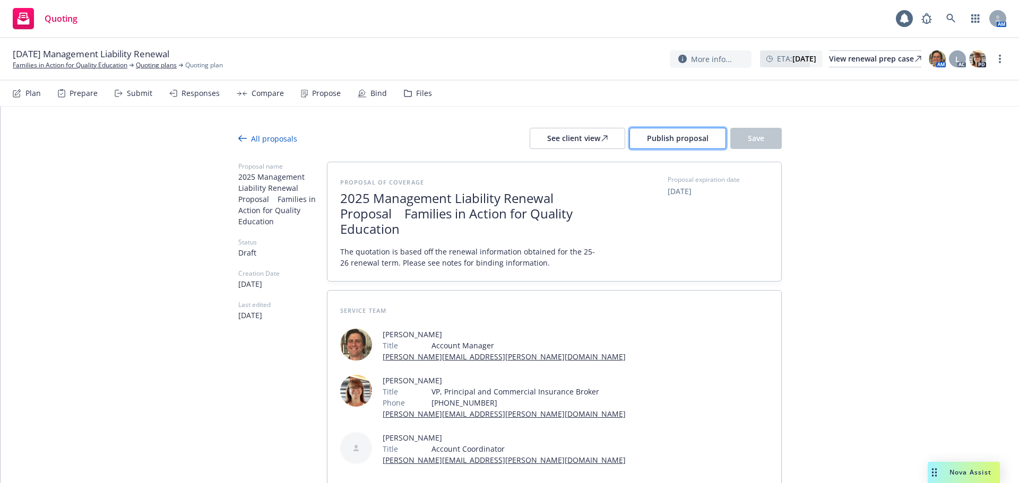
click at [660, 145] on button "Publish proposal" at bounding box center [677, 138] width 97 height 21
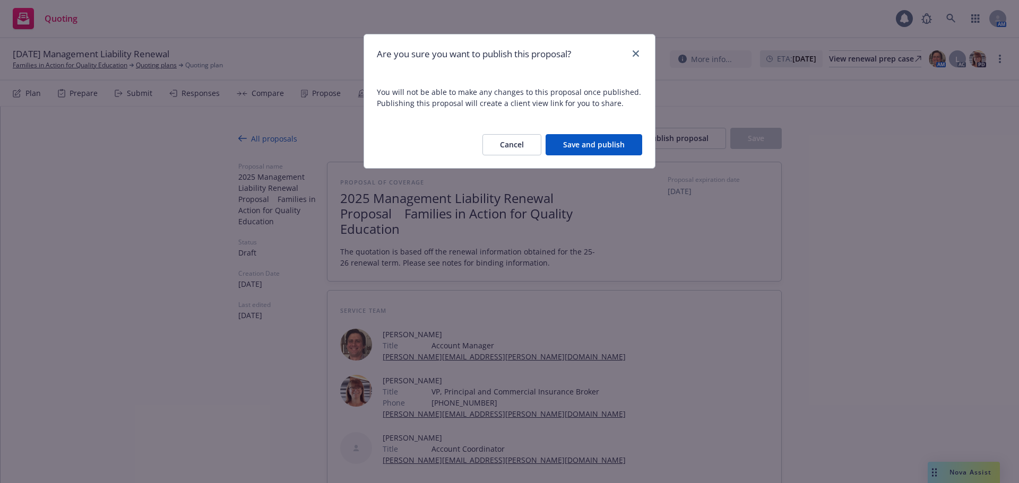
click at [622, 141] on button "Save and publish" at bounding box center [593, 144] width 97 height 21
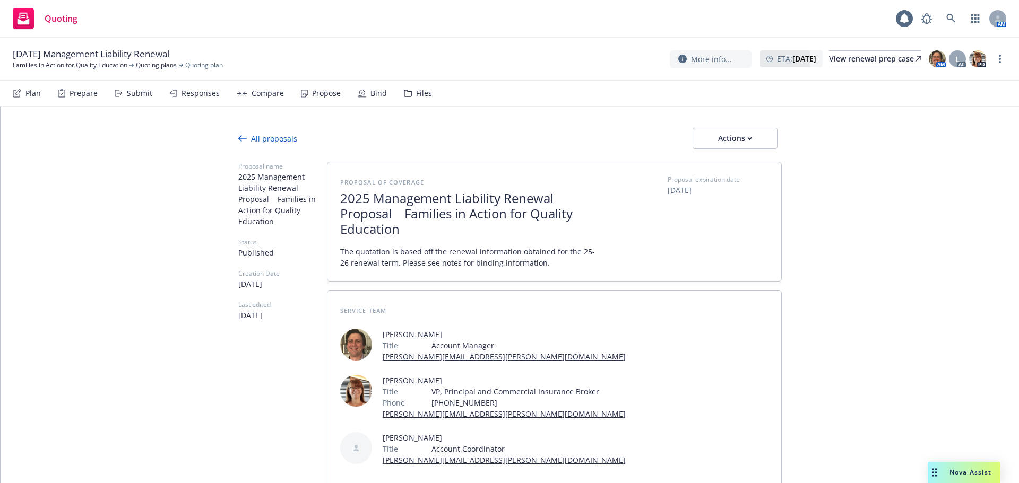
click at [739, 131] on div "Actions" at bounding box center [735, 138] width 50 height 20
click at [733, 169] on span "Copy proposal link" at bounding box center [734, 166] width 91 height 10
click at [731, 129] on div "Actions" at bounding box center [735, 138] width 50 height 20
click at [721, 204] on span "Copy logging email" at bounding box center [735, 208] width 93 height 10
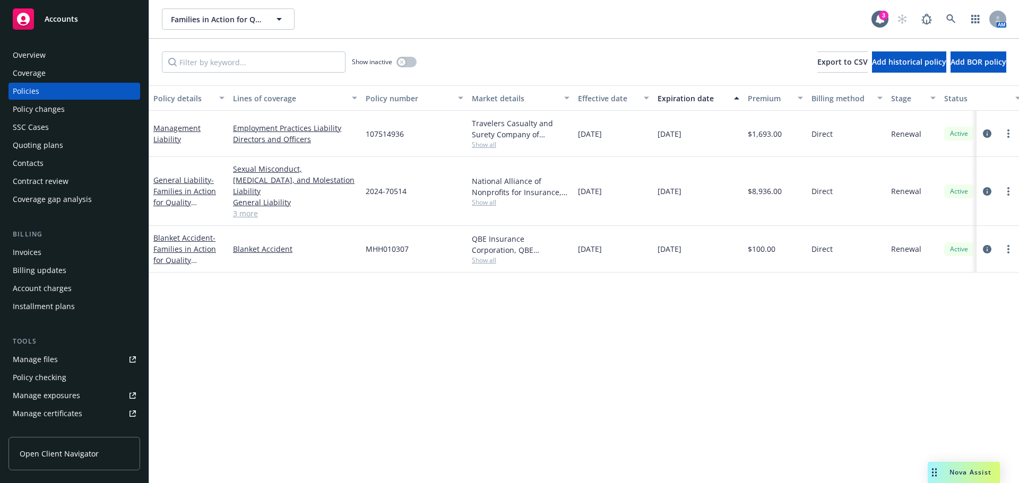
click at [28, 169] on div "Contacts" at bounding box center [28, 163] width 31 height 17
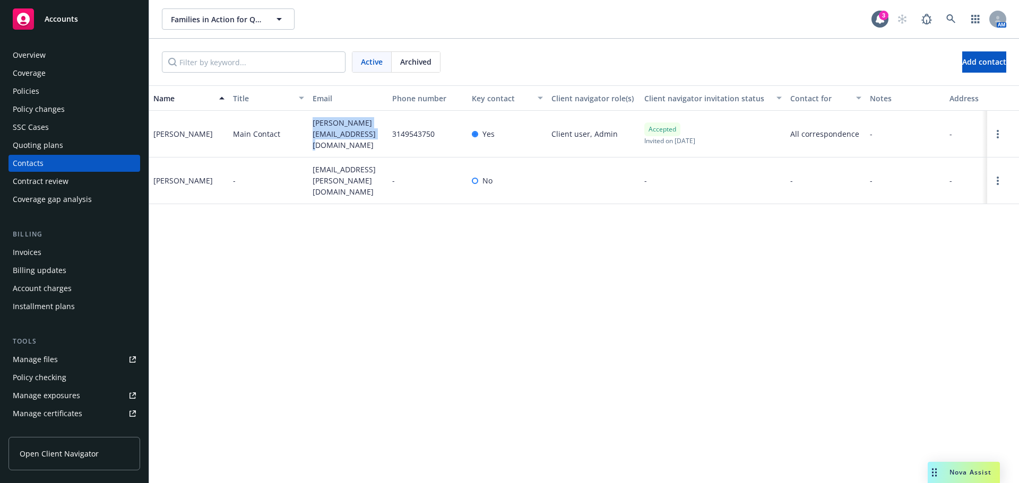
drag, startPoint x: 311, startPoint y: 118, endPoint x: 358, endPoint y: 143, distance: 53.4
click at [358, 143] on div "[PERSON_NAME][EMAIL_ADDRESS][DOMAIN_NAME]" at bounding box center [348, 134] width 80 height 47
copy span "[PERSON_NAME][EMAIL_ADDRESS][DOMAIN_NAME]"
click at [30, 89] on div "Policies" at bounding box center [26, 91] width 27 height 17
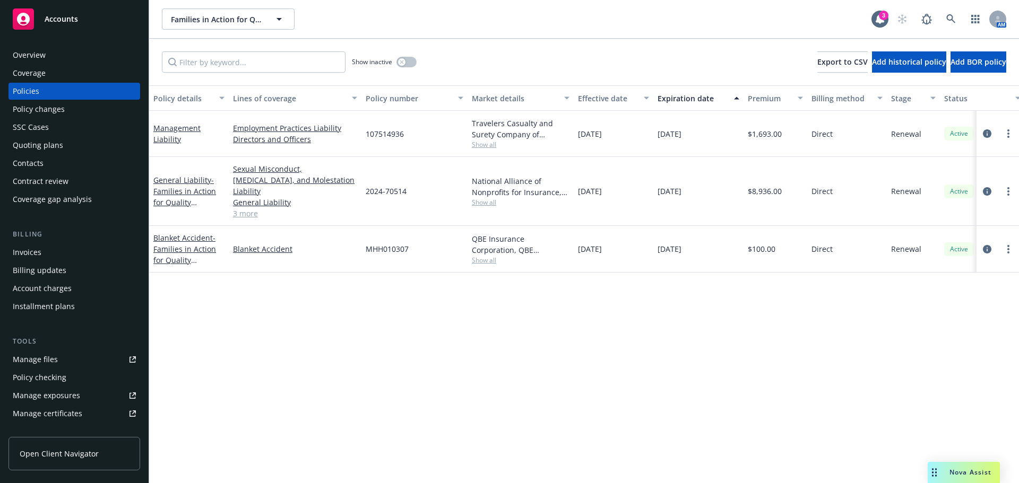
click at [36, 143] on div "Quoting plans" at bounding box center [38, 145] width 50 height 17
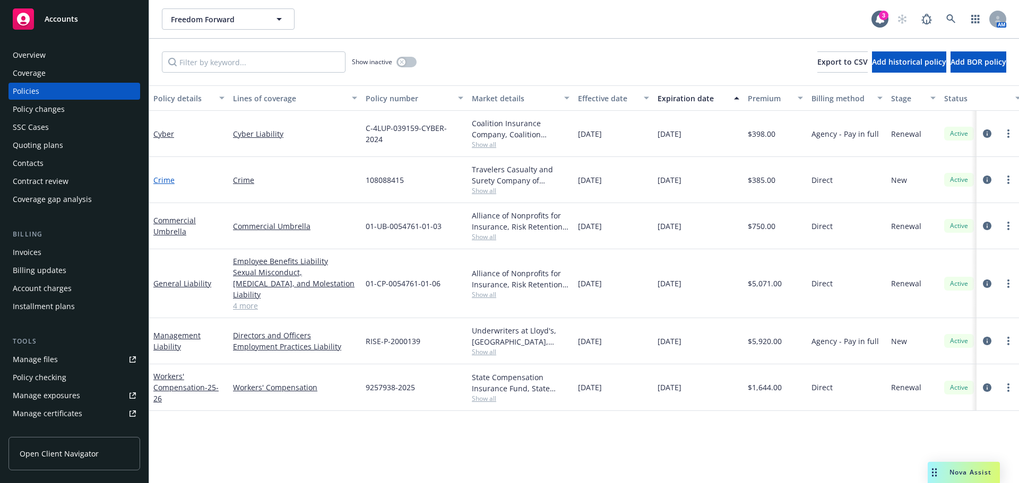
click at [156, 179] on link "Crime" at bounding box center [163, 180] width 21 height 10
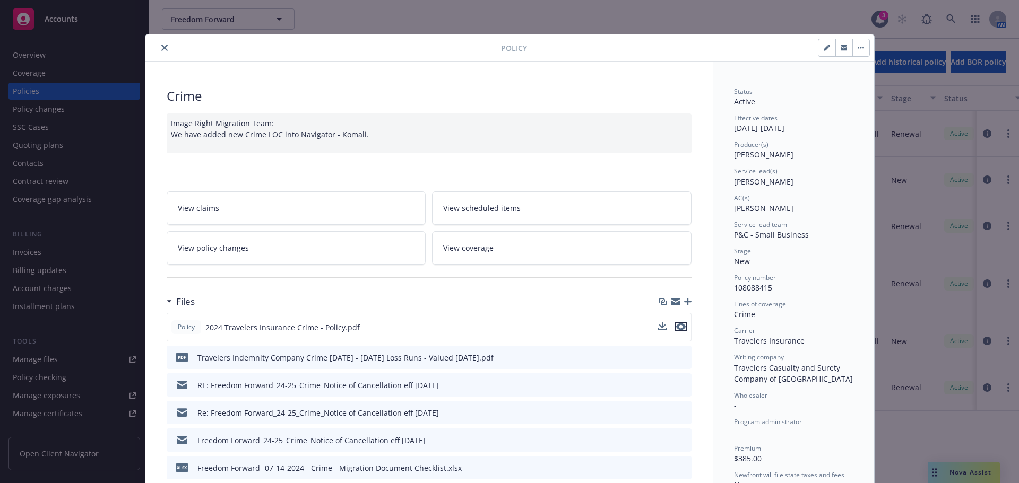
click at [676, 327] on icon "preview file" at bounding box center [681, 326] width 10 height 7
click at [161, 49] on icon "close" at bounding box center [164, 48] width 6 height 6
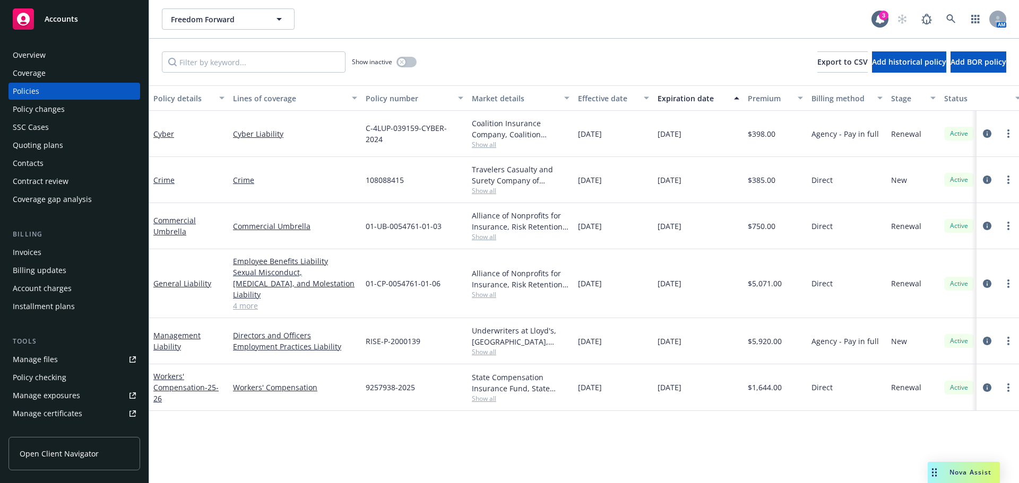
click at [47, 150] on div "Quoting plans" at bounding box center [38, 145] width 50 height 17
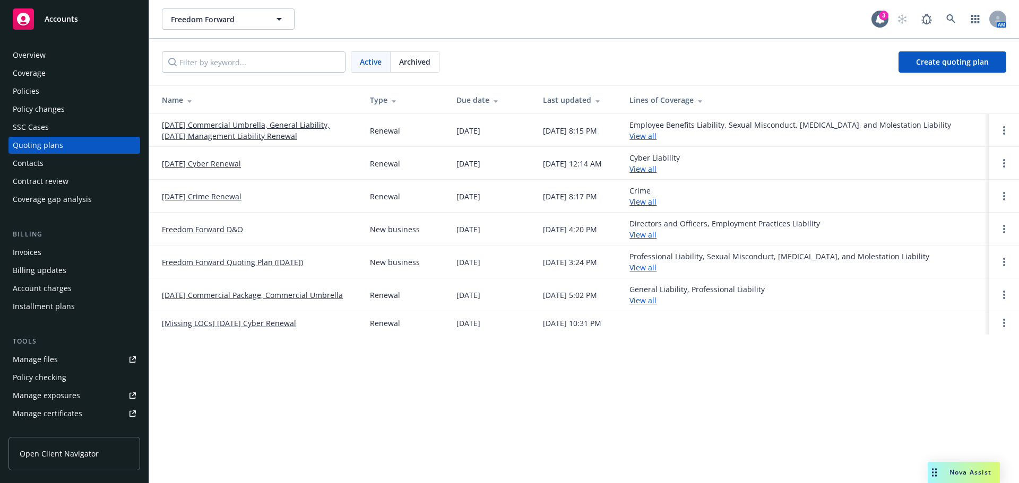
click at [207, 166] on link "[DATE] Cyber Renewal" at bounding box center [201, 163] width 79 height 11
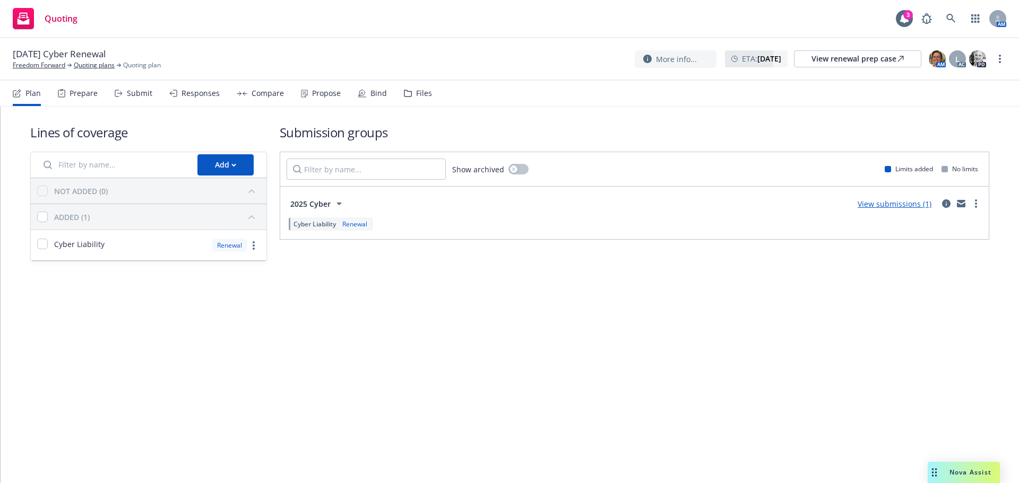
click at [325, 100] on div "Propose" at bounding box center [321, 93] width 40 height 25
click at [513, 166] on div "button" at bounding box center [513, 169] width 7 height 7
click at [513, 167] on button "button" at bounding box center [518, 169] width 20 height 11
